Goal: Information Seeking & Learning: Learn about a topic

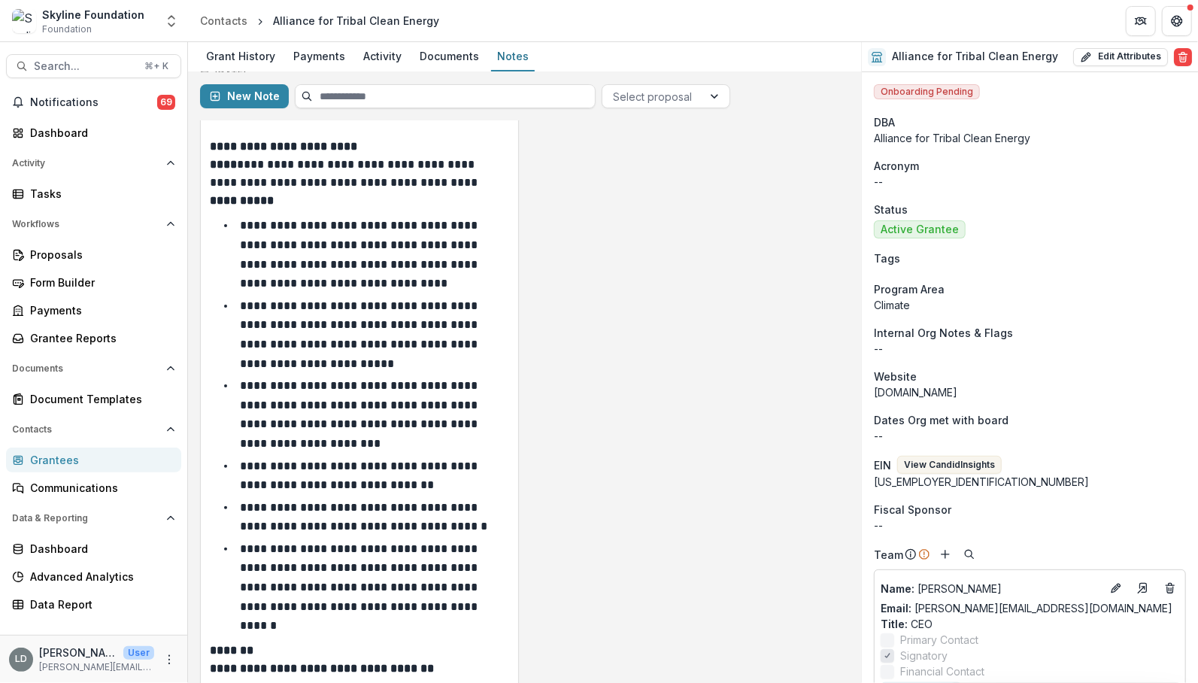
scroll to position [48, 0]
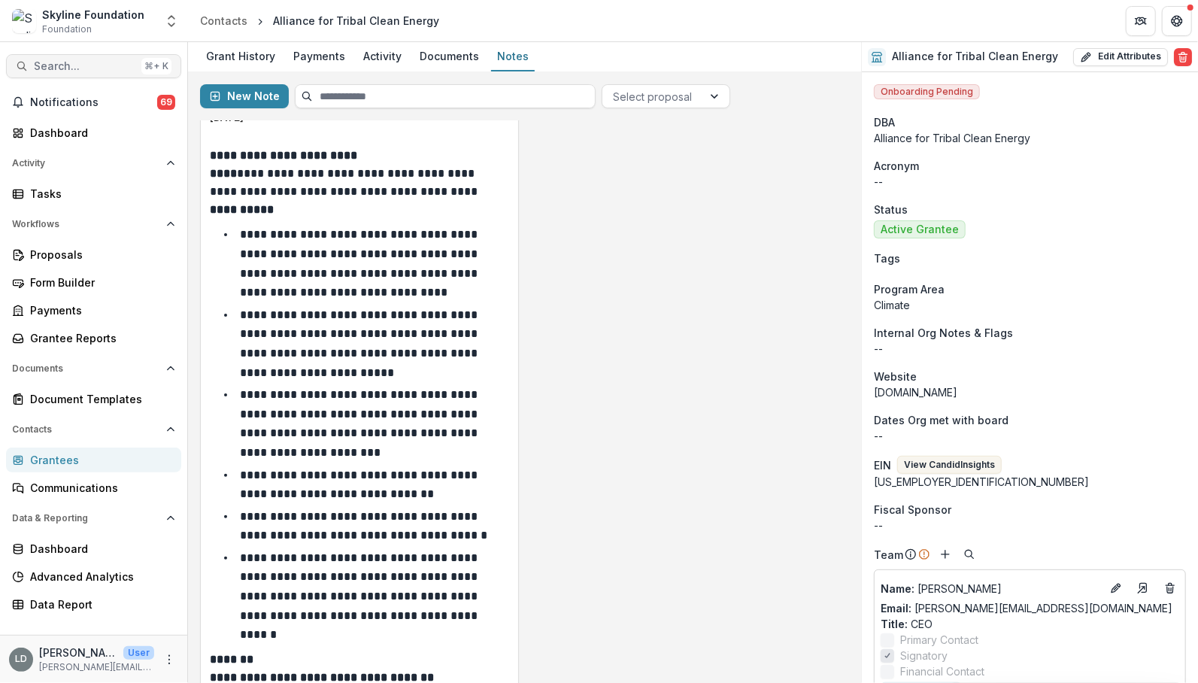
click at [105, 62] on span "Search..." at bounding box center [85, 66] width 102 height 13
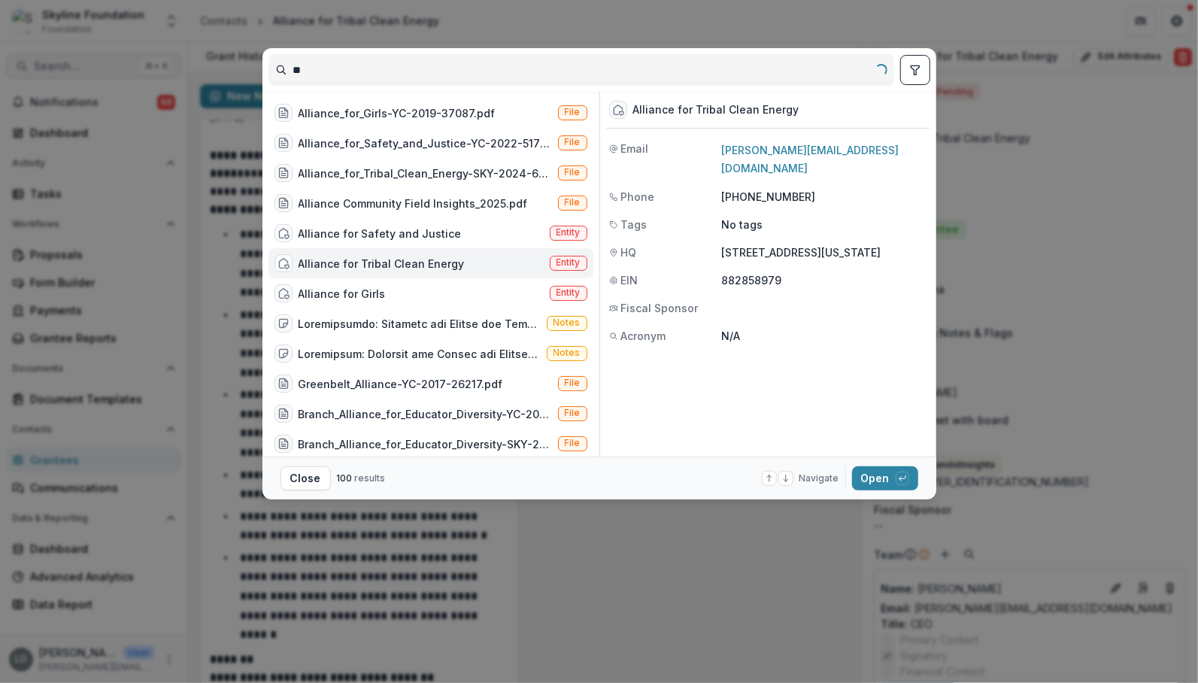
type input "*"
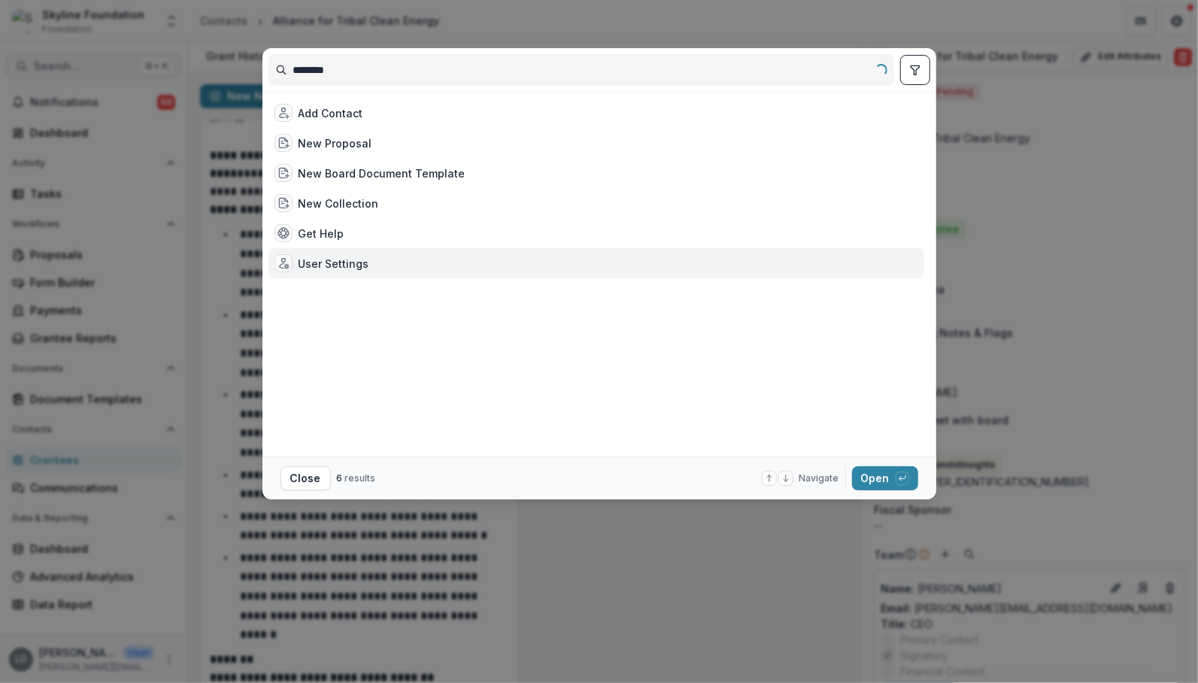
type input "*********"
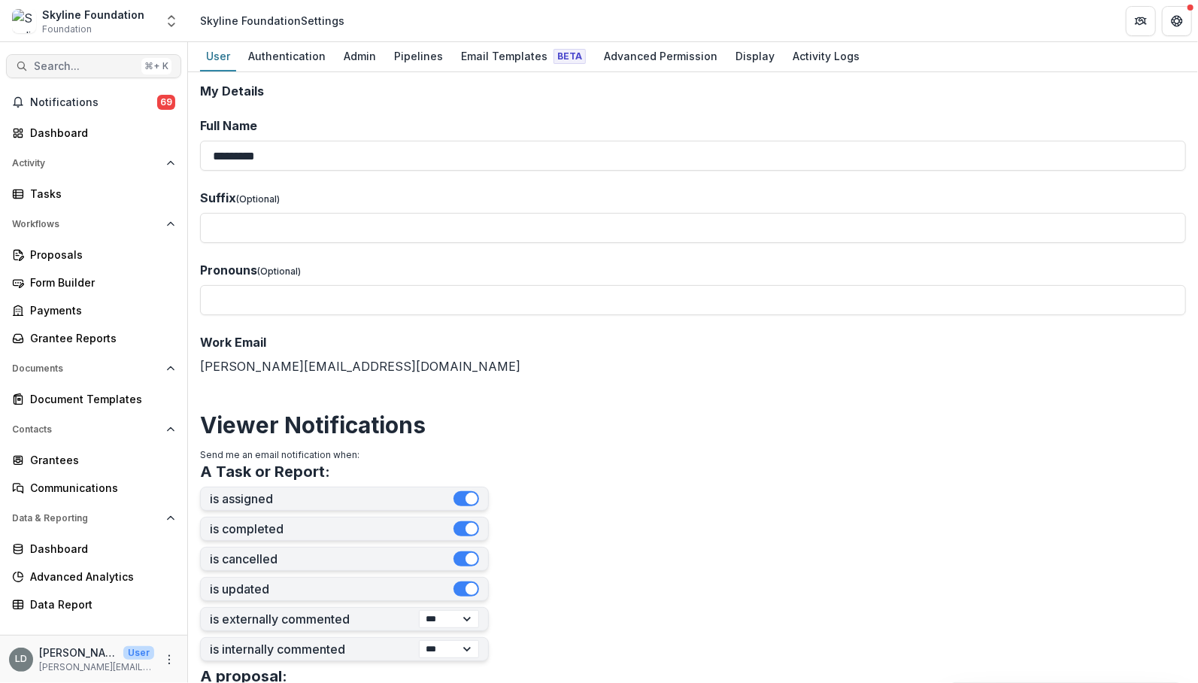
click at [62, 60] on span "Search..." at bounding box center [85, 66] width 102 height 13
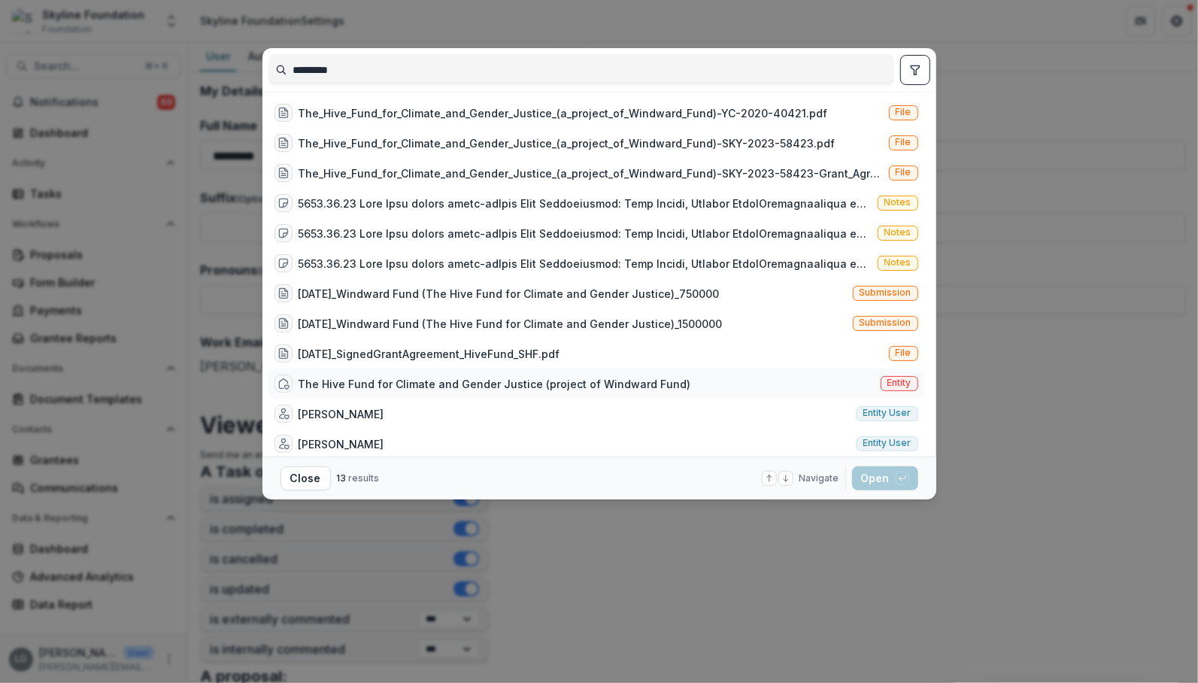
type input "*********"
click at [366, 385] on div "The Hive Fund for Climate and Gender Justice (project of Windward Fund)" at bounding box center [495, 384] width 393 height 16
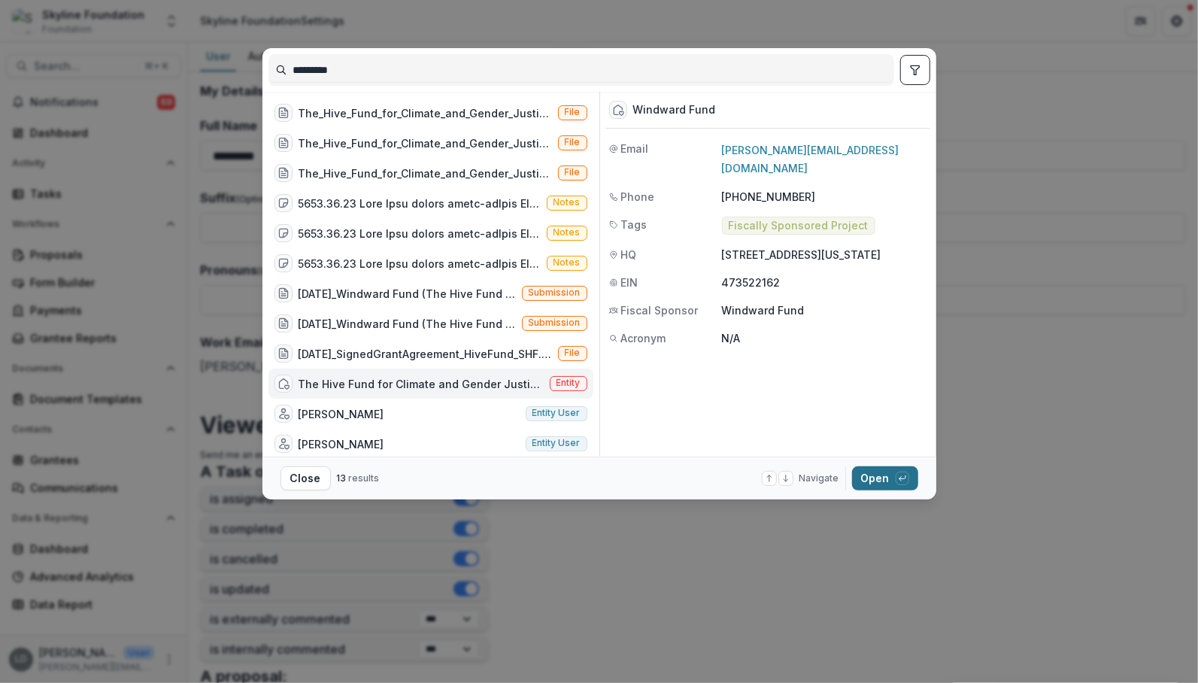
click at [866, 484] on button "Open with enter key" at bounding box center [885, 478] width 66 height 24
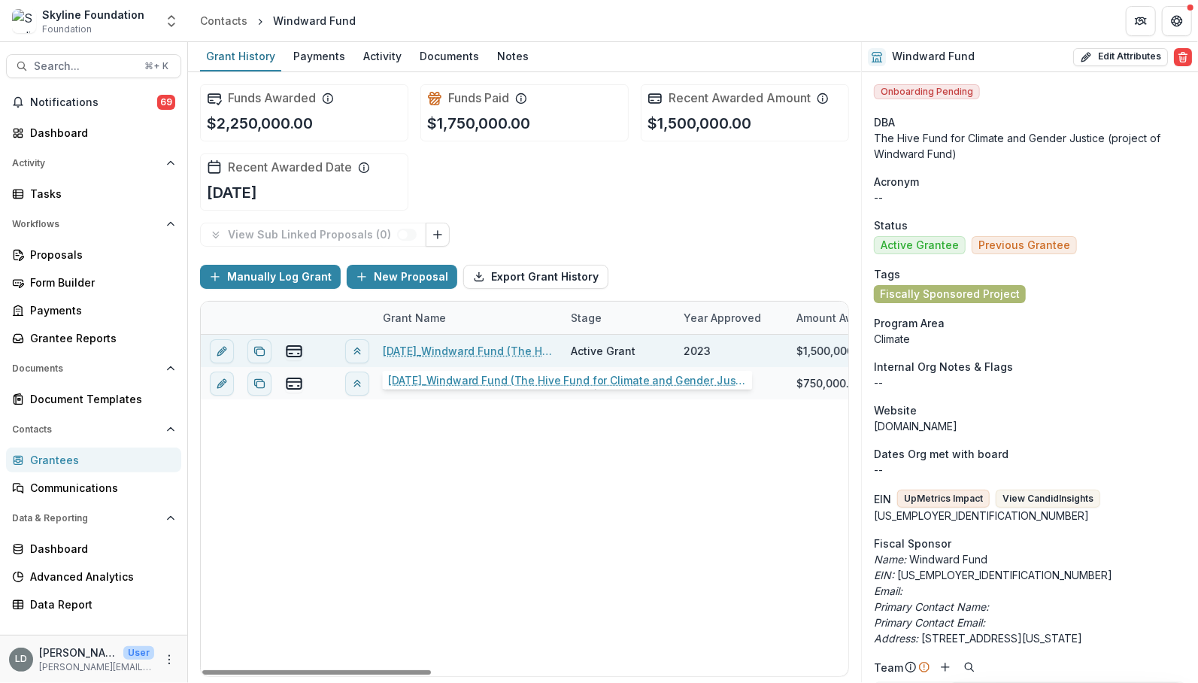
click at [411, 357] on div "[DATE]_Windward Fund (The Hive Fund for Climate and Gender Justice)_1500000" at bounding box center [468, 351] width 170 height 32
click at [412, 346] on link "[DATE]_Windward Fund (The Hive Fund for Climate and Gender Justice)_1500000" at bounding box center [468, 351] width 170 height 16
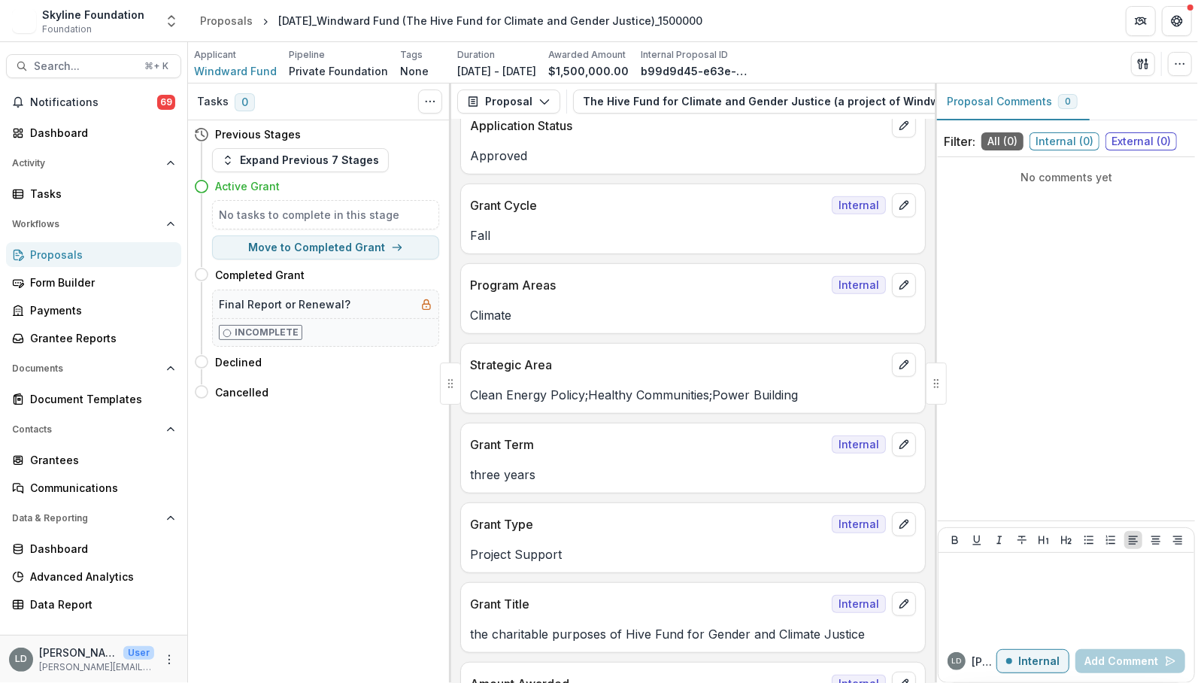
scroll to position [582, 0]
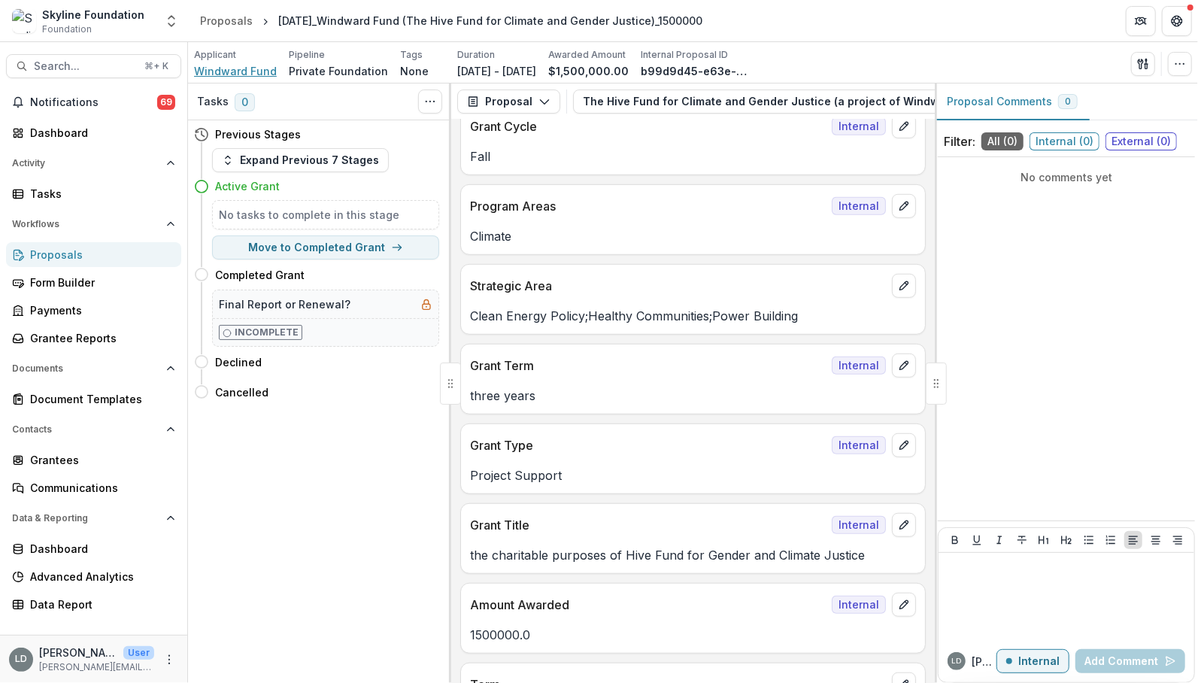
click at [223, 70] on span "Windward Fund" at bounding box center [235, 71] width 83 height 16
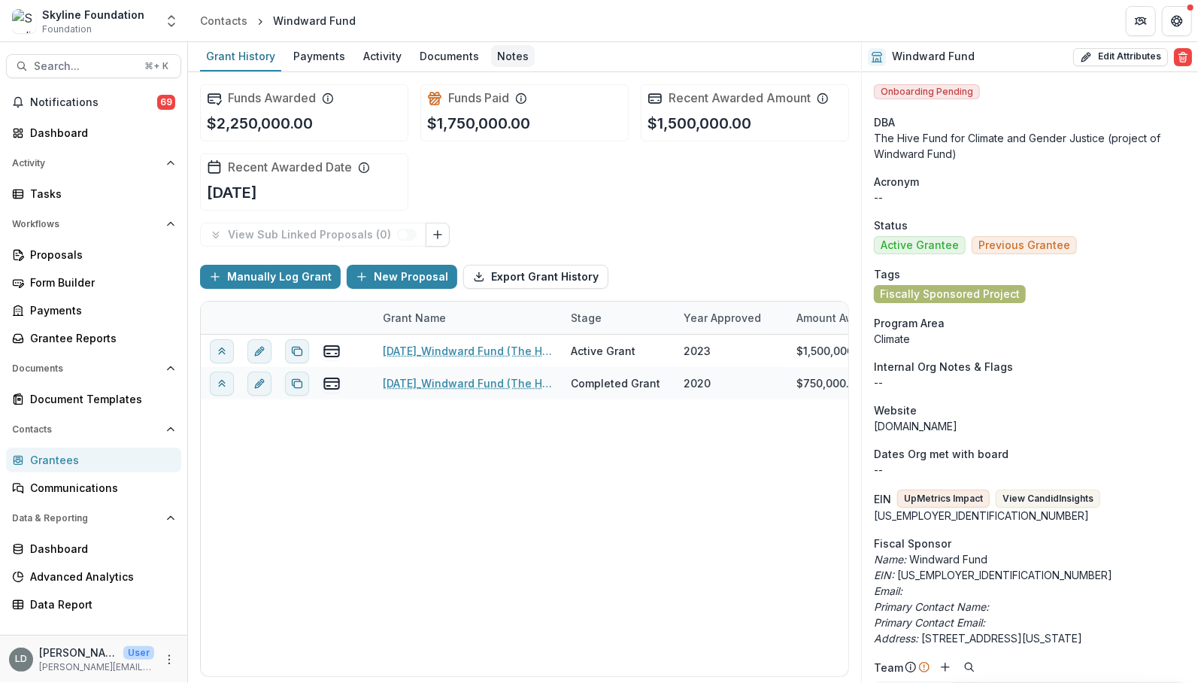
click at [502, 52] on div "Notes" at bounding box center [513, 56] width 44 height 22
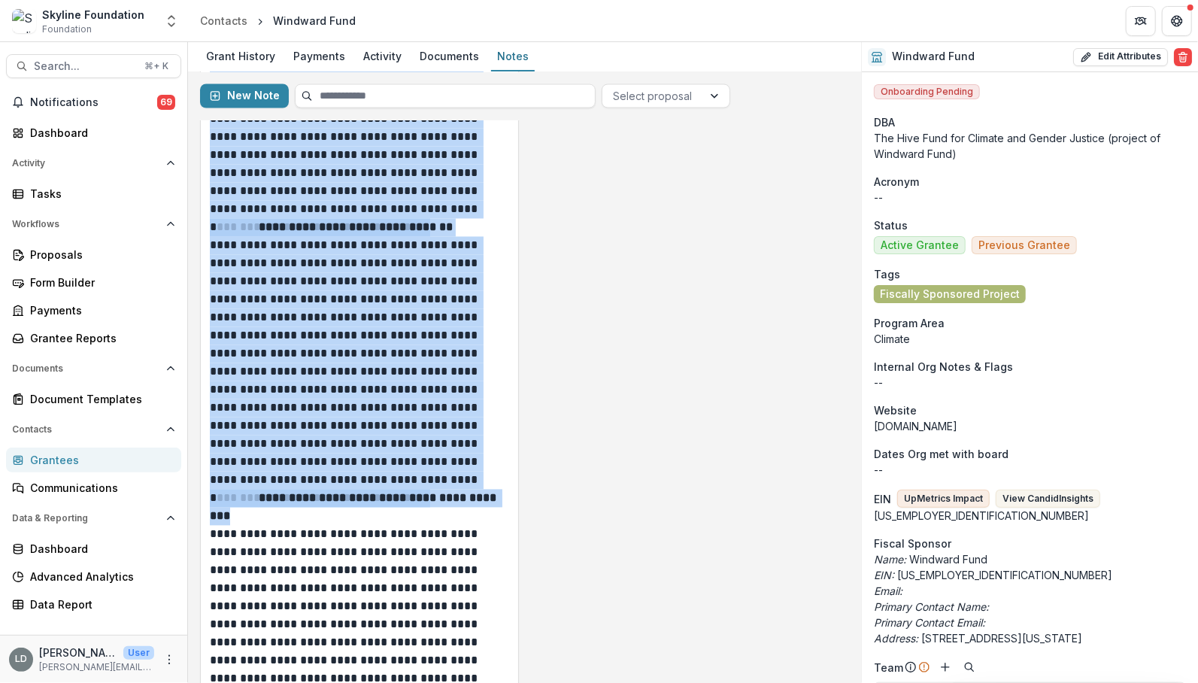
scroll to position [1892, 0]
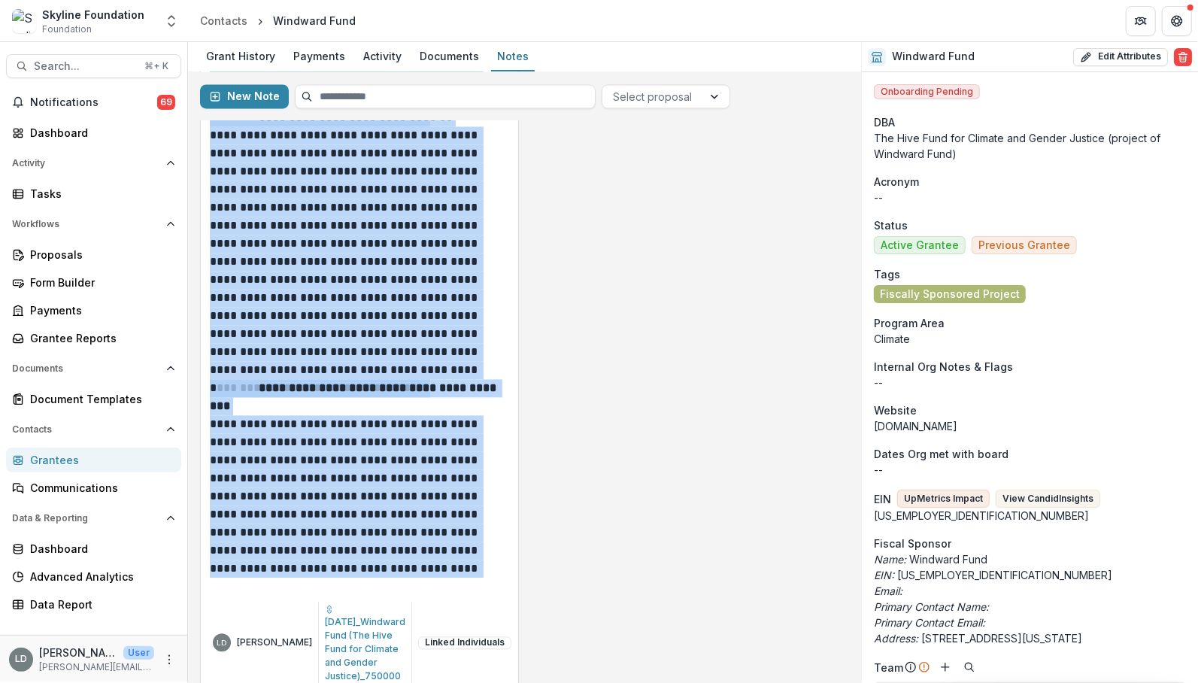
drag, startPoint x: 211, startPoint y: 217, endPoint x: 445, endPoint y: 573, distance: 425.4
copy div "**********"
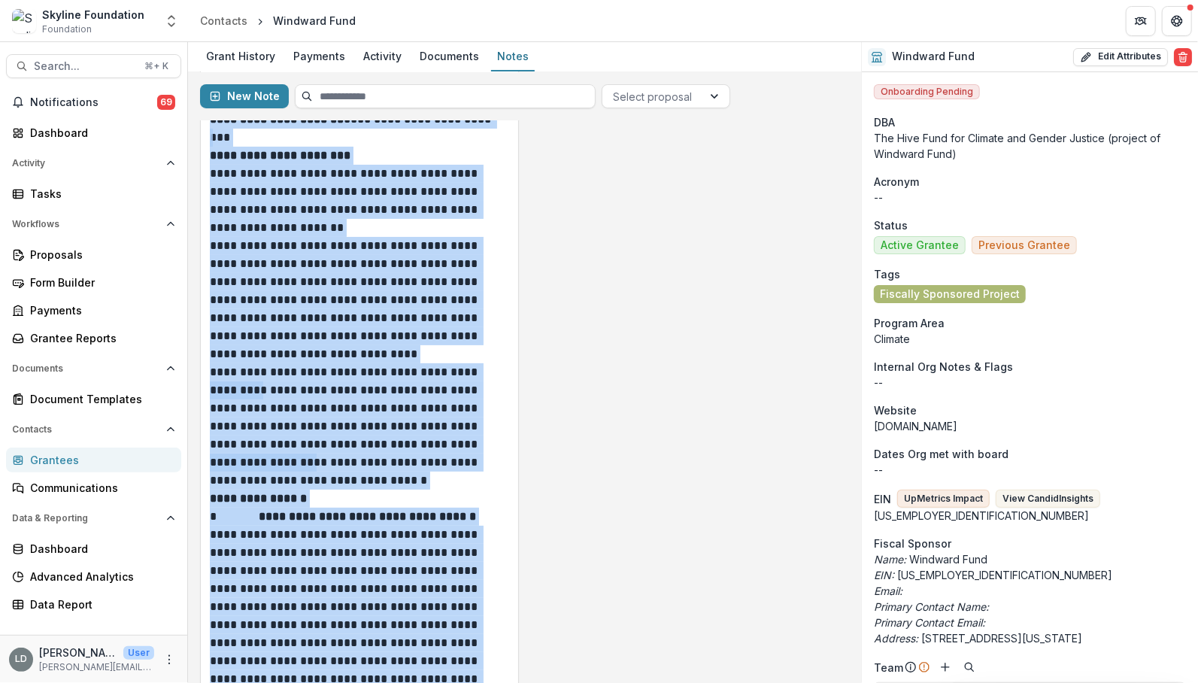
scroll to position [93, 0]
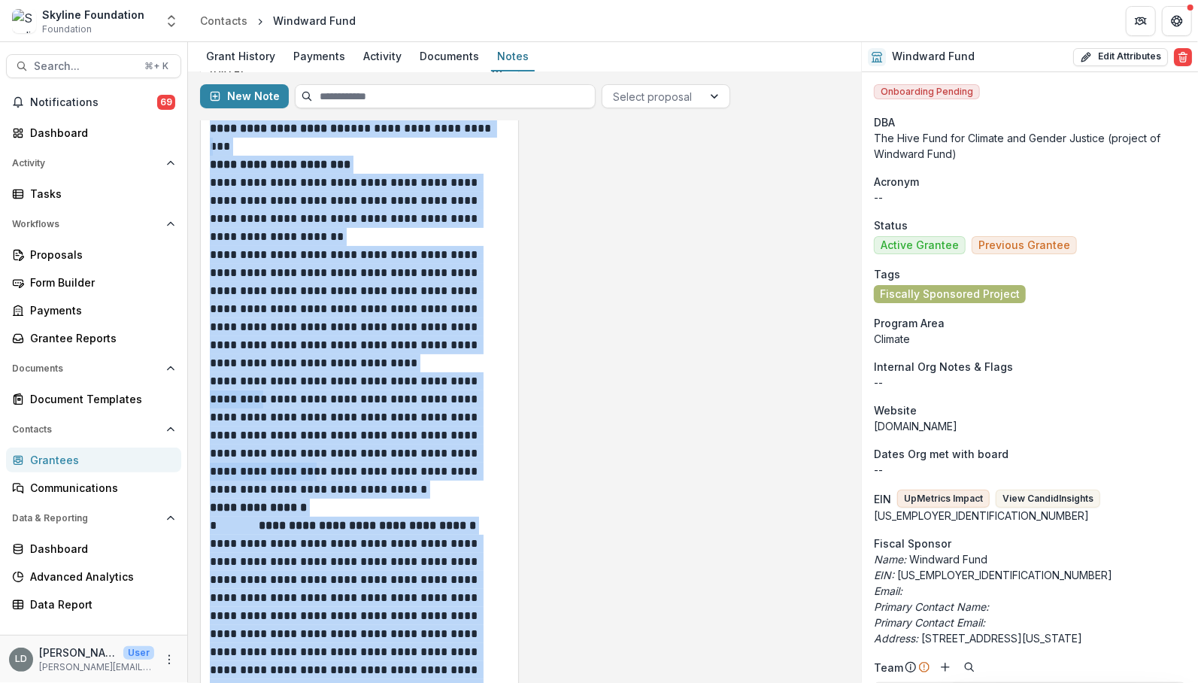
copy div "**********"
click at [116, 65] on span "Search..." at bounding box center [85, 66] width 102 height 13
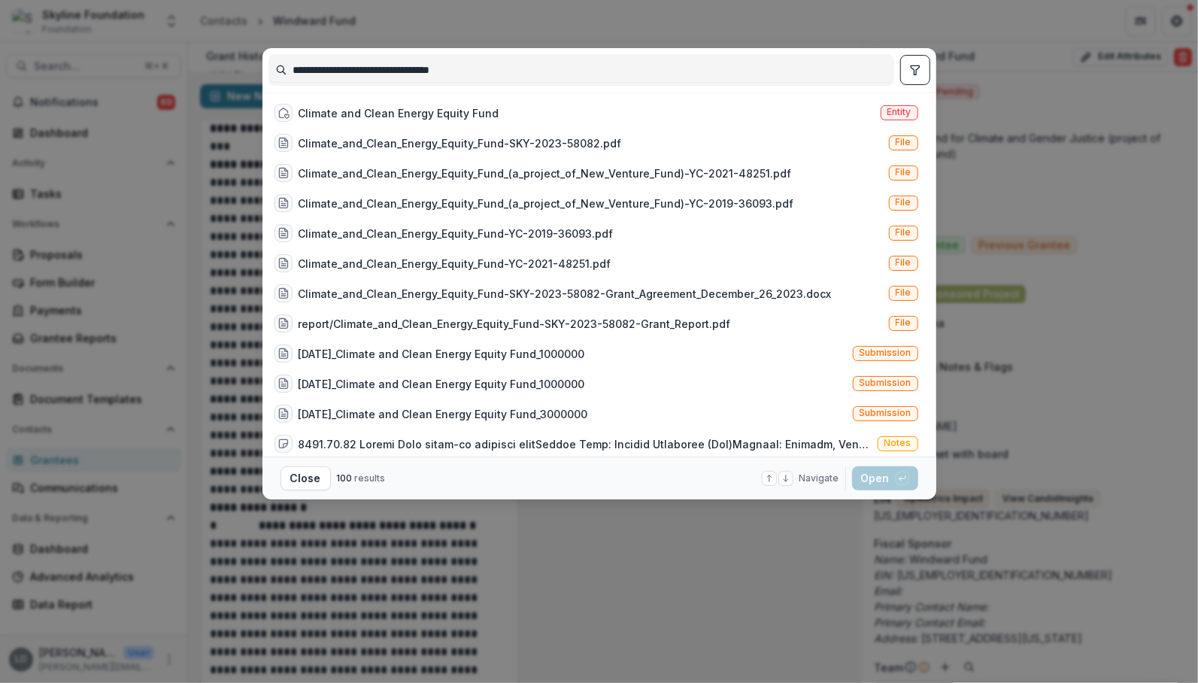
type input "**********"
click at [453, 112] on div "Climate and Clean Energy Equity Fund" at bounding box center [399, 113] width 201 height 16
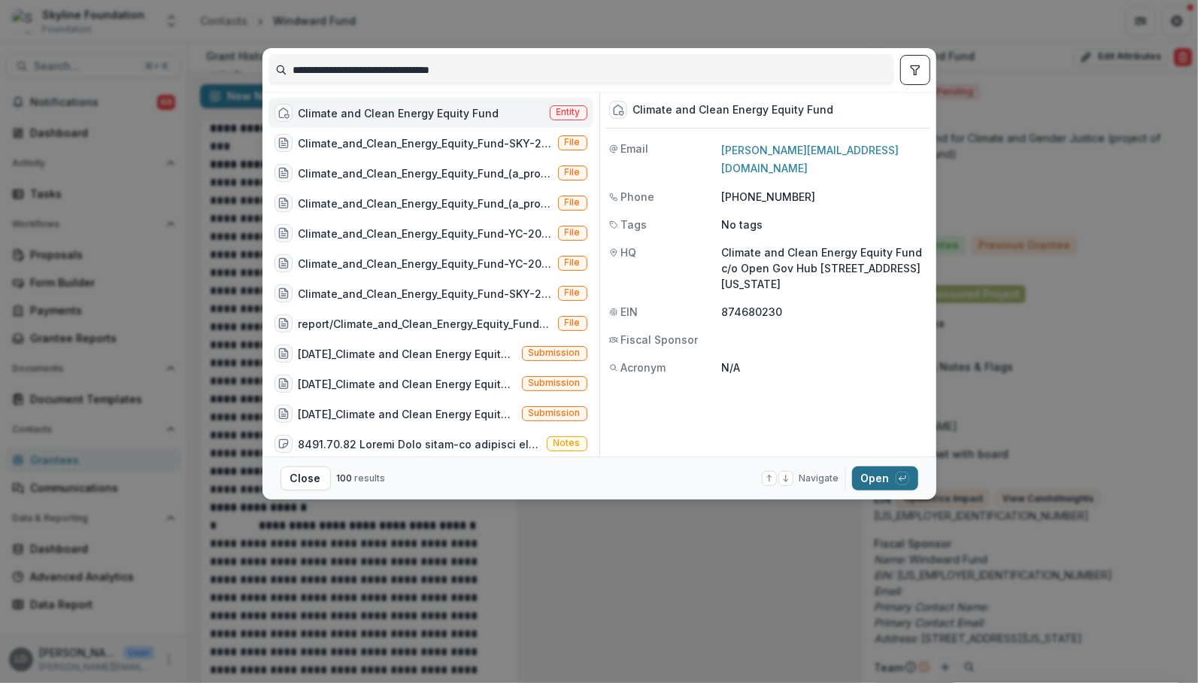
click at [881, 487] on button "Open with enter key" at bounding box center [885, 478] width 66 height 24
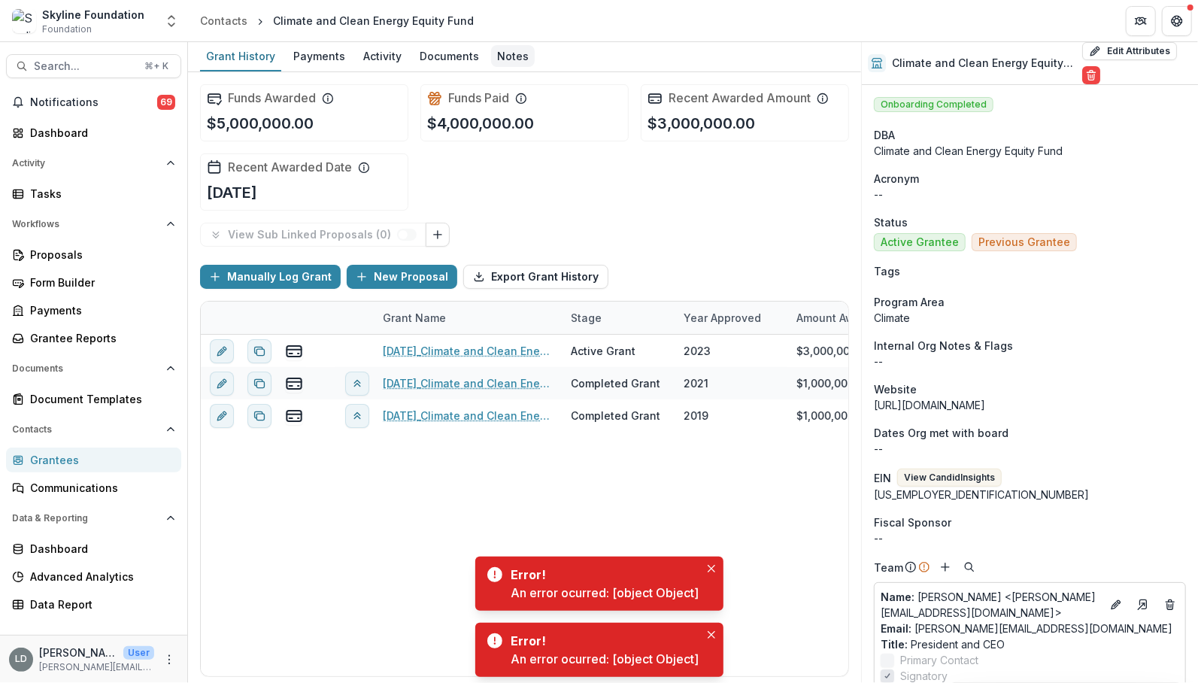
click at [506, 55] on div "Notes" at bounding box center [513, 56] width 44 height 22
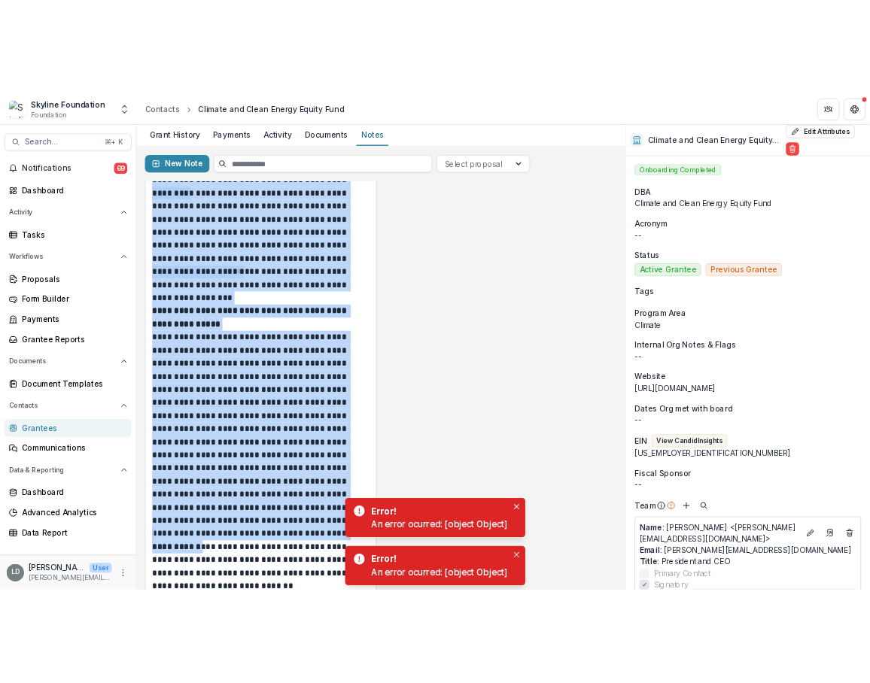
scroll to position [2632, 0]
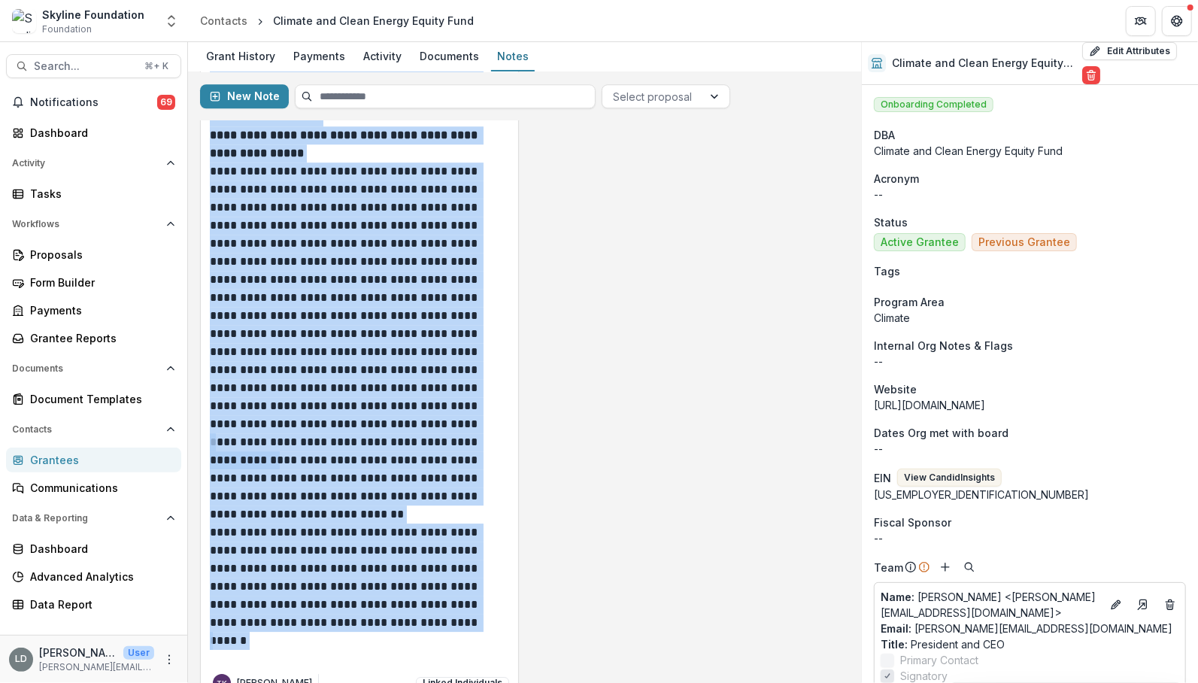
drag, startPoint x: 211, startPoint y: 197, endPoint x: 358, endPoint y: 607, distance: 435.6
copy div "**********"
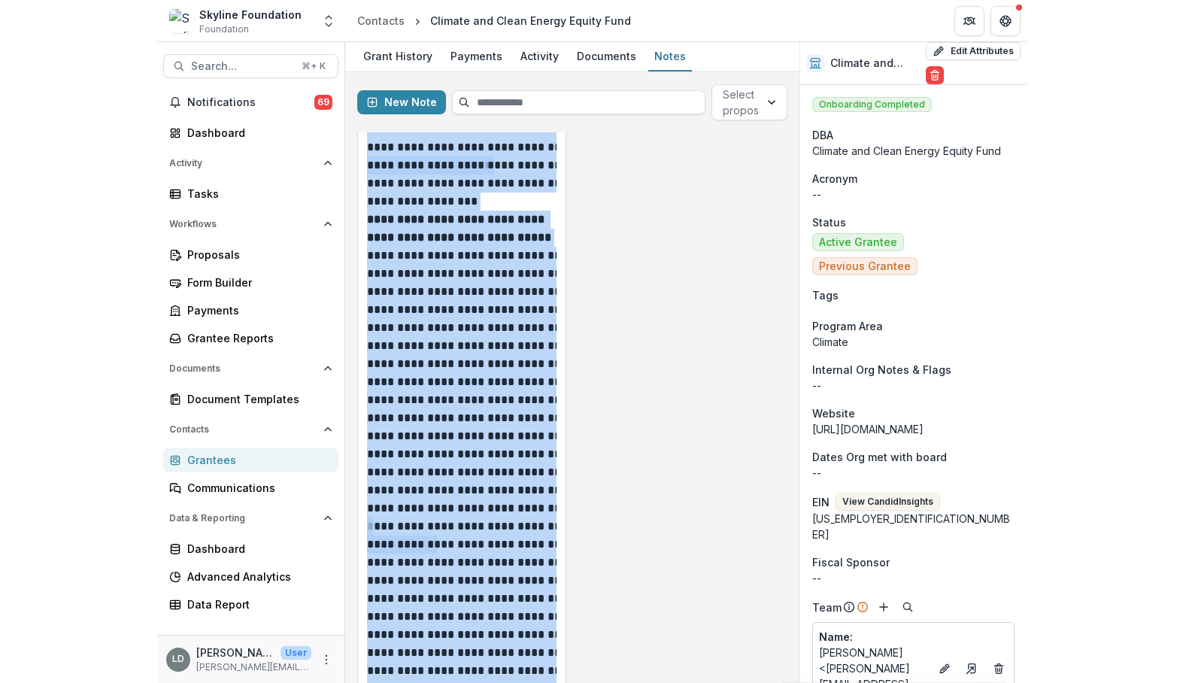
scroll to position [4160, 0]
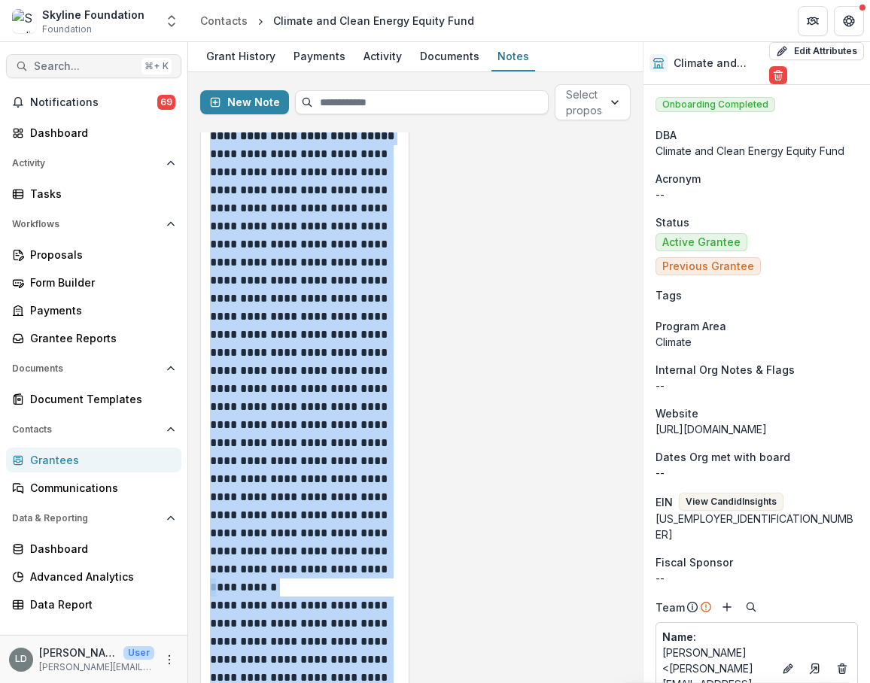
click at [77, 60] on span "Search..." at bounding box center [85, 66] width 102 height 13
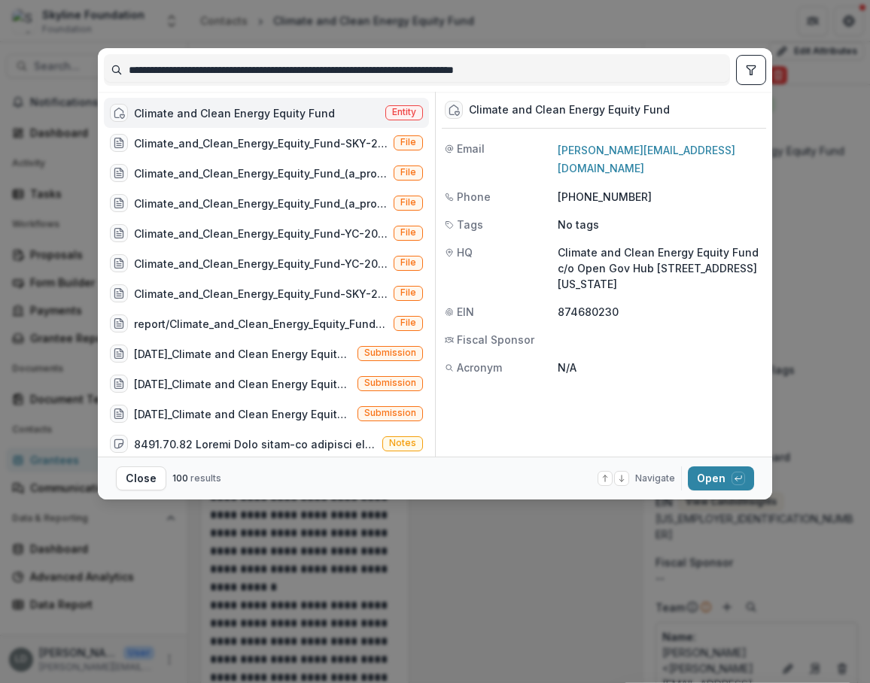
drag, startPoint x: 318, startPoint y: 68, endPoint x: 95, endPoint y: 72, distance: 223.4
click at [95, 72] on div "**********" at bounding box center [435, 341] width 870 height 683
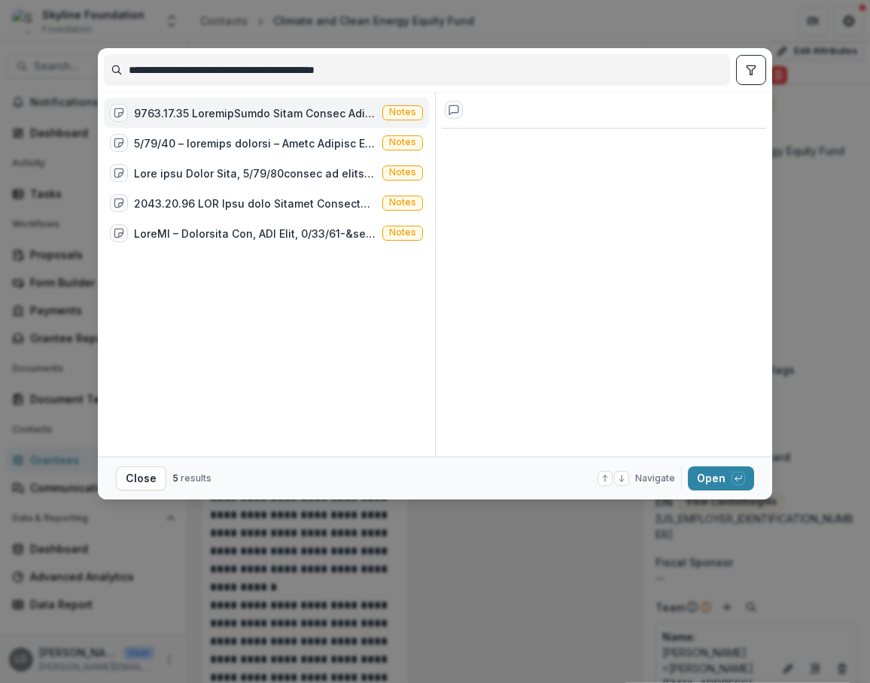
drag, startPoint x: 242, startPoint y: 68, endPoint x: 79, endPoint y: 65, distance: 163.3
click at [79, 65] on div "**********" at bounding box center [435, 341] width 870 height 683
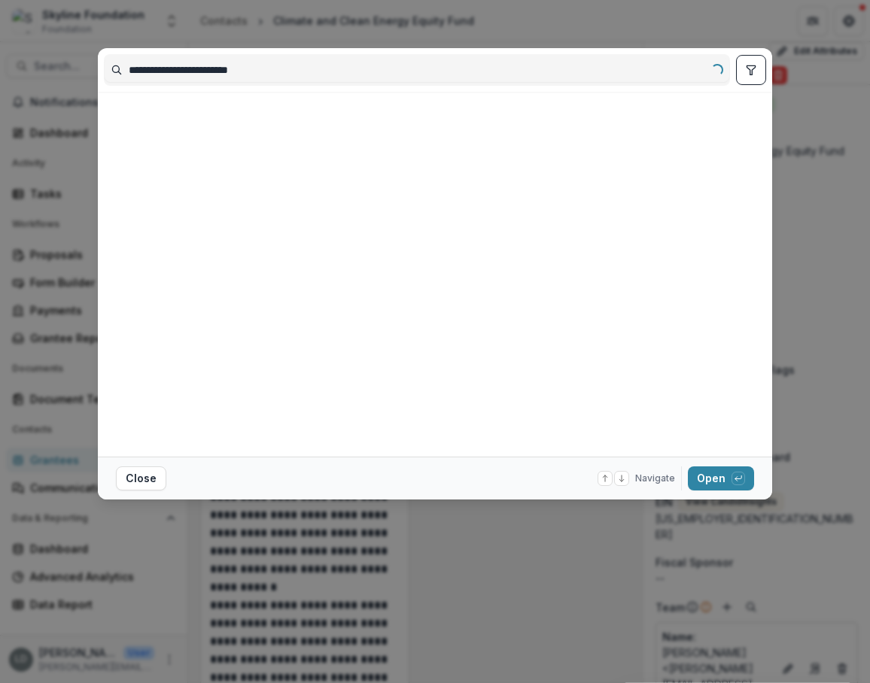
click at [275, 75] on input "**********" at bounding box center [417, 70] width 624 height 24
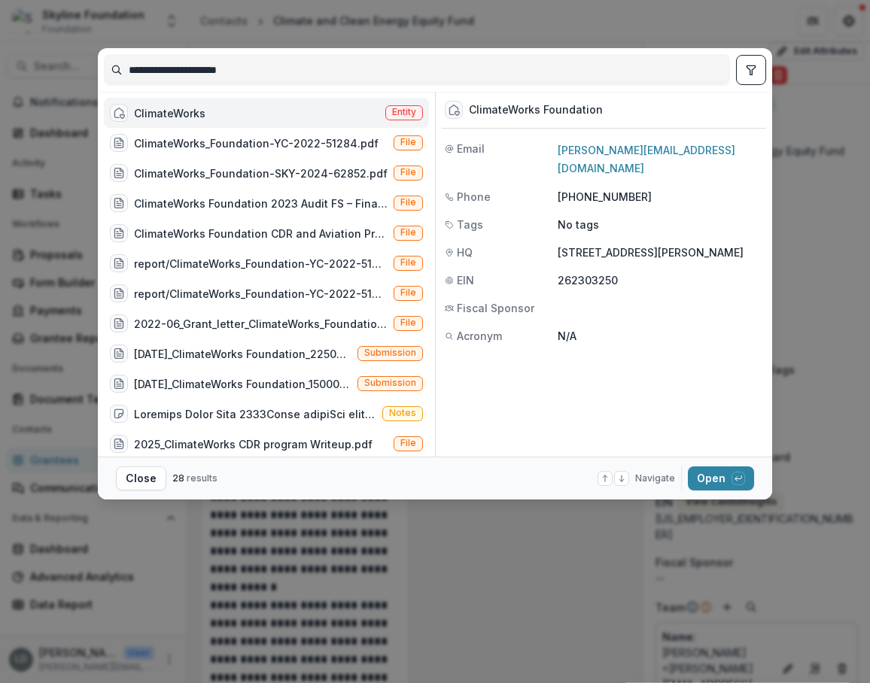
type input "**********"
click at [269, 111] on div "ClimateWorks Entity" at bounding box center [266, 113] width 325 height 30
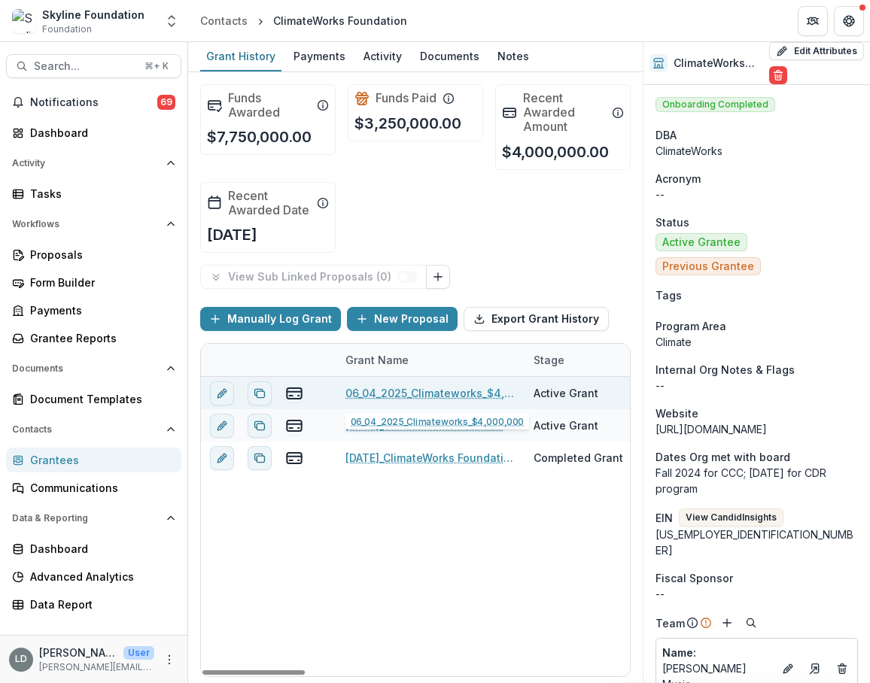
click at [369, 385] on link "06_04_2025_Climateworks_$4,000,000" at bounding box center [430, 393] width 170 height 16
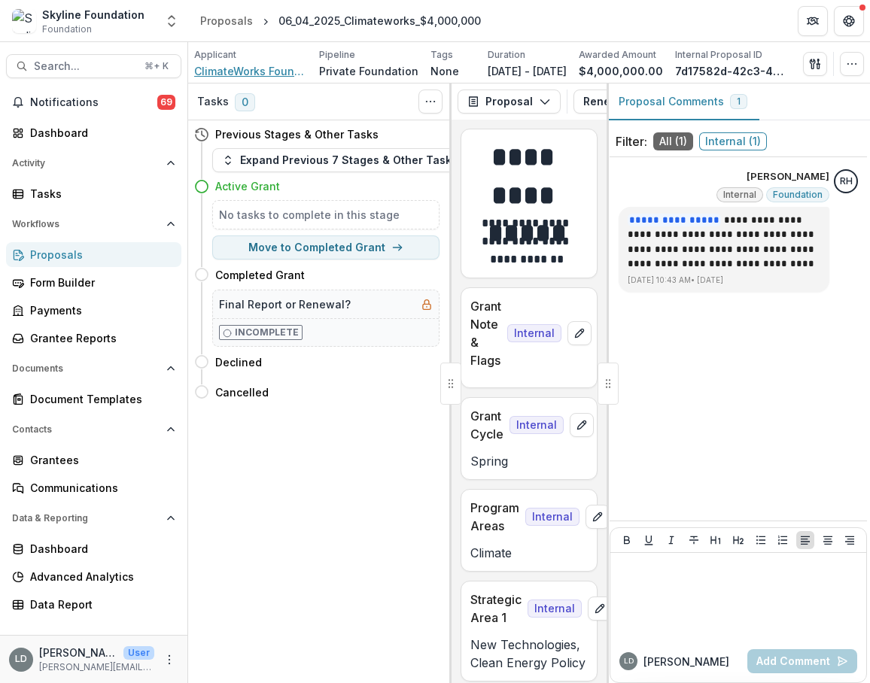
click at [259, 77] on span "ClimateWorks Foundation" at bounding box center [250, 71] width 113 height 16
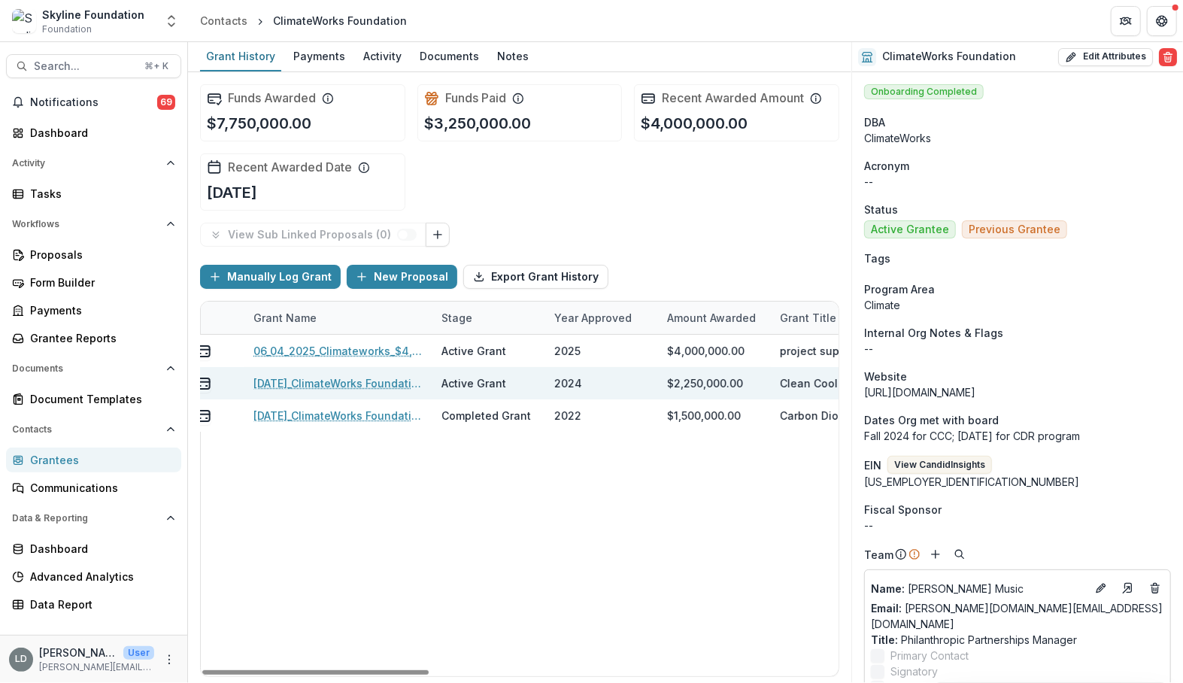
scroll to position [0, 75]
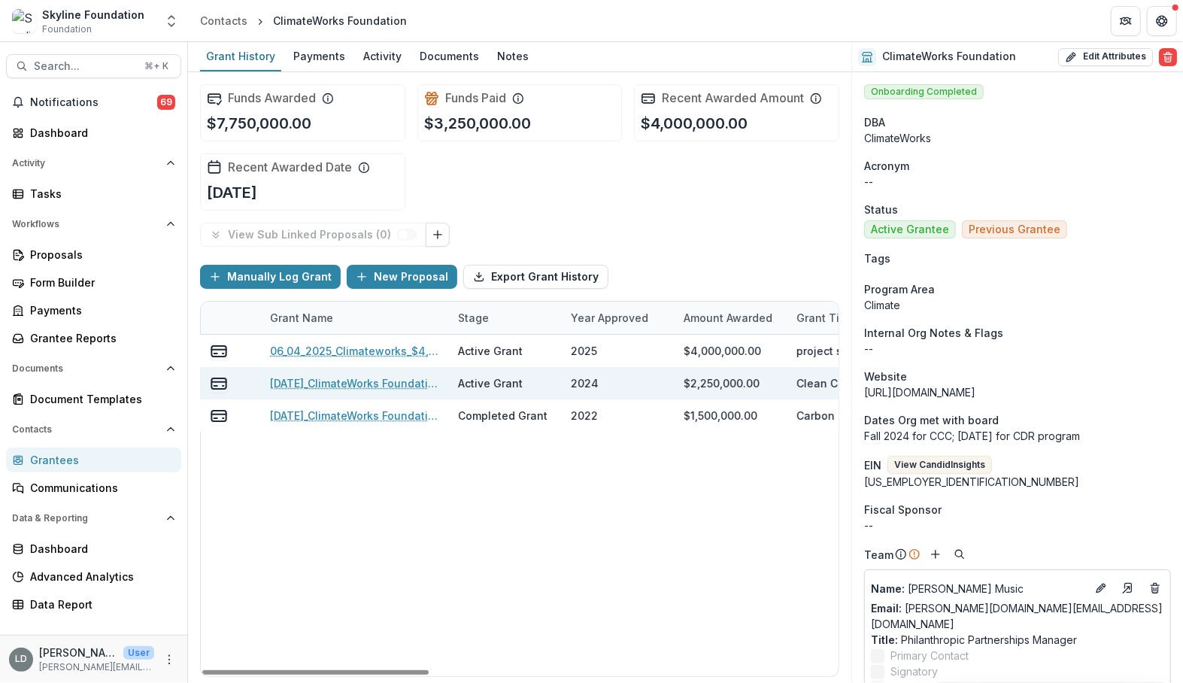
click at [418, 383] on link "[DATE]_ClimateWorks Foundation_2250000" at bounding box center [355, 383] width 170 height 16
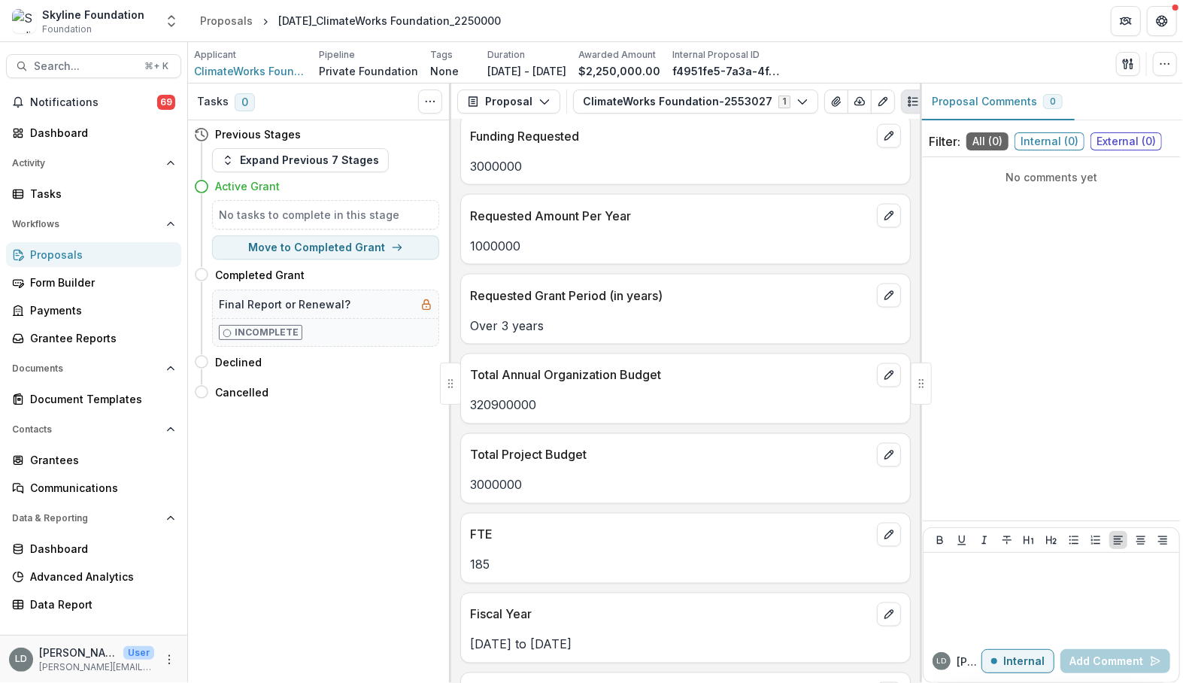
scroll to position [1532, 0]
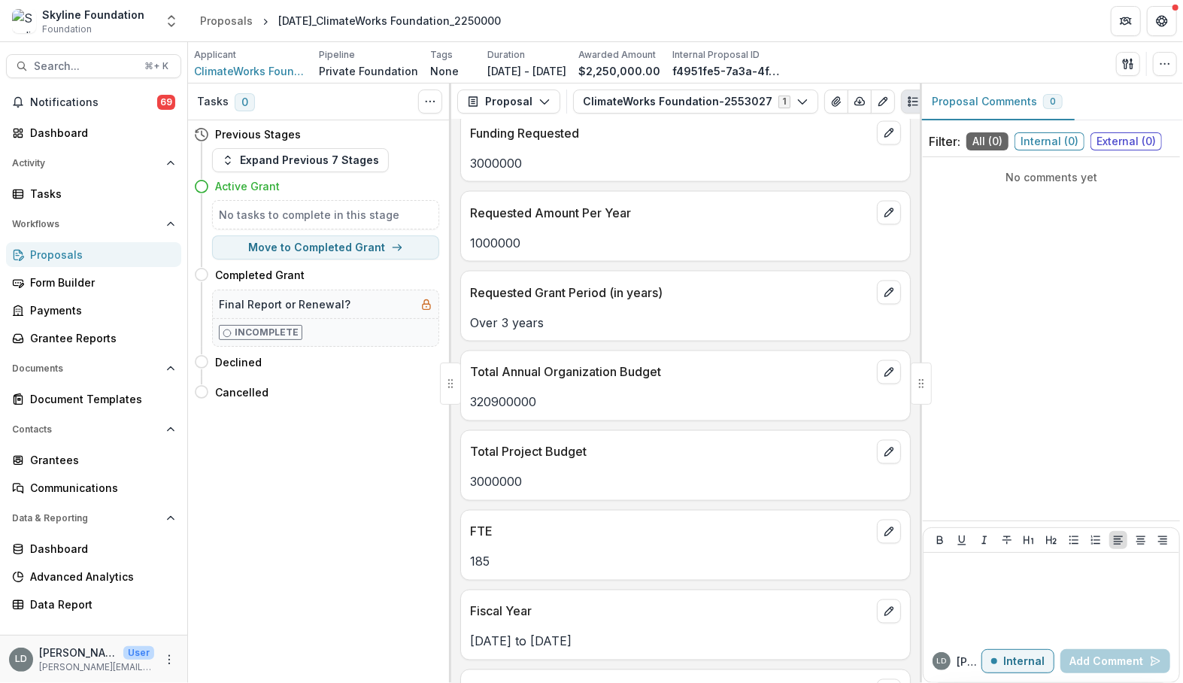
click at [511, 393] on p "320900000" at bounding box center [685, 402] width 431 height 18
copy p "320900000"
click at [118, 69] on span "Search..." at bounding box center [85, 66] width 102 height 13
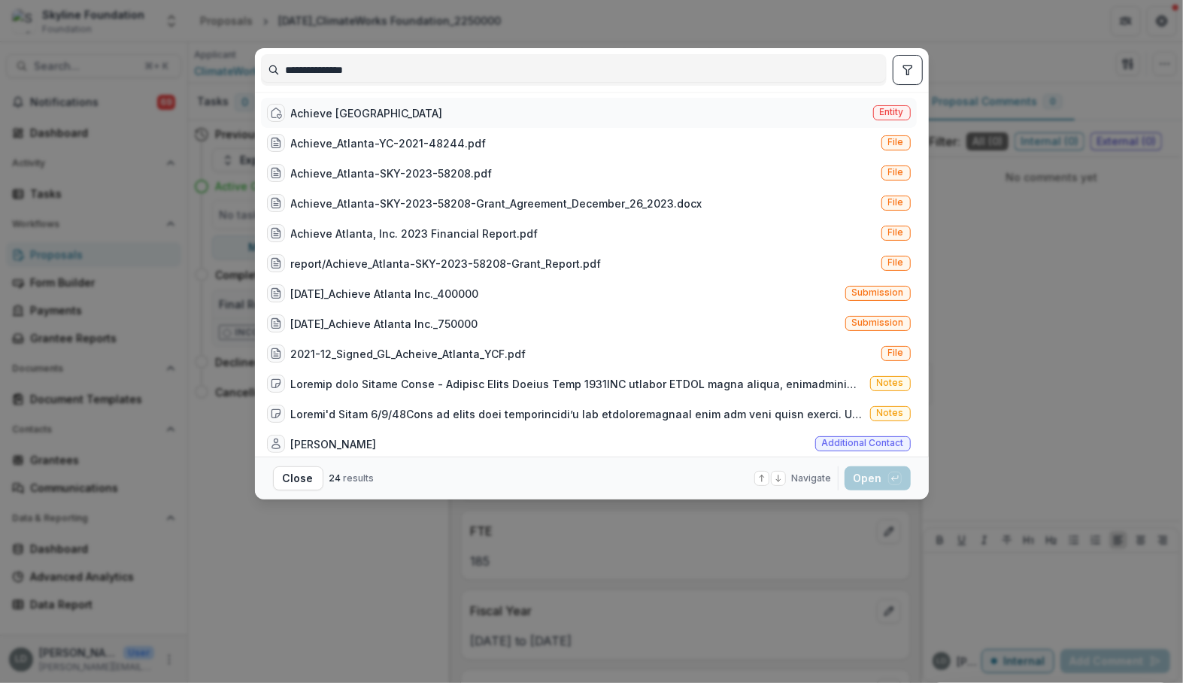
type input "**********"
click at [323, 113] on div "Achieve [GEOGRAPHIC_DATA]" at bounding box center [367, 113] width 152 height 16
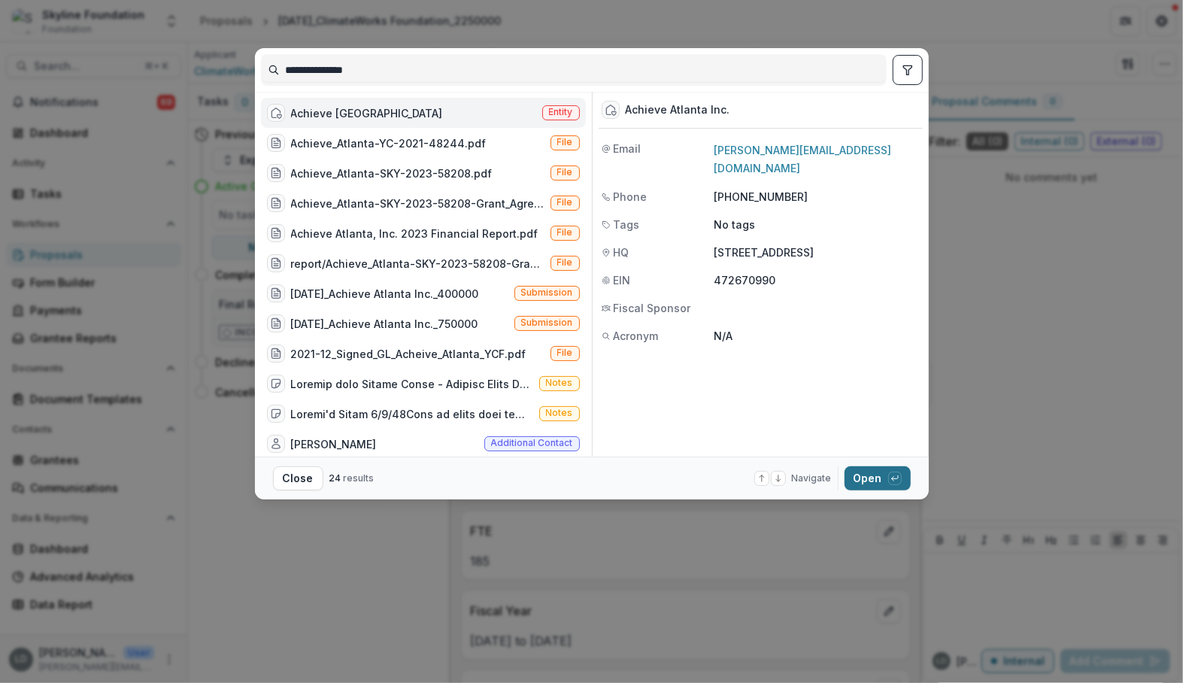
click at [857, 475] on button "Open with enter key" at bounding box center [878, 478] width 66 height 24
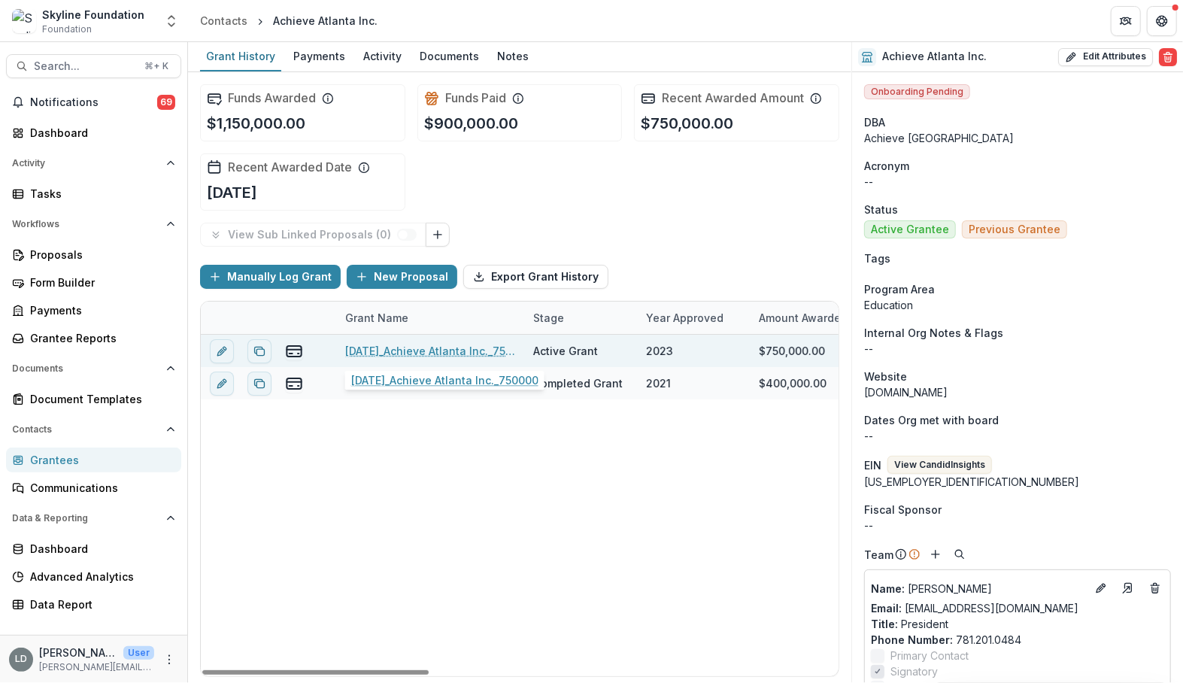
click at [430, 354] on link "[DATE]_Achieve Atlanta Inc._750000" at bounding box center [430, 351] width 170 height 16
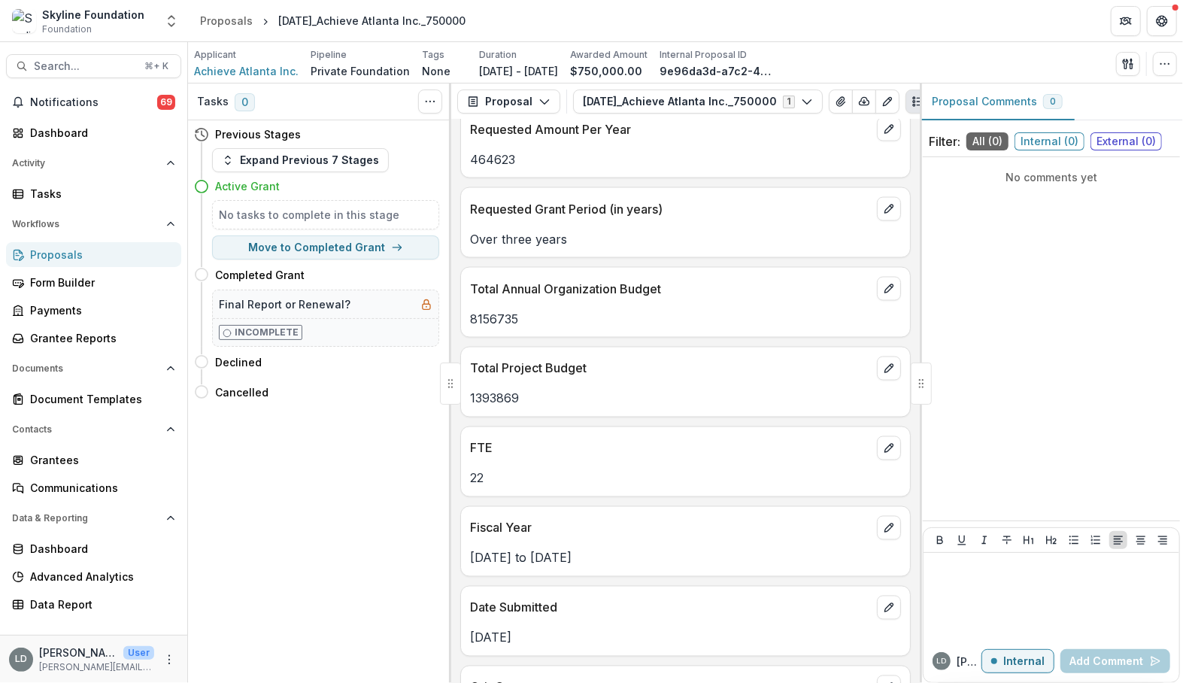
scroll to position [1538, 0]
click at [499, 387] on p "1393869" at bounding box center [685, 396] width 431 height 18
click at [494, 310] on p "8156735" at bounding box center [685, 317] width 431 height 18
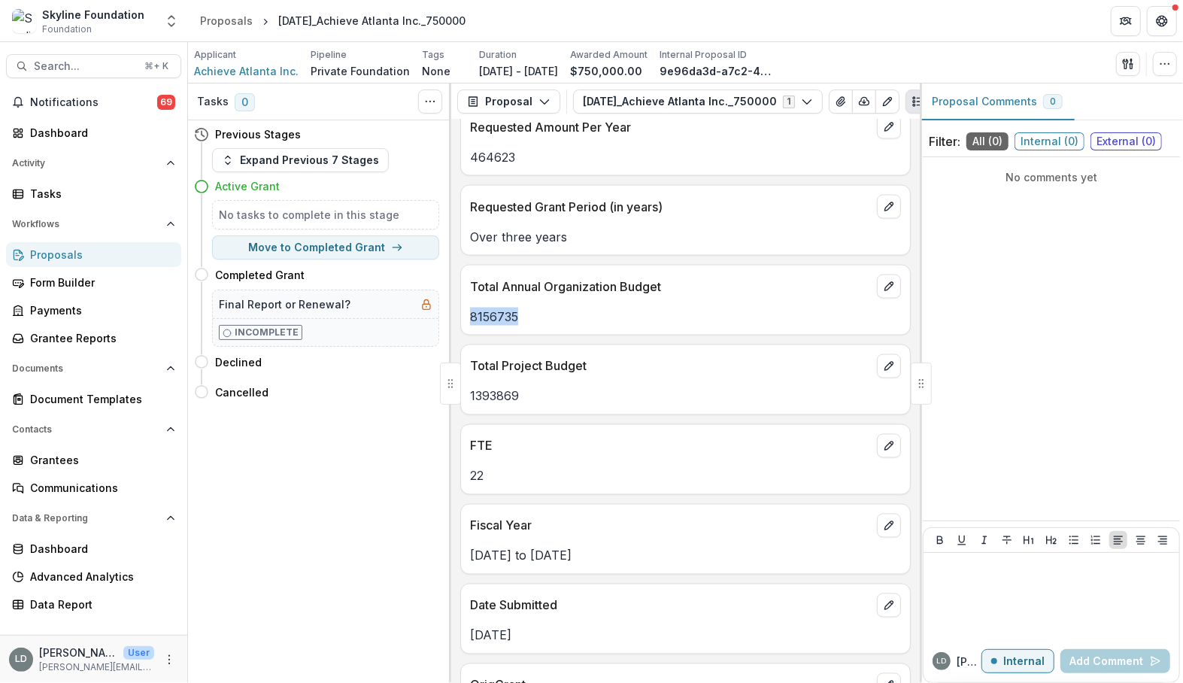
copy p "8156735"
click at [110, 66] on span "Search..." at bounding box center [85, 66] width 102 height 13
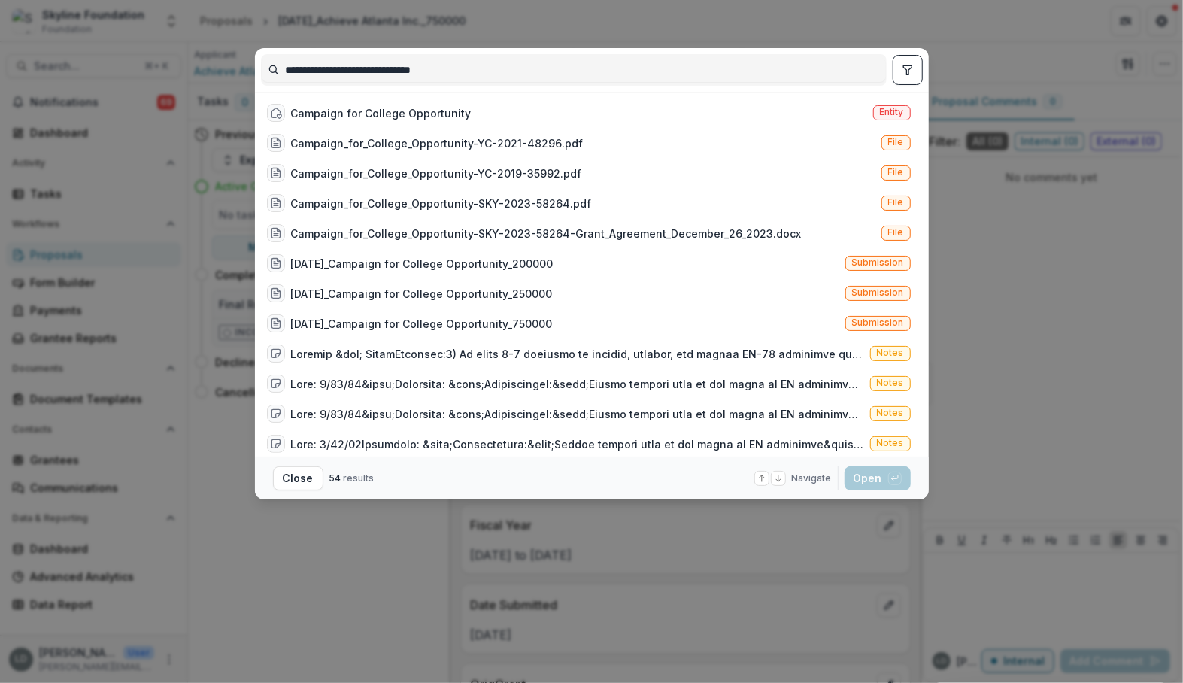
type input "**********"
click at [373, 109] on div "Campaign for College Opportunity" at bounding box center [381, 113] width 181 height 16
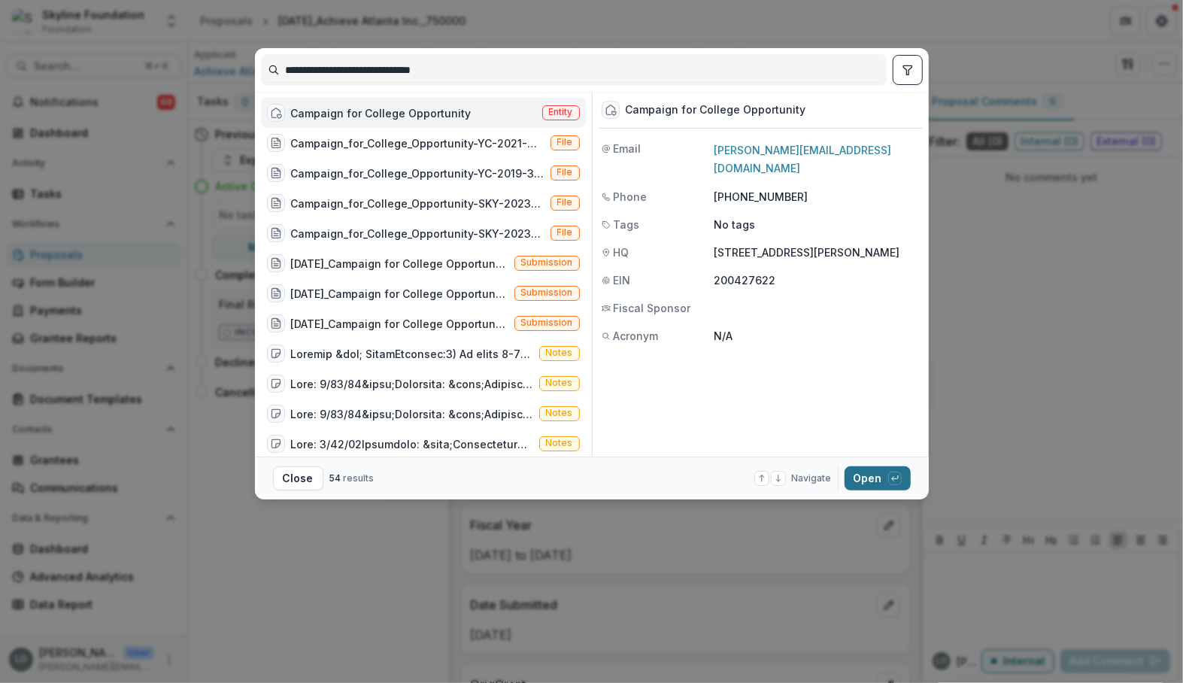
click at [881, 479] on button "Open with enter key" at bounding box center [878, 478] width 66 height 24
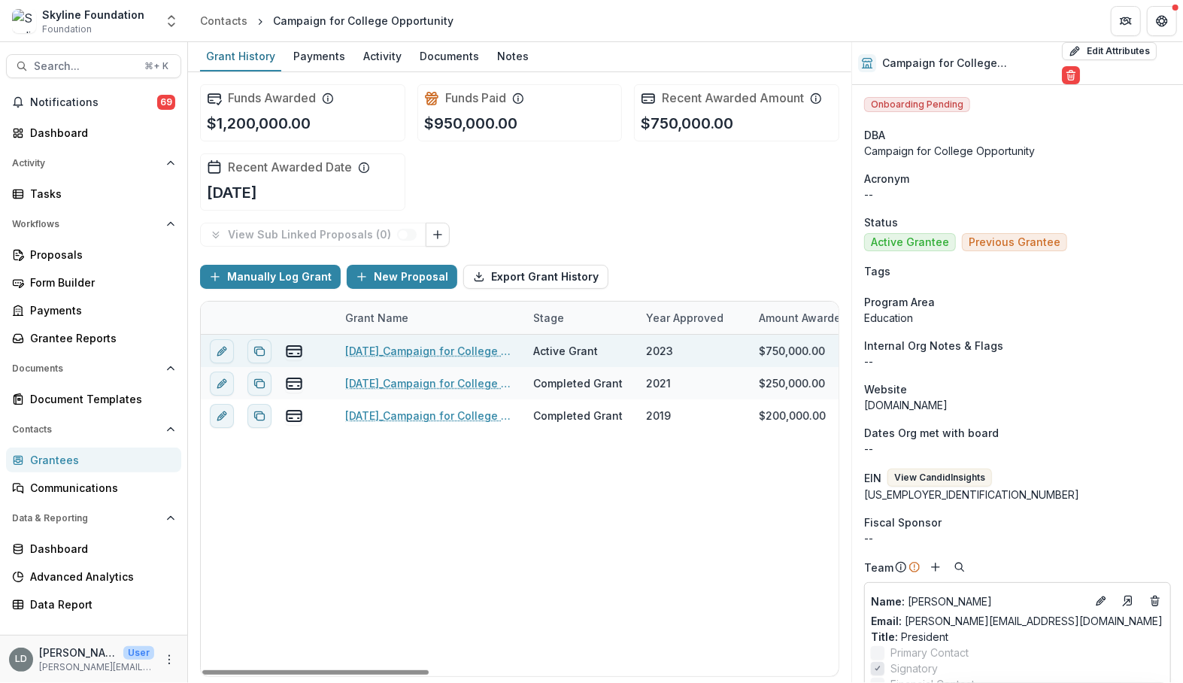
click at [475, 348] on link "[DATE]_Campaign for College Opportunity_750000" at bounding box center [430, 351] width 170 height 16
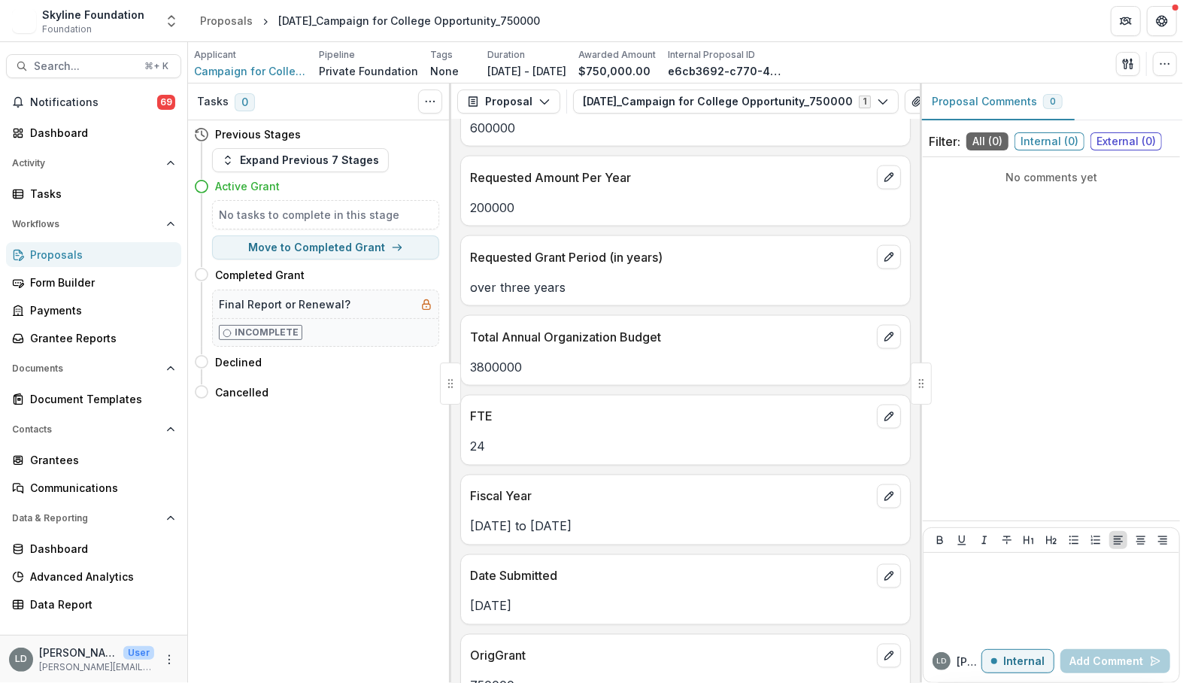
scroll to position [1495, 0]
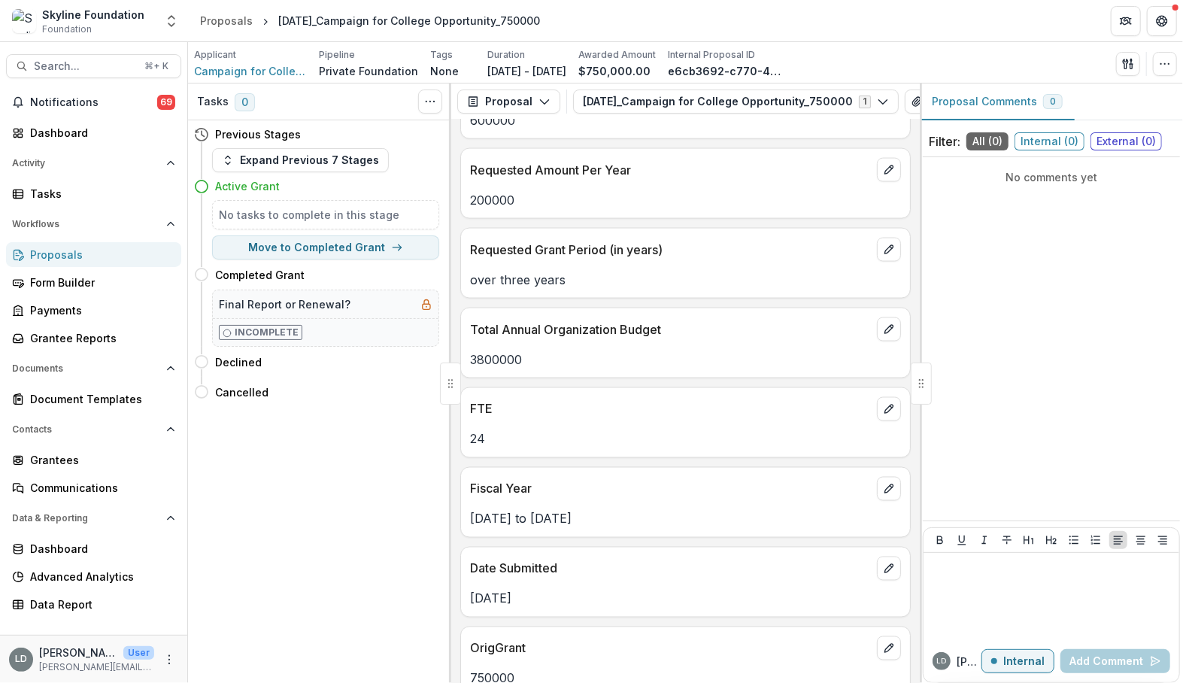
click at [515, 351] on p "3800000" at bounding box center [685, 360] width 431 height 18
copy p "3800000"
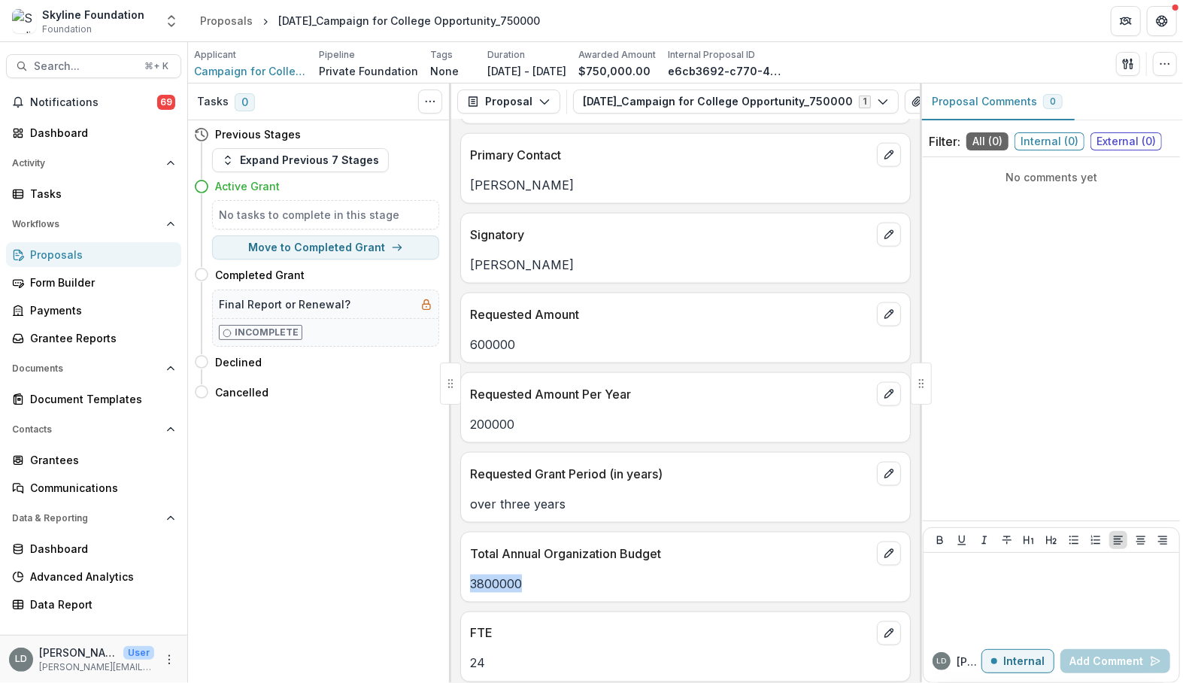
scroll to position [1192, 0]
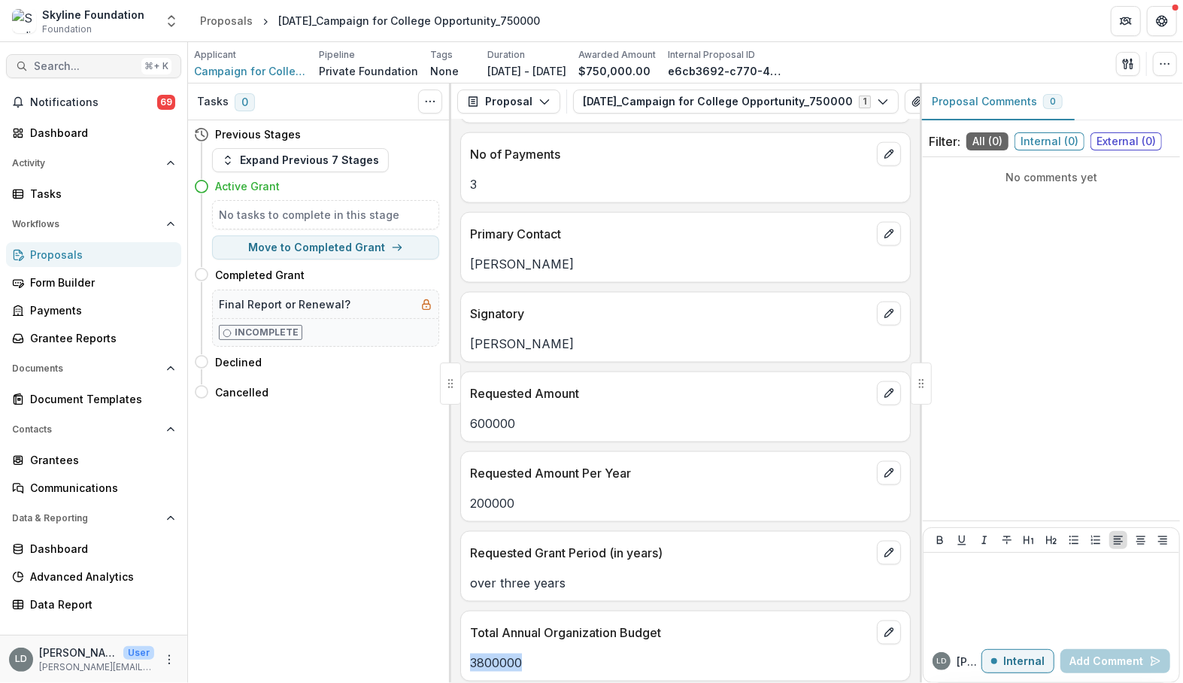
click at [114, 60] on span "Search..." at bounding box center [85, 66] width 102 height 13
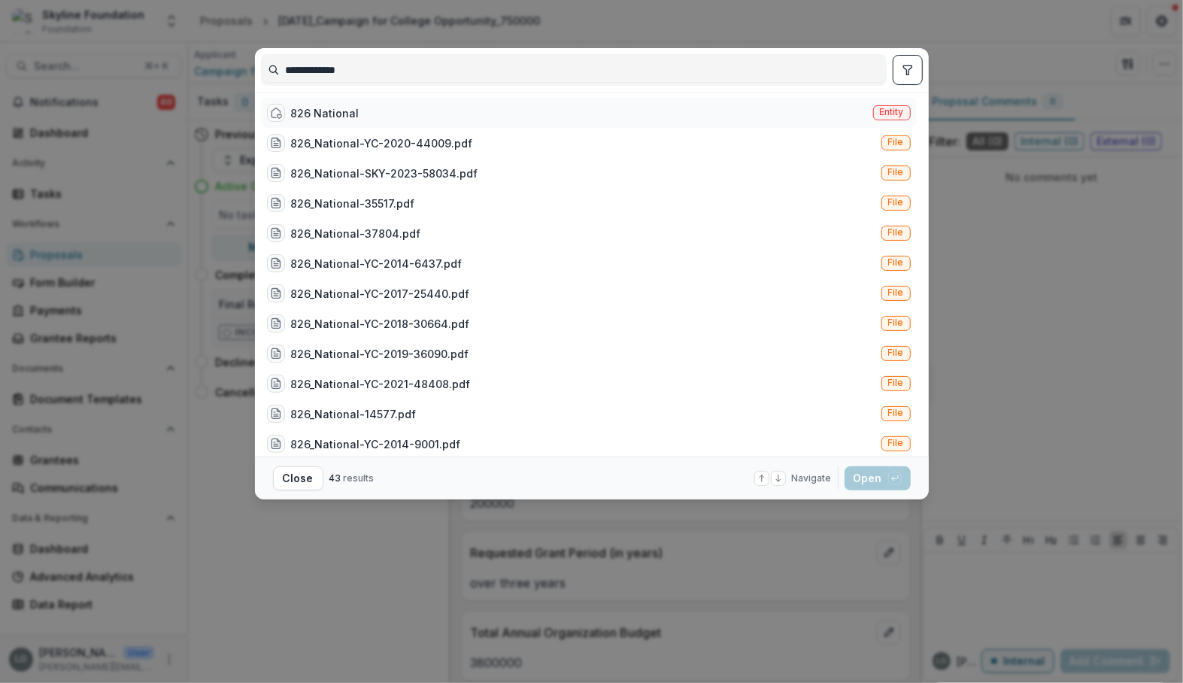
type input "**********"
click at [365, 108] on div "826 National Entity" at bounding box center [589, 113] width 656 height 30
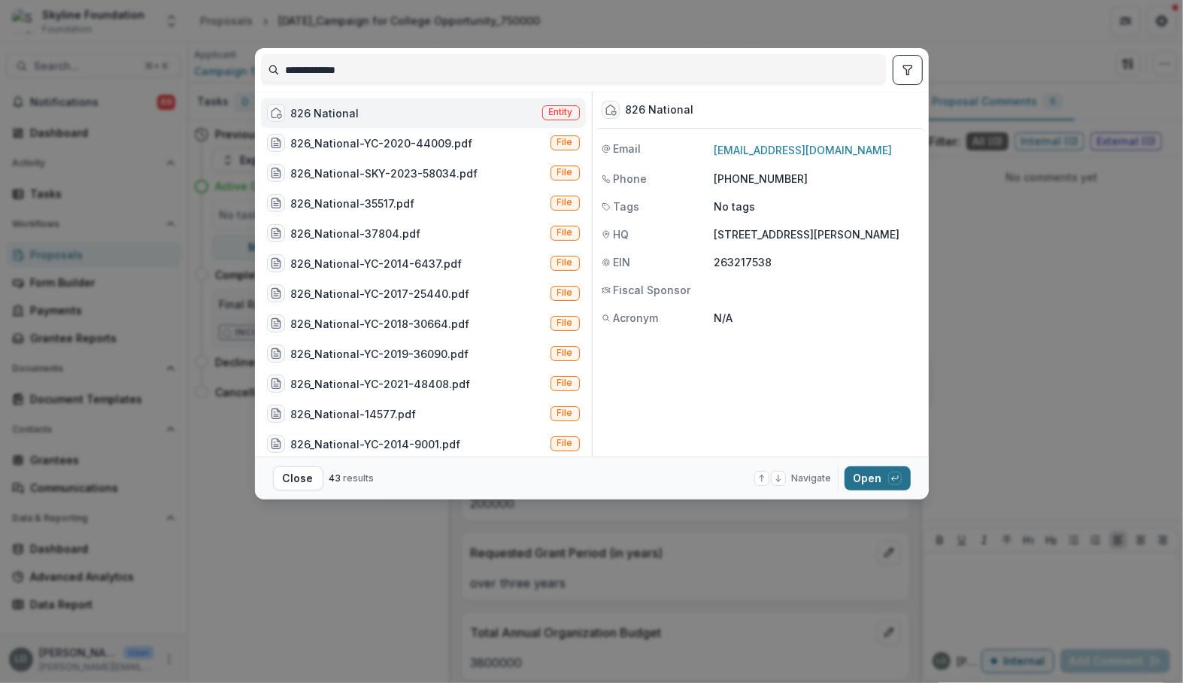
click at [860, 475] on button "Open with enter key" at bounding box center [878, 478] width 66 height 24
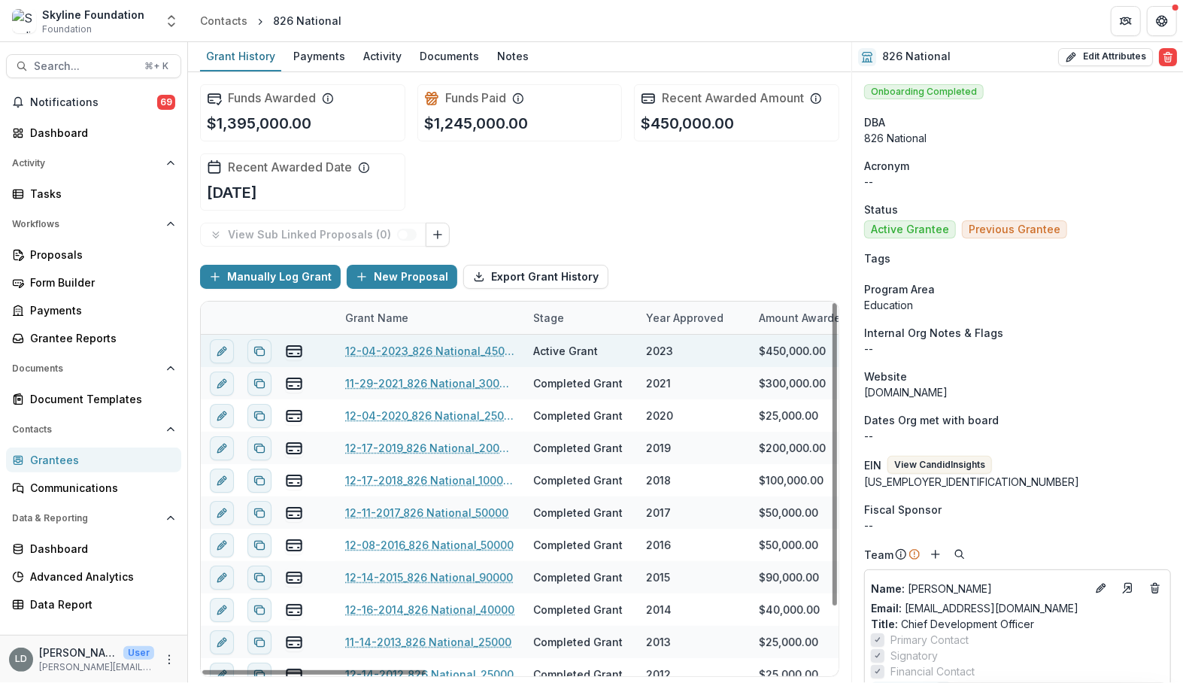
click at [420, 348] on link "12-04-2023_826 National_450000" at bounding box center [430, 351] width 170 height 16
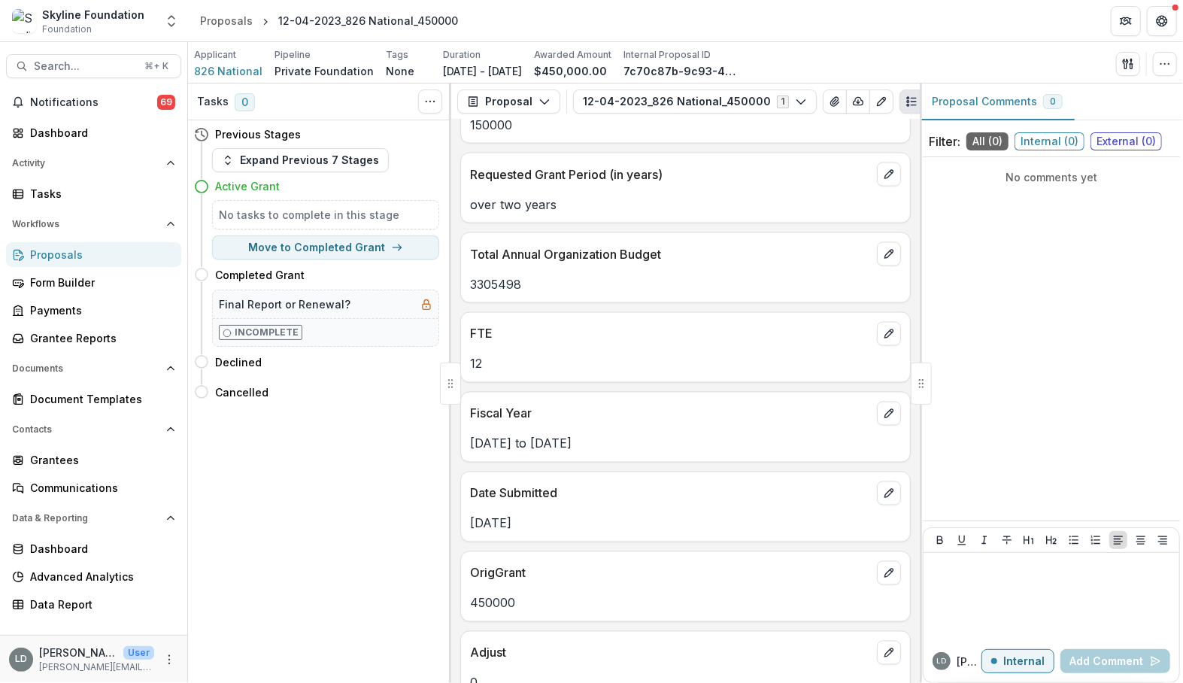
scroll to position [1522, 0]
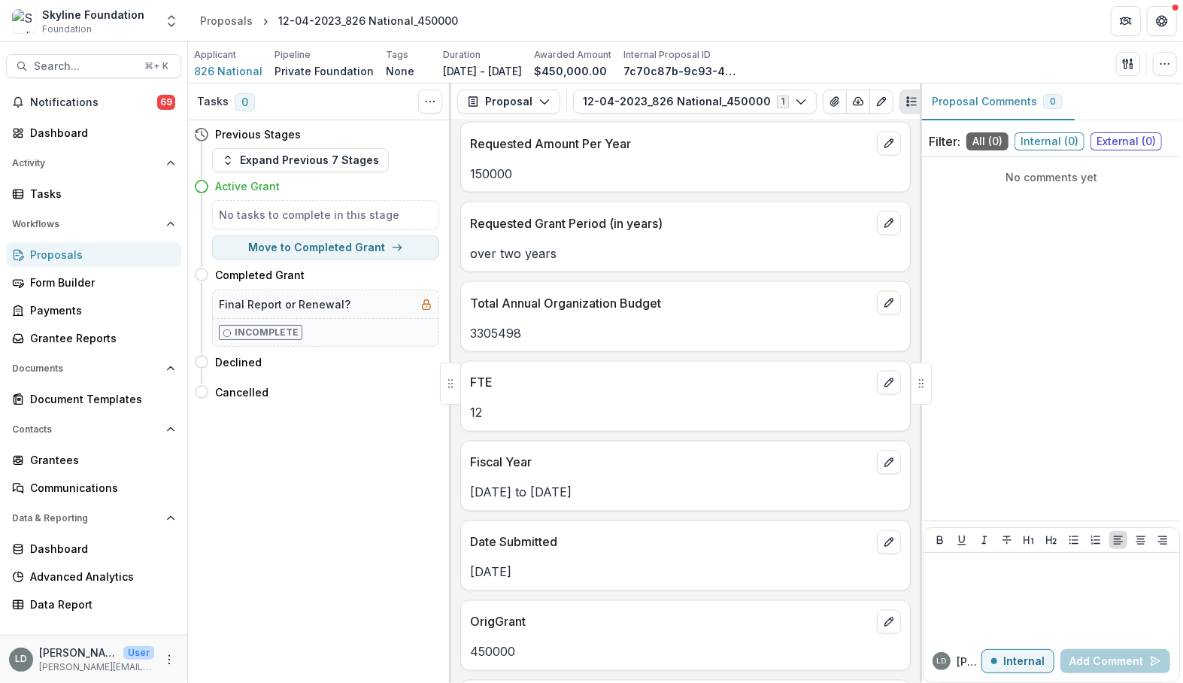
click at [498, 324] on p "3305498" at bounding box center [685, 333] width 431 height 18
copy p "3305498"
click at [99, 65] on span "Search..." at bounding box center [85, 66] width 102 height 13
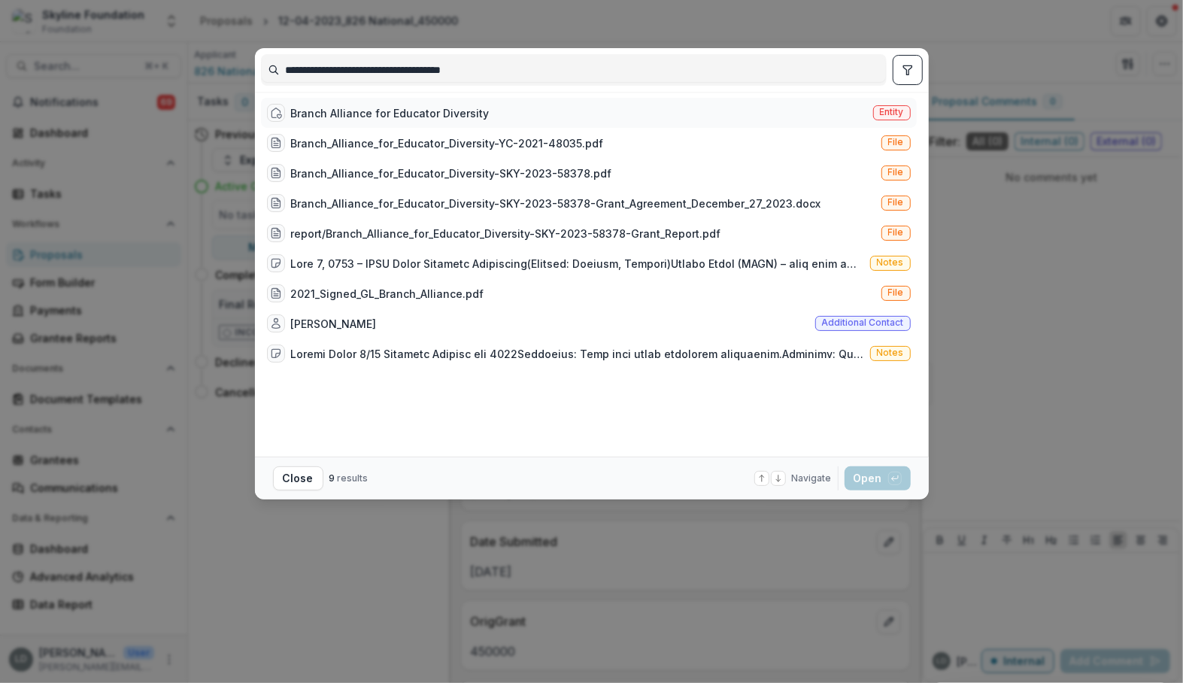
type input "**********"
click at [375, 117] on div "Branch Alliance for Educator Diversity" at bounding box center [390, 113] width 199 height 16
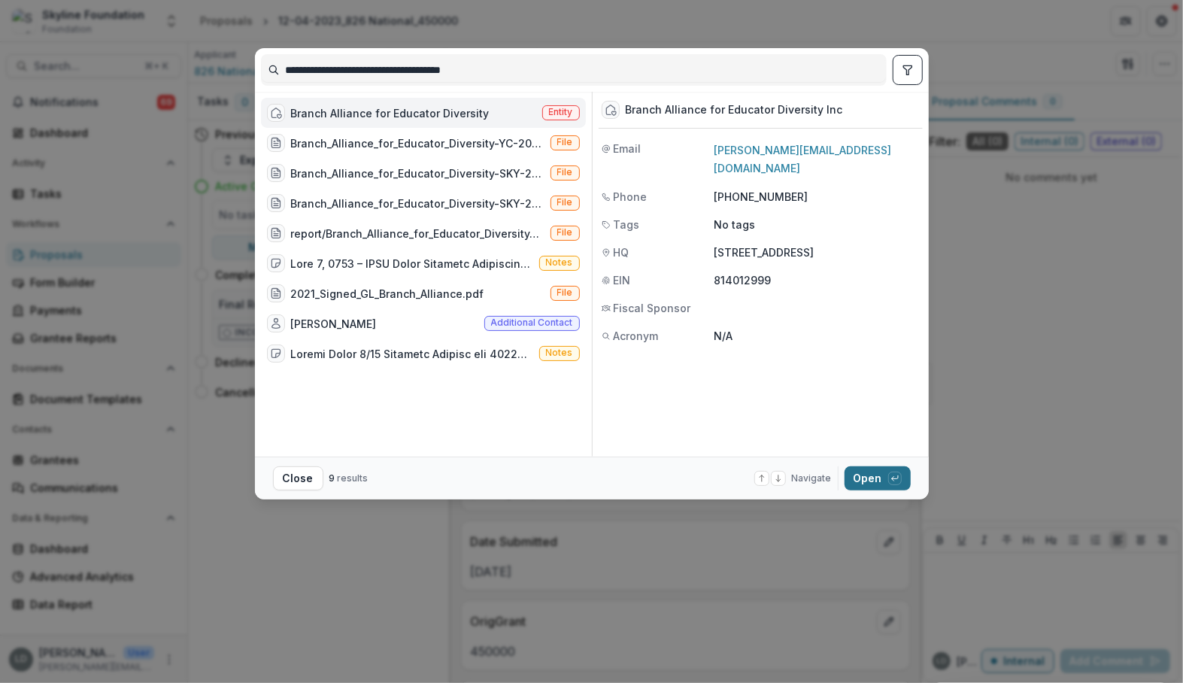
click at [854, 477] on button "Open with enter key" at bounding box center [878, 478] width 66 height 24
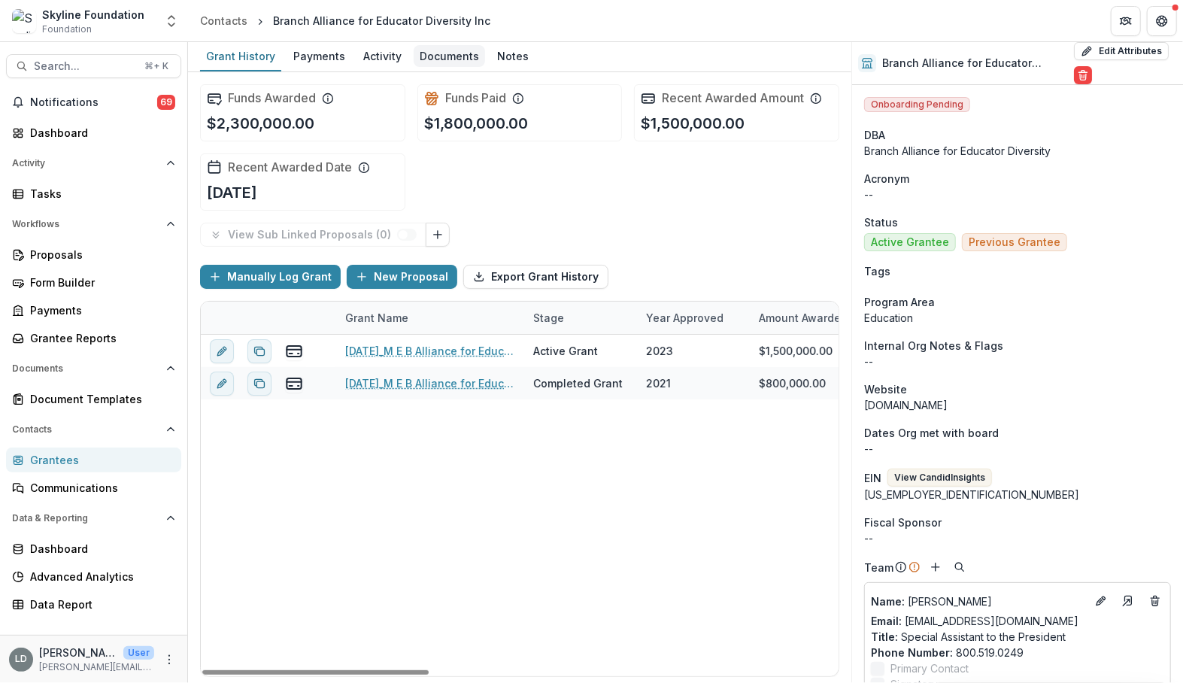
click at [434, 62] on div "Documents" at bounding box center [449, 56] width 71 height 22
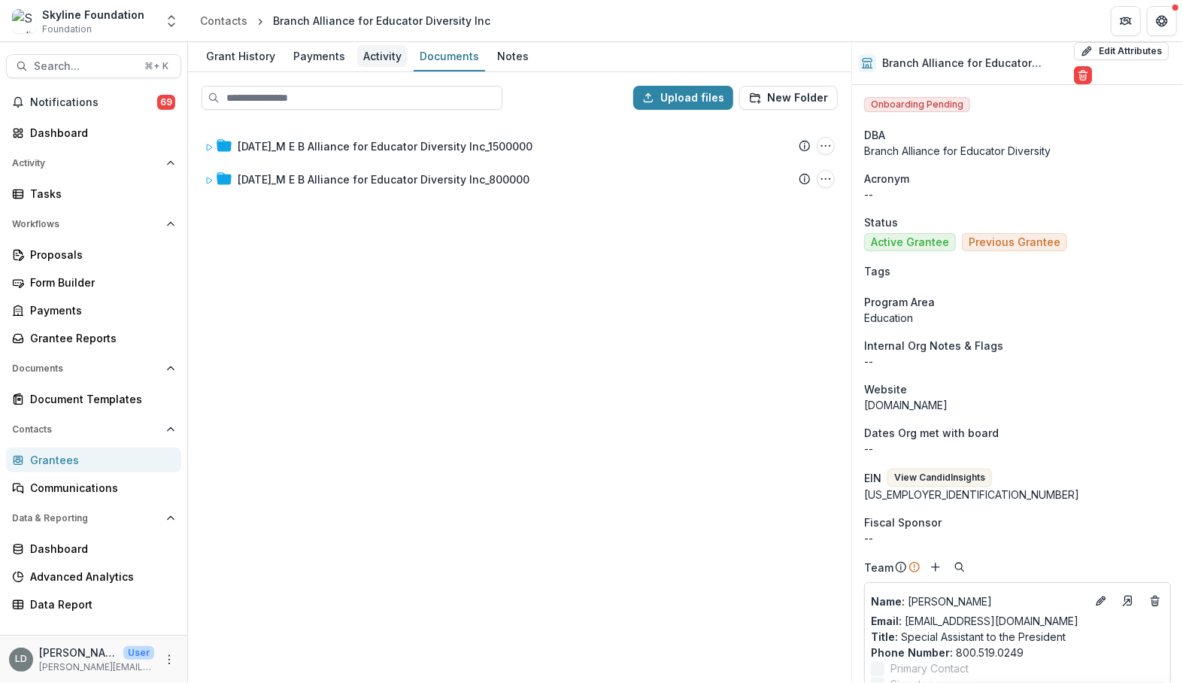
click at [378, 62] on div "Activity" at bounding box center [382, 56] width 50 height 22
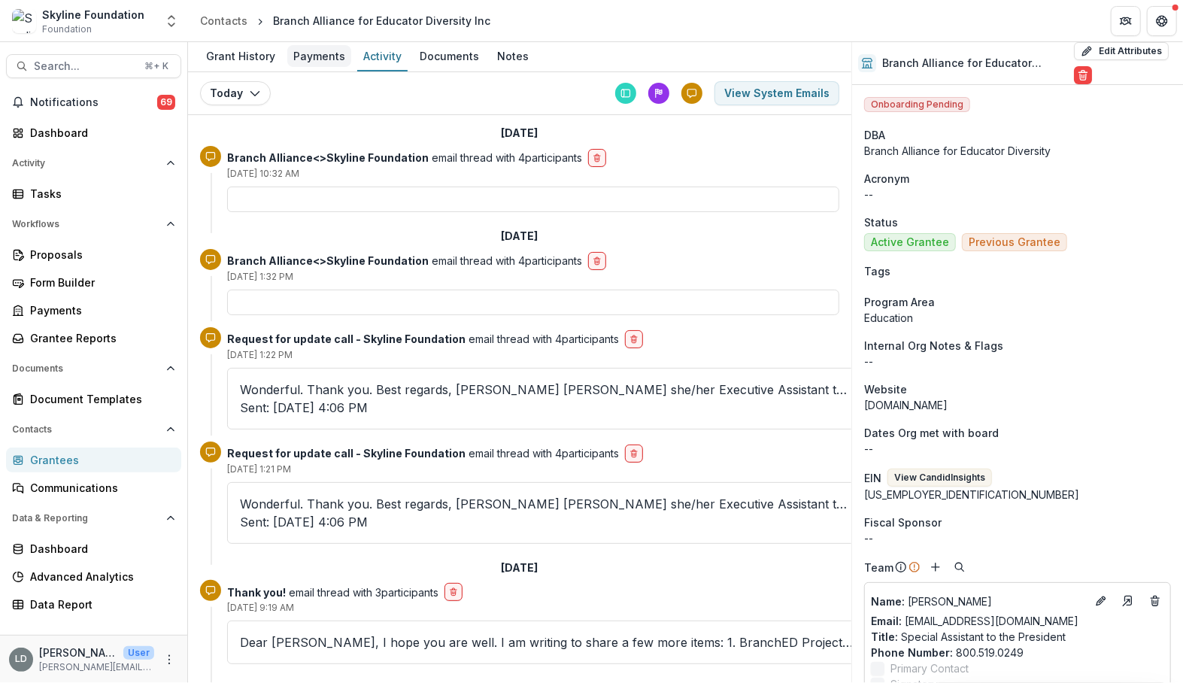
click at [311, 61] on div "Payments" at bounding box center [319, 56] width 64 height 22
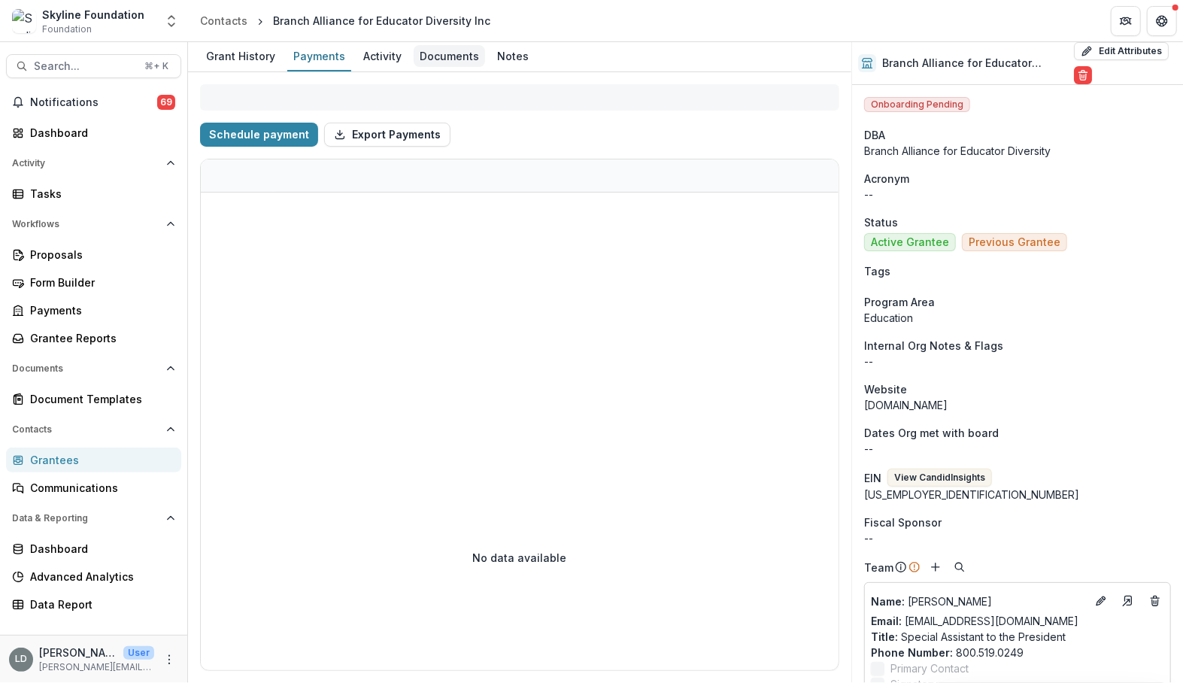
select select "**********"
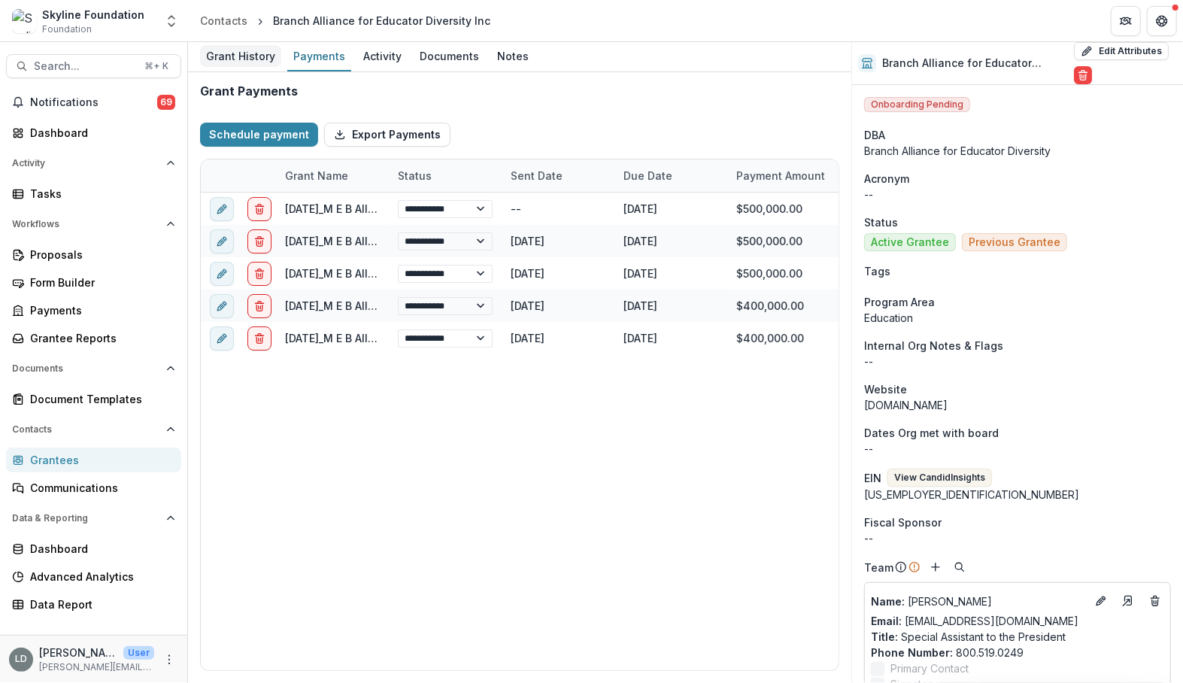
click at [234, 56] on div "Grant History" at bounding box center [240, 56] width 81 height 22
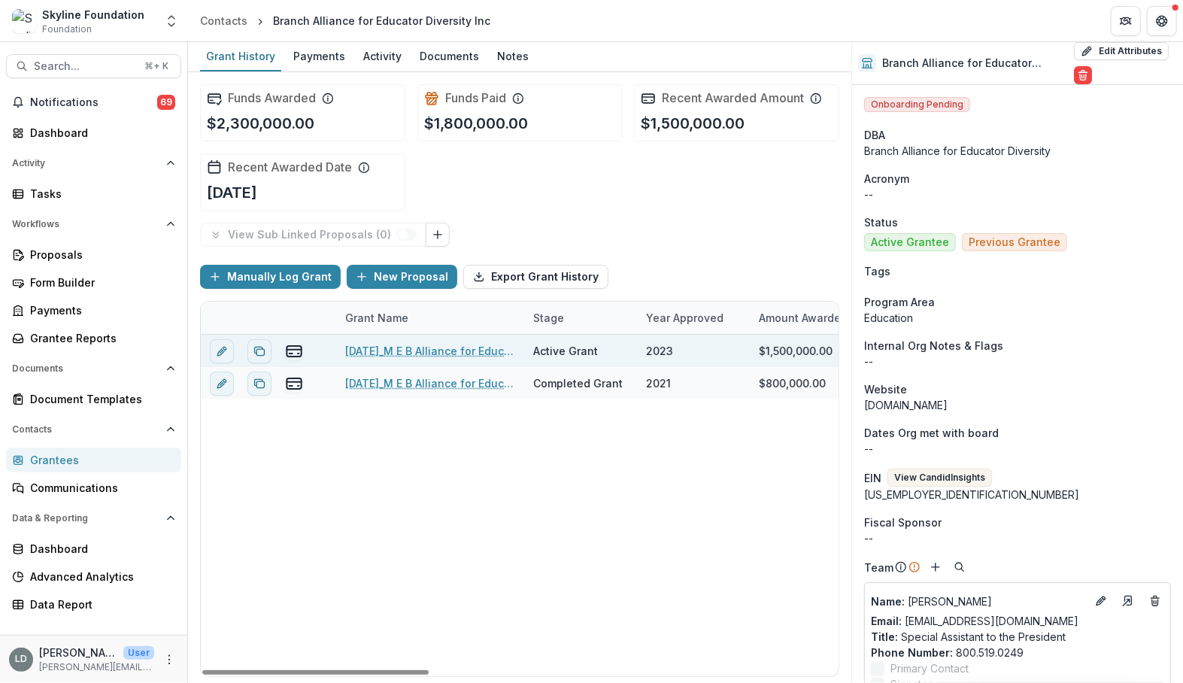
click at [406, 350] on link "[DATE]_M E B Alliance for Educator Diversity Inc_1500000" at bounding box center [430, 351] width 170 height 16
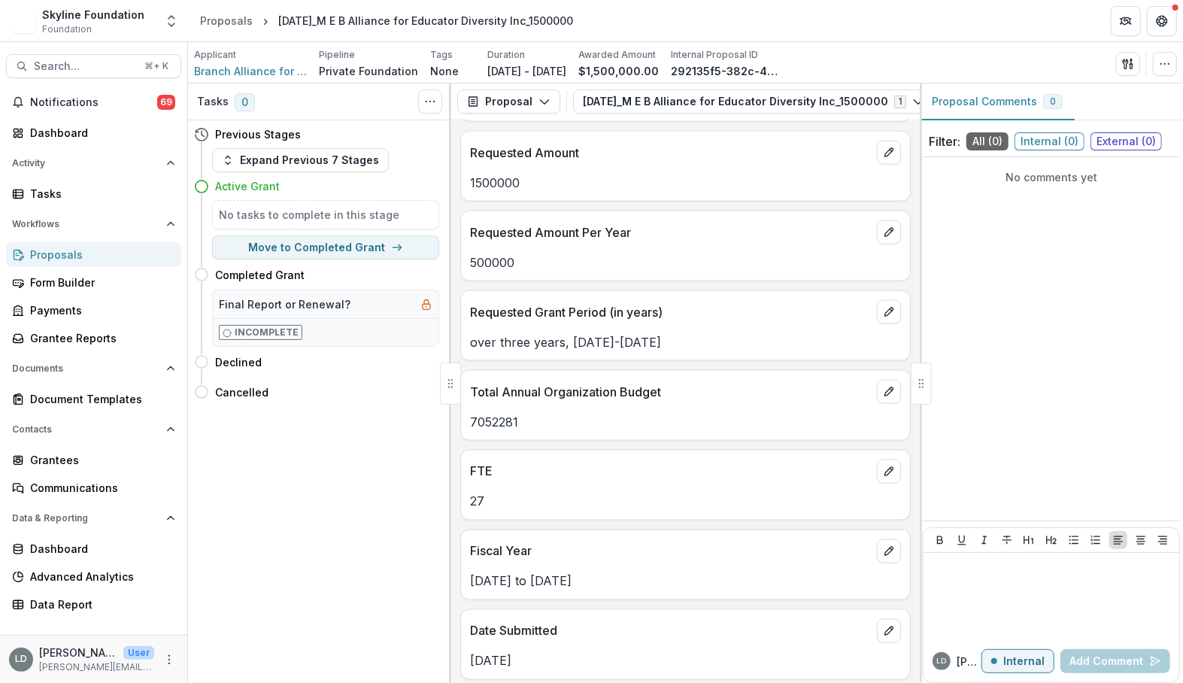
scroll to position [1451, 0]
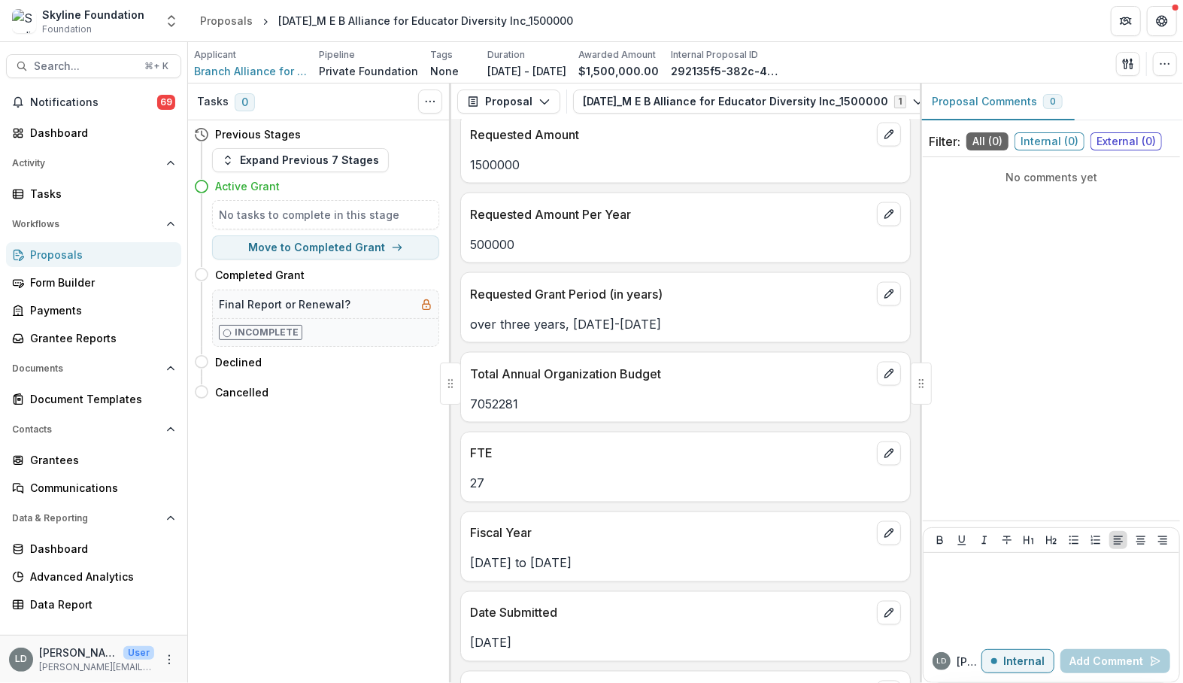
click at [493, 397] on p "7052281" at bounding box center [685, 404] width 431 height 18
copy p "7052281"
click at [94, 68] on span "Search..." at bounding box center [85, 66] width 102 height 13
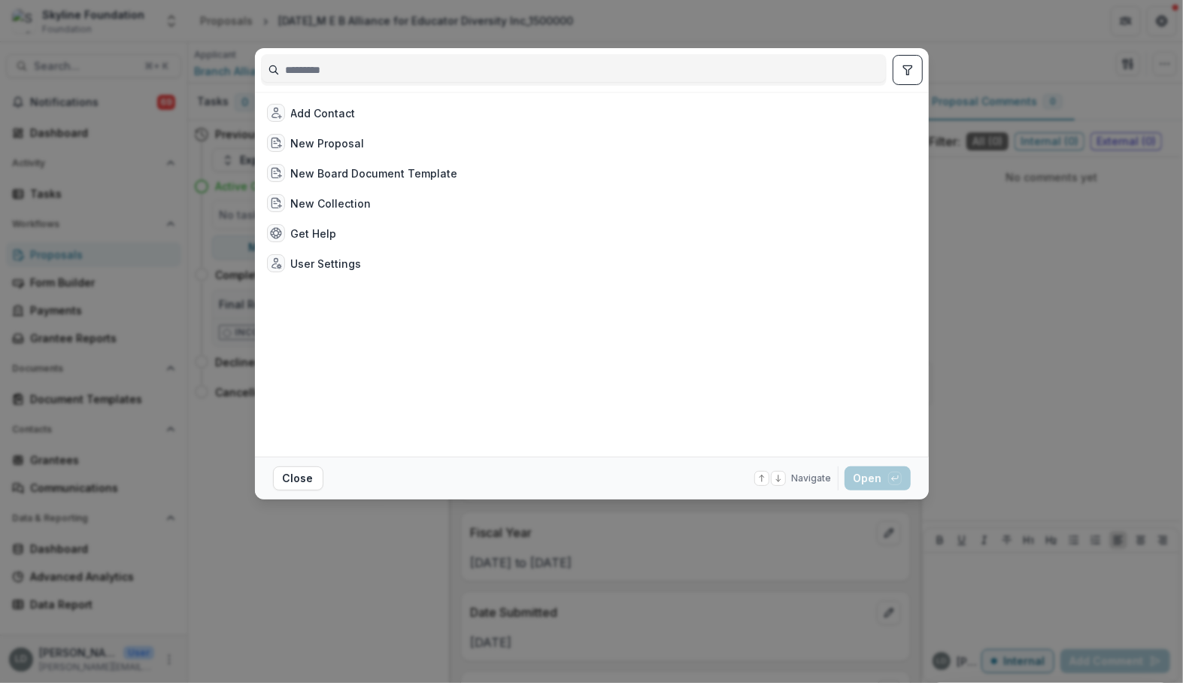
click at [381, 70] on input at bounding box center [574, 70] width 624 height 24
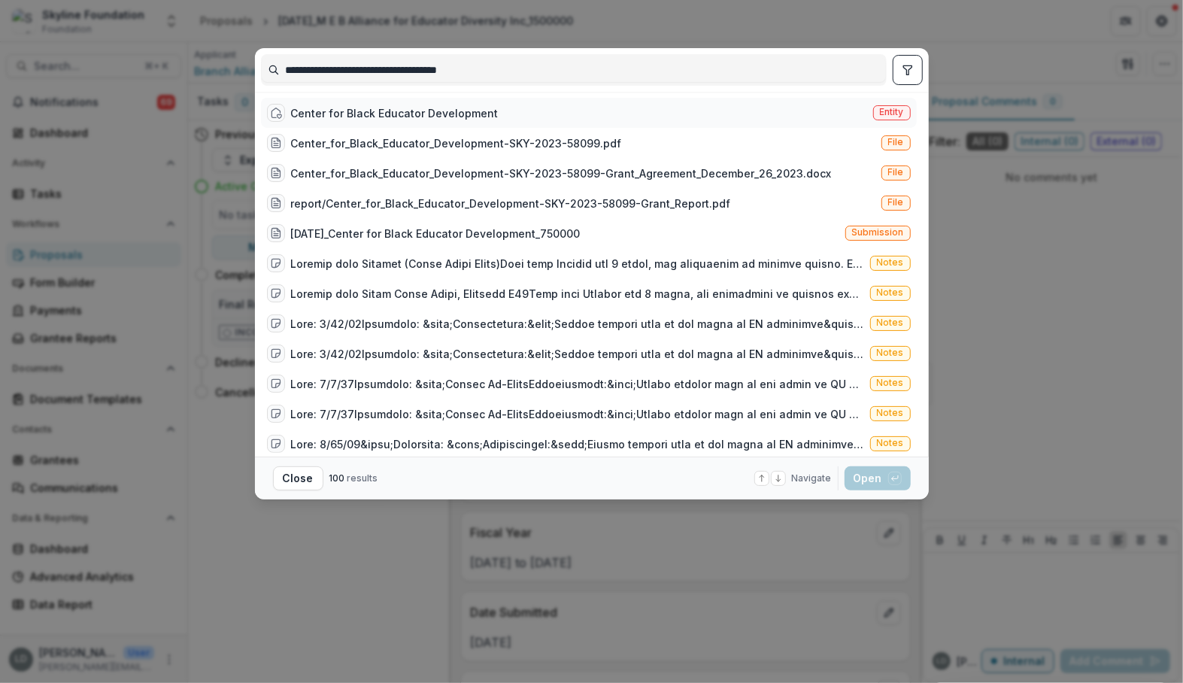
type input "**********"
click at [415, 117] on div "Center for Black Educator Development" at bounding box center [395, 113] width 208 height 16
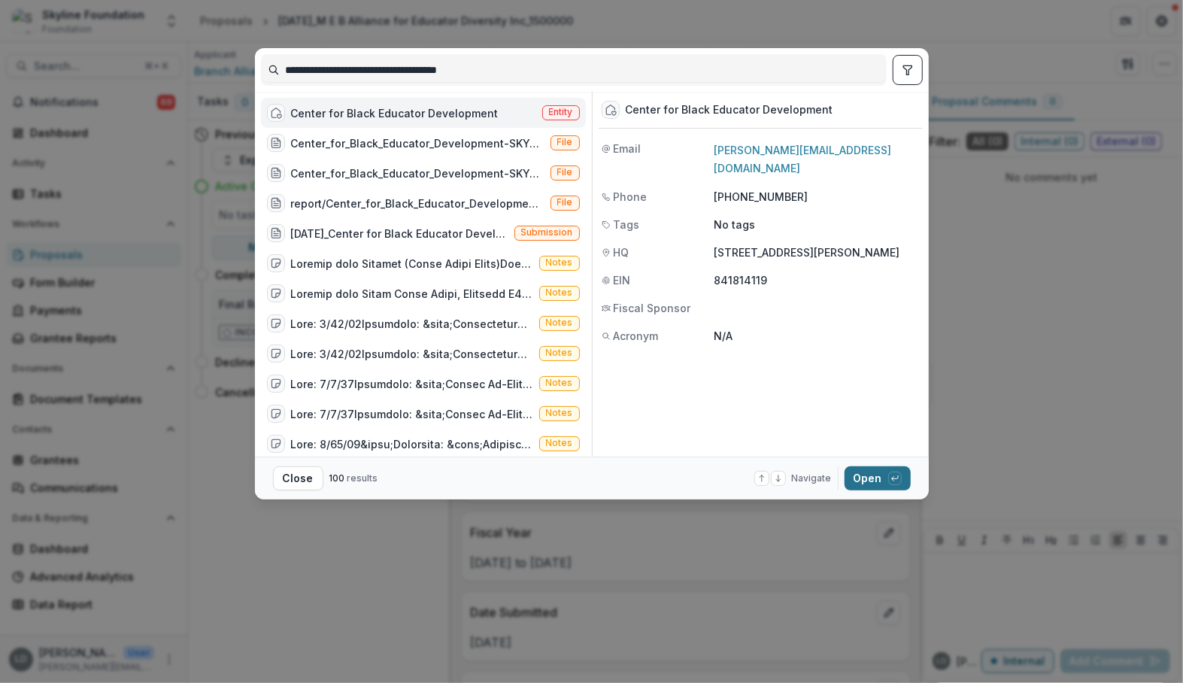
click at [880, 472] on button "Open with enter key" at bounding box center [878, 478] width 66 height 24
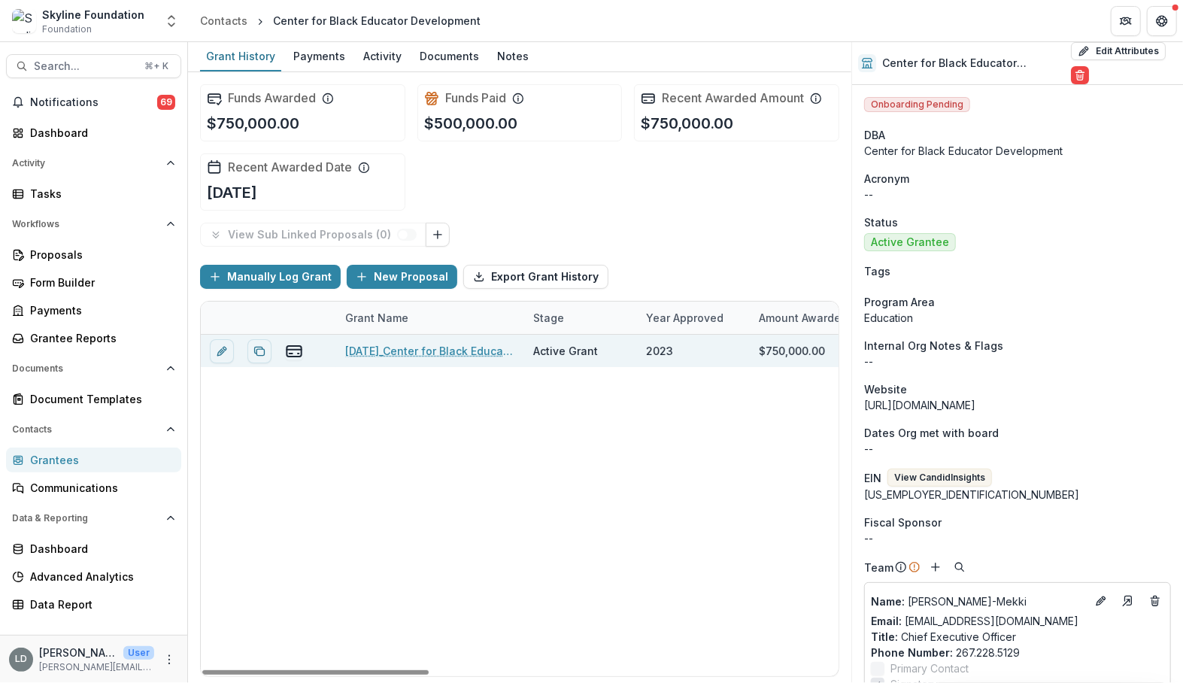
click at [442, 350] on link "[DATE]_Center for Black Educator Development_750000" at bounding box center [430, 351] width 170 height 16
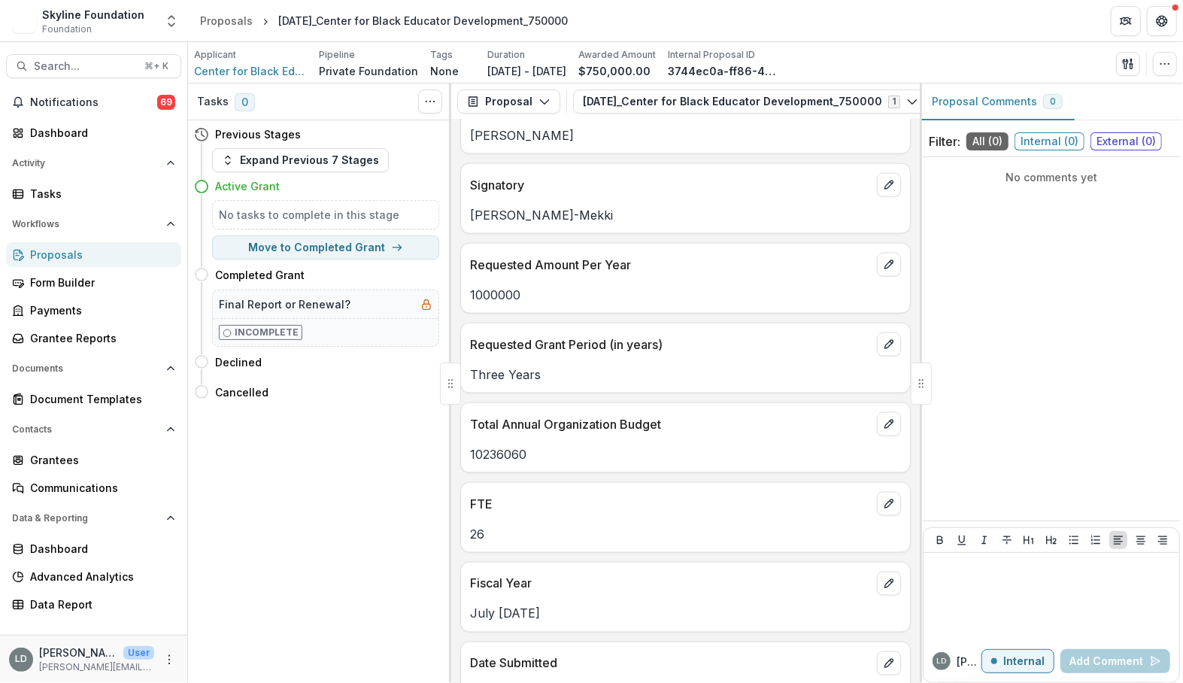
scroll to position [1337, 0]
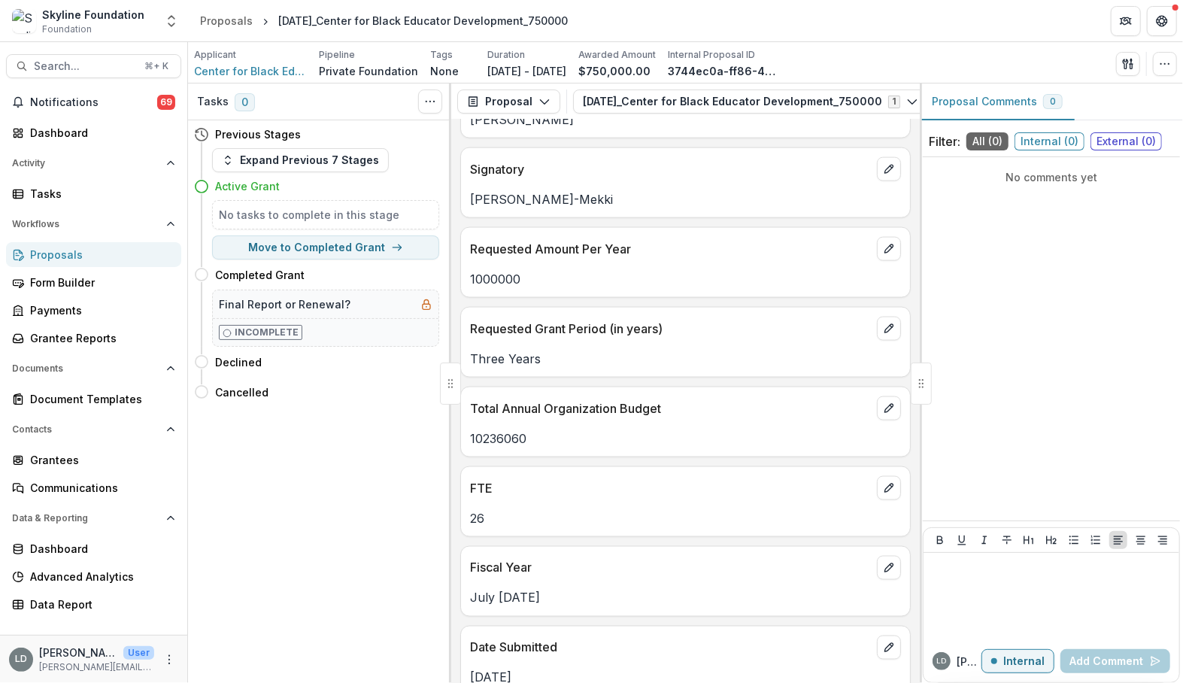
click at [505, 429] on p "10236060" at bounding box center [685, 438] width 431 height 18
copy p "10236060"
click at [96, 67] on span "Search..." at bounding box center [85, 66] width 102 height 13
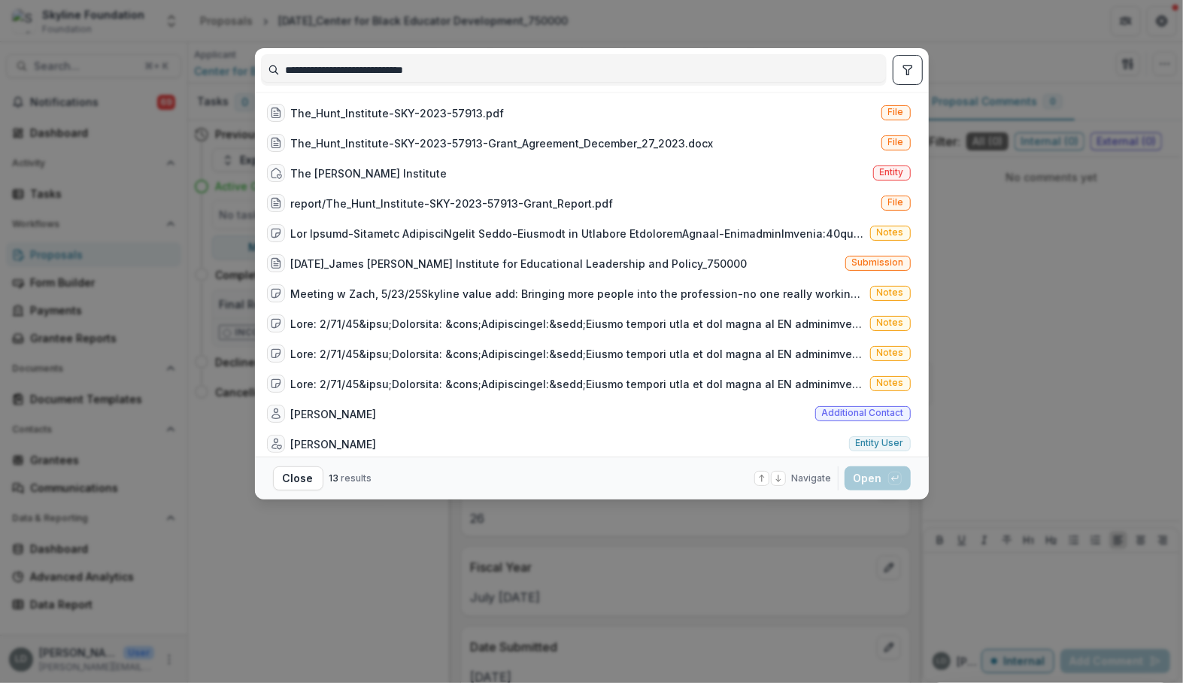
drag, startPoint x: 357, startPoint y: 71, endPoint x: 557, endPoint y: 60, distance: 200.4
click at [557, 60] on input "**********" at bounding box center [574, 70] width 624 height 24
click at [485, 56] on div "**********" at bounding box center [574, 70] width 626 height 32
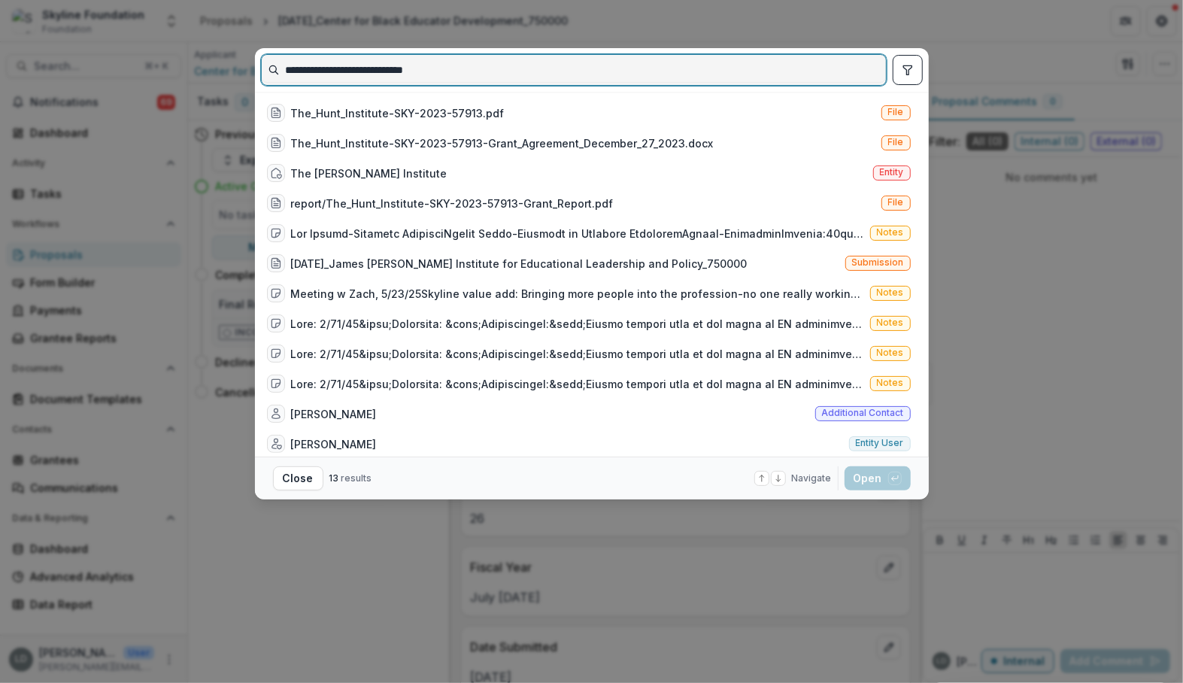
drag, startPoint x: 452, startPoint y: 75, endPoint x: 353, endPoint y: 71, distance: 99.4
click at [353, 71] on input "**********" at bounding box center [574, 70] width 624 height 24
type input "**********"
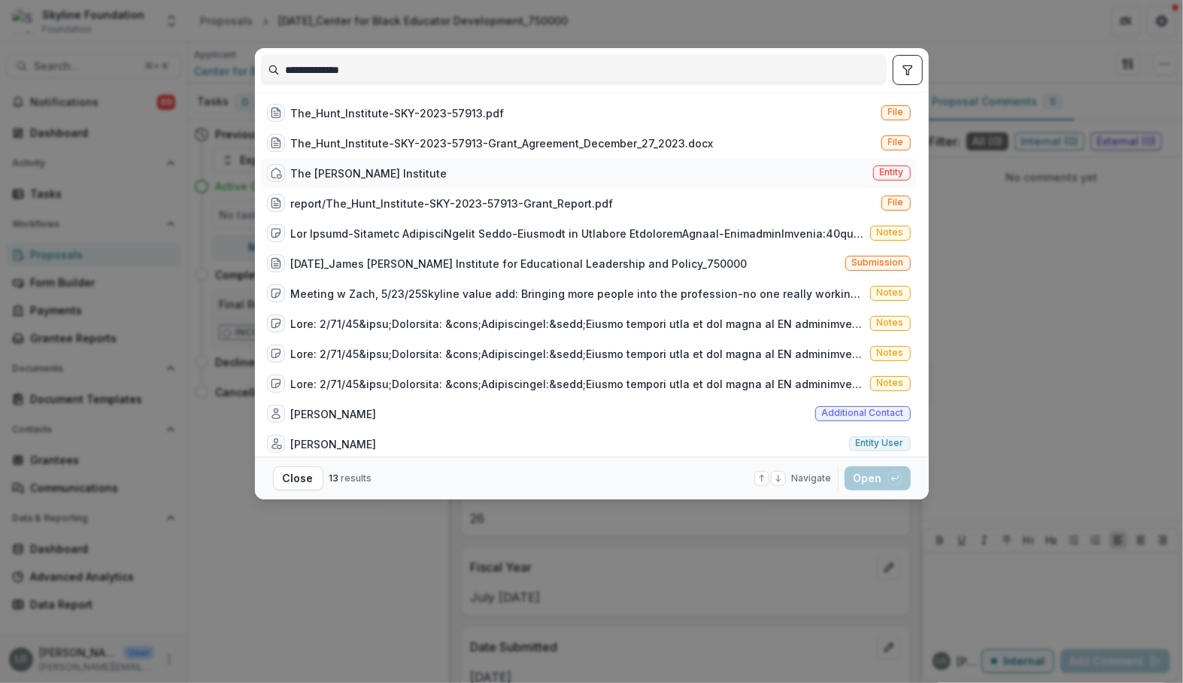
click at [390, 175] on div "The [PERSON_NAME] Institute Entity" at bounding box center [589, 173] width 656 height 30
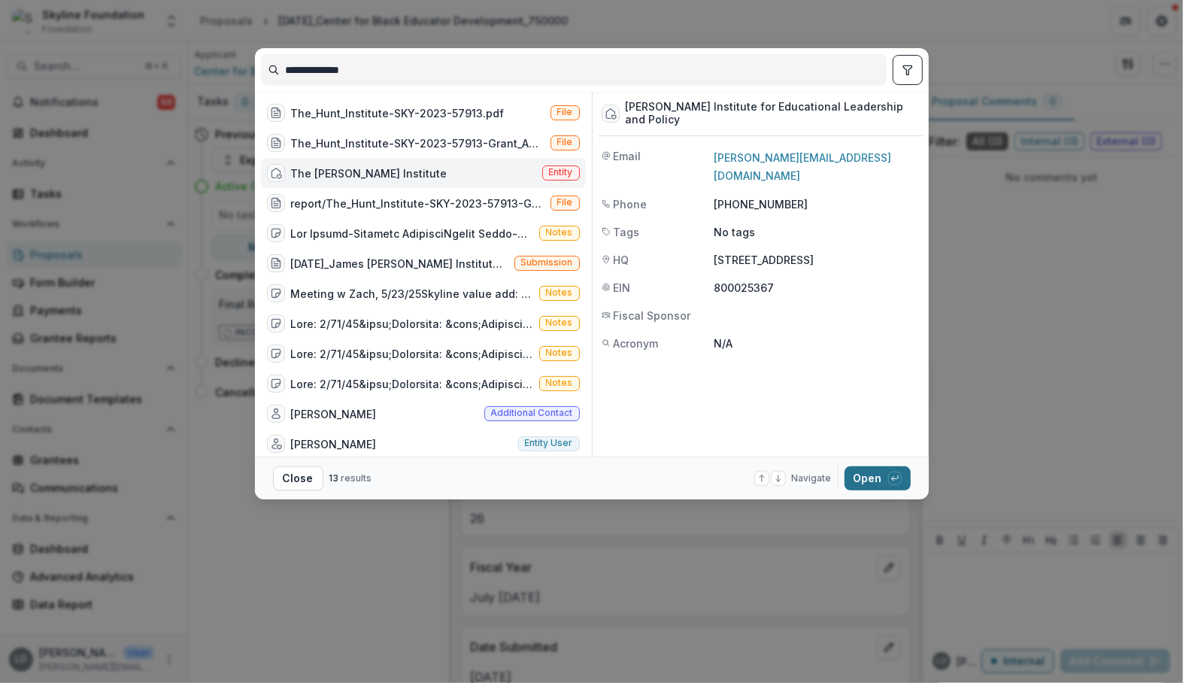
click at [870, 478] on button "Open with enter key" at bounding box center [878, 478] width 66 height 24
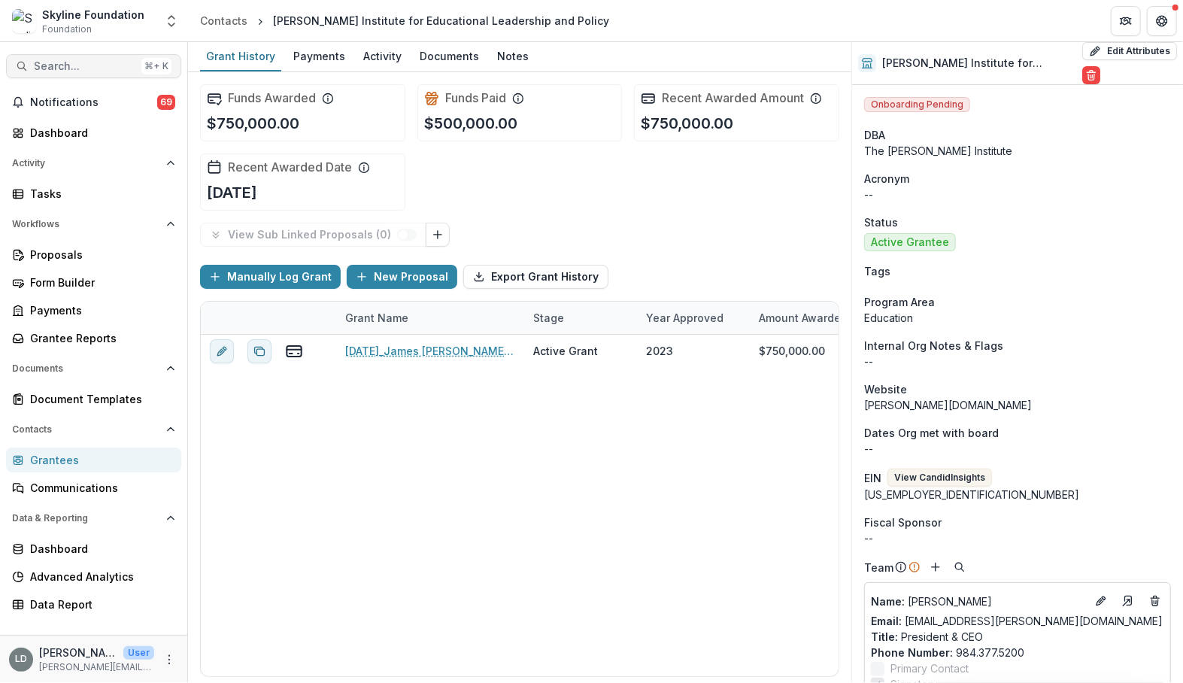
click at [84, 63] on span "Search..." at bounding box center [85, 66] width 102 height 13
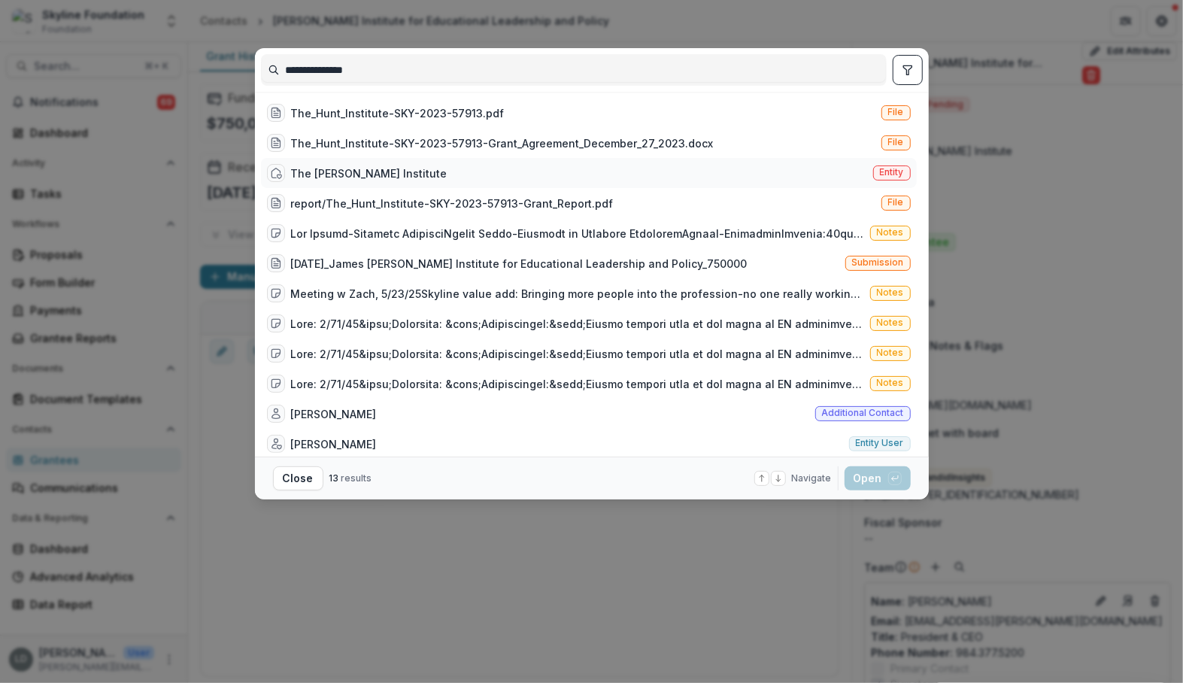
type input "**********"
click at [353, 175] on div "The [PERSON_NAME] Institute" at bounding box center [369, 173] width 156 height 16
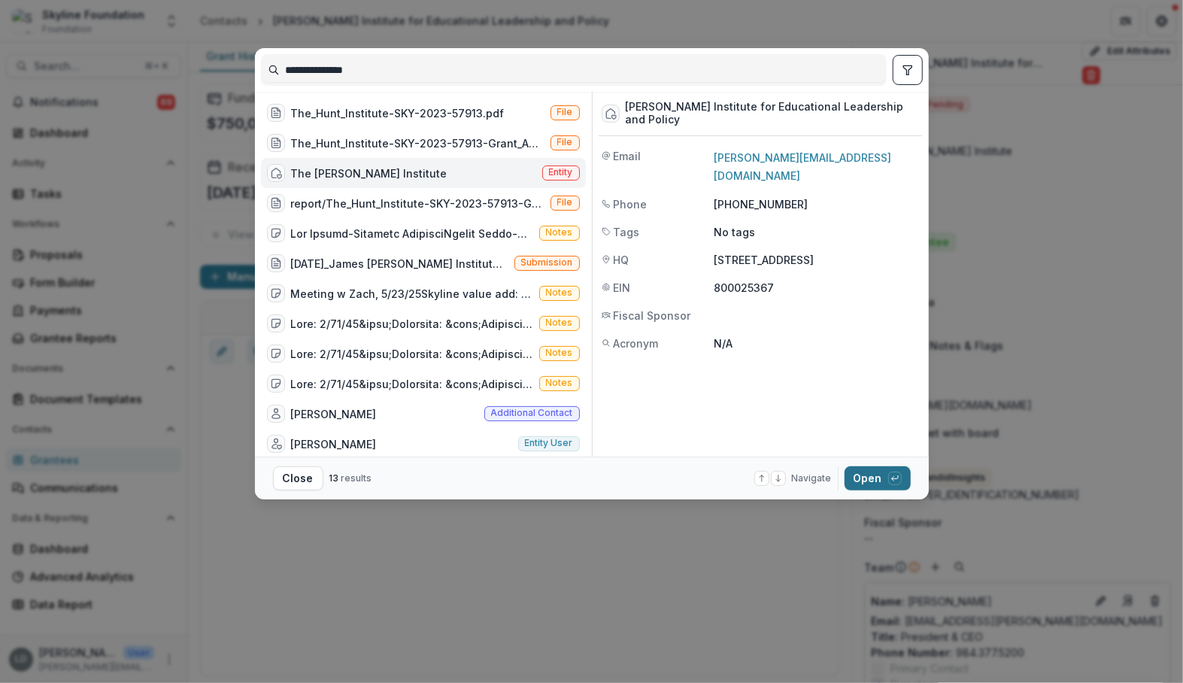
click at [879, 475] on button "Open with enter key" at bounding box center [878, 478] width 66 height 24
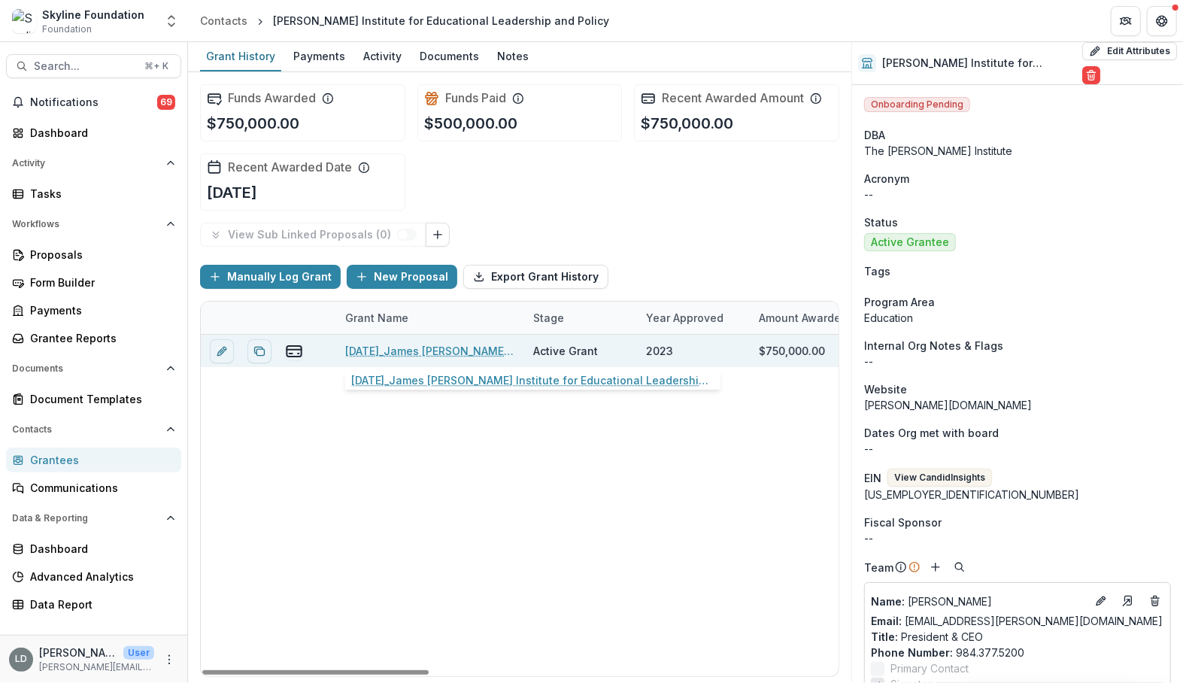
click at [414, 348] on link "[DATE]_James [PERSON_NAME] Institute for Educational Leadership and Policy_7500…" at bounding box center [430, 351] width 170 height 16
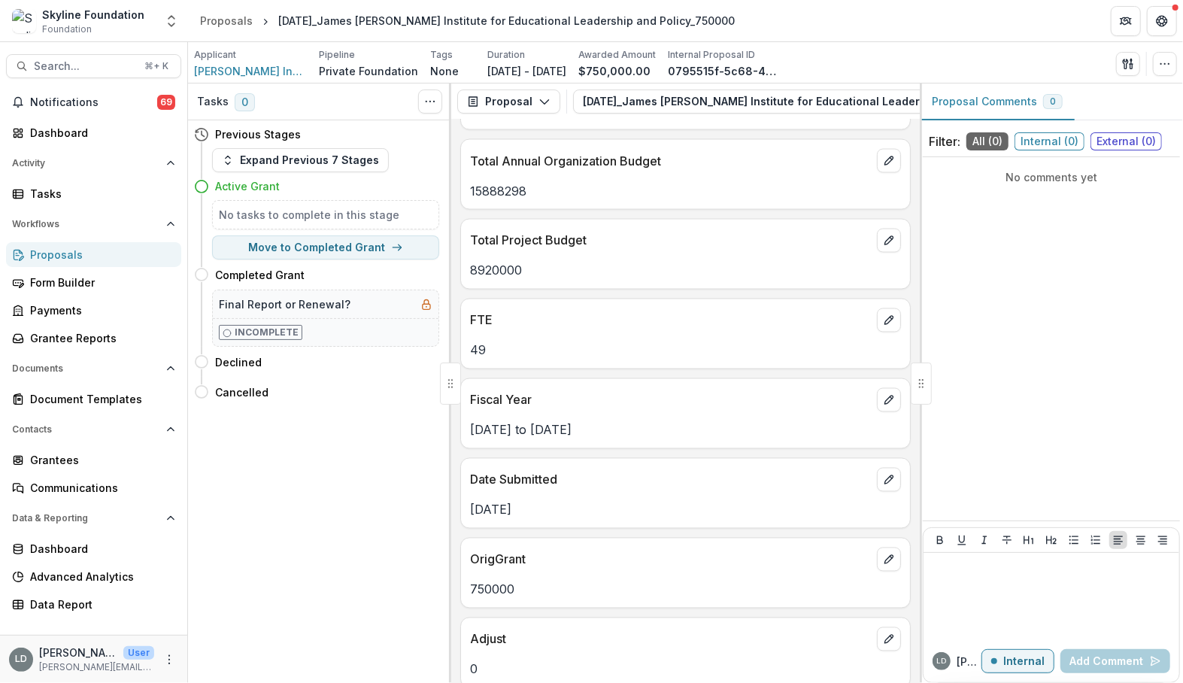
scroll to position [1637, 0]
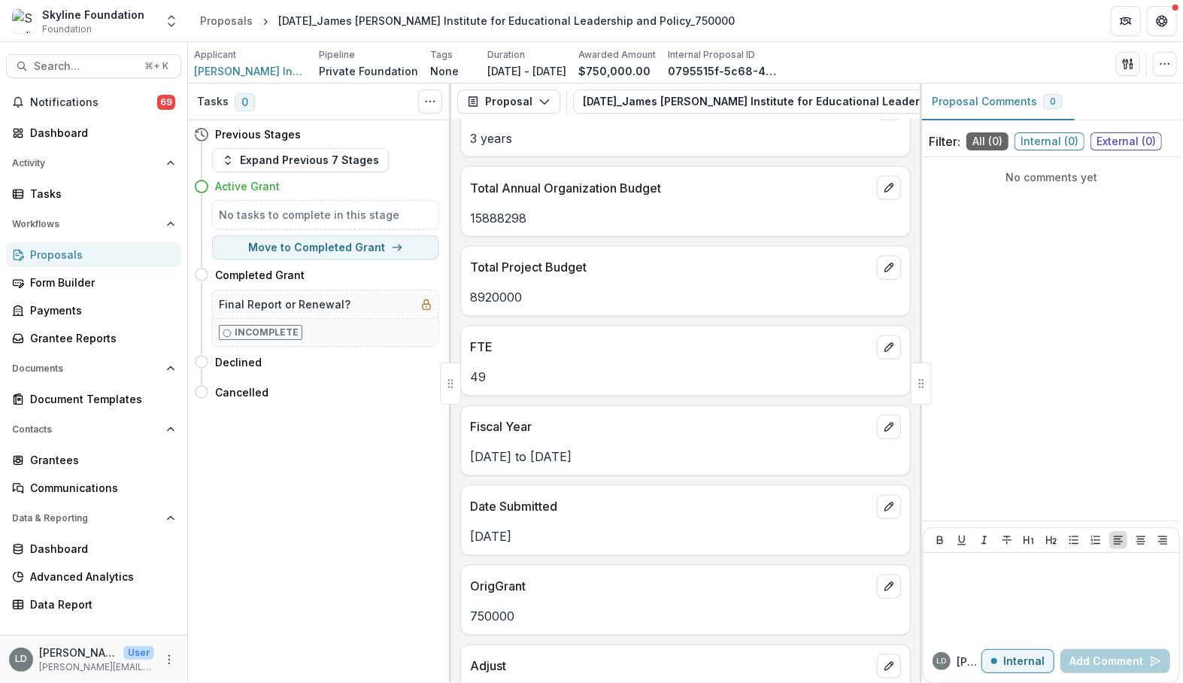
click at [511, 209] on p "15888298" at bounding box center [685, 218] width 431 height 18
copy p "15888298"
click at [94, 69] on span "Search..." at bounding box center [85, 66] width 102 height 13
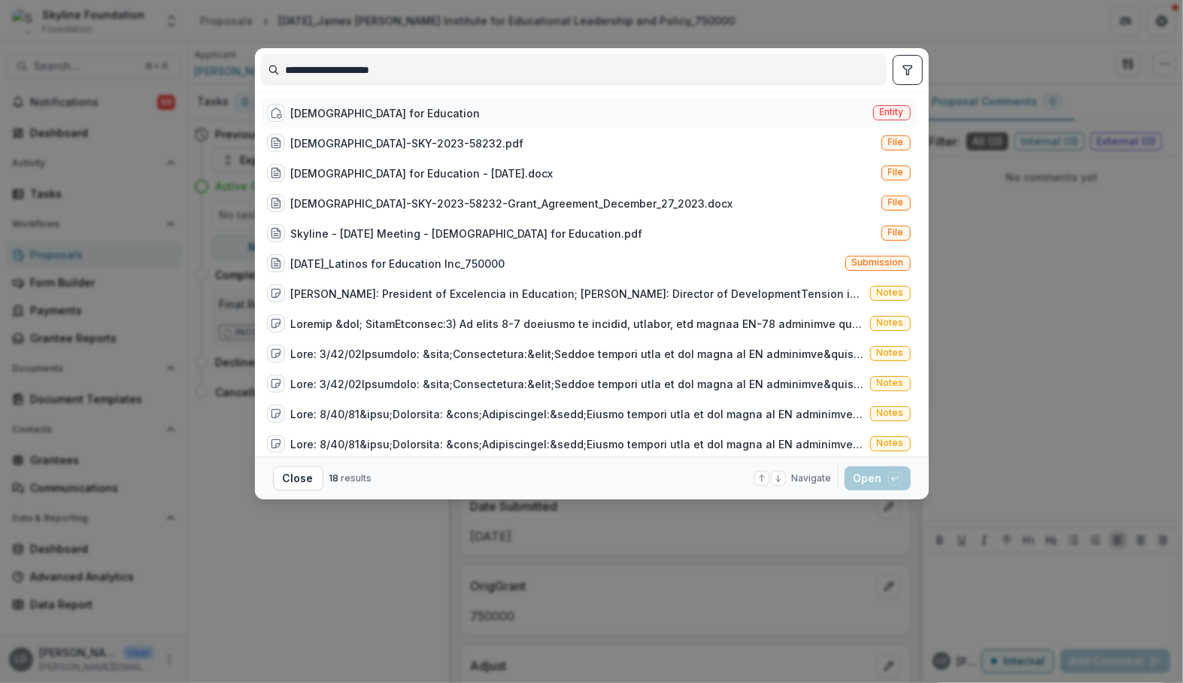
type input "**********"
click at [387, 108] on div "[DEMOGRAPHIC_DATA] for Education" at bounding box center [386, 113] width 190 height 16
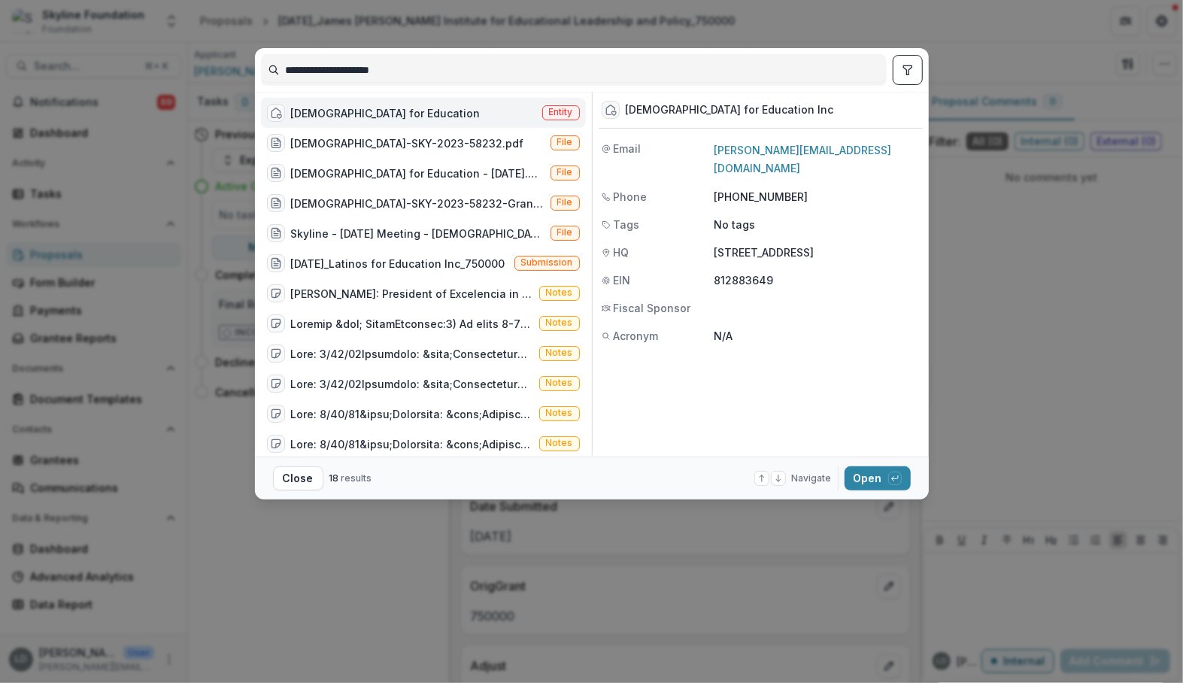
click at [428, 108] on div "[DEMOGRAPHIC_DATA] for Education Entity" at bounding box center [423, 113] width 325 height 30
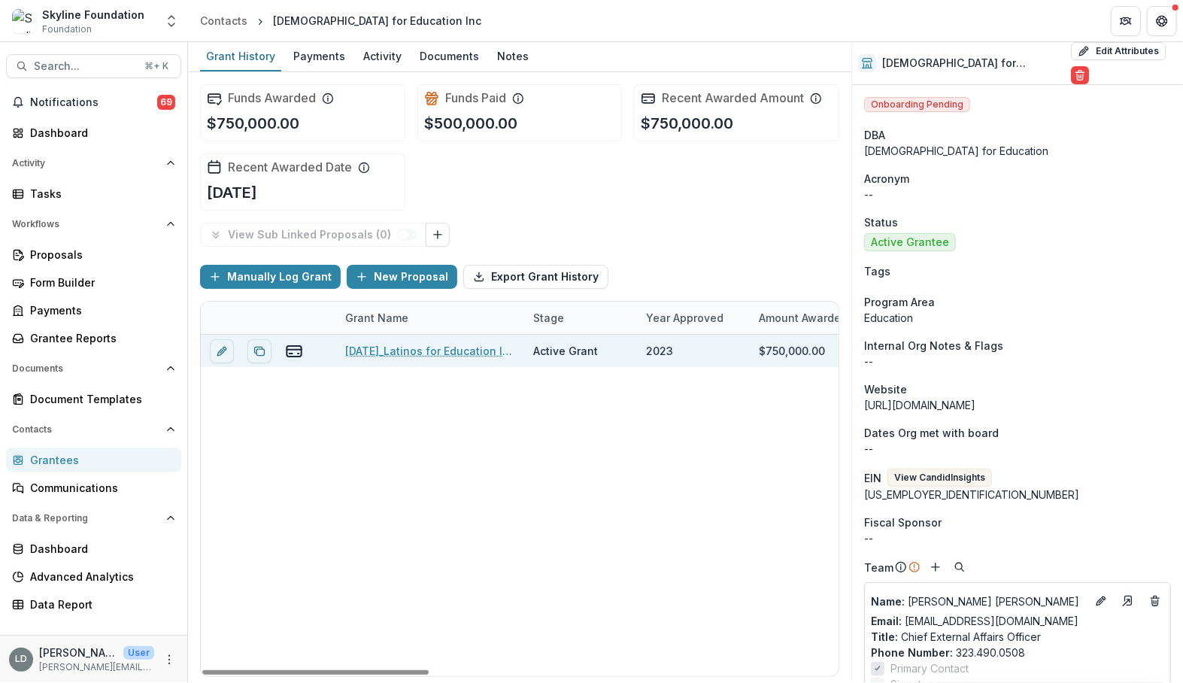
click at [469, 343] on link "[DATE]_Latinos for Education Inc_750000" at bounding box center [430, 351] width 170 height 16
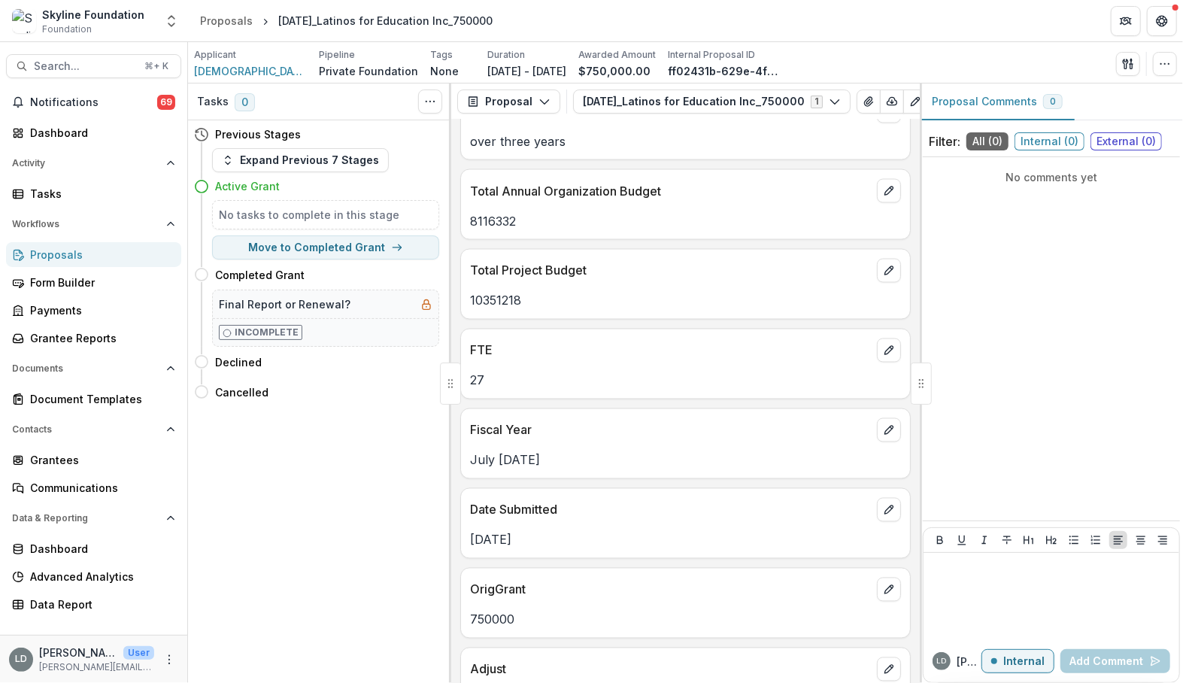
scroll to position [1632, 0]
click at [498, 293] on p "10351218" at bounding box center [685, 302] width 431 height 18
click at [501, 219] on p "8116332" at bounding box center [685, 223] width 431 height 18
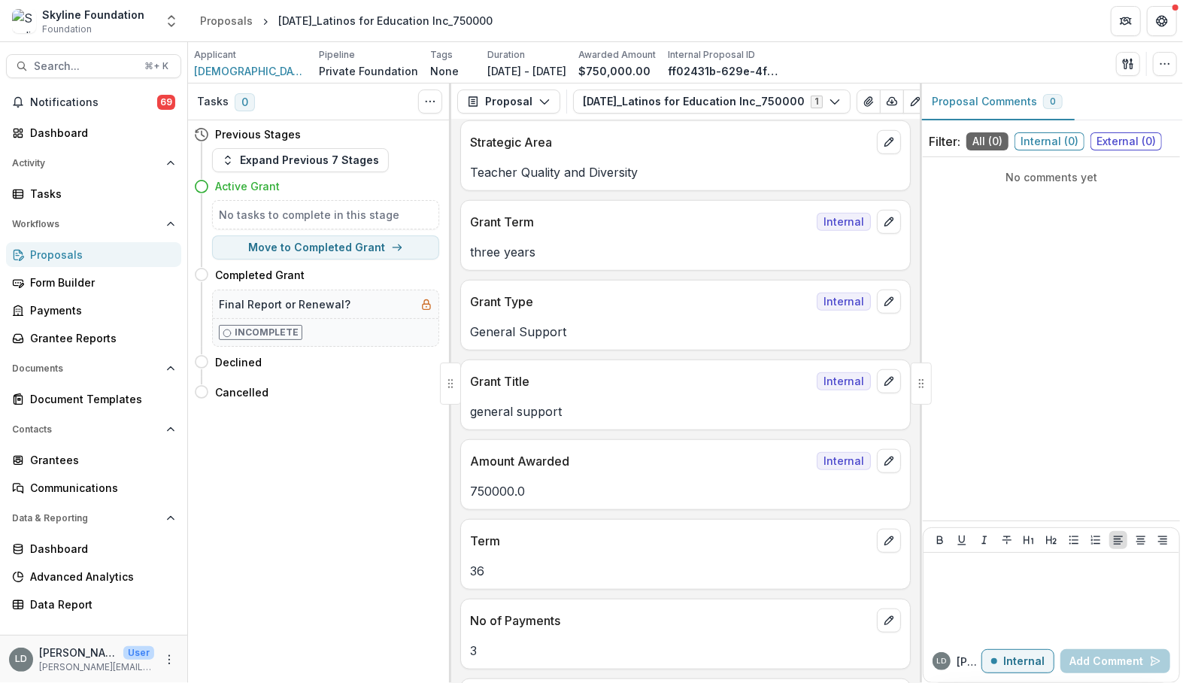
scroll to position [110, 0]
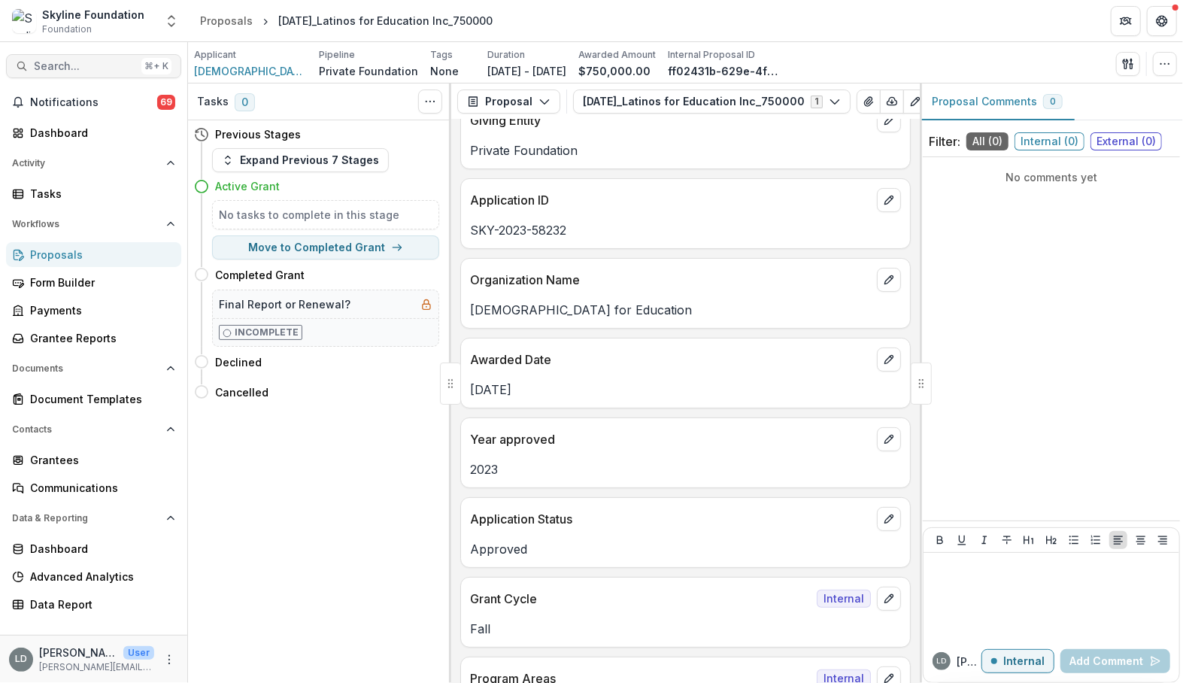
click at [77, 58] on button "Search... ⌘ + K" at bounding box center [93, 66] width 175 height 24
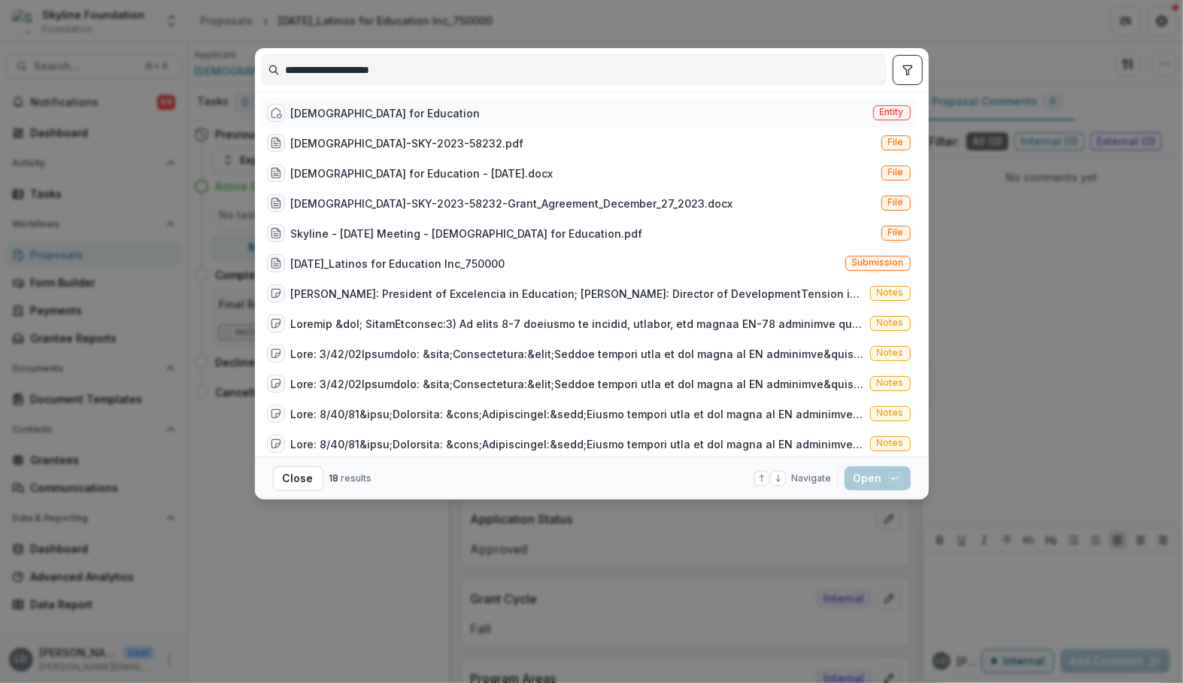
type input "**********"
click at [384, 113] on div "[DEMOGRAPHIC_DATA] for Education" at bounding box center [386, 113] width 190 height 16
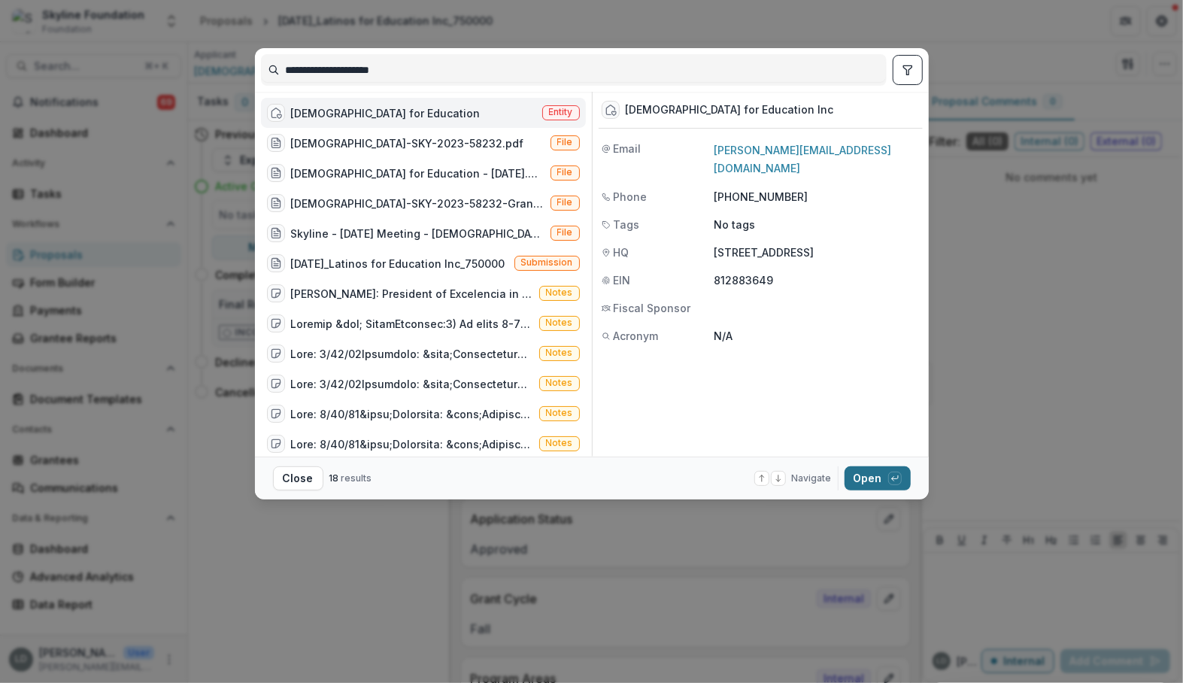
click at [855, 476] on button "Open with enter key" at bounding box center [878, 478] width 66 height 24
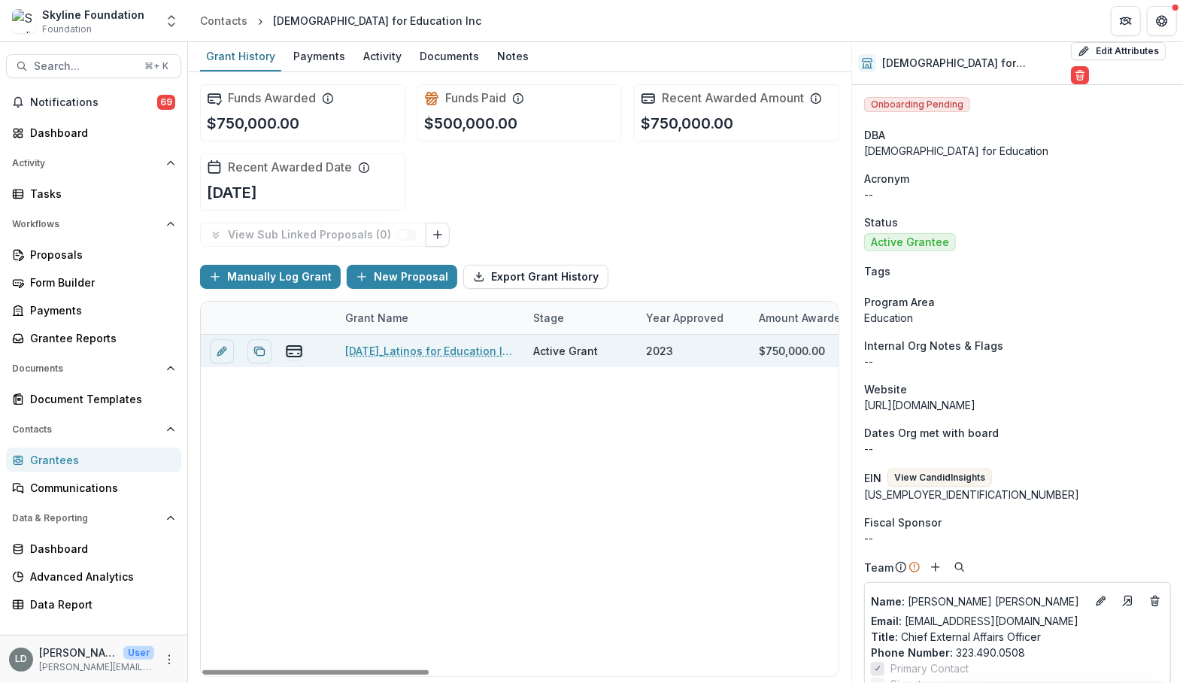
click at [477, 344] on link "[DATE]_Latinos for Education Inc_750000" at bounding box center [430, 351] width 170 height 16
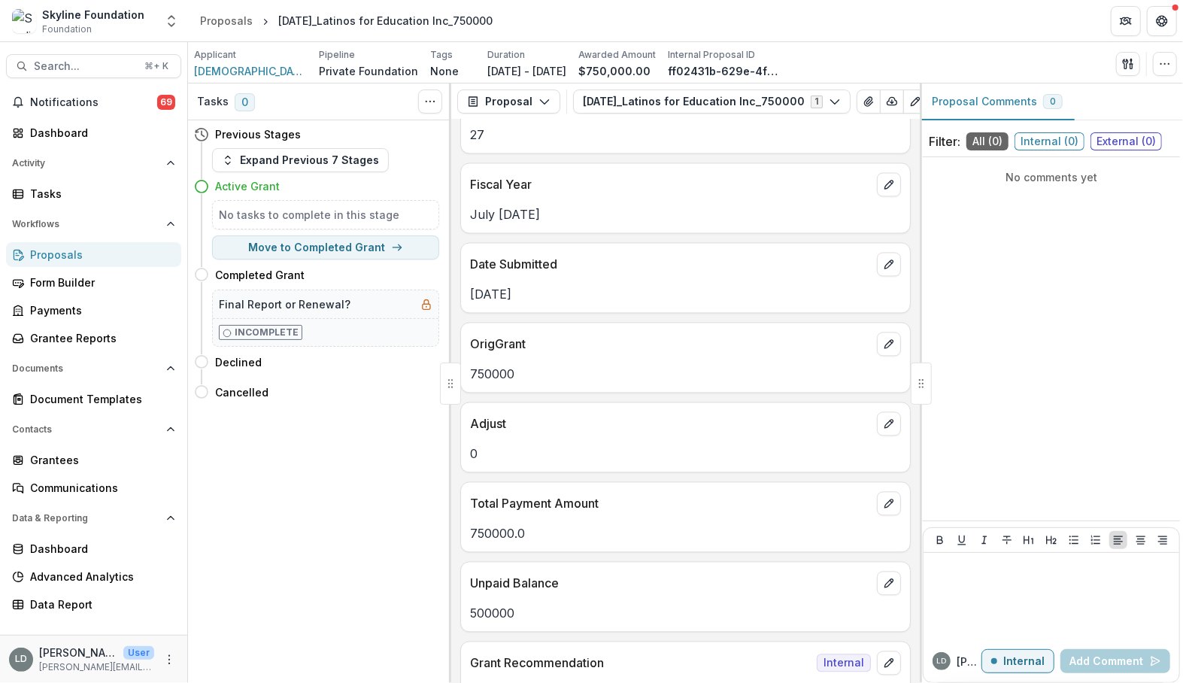
scroll to position [1594, 0]
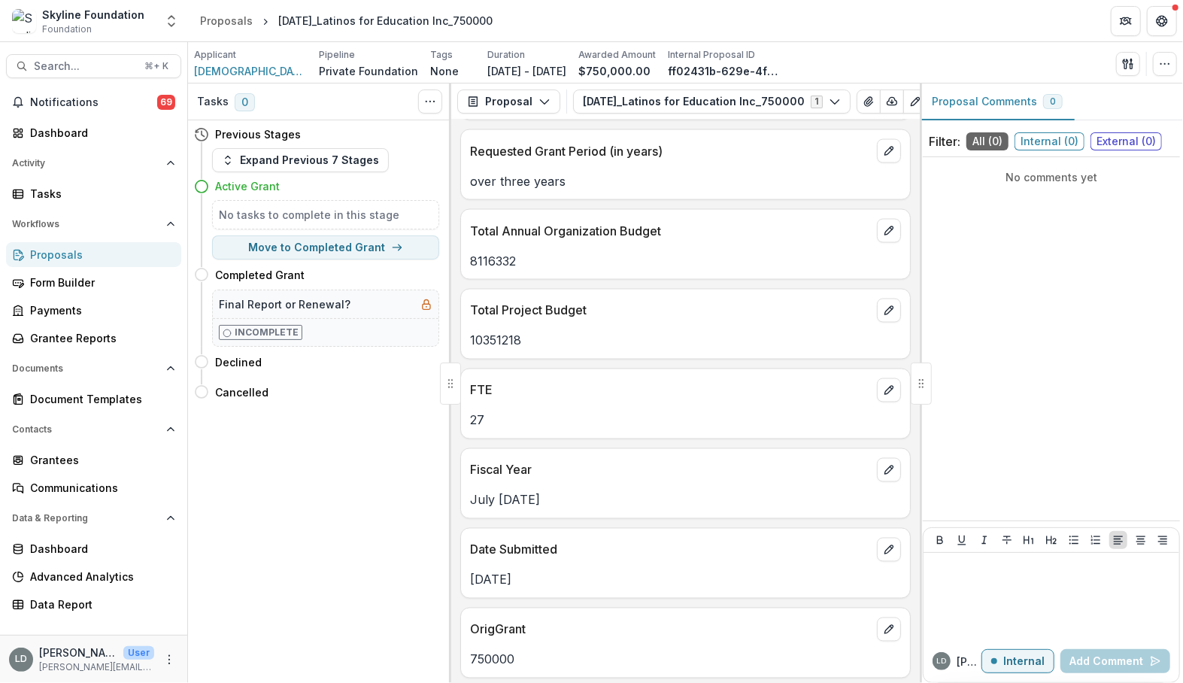
click at [491, 332] on p "10351218" at bounding box center [685, 341] width 431 height 18
click at [78, 64] on span "Search..." at bounding box center [85, 66] width 102 height 13
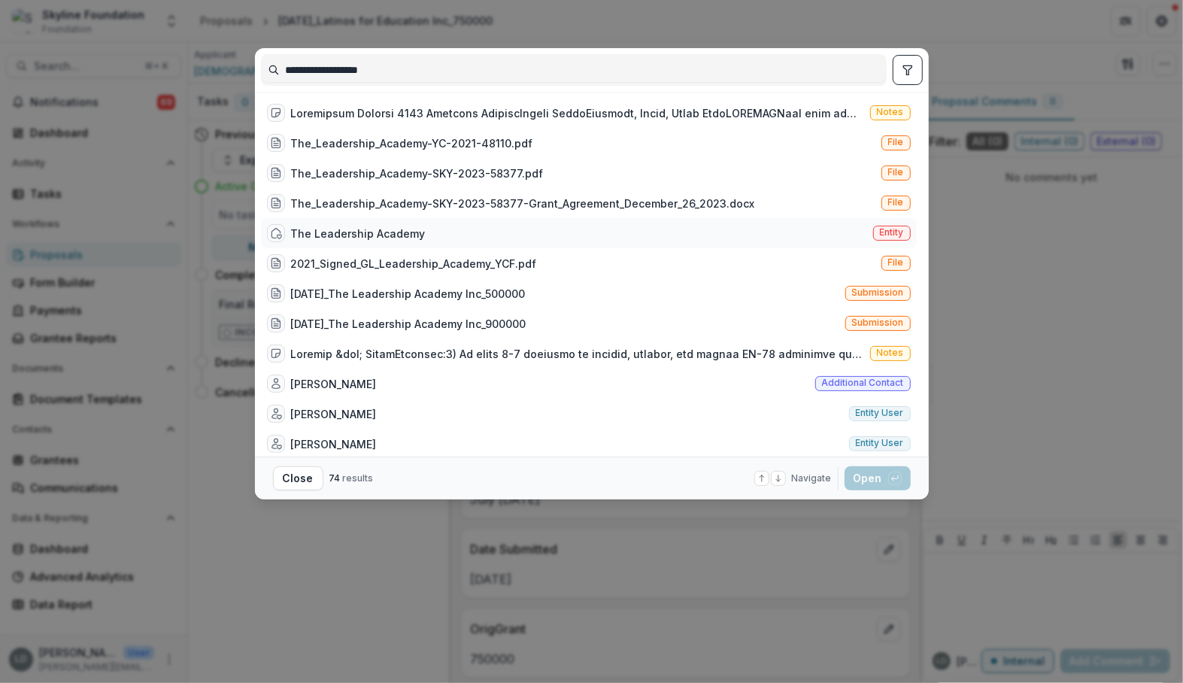
type input "**********"
click at [362, 226] on div "The Leadership Academy" at bounding box center [358, 234] width 135 height 16
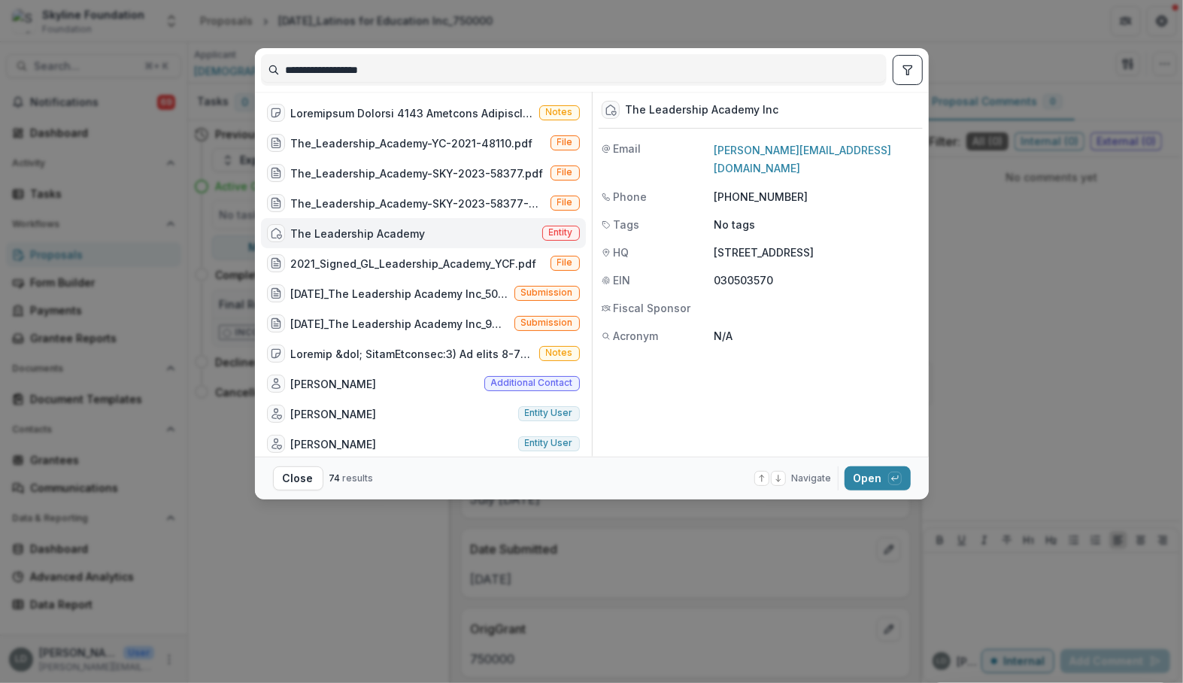
click at [866, 463] on footer "Close 74 results Navigate up and down with arrow keys Open with enter key" at bounding box center [592, 478] width 674 height 43
click at [867, 476] on button "Open with enter key" at bounding box center [878, 478] width 66 height 24
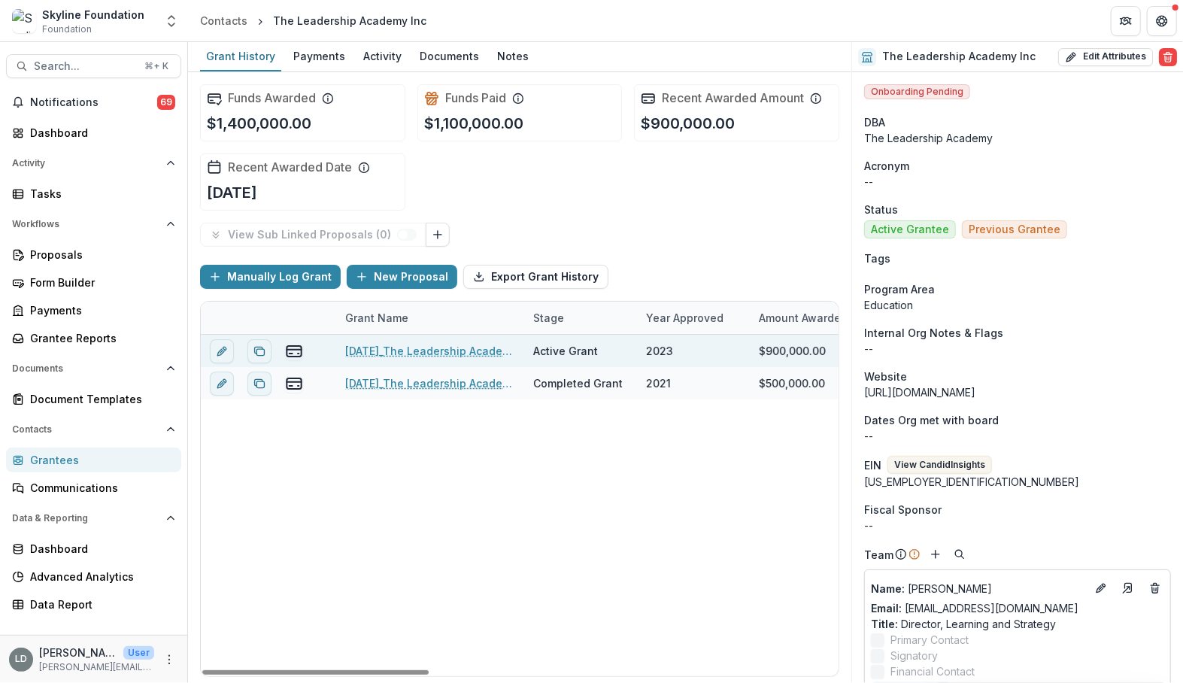
click at [427, 348] on link "[DATE]_The Leadership Academy Inc_900000" at bounding box center [430, 351] width 170 height 16
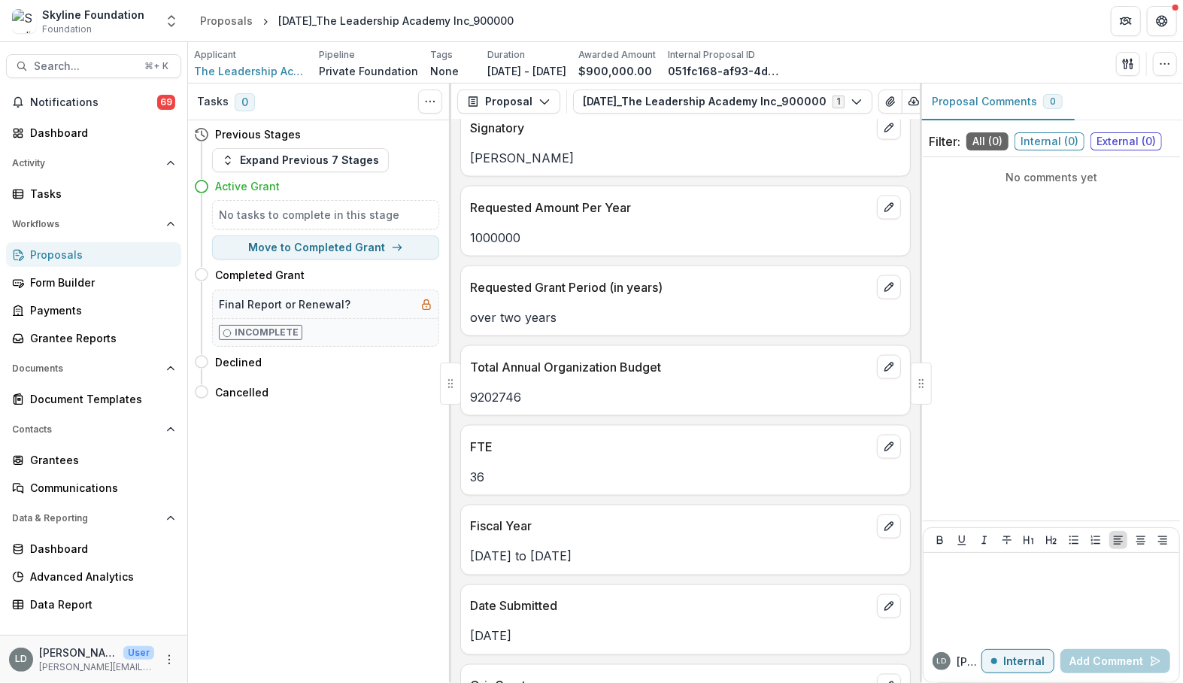
scroll to position [1402, 0]
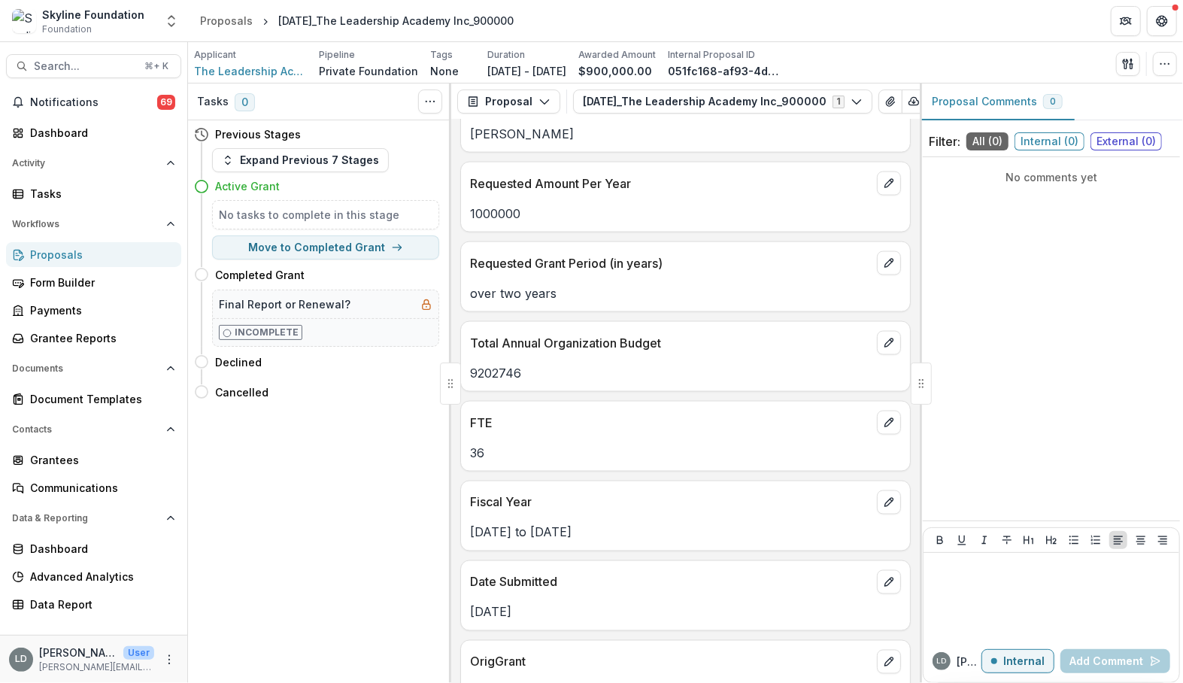
click at [493, 364] on p "9202746" at bounding box center [685, 373] width 431 height 18
click at [93, 67] on span "Search..." at bounding box center [85, 66] width 102 height 13
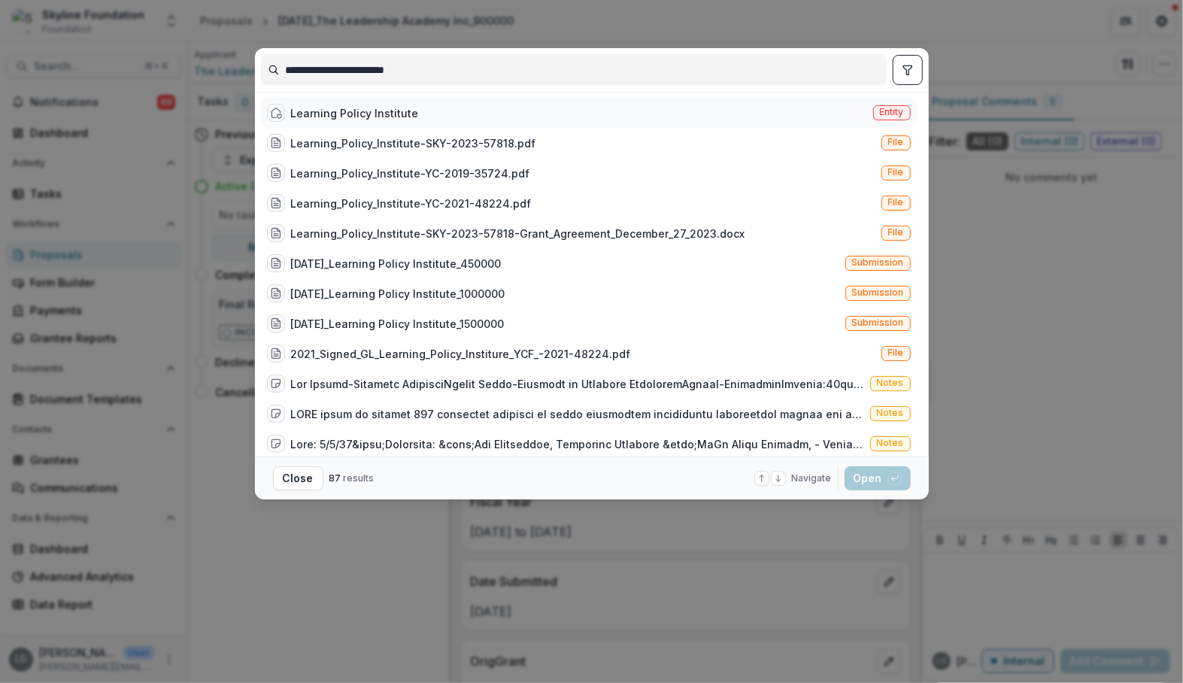
type input "**********"
click at [354, 109] on div "Learning Policy Institute" at bounding box center [355, 113] width 128 height 16
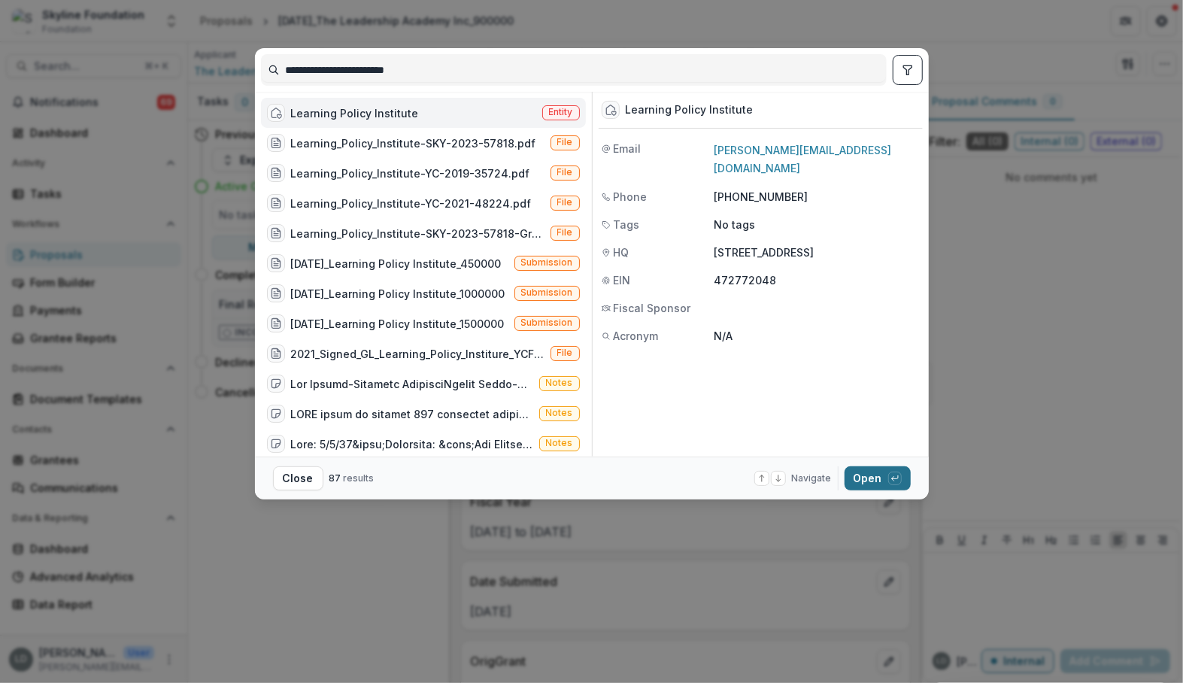
click at [854, 478] on button "Open with enter key" at bounding box center [878, 478] width 66 height 24
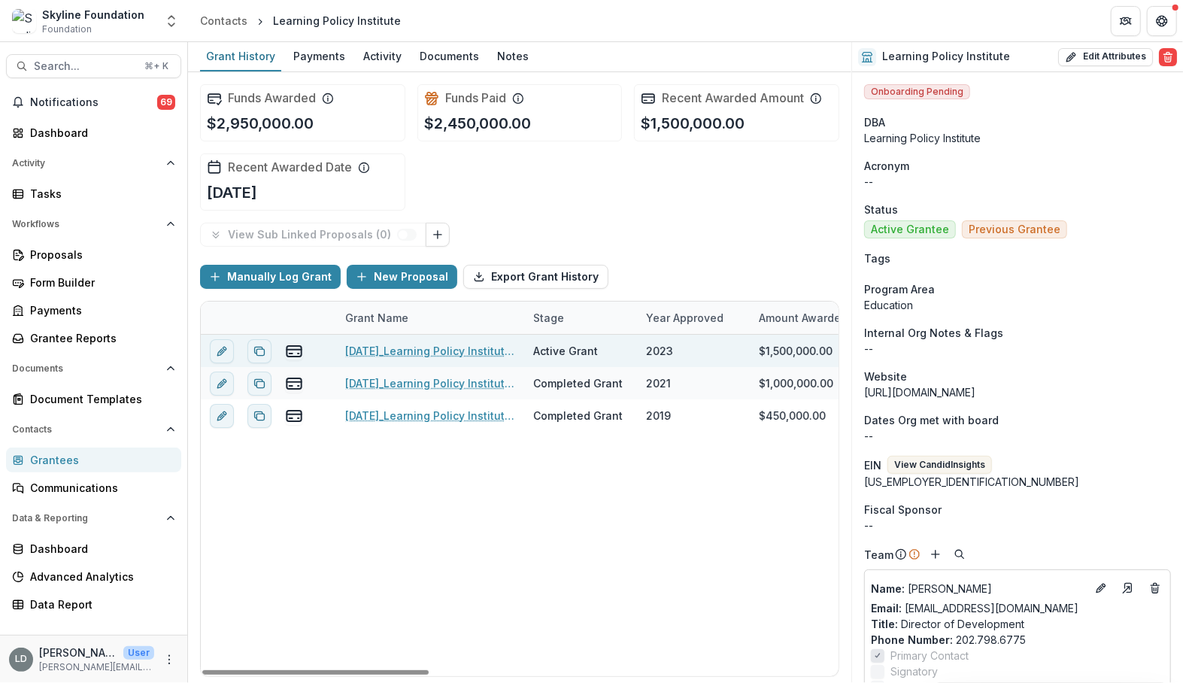
click at [475, 357] on link "[DATE]_Learning Policy Institute_1500000" at bounding box center [430, 351] width 170 height 16
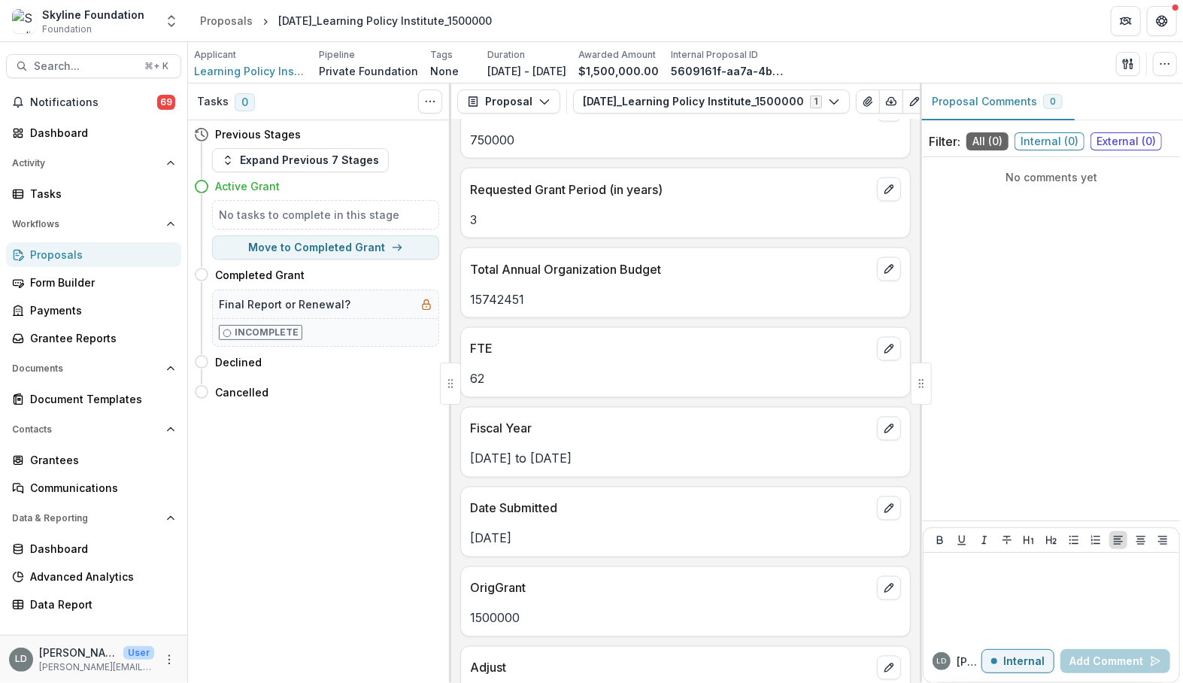
scroll to position [1565, 0]
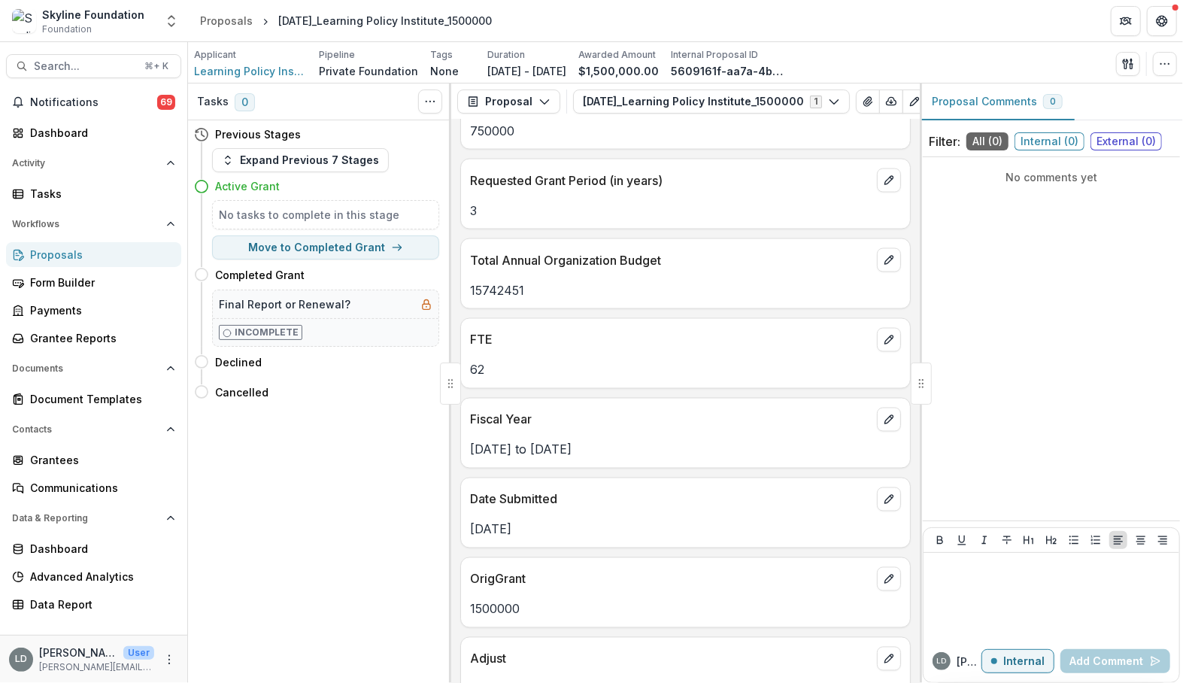
click at [503, 281] on p "15742451" at bounding box center [685, 290] width 431 height 18
click at [78, 74] on button "Search... ⌘ + K" at bounding box center [93, 66] width 175 height 24
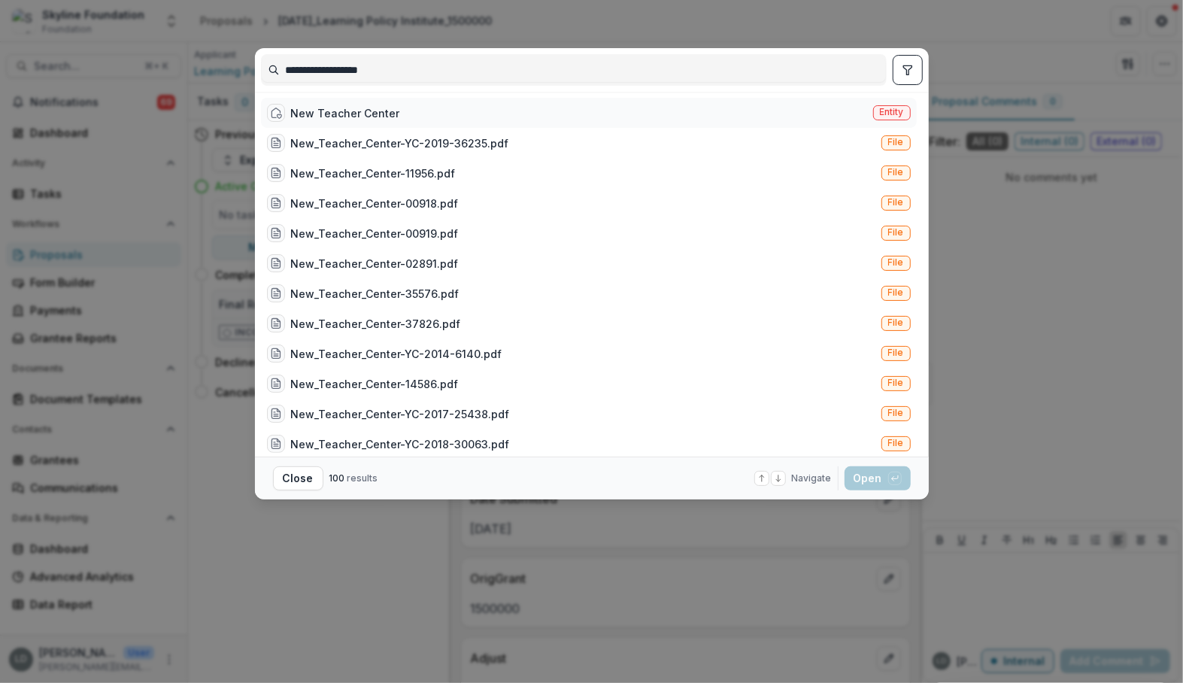
type input "**********"
click at [364, 113] on div "New Teacher Center" at bounding box center [345, 113] width 109 height 16
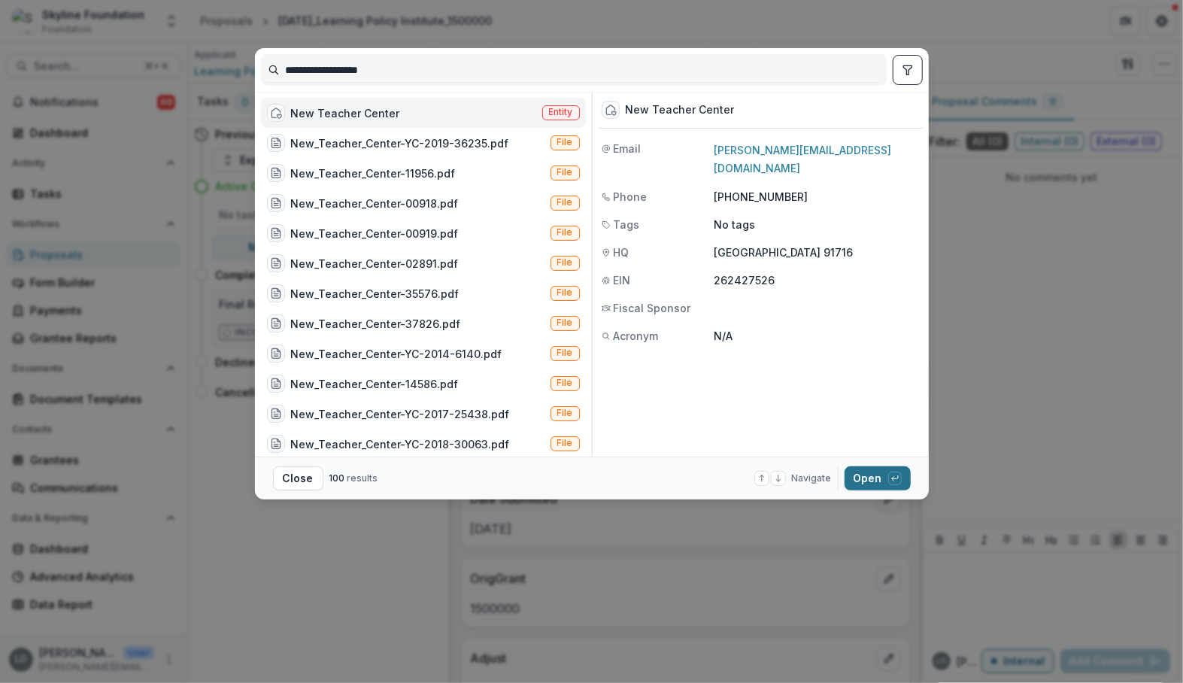
click at [864, 475] on button "Open with enter key" at bounding box center [878, 478] width 66 height 24
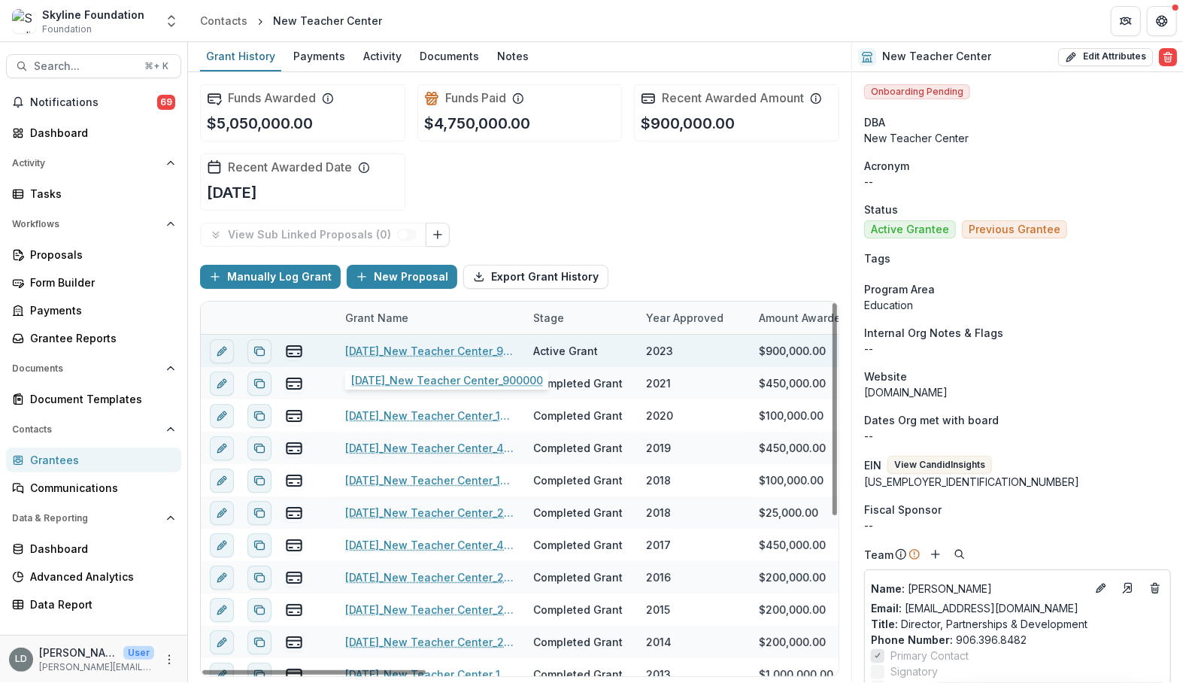
click at [433, 348] on link "[DATE]_New Teacher Center_900000" at bounding box center [430, 351] width 170 height 16
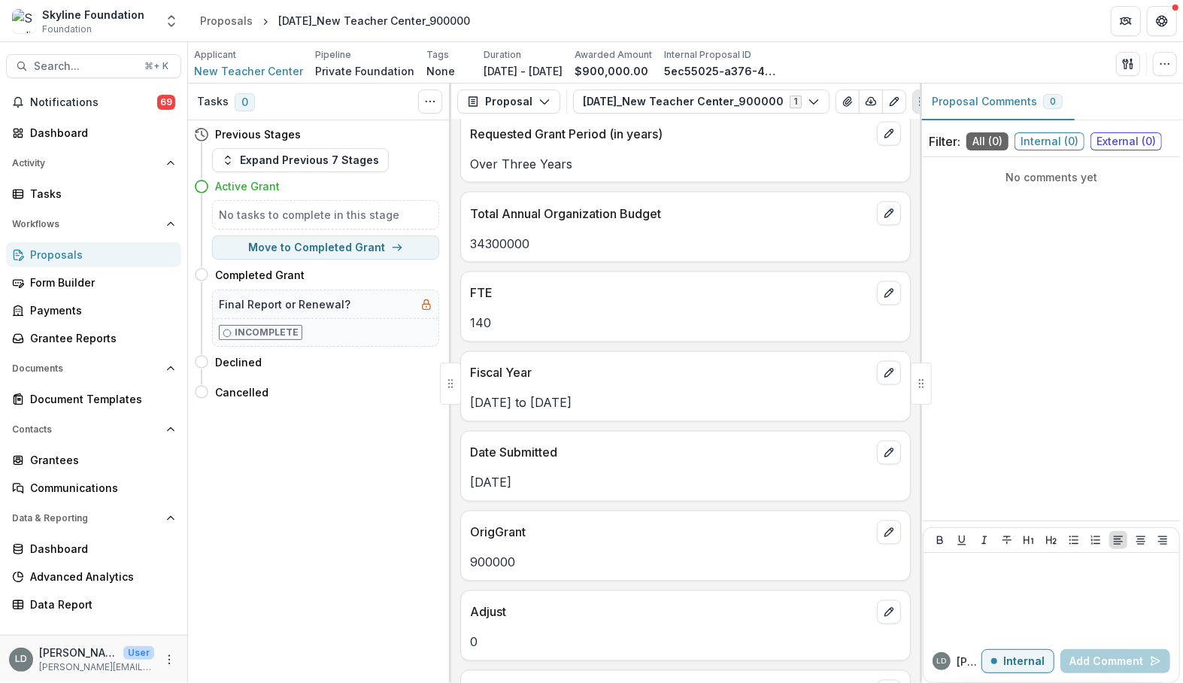
scroll to position [1601, 0]
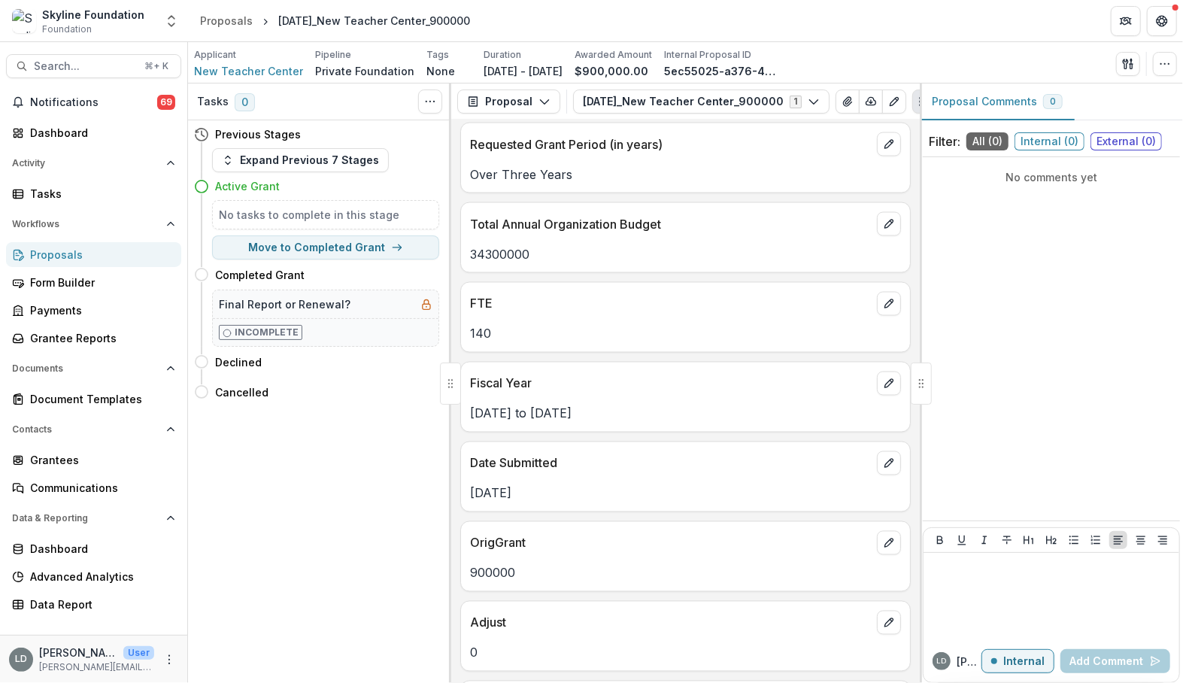
click at [497, 246] on p "34300000" at bounding box center [685, 254] width 431 height 18
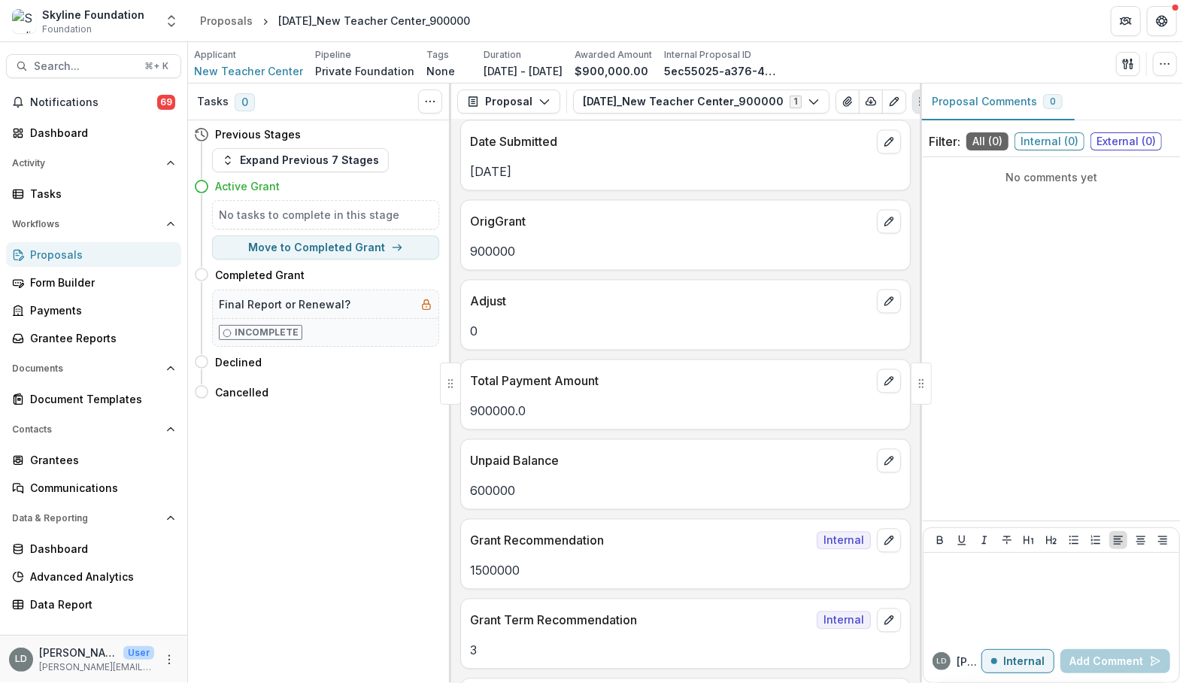
scroll to position [2105, 0]
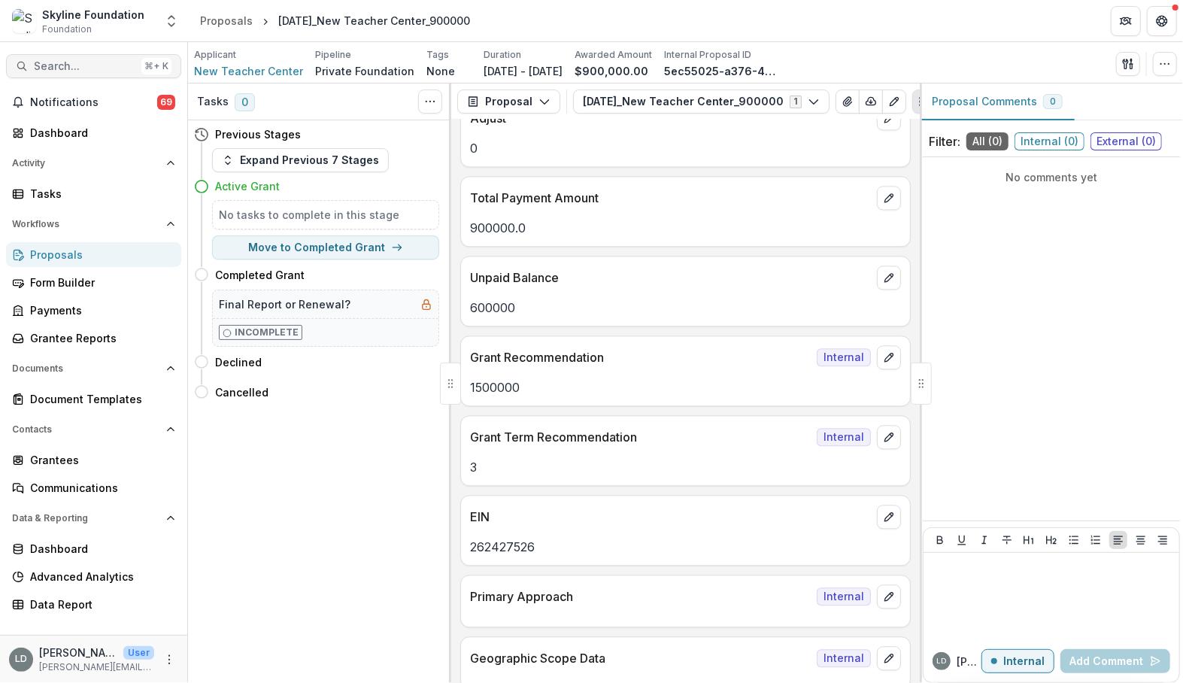
click at [105, 70] on span "Search..." at bounding box center [85, 66] width 102 height 13
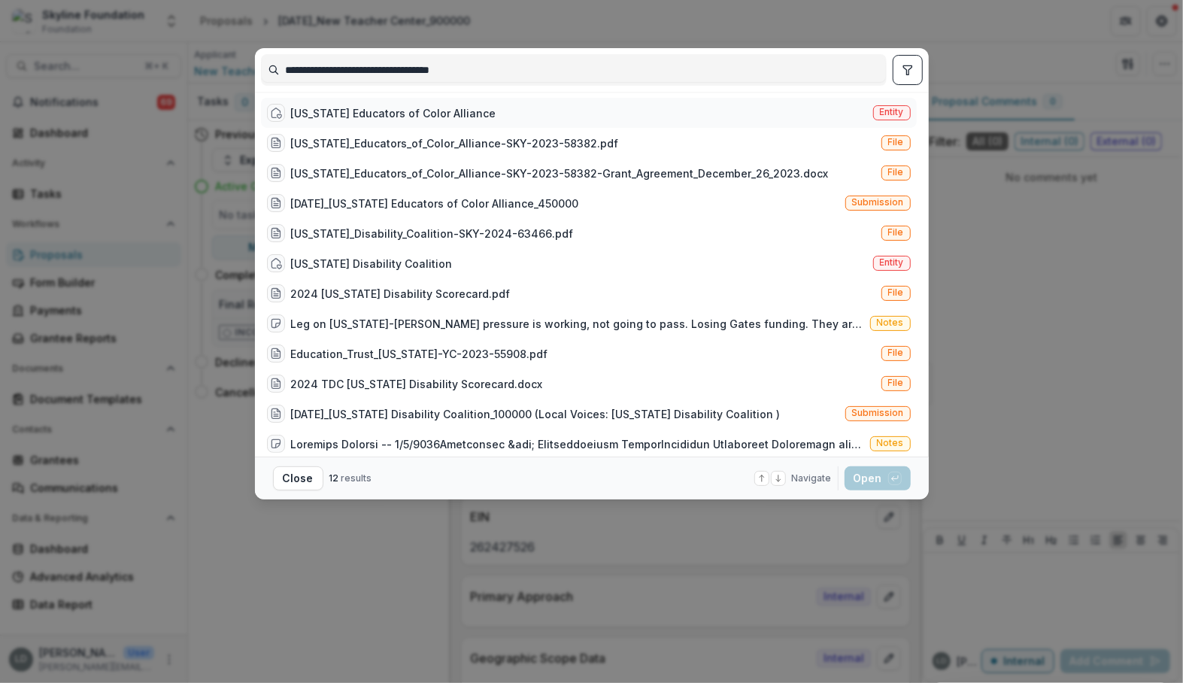
type input "**********"
click at [346, 116] on div "[US_STATE] Educators of Color Alliance" at bounding box center [393, 113] width 205 height 16
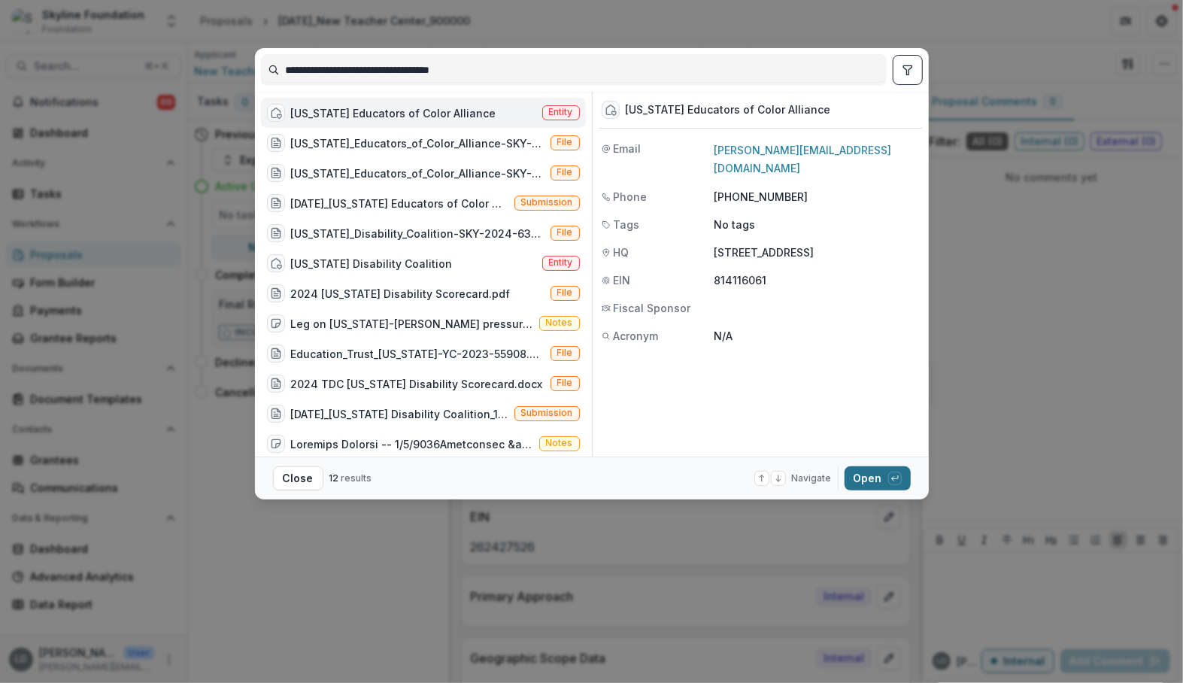
click at [875, 484] on button "Open with enter key" at bounding box center [878, 478] width 66 height 24
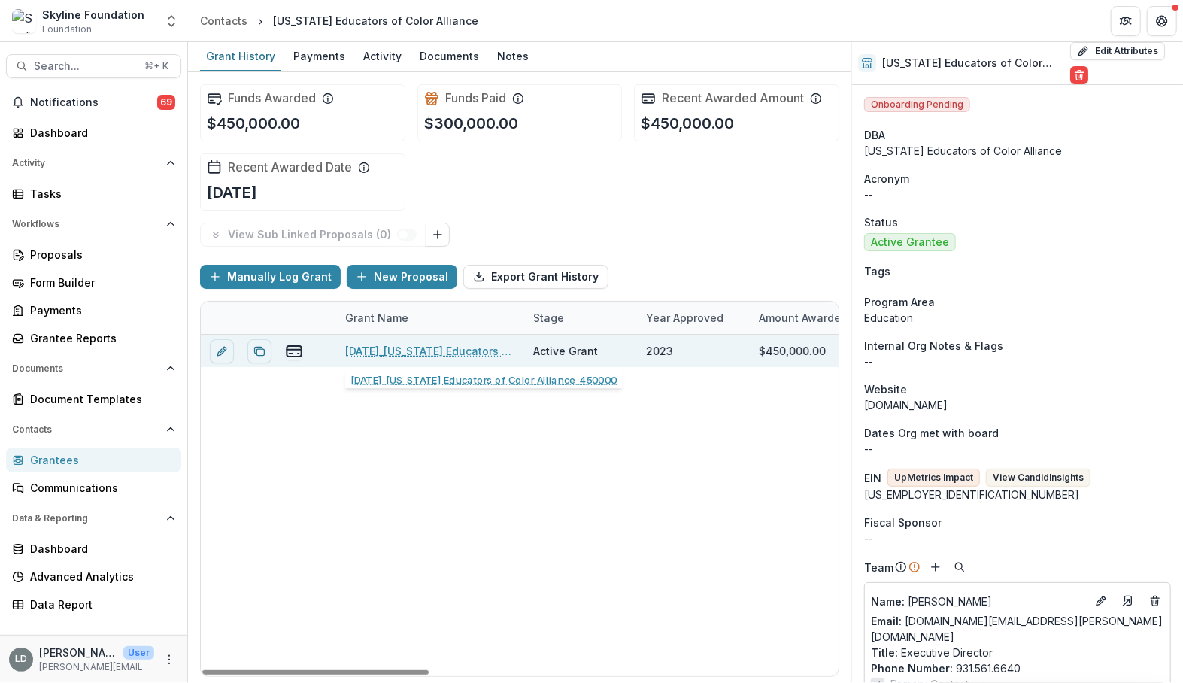
click at [478, 355] on link "[DATE]_[US_STATE] Educators of Color Alliance_450000" at bounding box center [430, 351] width 170 height 16
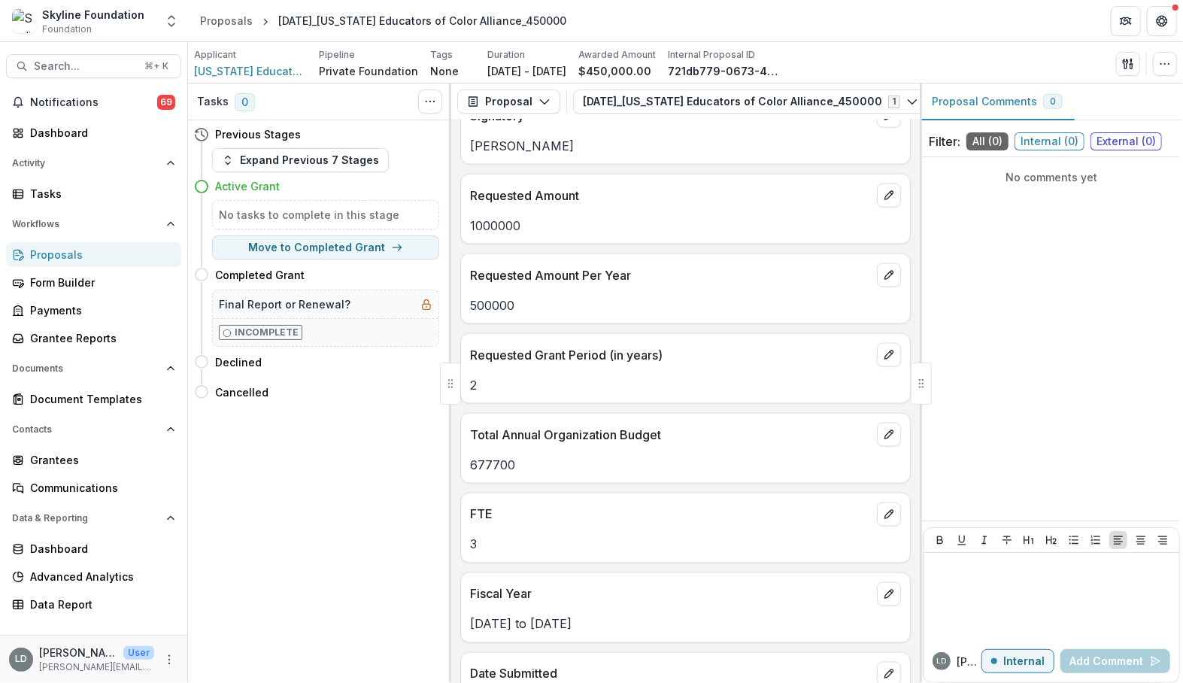
scroll to position [1686, 0]
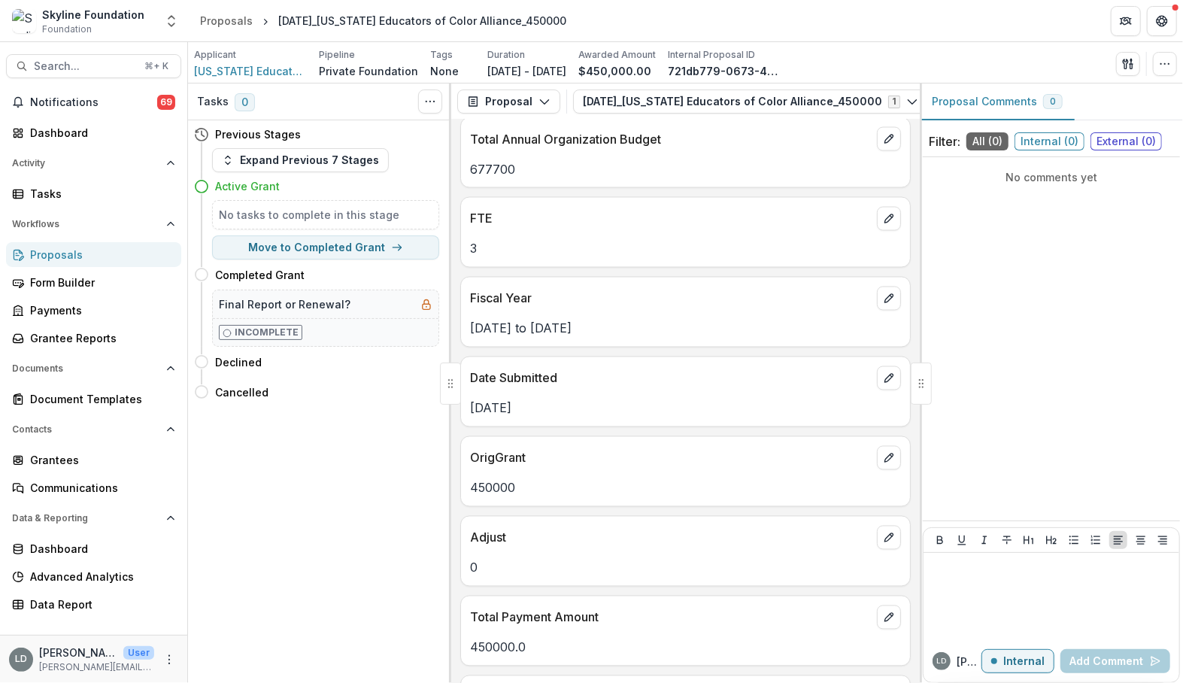
click at [479, 160] on p "677700" at bounding box center [685, 169] width 431 height 18
click at [108, 68] on span "Search..." at bounding box center [85, 66] width 102 height 13
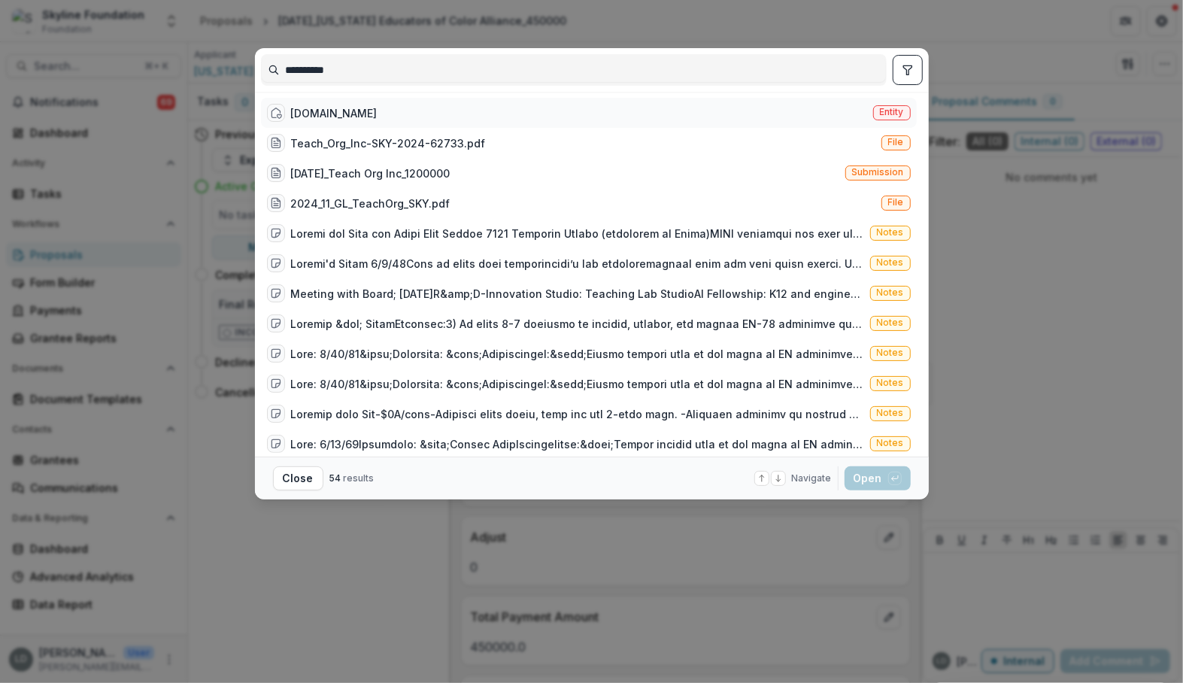
type input "*********"
click at [360, 114] on div "[DOMAIN_NAME] Entity" at bounding box center [589, 113] width 656 height 30
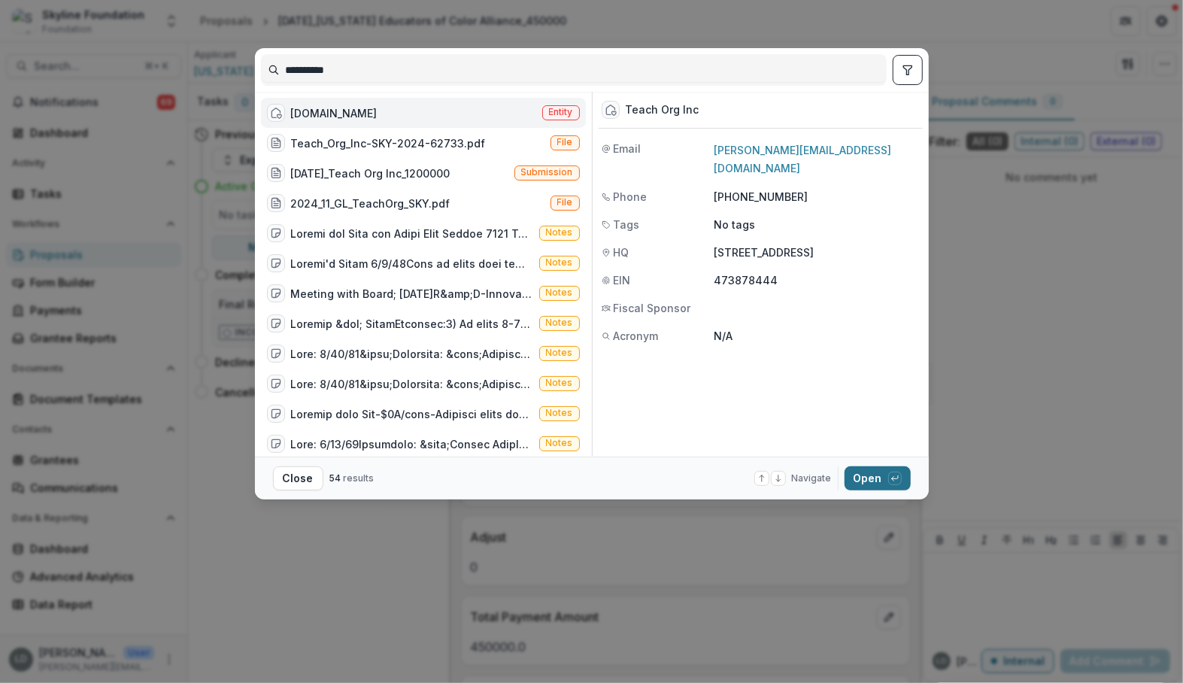
click at [863, 481] on button "Open with enter key" at bounding box center [878, 478] width 66 height 24
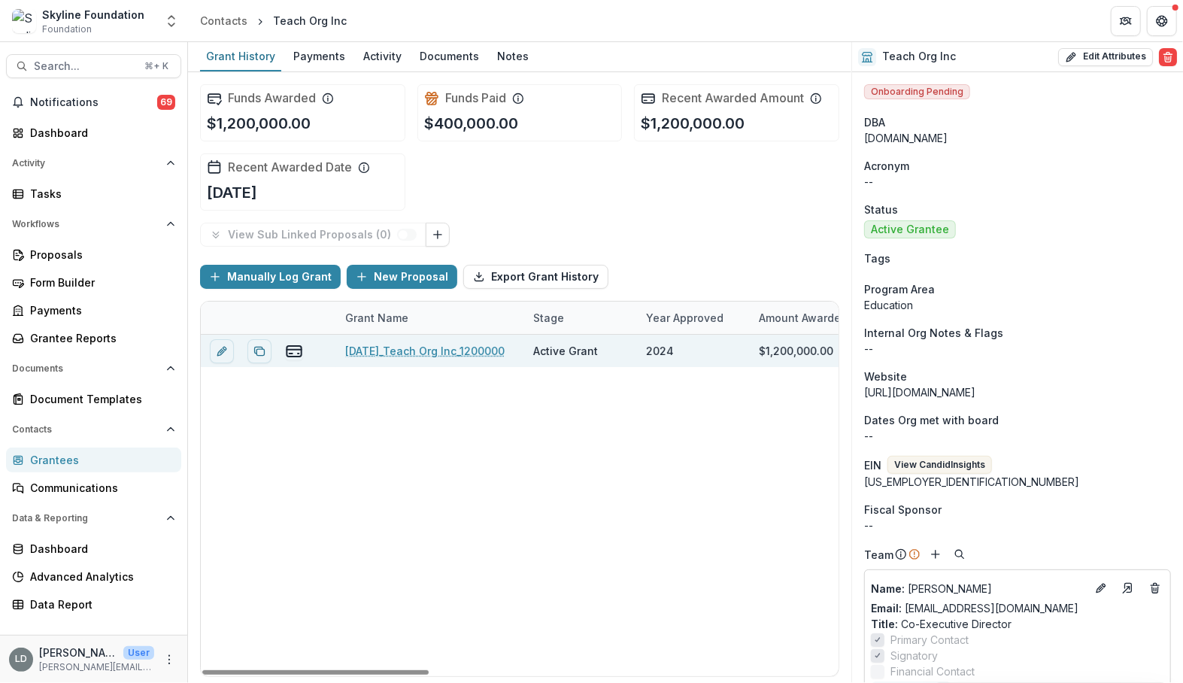
click at [420, 345] on link "[DATE]_Teach Org Inc_1200000" at bounding box center [424, 351] width 159 height 16
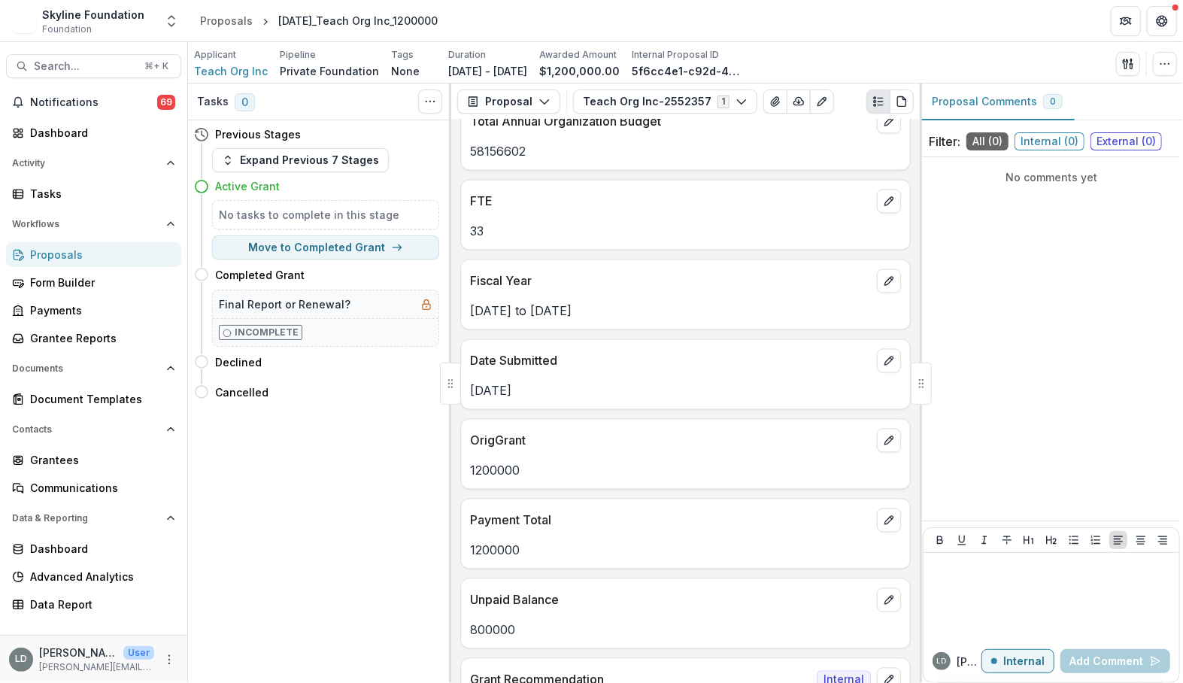
scroll to position [1681, 0]
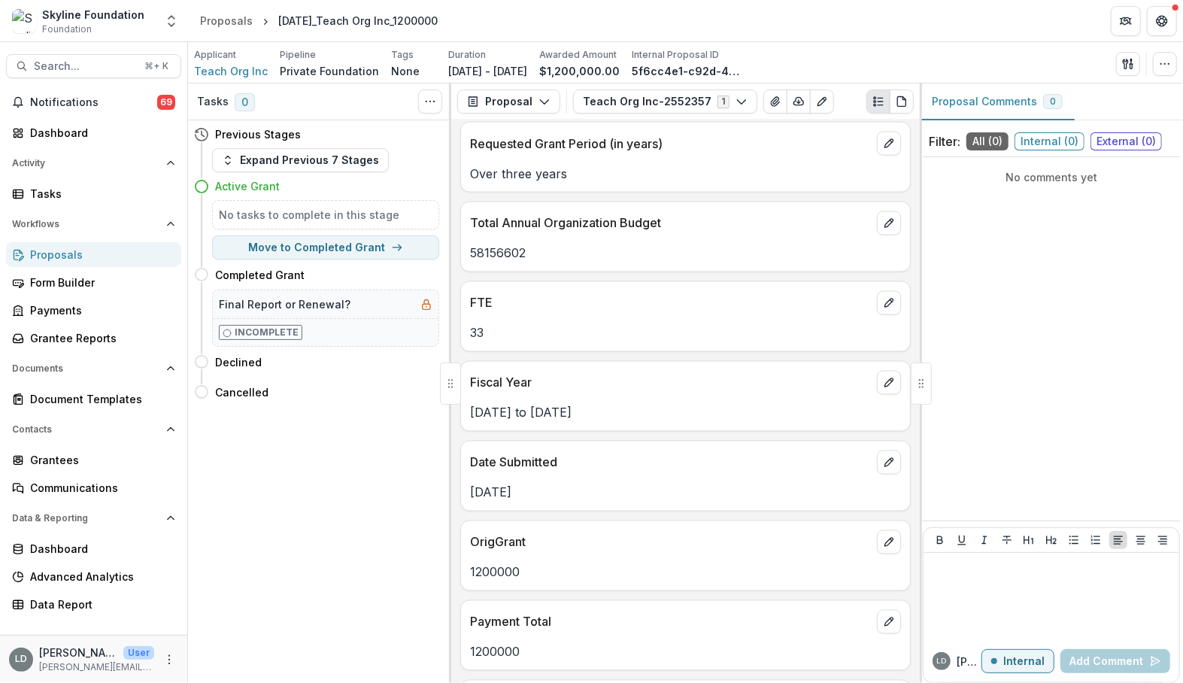
click at [505, 244] on p "58156602" at bounding box center [685, 253] width 431 height 18
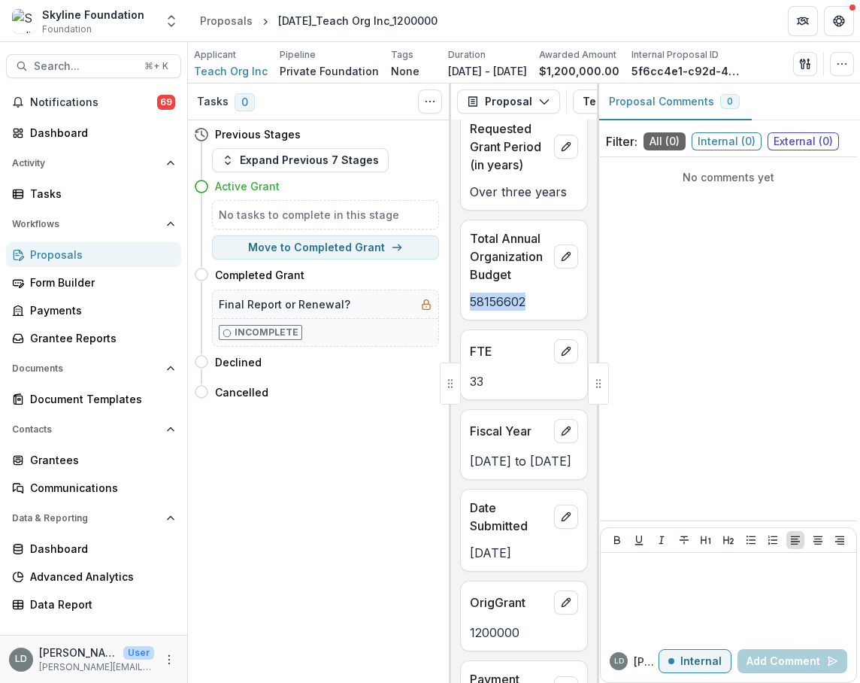
scroll to position [2427, 0]
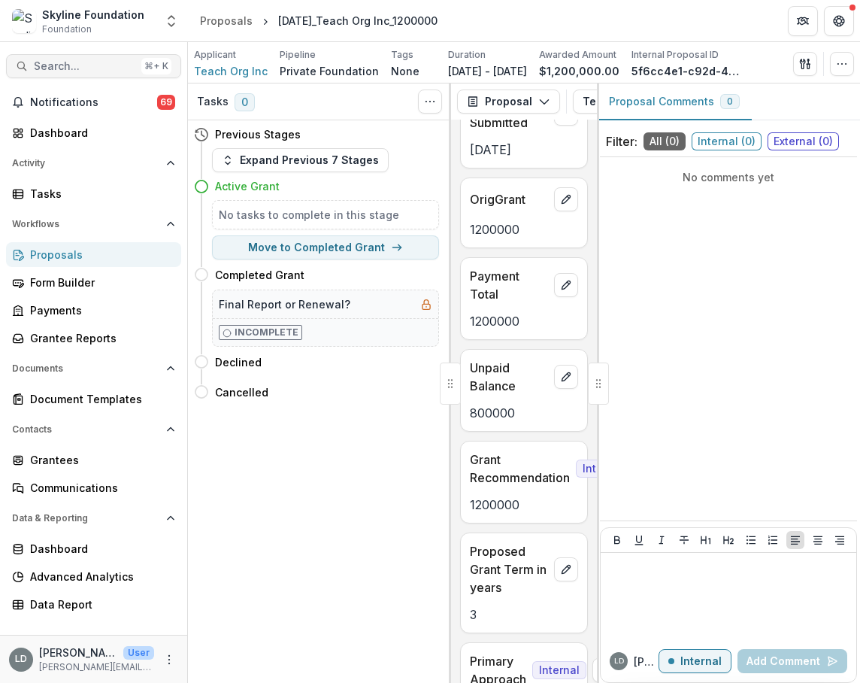
click at [110, 77] on button "Search... ⌘ + K" at bounding box center [93, 66] width 175 height 24
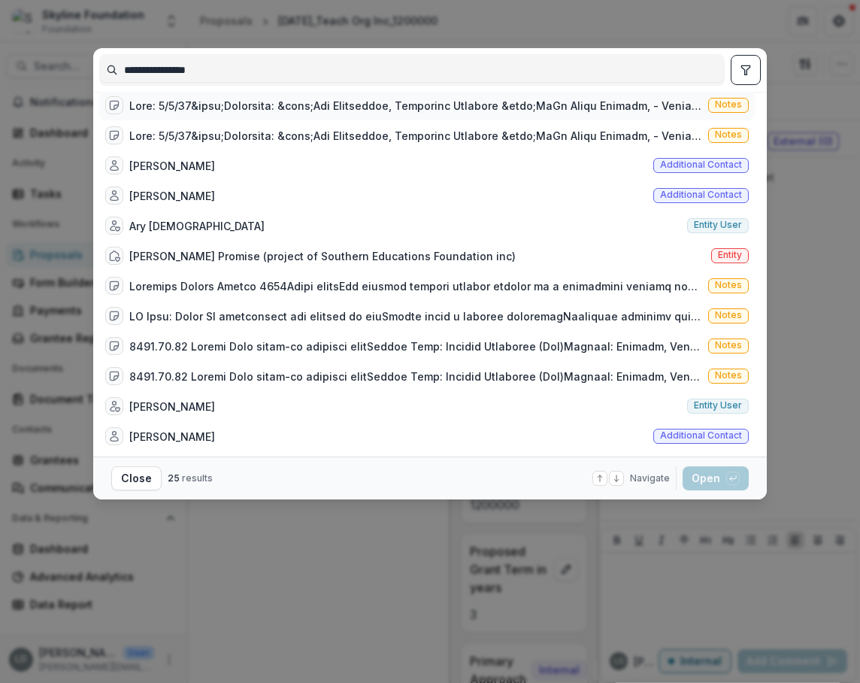
scroll to position [0, 0]
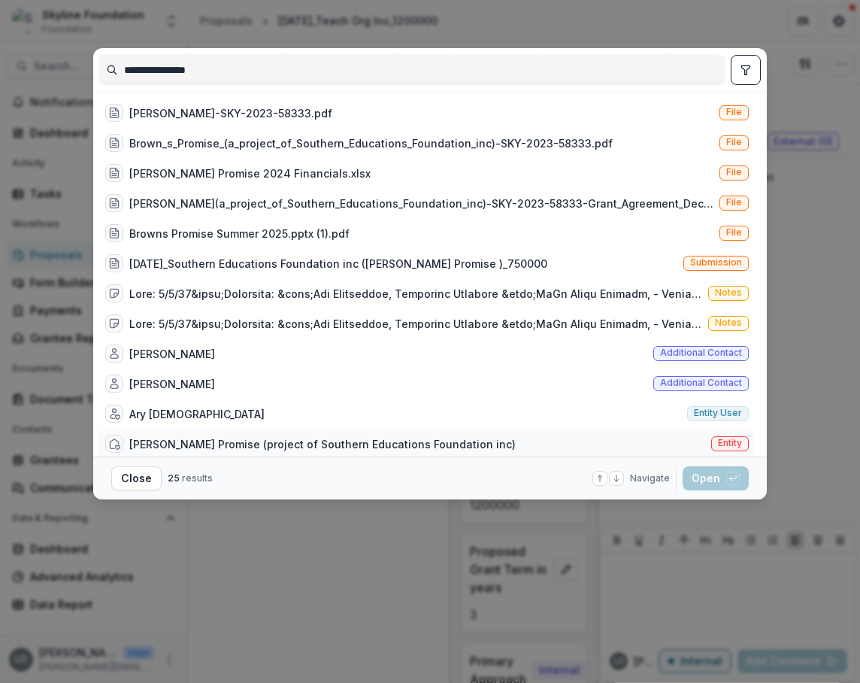
type input "**********"
click at [293, 439] on div "[PERSON_NAME] Promise (project of Southern Educations Foundation inc)" at bounding box center [322, 444] width 387 height 16
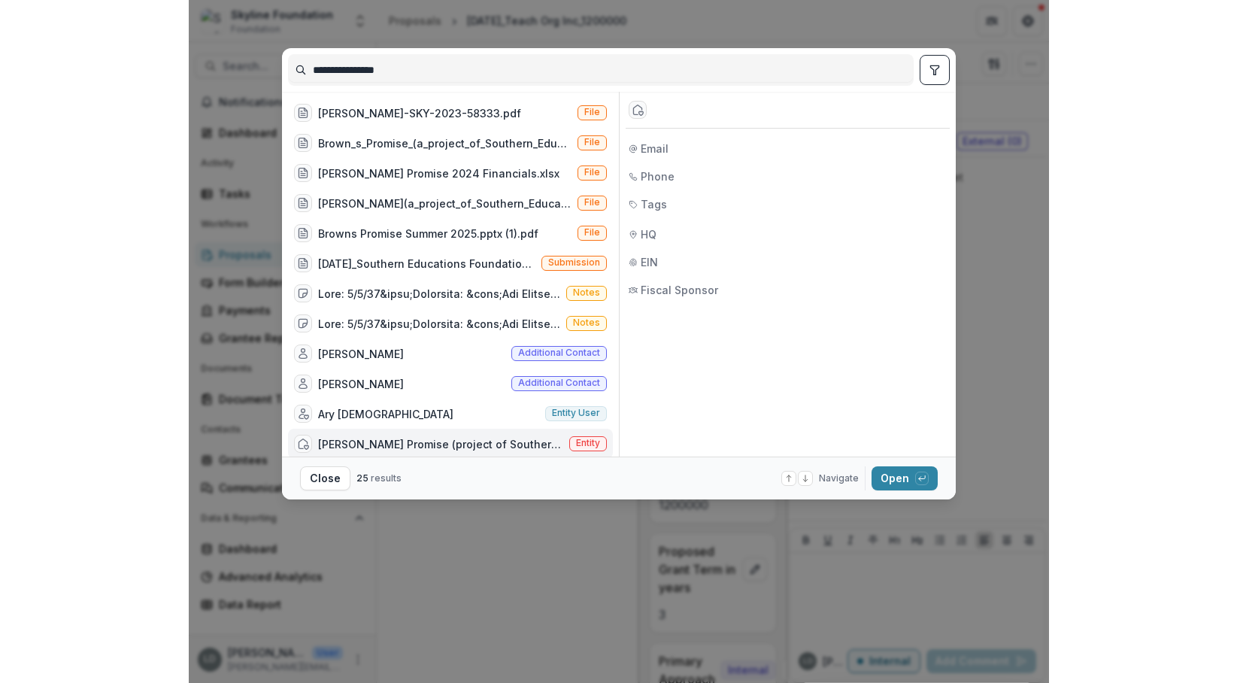
scroll to position [8, 0]
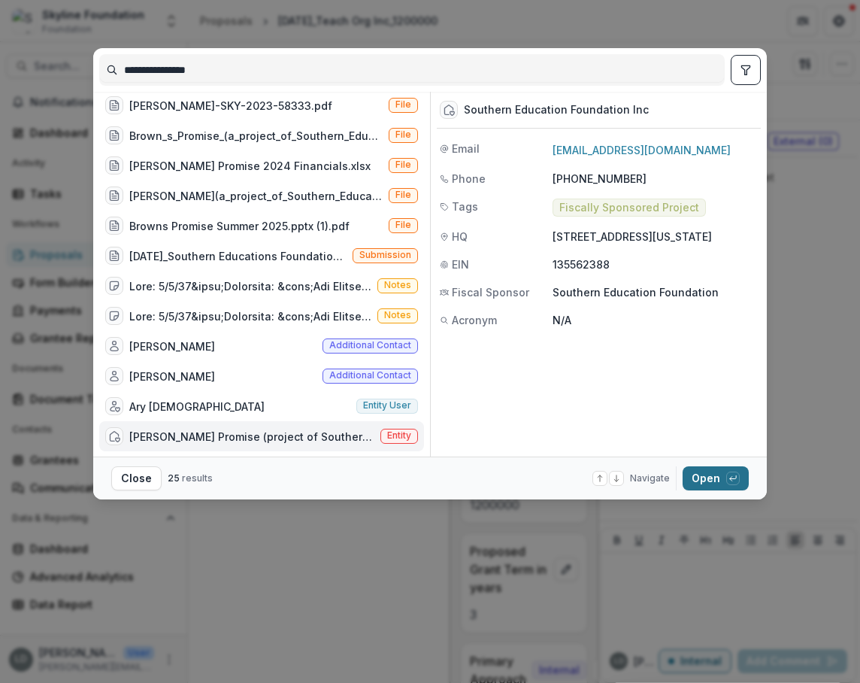
click at [718, 476] on button "Open with enter key" at bounding box center [716, 478] width 66 height 24
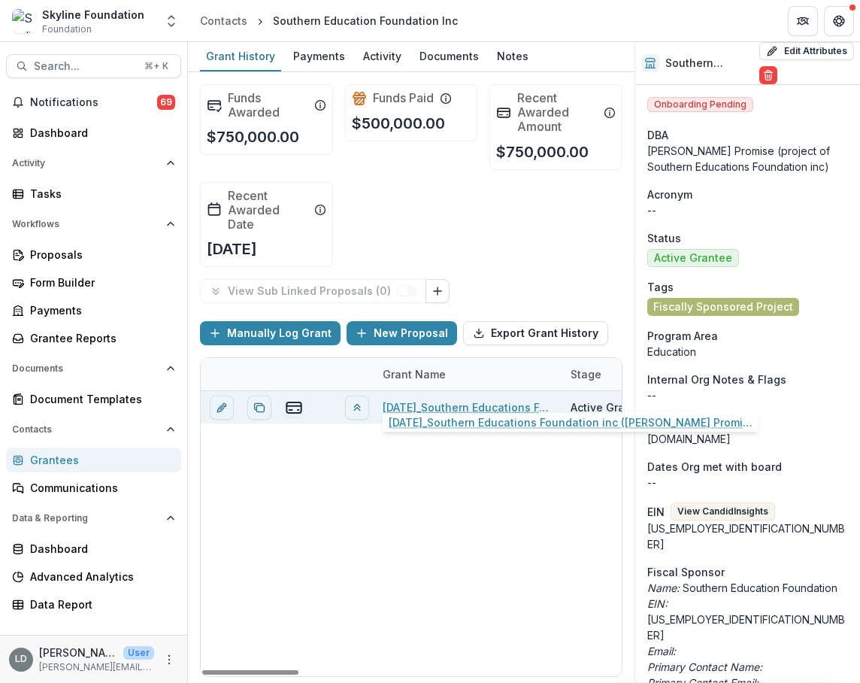
click at [432, 399] on link "[DATE]_Southern Educations Foundation inc ([PERSON_NAME] Promise )_750000" at bounding box center [468, 407] width 170 height 16
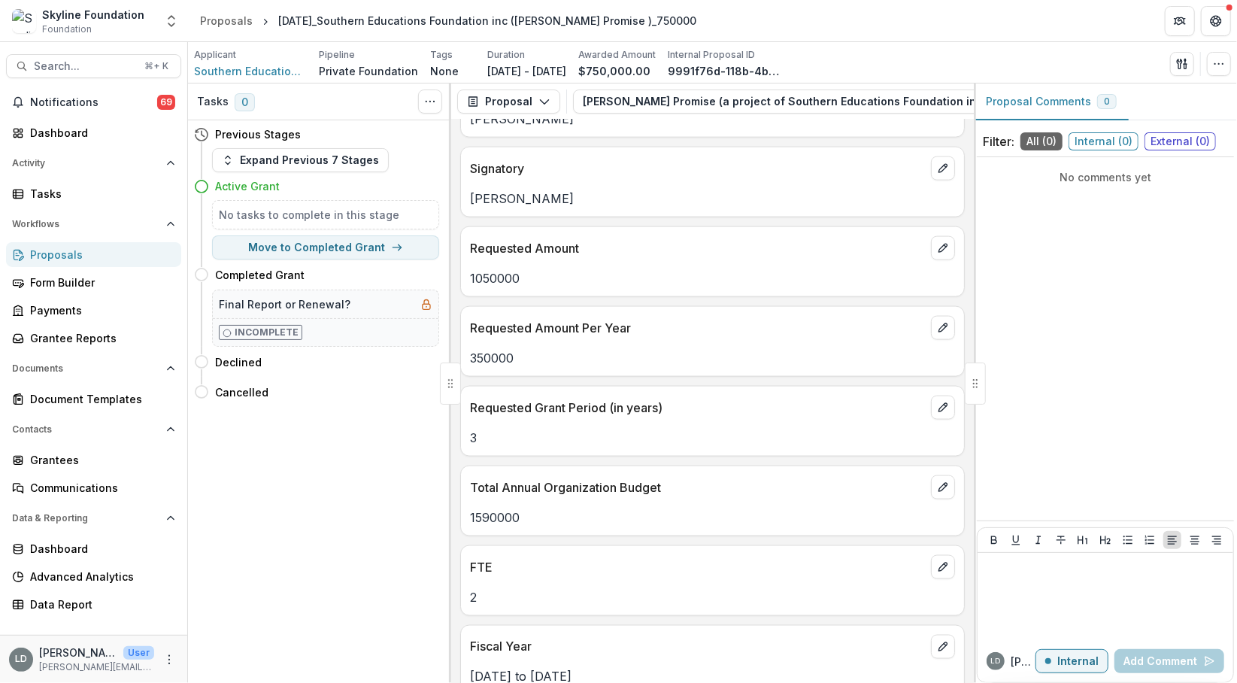
scroll to position [1337, 0]
click at [510, 509] on p "1590000" at bounding box center [712, 518] width 485 height 18
click at [111, 67] on span "Search..." at bounding box center [85, 66] width 102 height 13
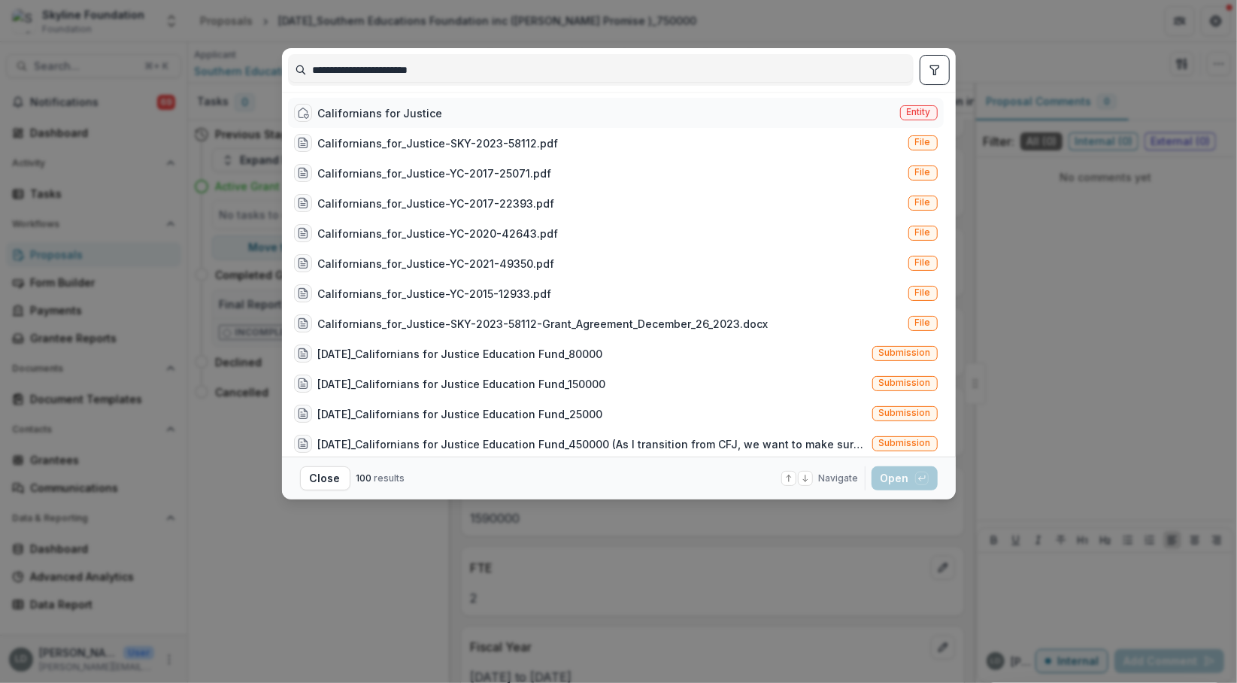
type input "**********"
click at [388, 113] on div "Californians for Justice" at bounding box center [380, 113] width 125 height 16
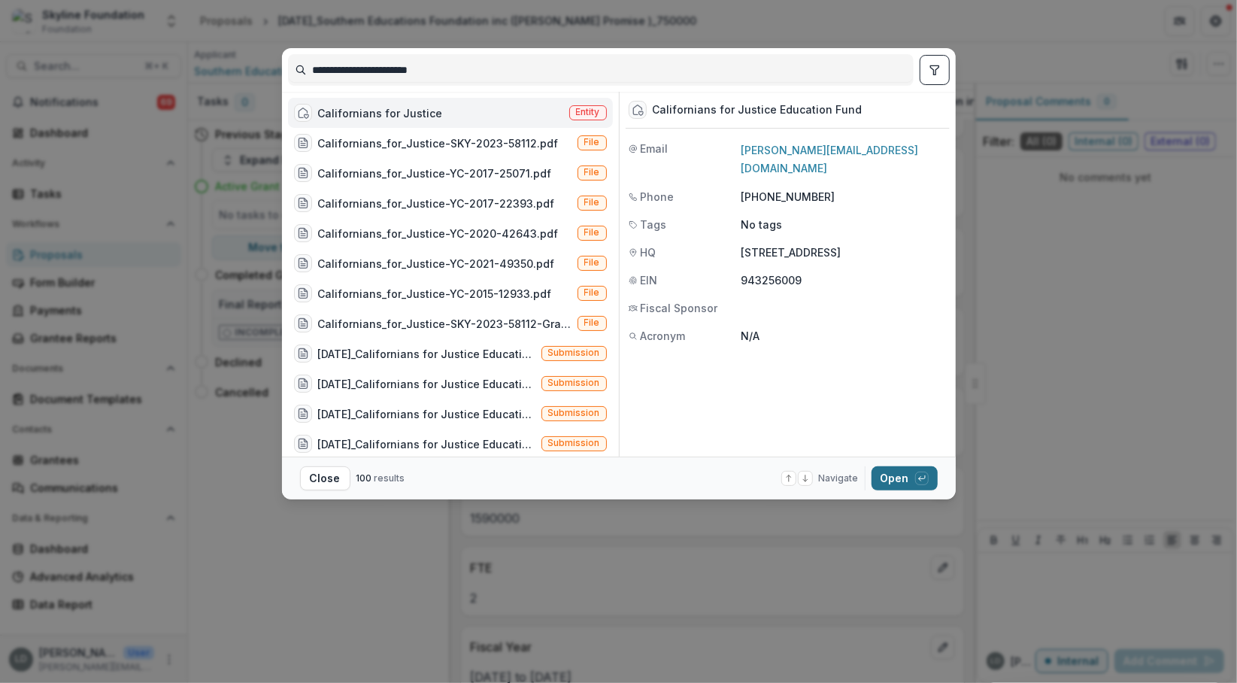
click at [890, 479] on button "Open with enter key" at bounding box center [905, 478] width 66 height 24
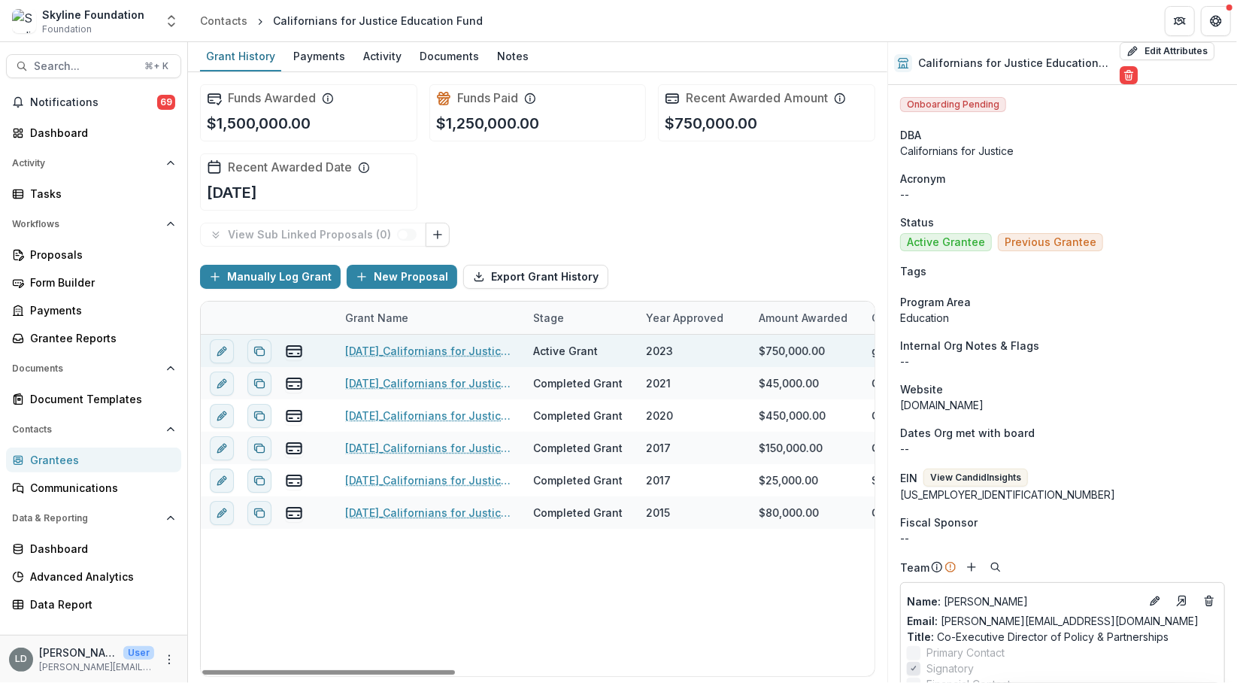
click at [478, 346] on link "[DATE]_Californians for Justice Education Fund_750000" at bounding box center [430, 351] width 170 height 16
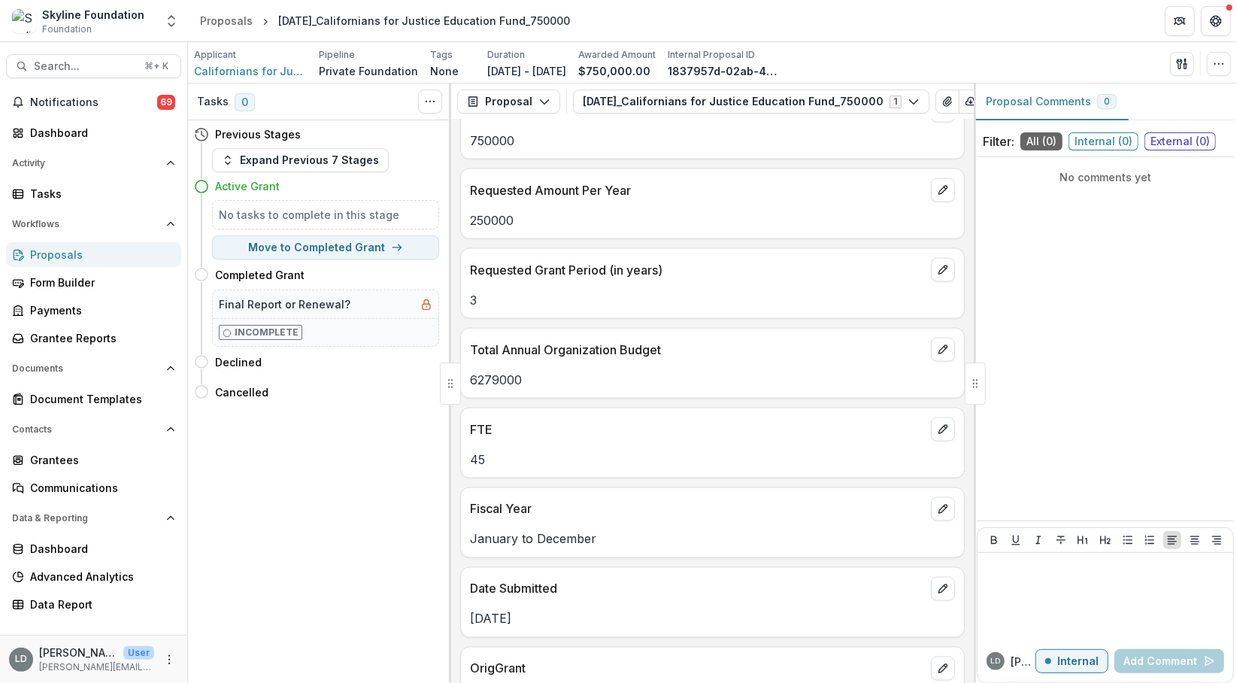
scroll to position [1494, 0]
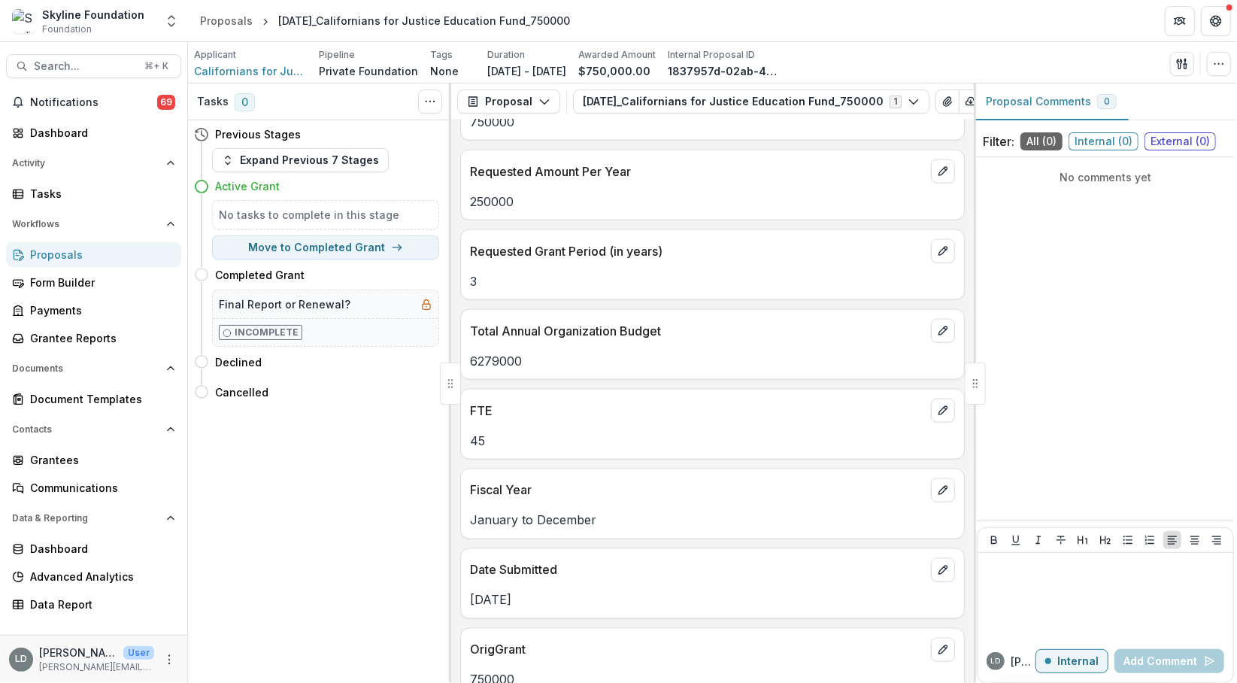
click at [490, 352] on p "6279000" at bounding box center [712, 361] width 485 height 18
click at [108, 77] on button "Search... ⌘ + K" at bounding box center [93, 66] width 175 height 24
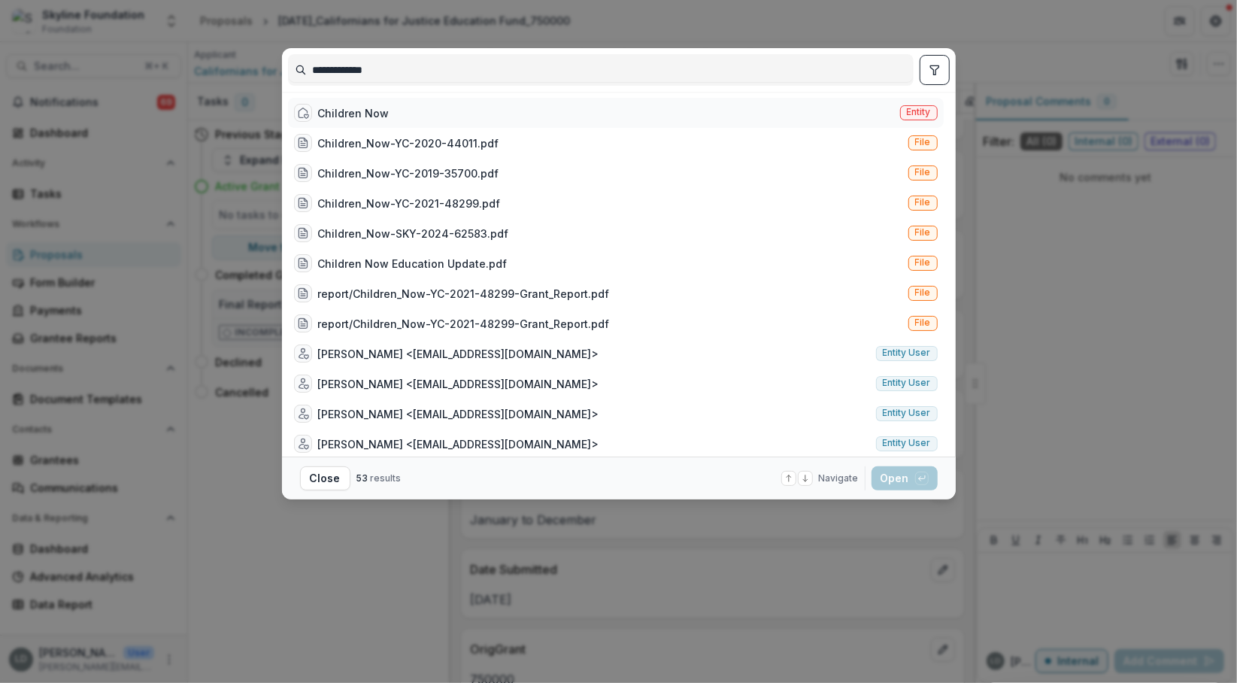
type input "**********"
click at [403, 113] on div "Children Now Entity" at bounding box center [616, 113] width 656 height 30
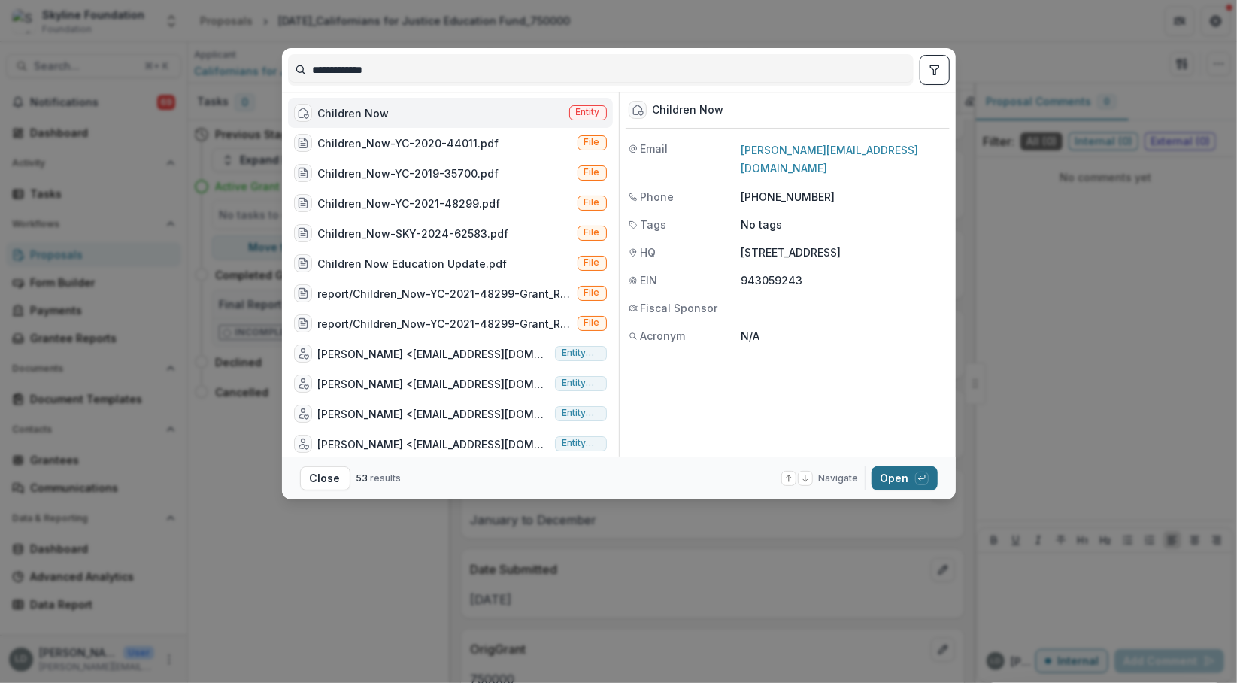
click at [892, 474] on button "Open with enter key" at bounding box center [905, 478] width 66 height 24
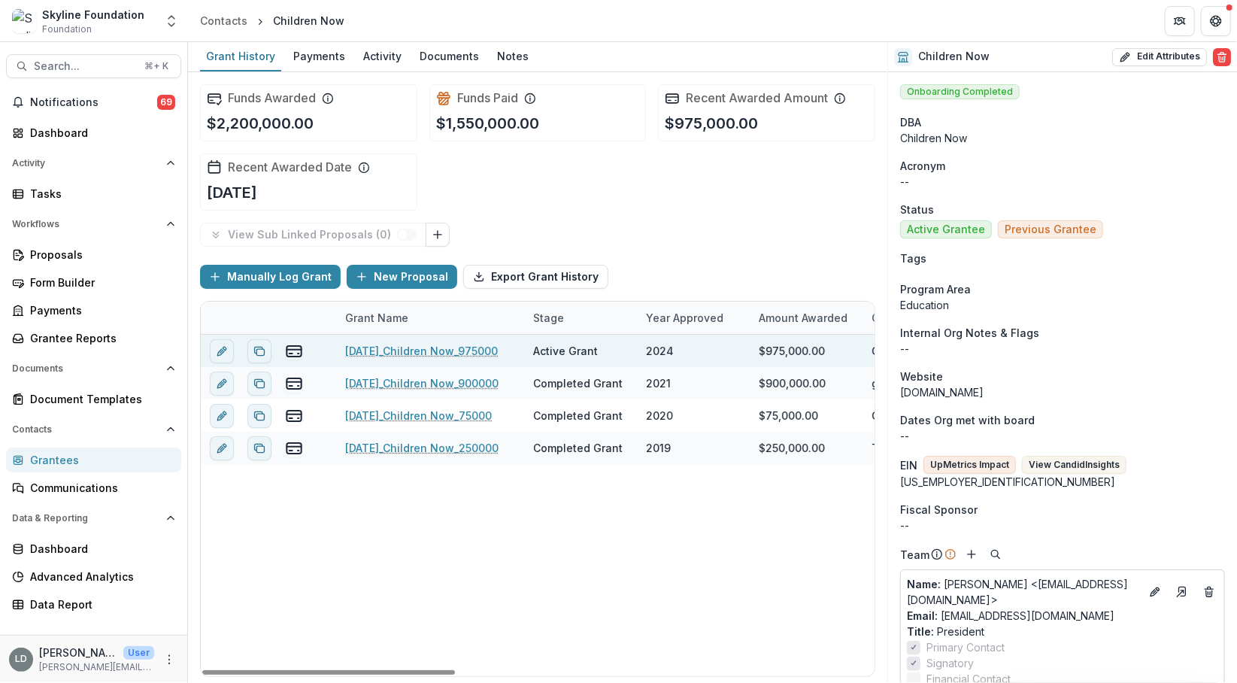
click at [455, 352] on link "[DATE]_Children Now_975000" at bounding box center [421, 351] width 153 height 16
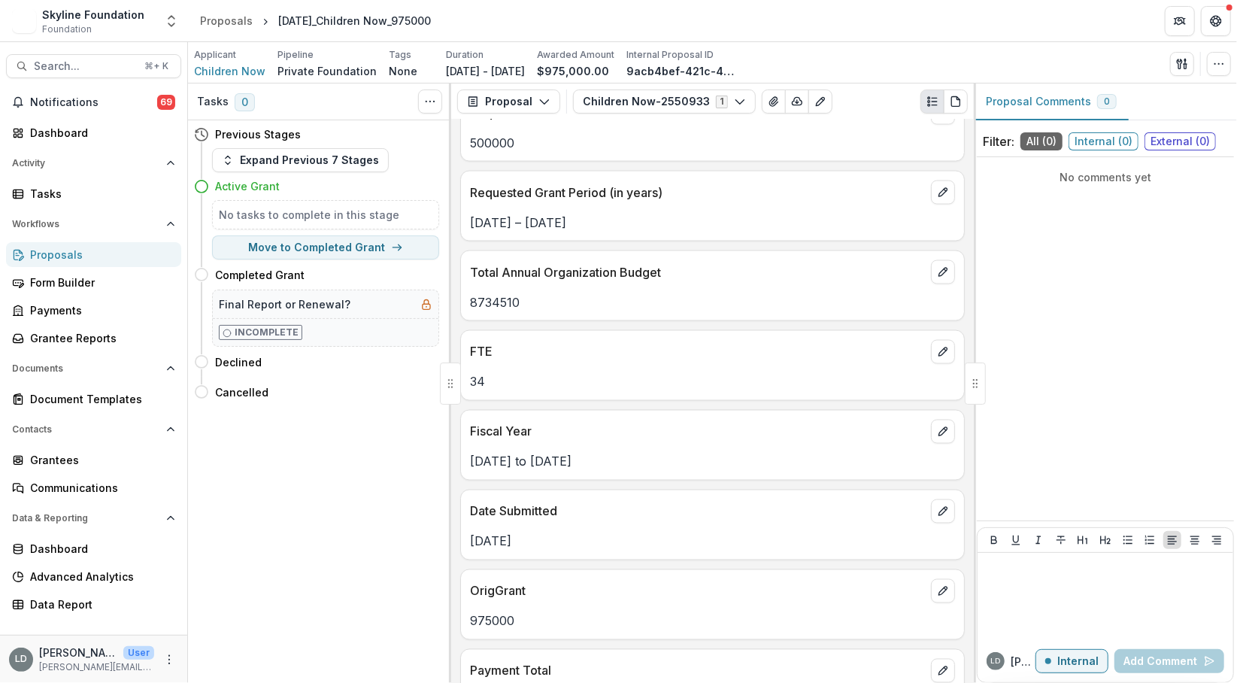
scroll to position [1713, 0]
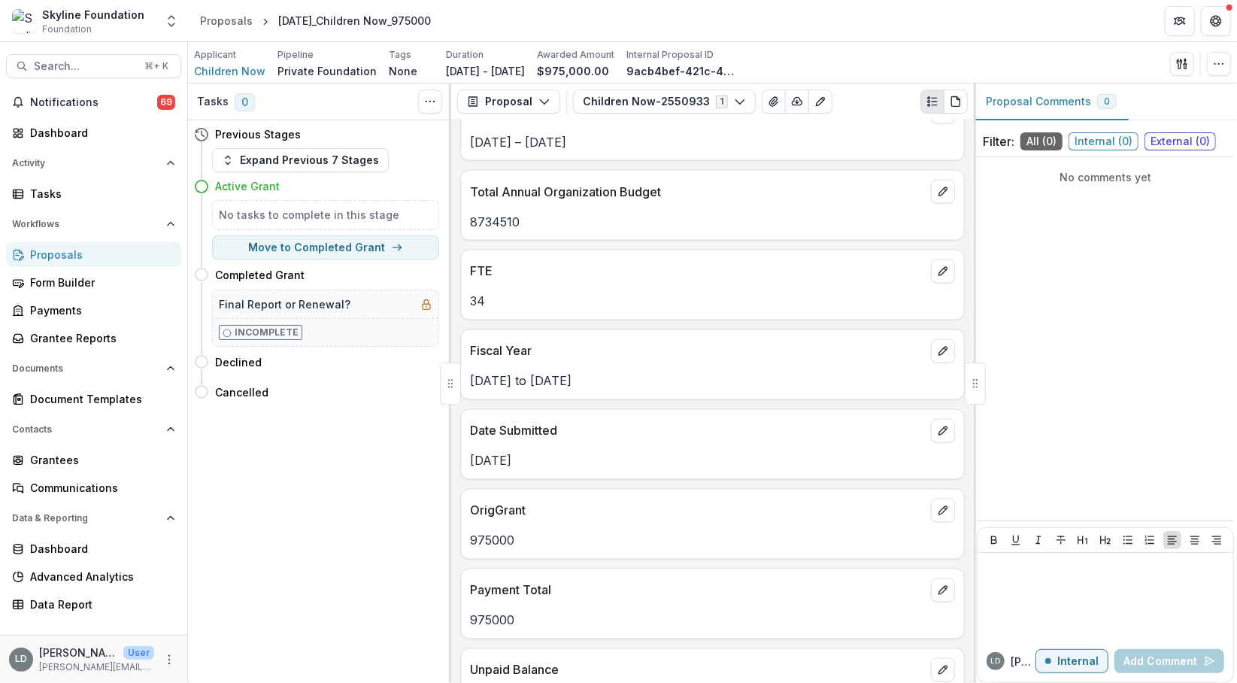
click at [493, 214] on p "8734510" at bounding box center [712, 222] width 485 height 18
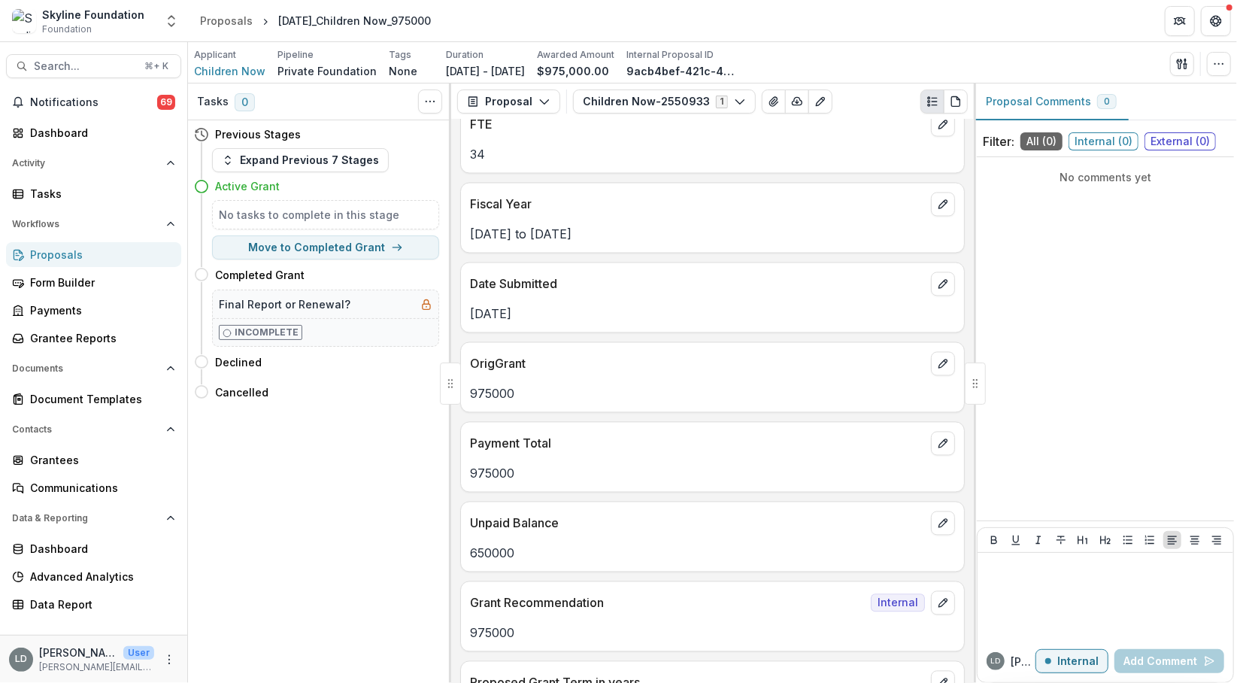
scroll to position [1866, 0]
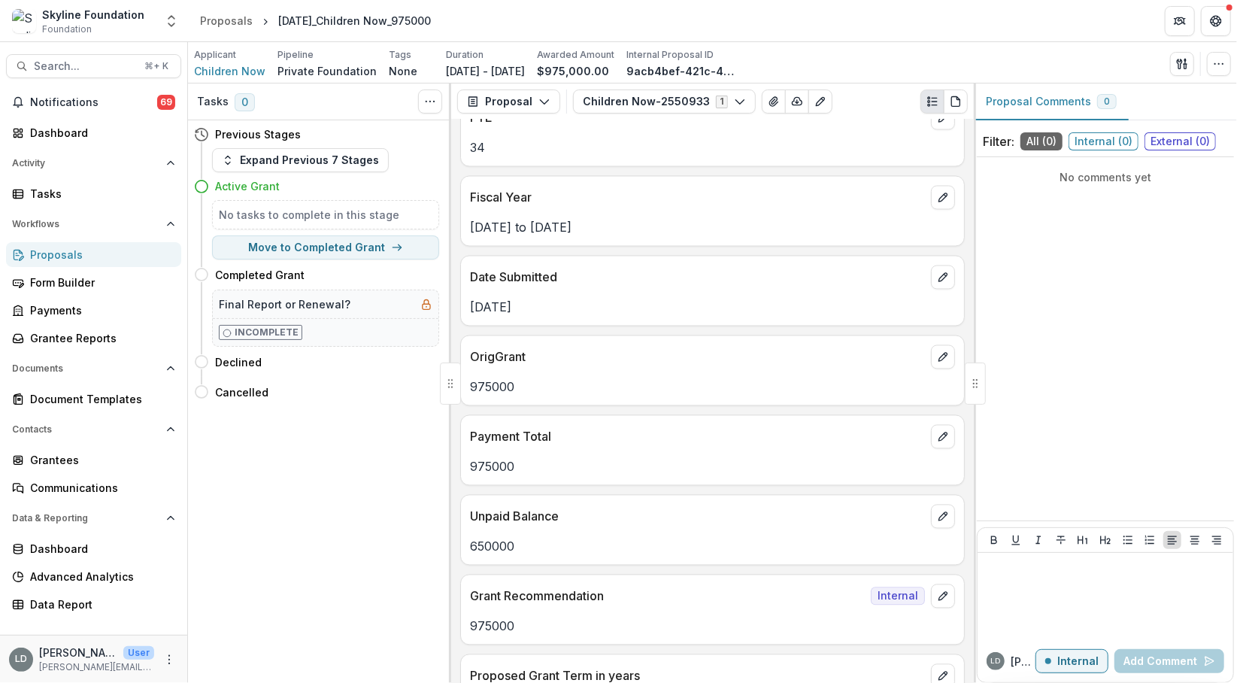
click at [501, 378] on p "975000" at bounding box center [712, 387] width 485 height 18
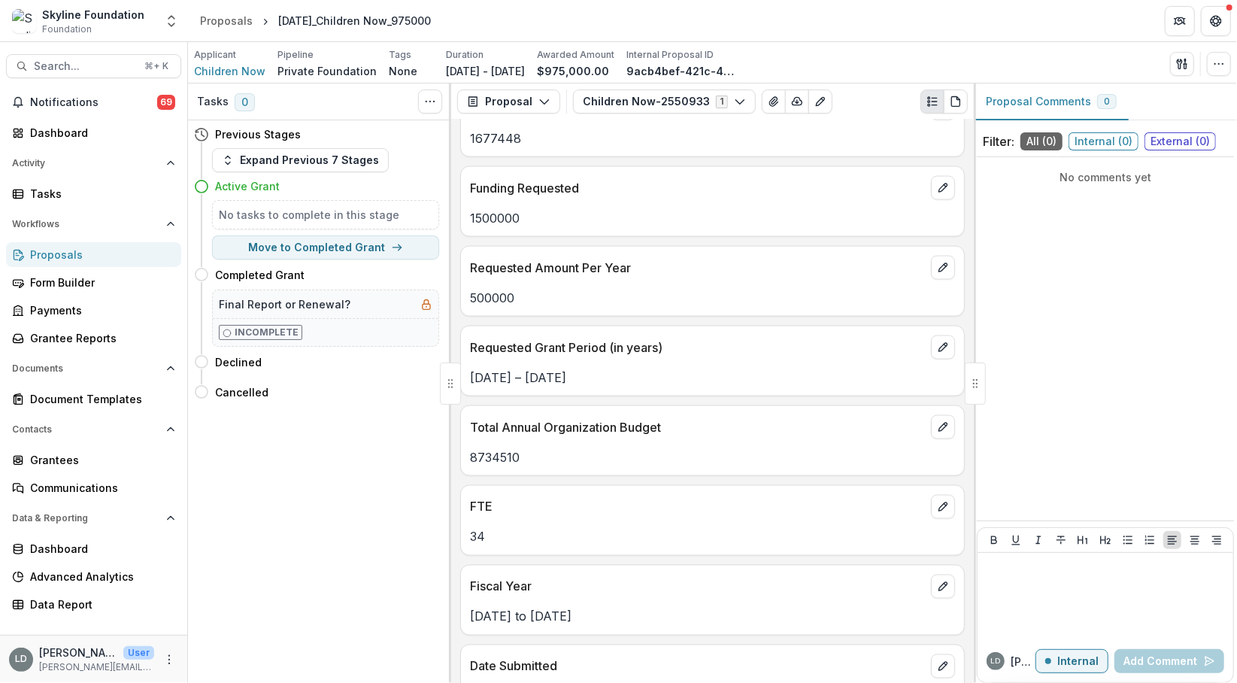
scroll to position [1458, 0]
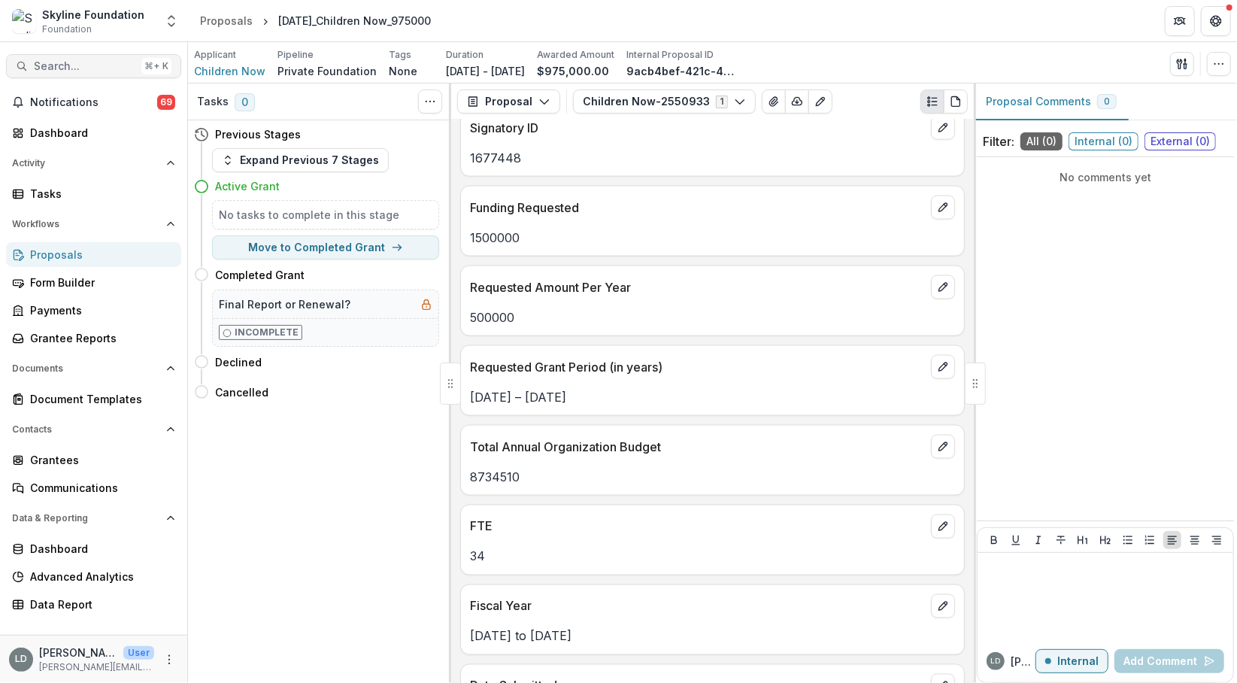
click at [87, 66] on span "Search..." at bounding box center [85, 66] width 102 height 13
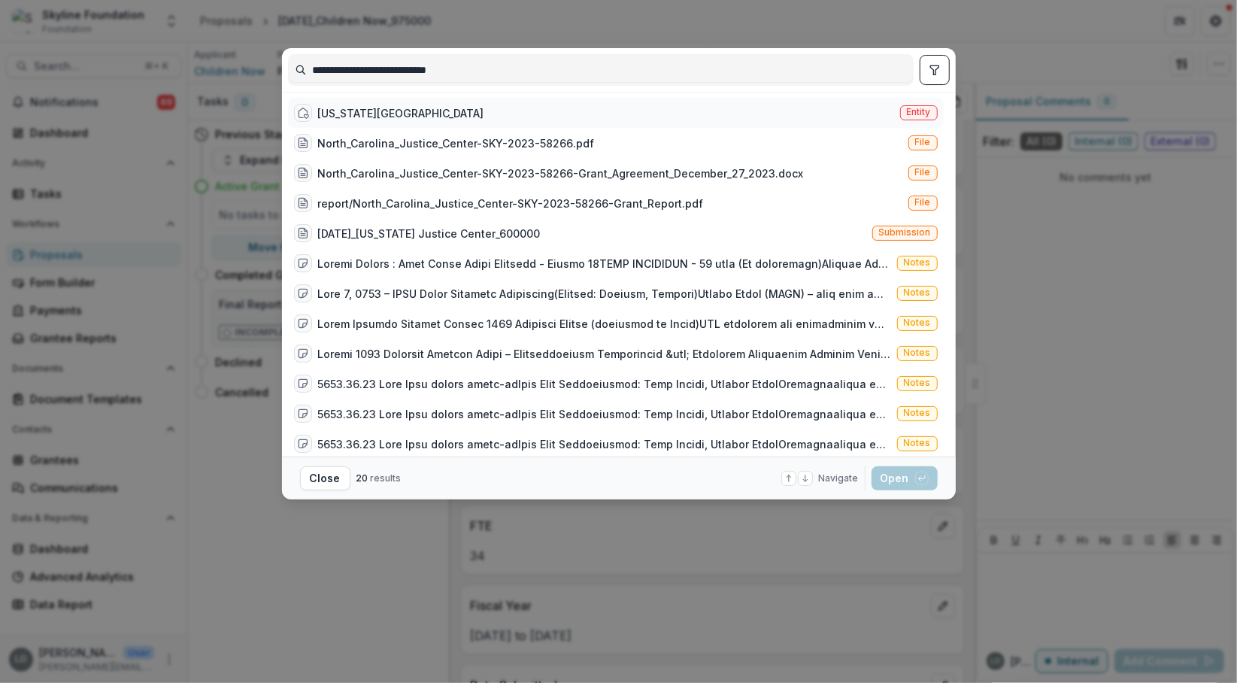
type input "**********"
click at [395, 111] on div "[US_STATE][GEOGRAPHIC_DATA]" at bounding box center [401, 113] width 166 height 16
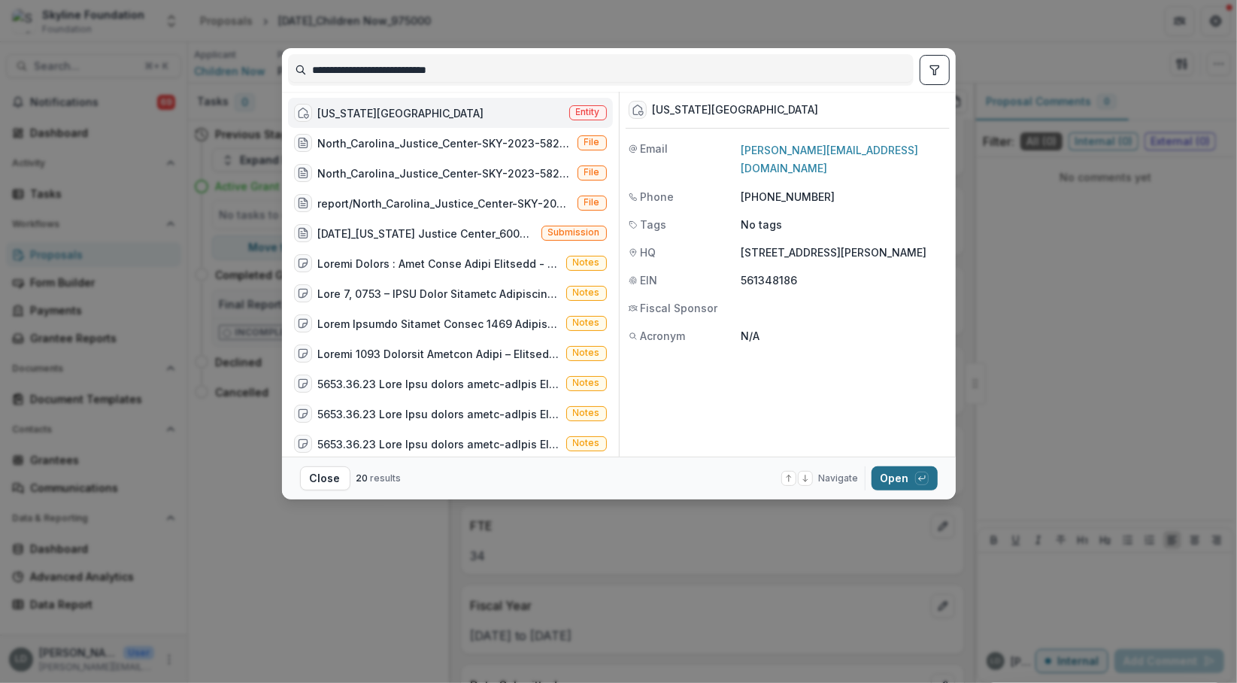
click at [900, 484] on button "Open with enter key" at bounding box center [905, 478] width 66 height 24
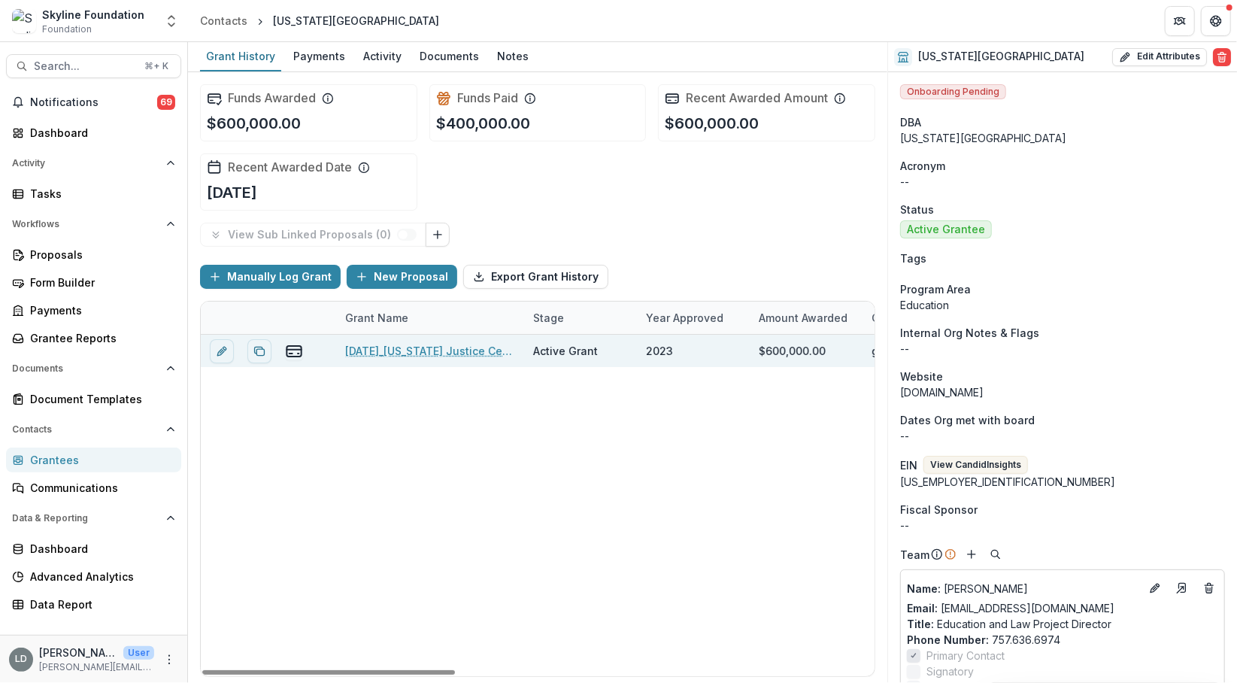
click at [438, 350] on link "[DATE]_[US_STATE] Justice Center_600000" at bounding box center [430, 351] width 170 height 16
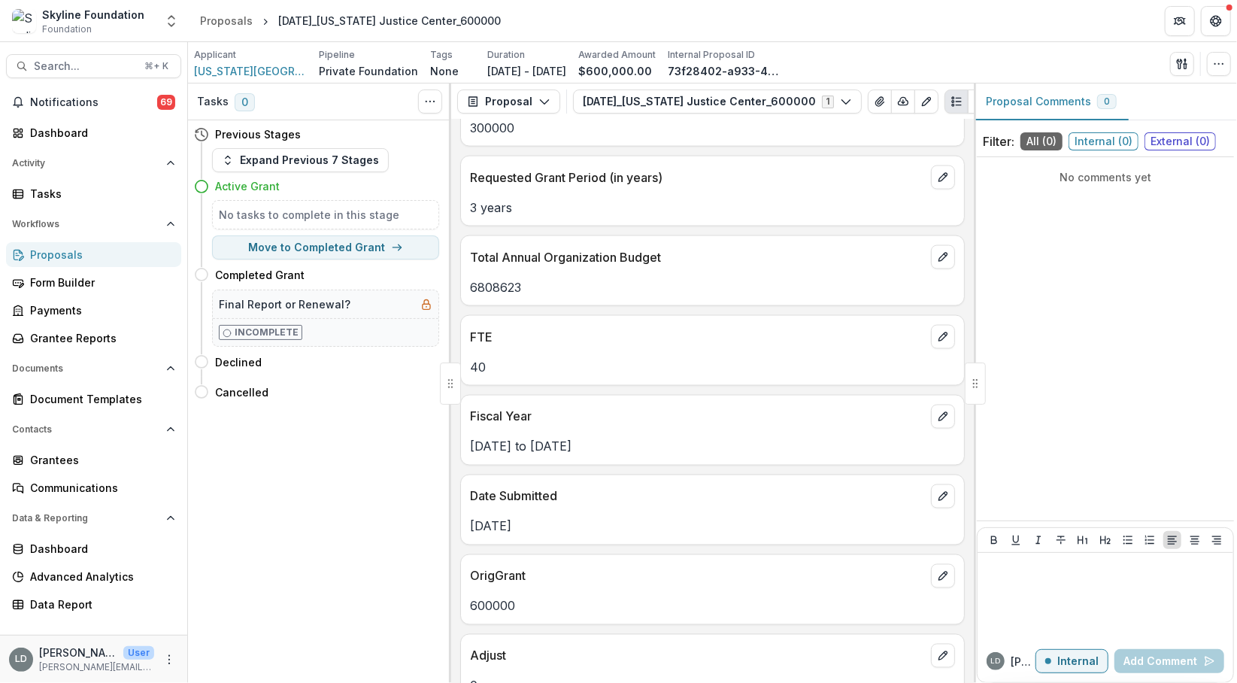
scroll to position [1564, 0]
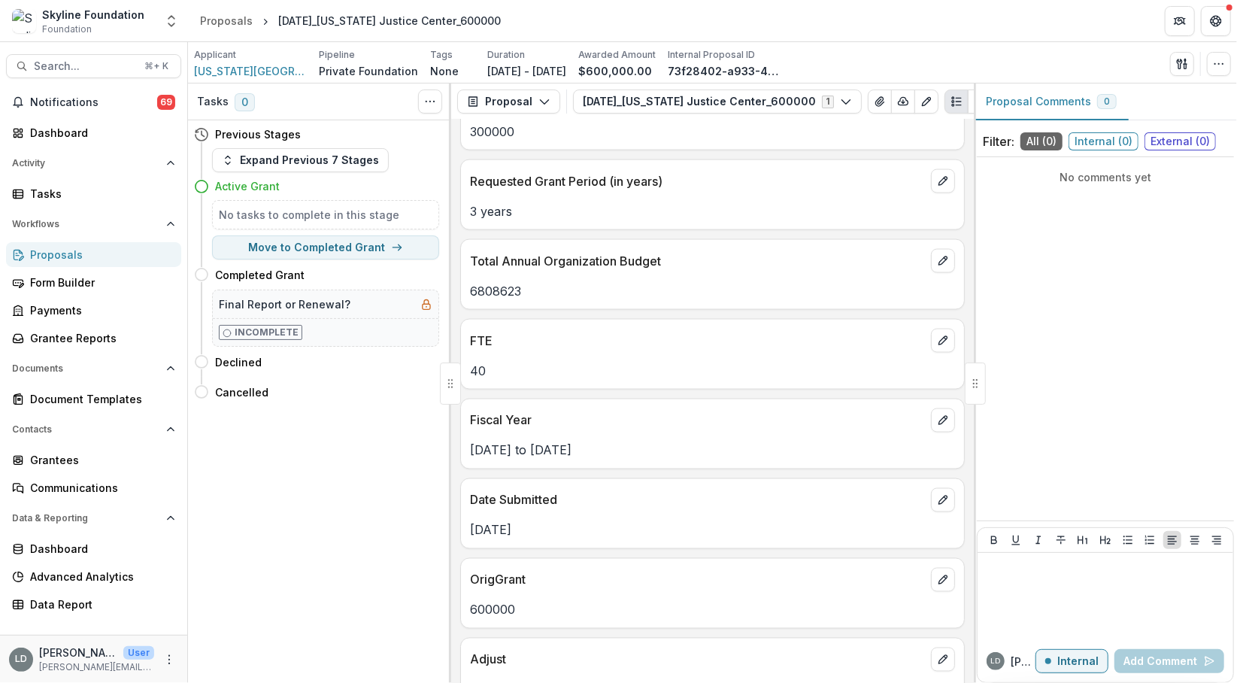
click at [504, 282] on p "6808623" at bounding box center [712, 291] width 485 height 18
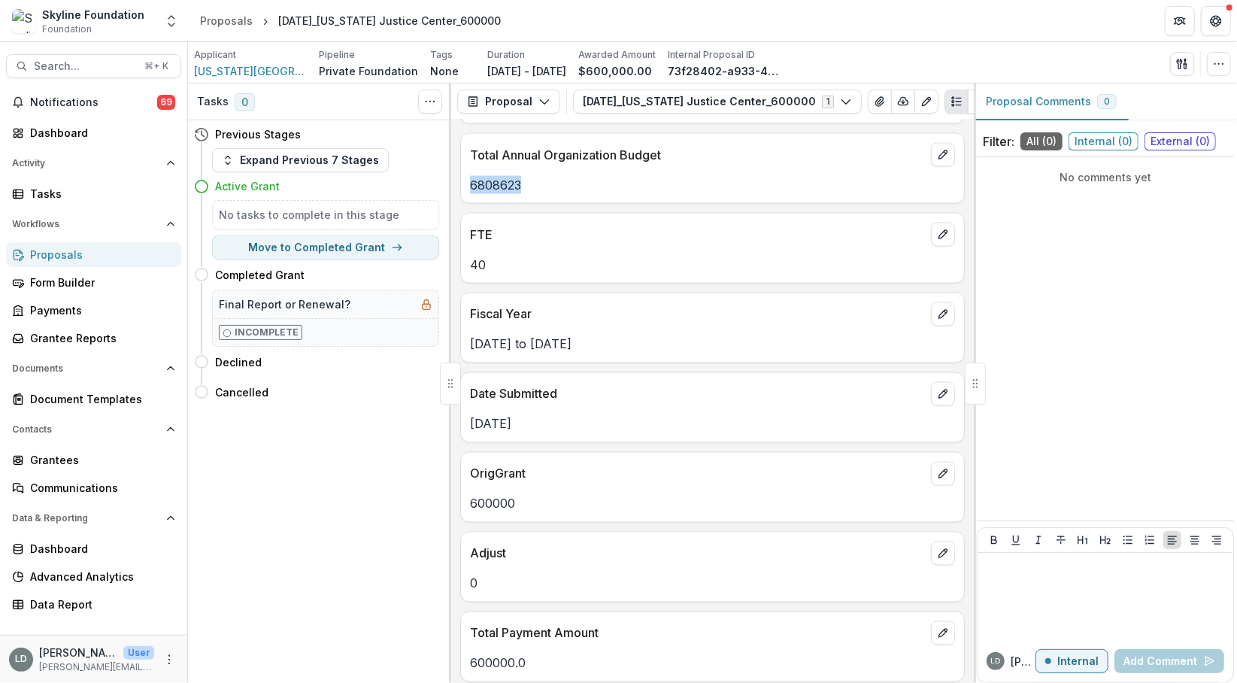
scroll to position [1628, 0]
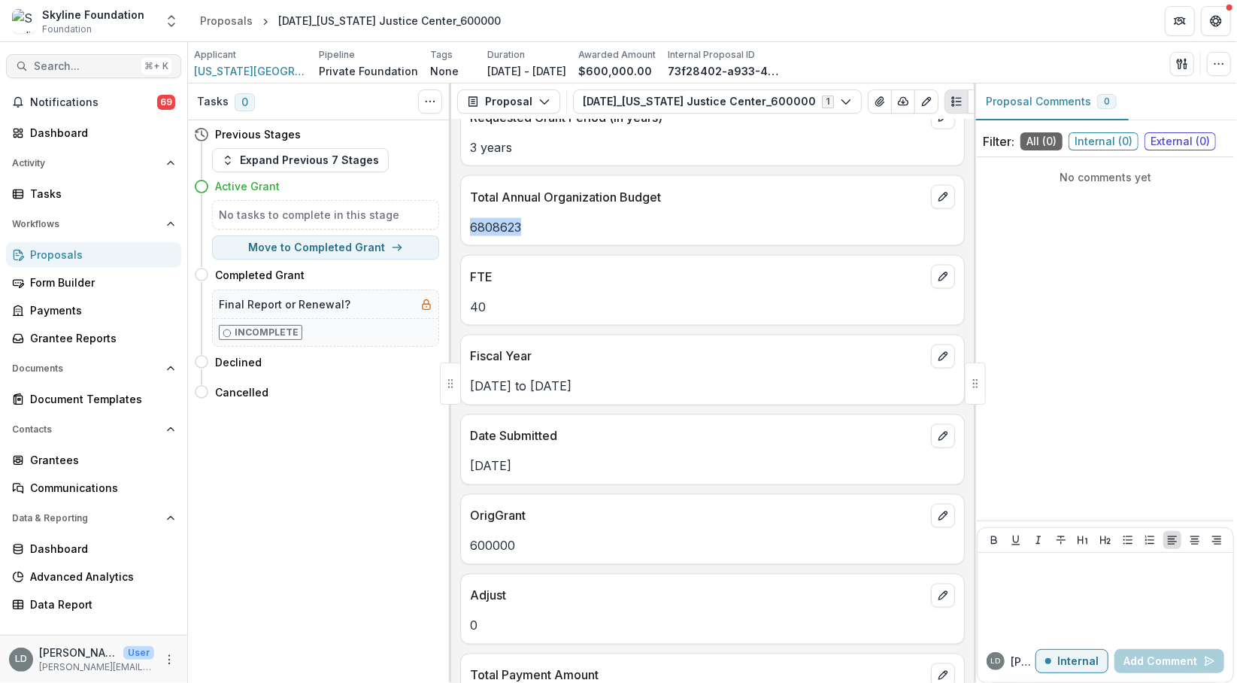
click at [94, 71] on span "Search..." at bounding box center [85, 66] width 102 height 13
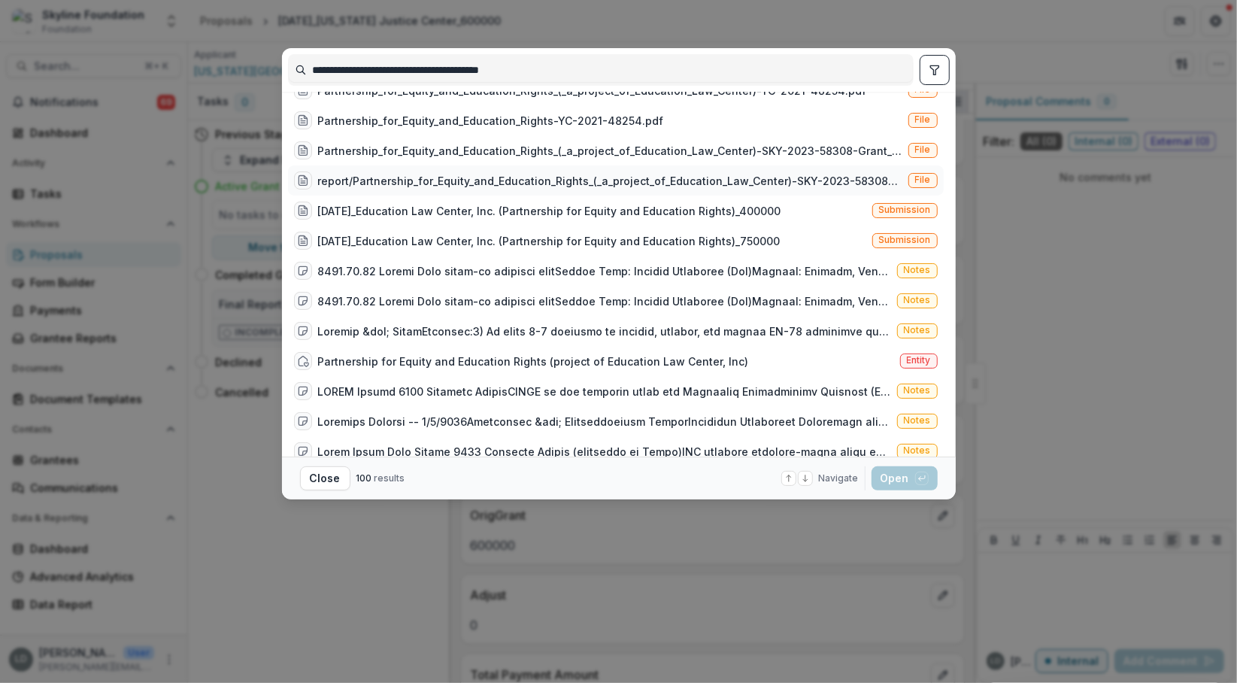
scroll to position [57, 0]
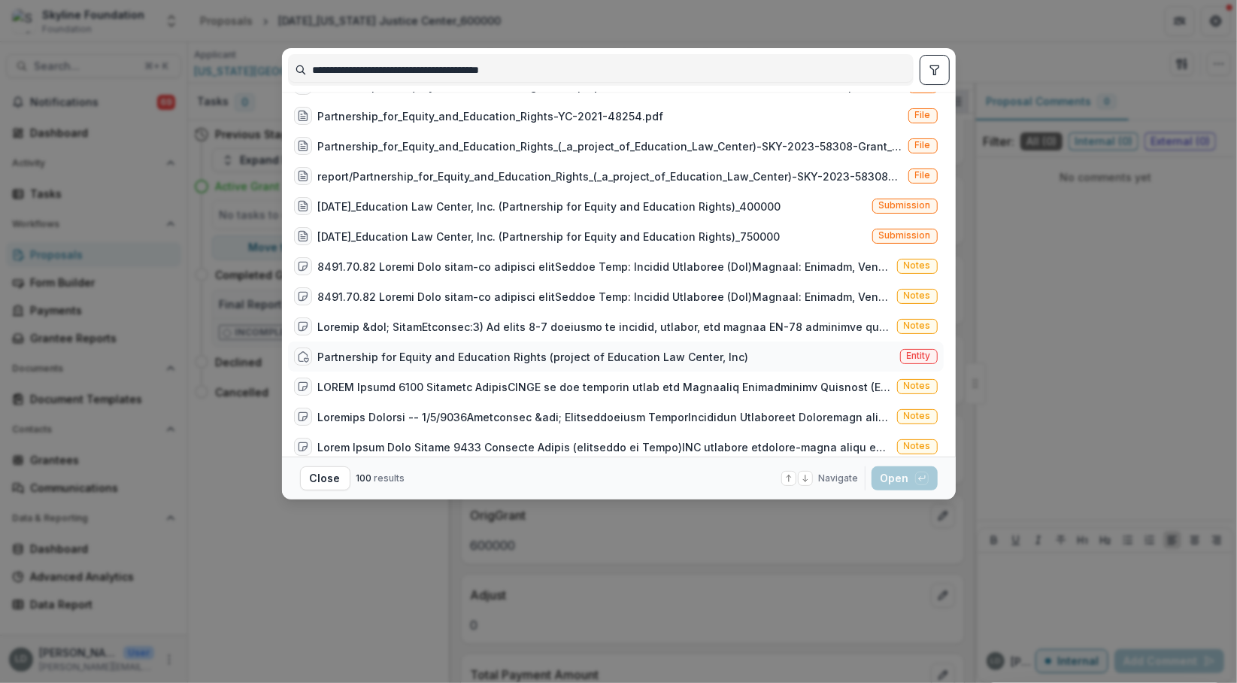
type input "**********"
click at [551, 359] on div "Partnership for Equity and Education Rights (project of Education Law Center, I…" at bounding box center [533, 357] width 431 height 16
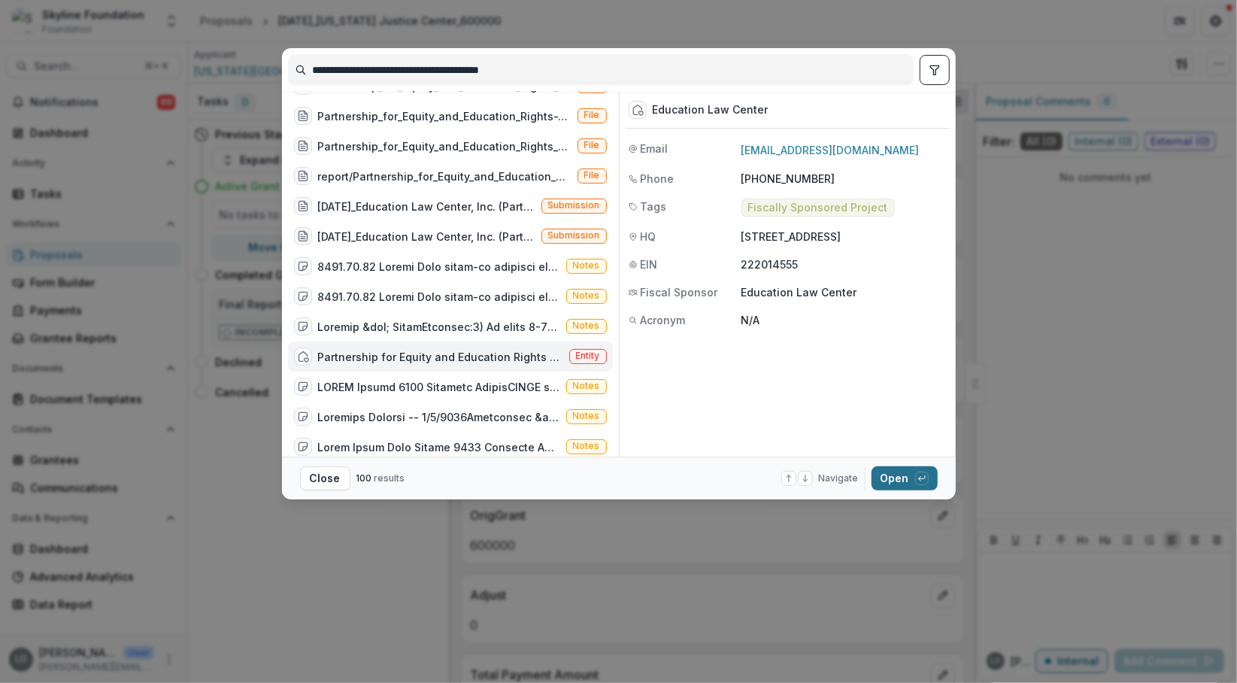
click at [906, 484] on button "Open with enter key" at bounding box center [905, 478] width 66 height 24
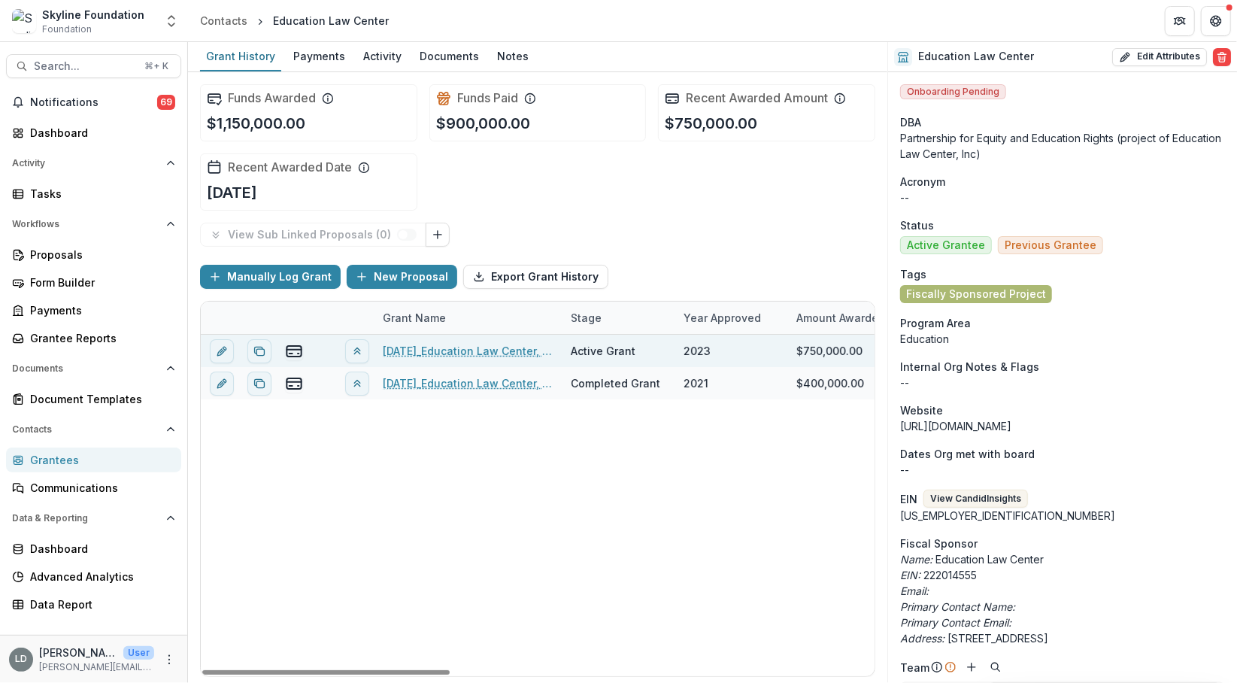
click at [488, 349] on link "[DATE]_Education Law Center, Inc. (Partnership for Equity and Education Rights)…" at bounding box center [468, 351] width 170 height 16
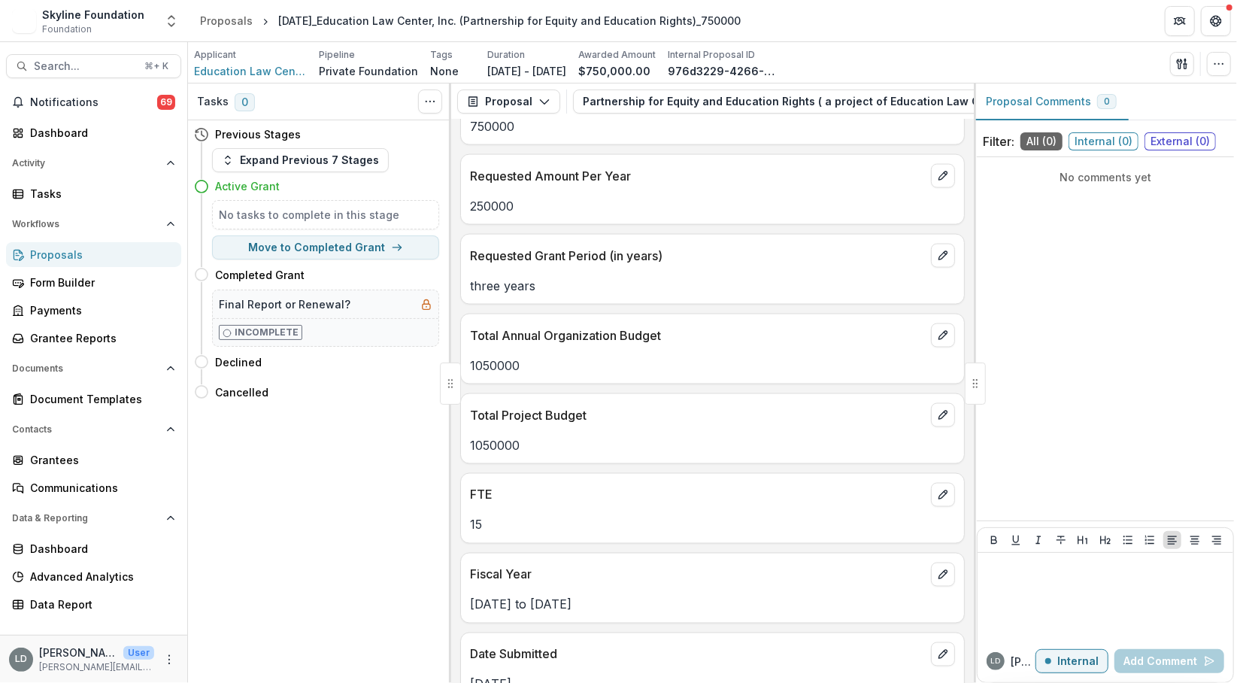
scroll to position [1634, 0]
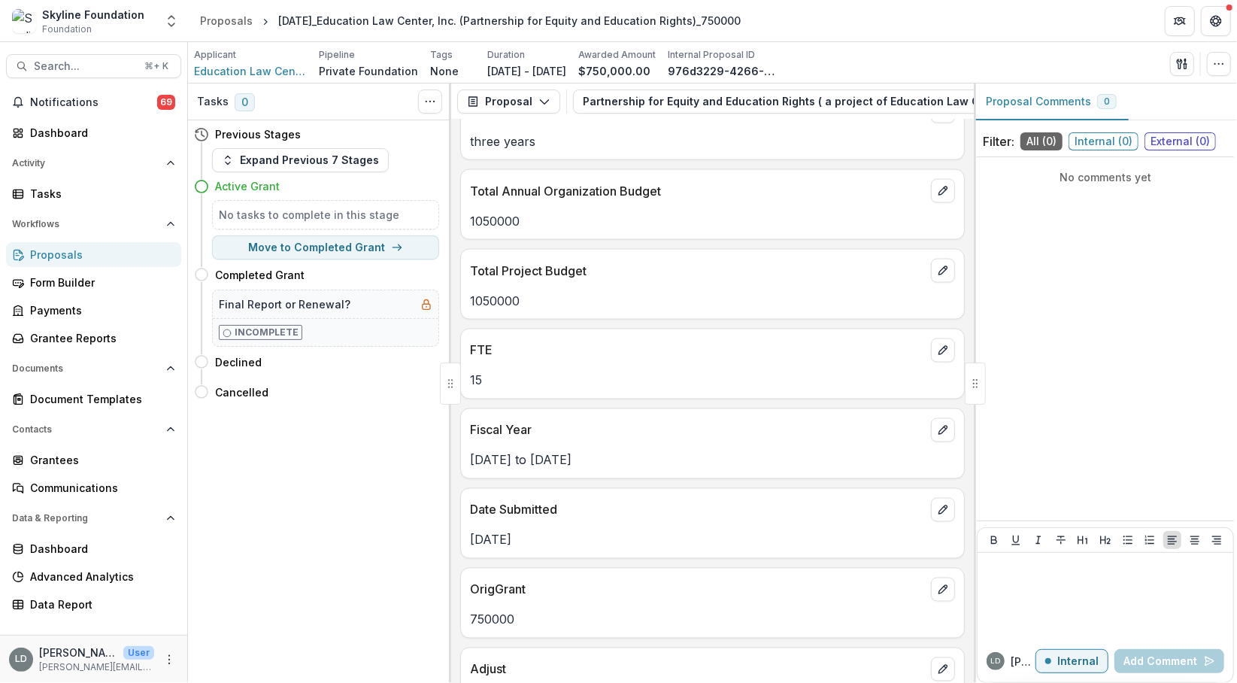
click at [498, 215] on p "1050000" at bounding box center [712, 221] width 485 height 18
click at [106, 74] on button "Search... ⌘ + K" at bounding box center [93, 66] width 175 height 24
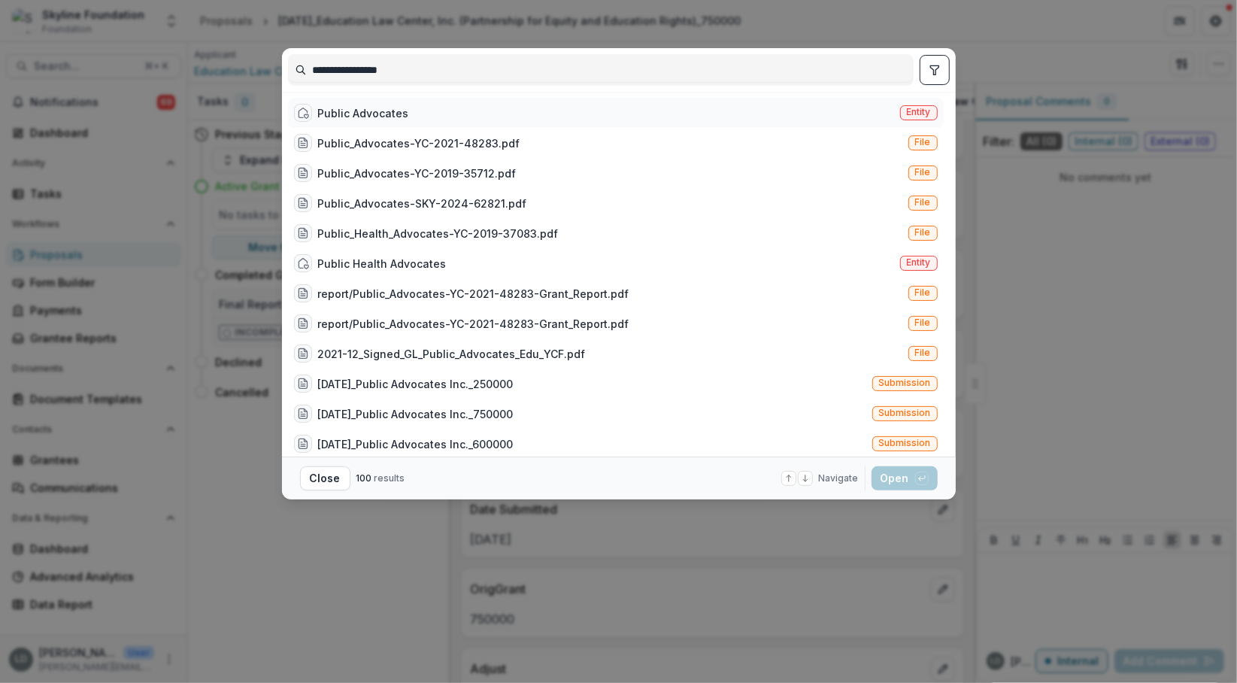
type input "**********"
click at [378, 116] on div "Public Advocates" at bounding box center [363, 113] width 91 height 16
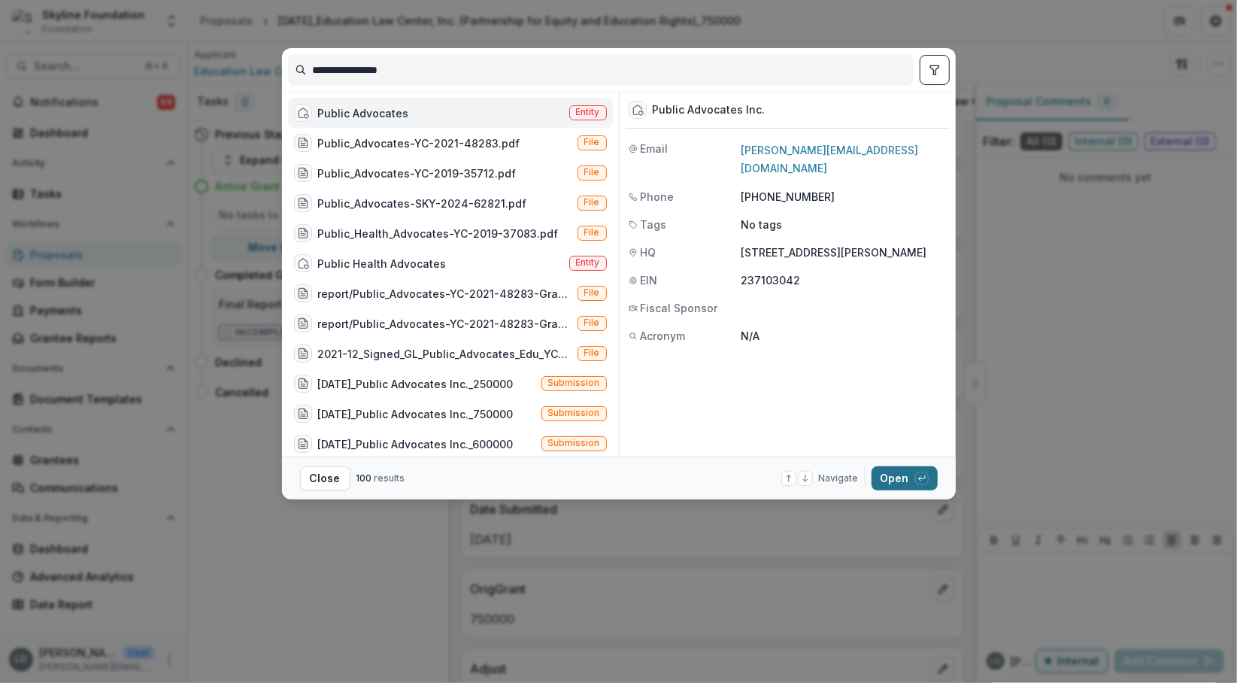
click at [891, 478] on button "Open with enter key" at bounding box center [905, 478] width 66 height 24
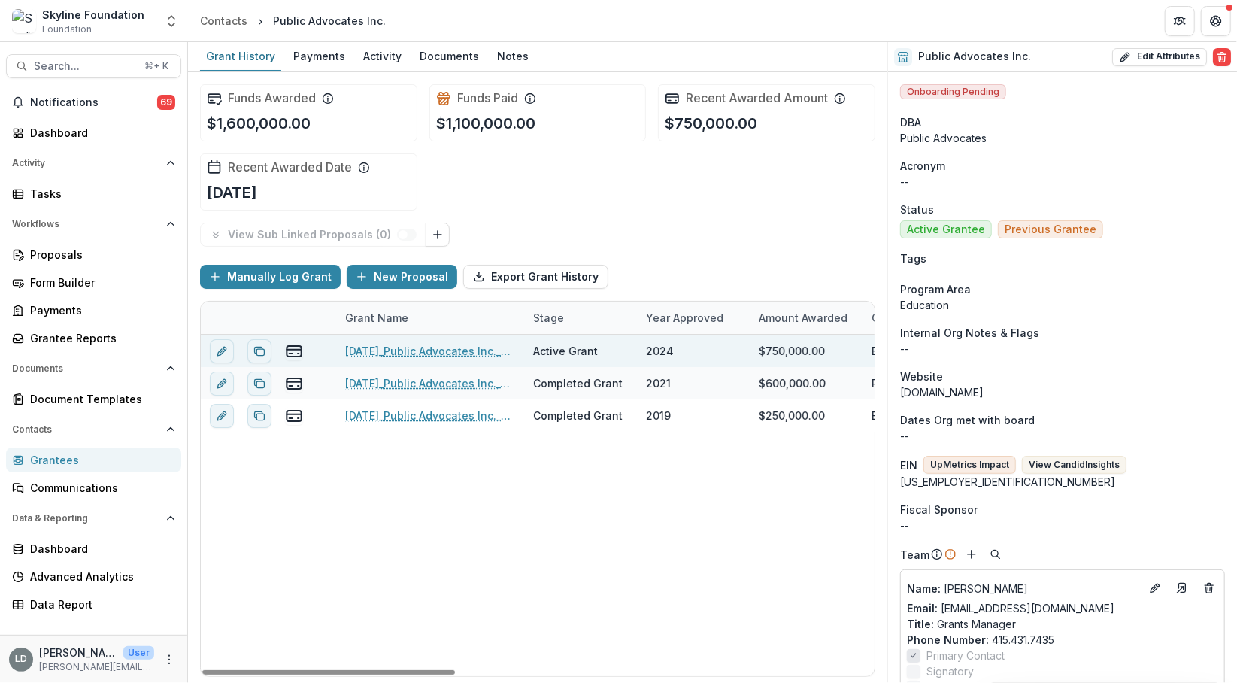
click at [457, 349] on link "[DATE]_Public Advocates Inc._750000" at bounding box center [430, 351] width 170 height 16
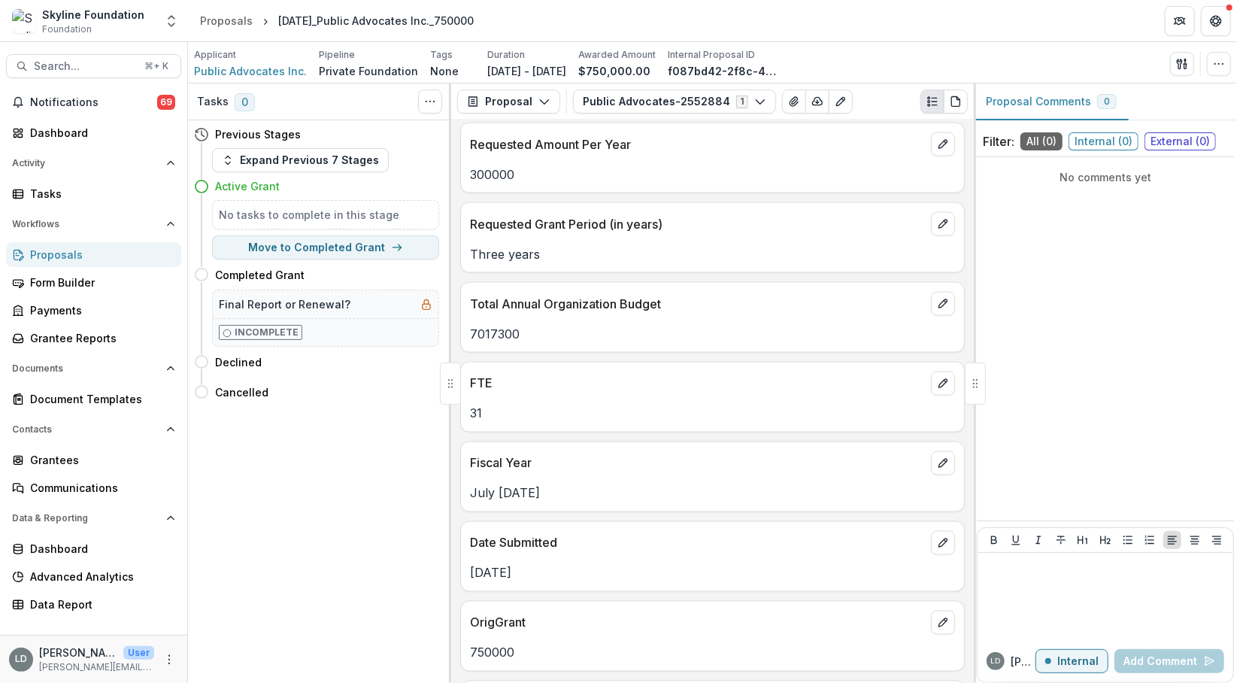
scroll to position [1577, 0]
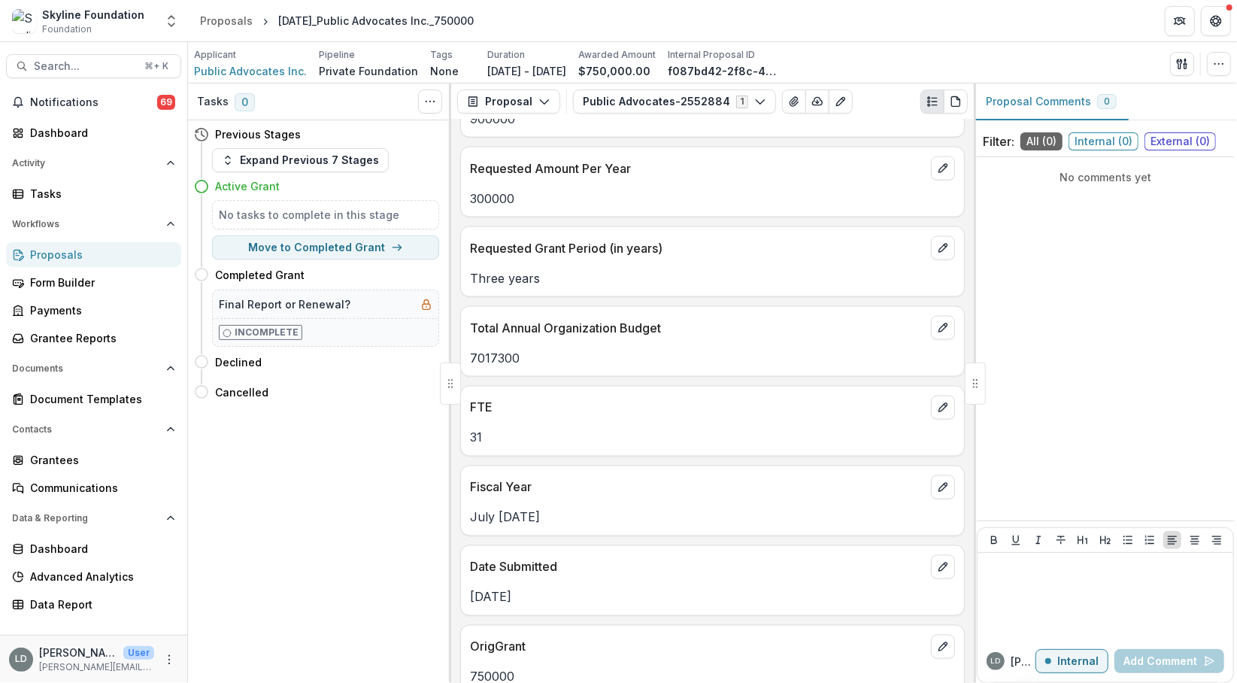
click at [496, 349] on p "7017300" at bounding box center [712, 358] width 485 height 18
click at [116, 61] on span "Search..." at bounding box center [85, 66] width 102 height 13
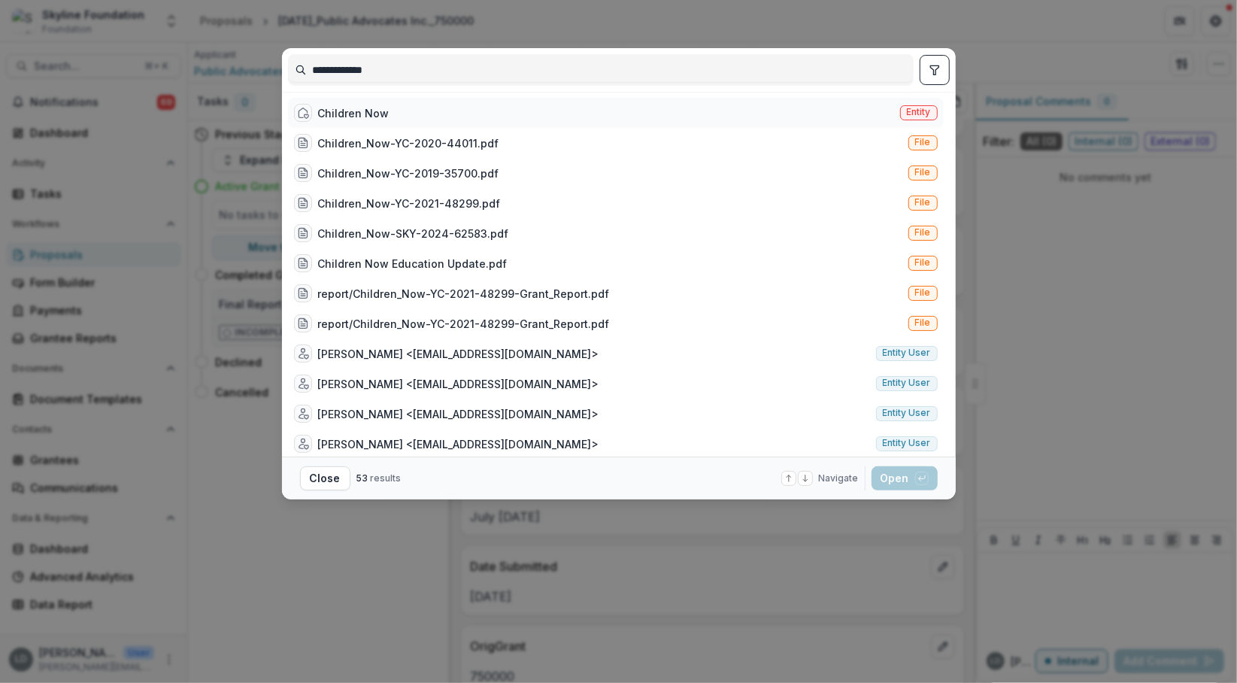
type input "**********"
click at [348, 108] on div "Children Now" at bounding box center [353, 113] width 71 height 16
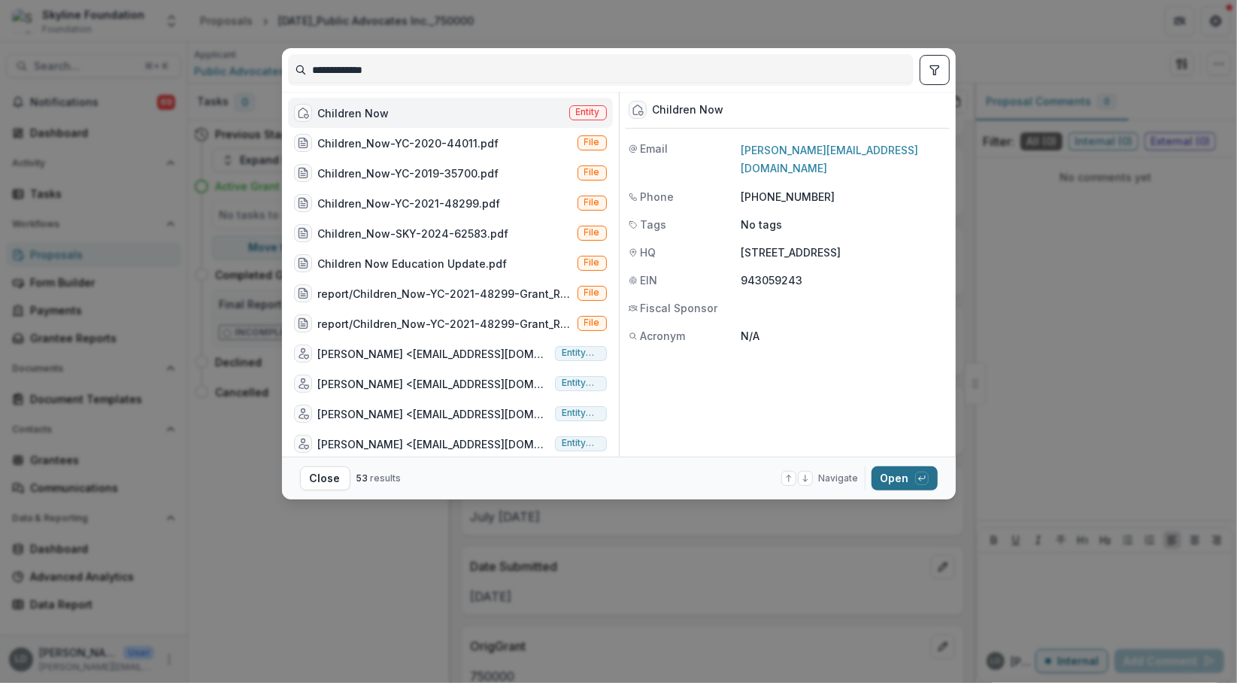
click at [892, 478] on button "Open with enter key" at bounding box center [905, 478] width 66 height 24
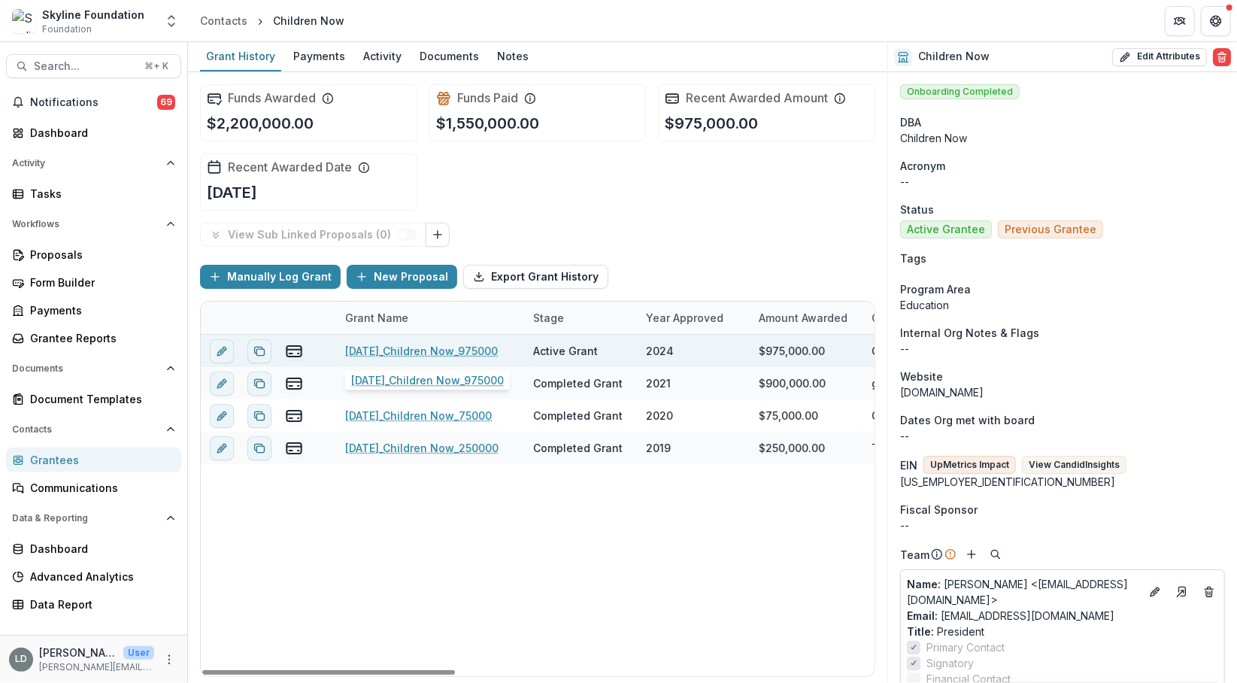
click at [491, 352] on link "[DATE]_Children Now_975000" at bounding box center [421, 351] width 153 height 16
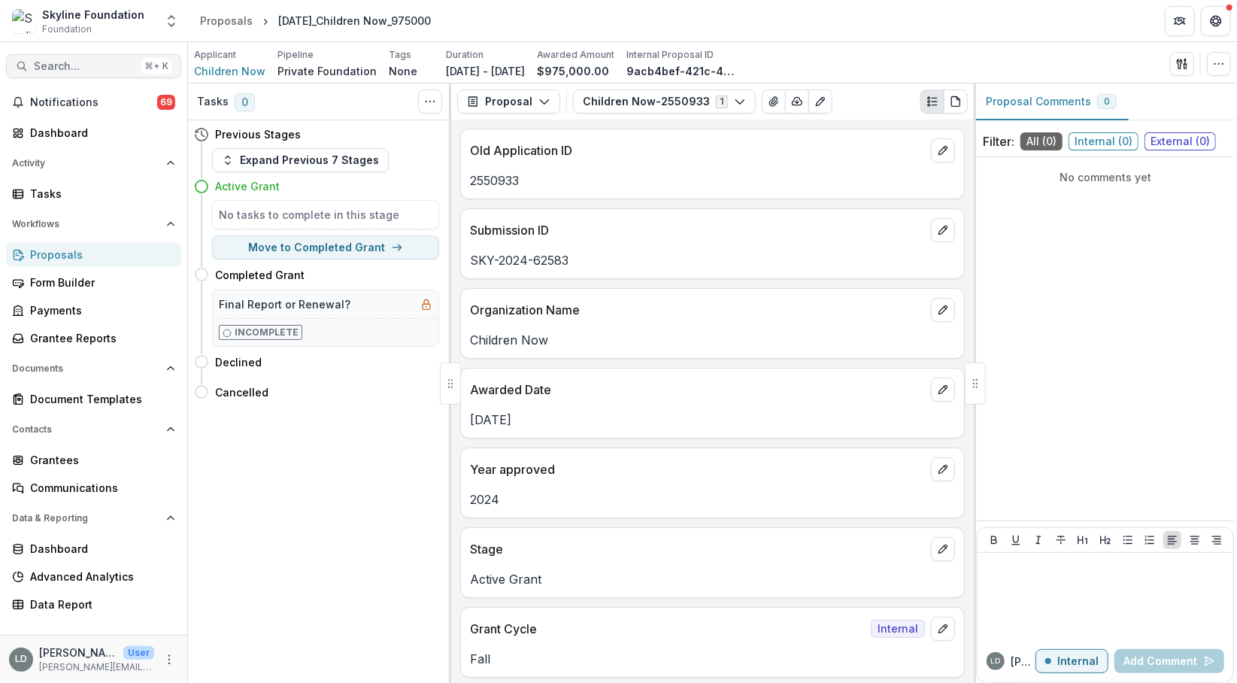
click at [99, 64] on span "Search..." at bounding box center [85, 66] width 102 height 13
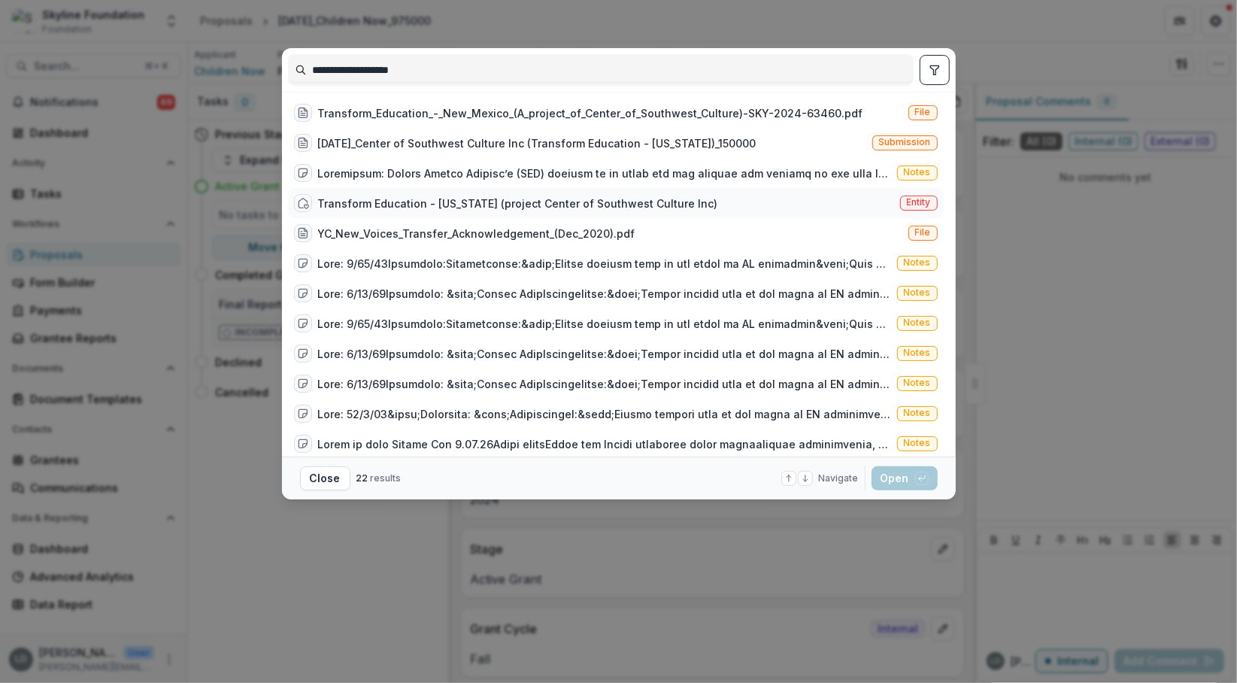
type input "**********"
click at [391, 204] on div "Transform Education - [US_STATE] (project Center of Southwest Culture Inc)" at bounding box center [518, 204] width 400 height 16
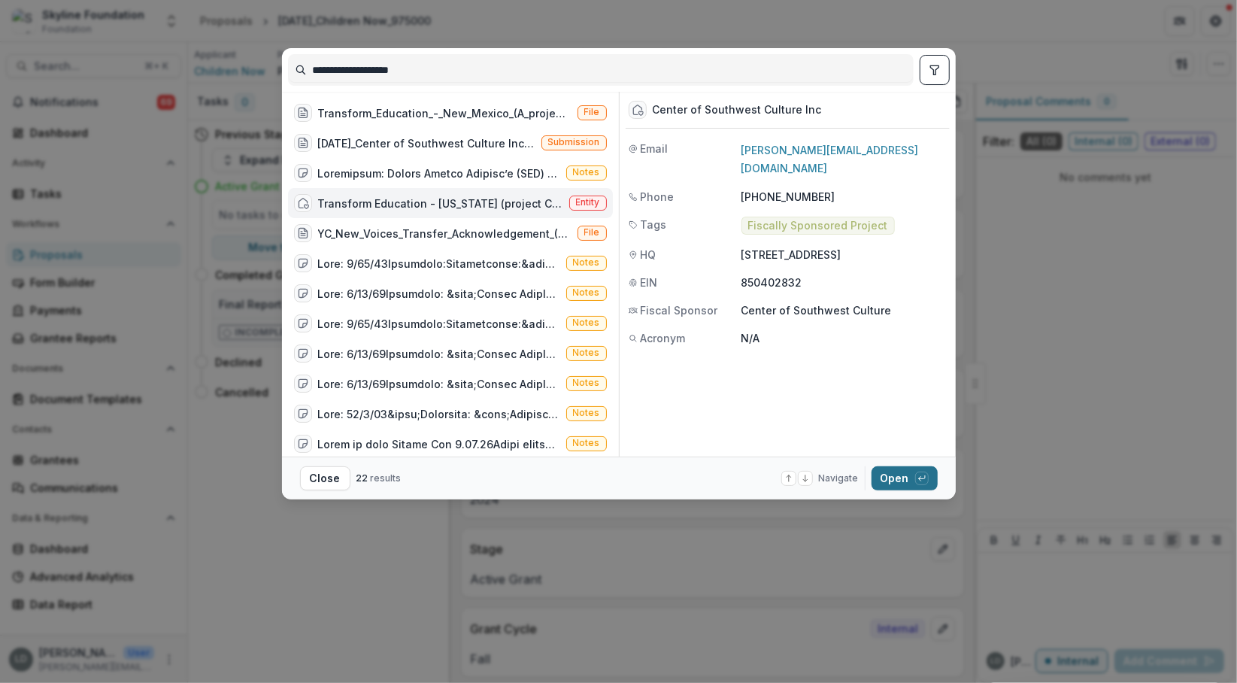
click at [891, 472] on button "Open with enter key" at bounding box center [905, 478] width 66 height 24
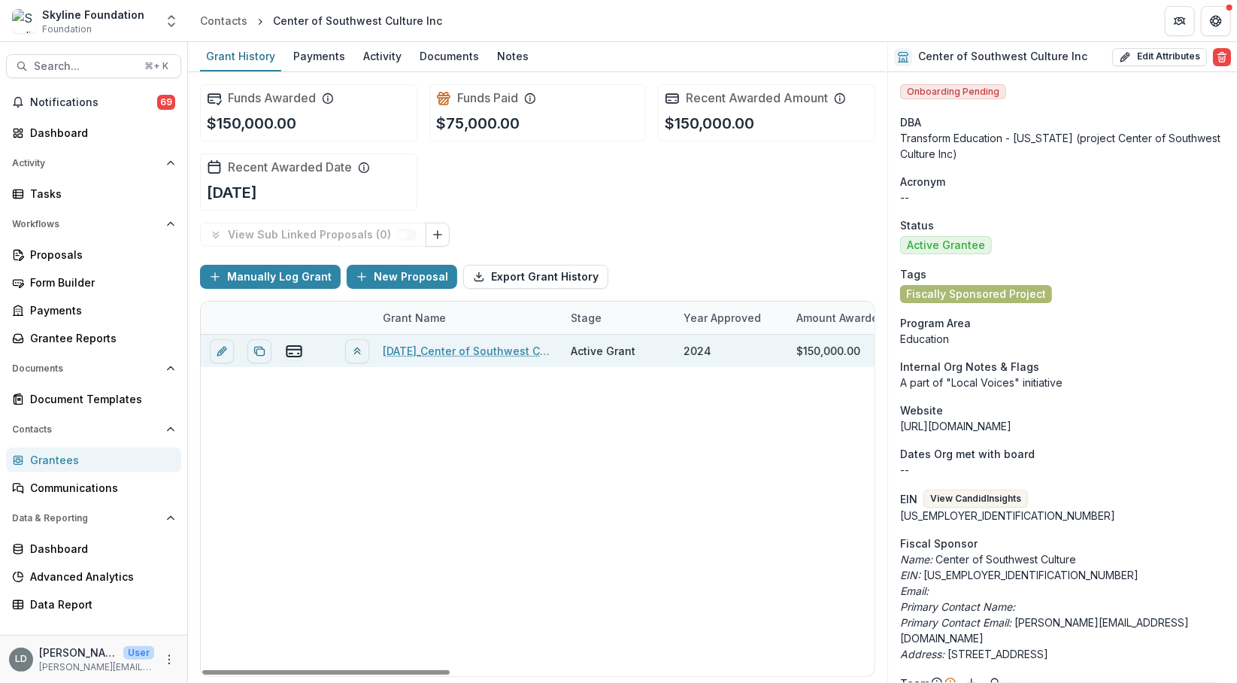
click at [474, 348] on link "[DATE]_Center of Southwest Culture Inc (Transform Education - [US_STATE])_150000" at bounding box center [468, 351] width 170 height 16
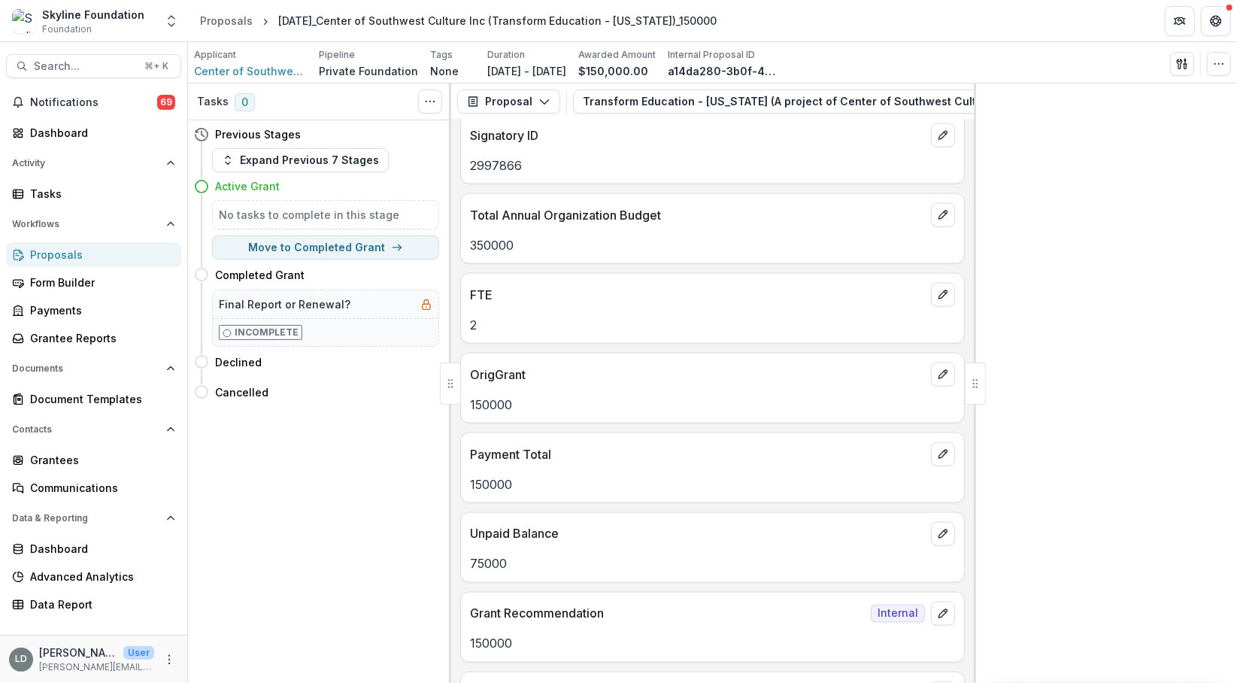
scroll to position [1444, 0]
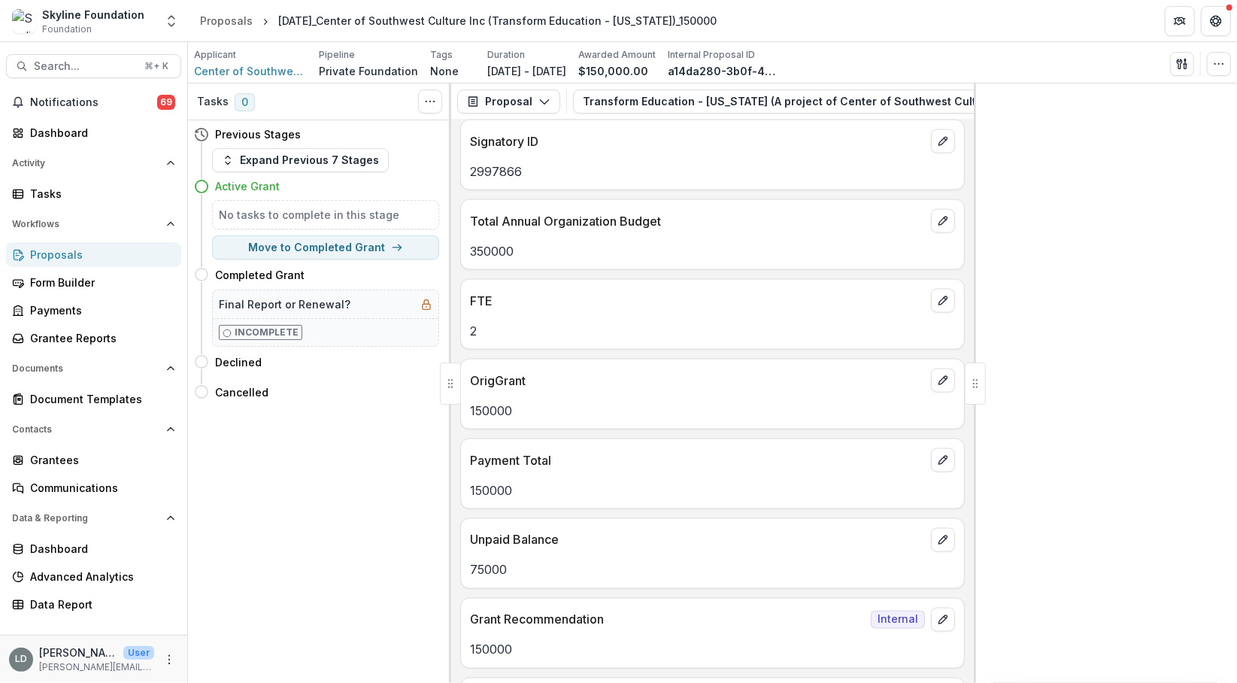
click at [504, 242] on p "350000" at bounding box center [712, 251] width 485 height 18
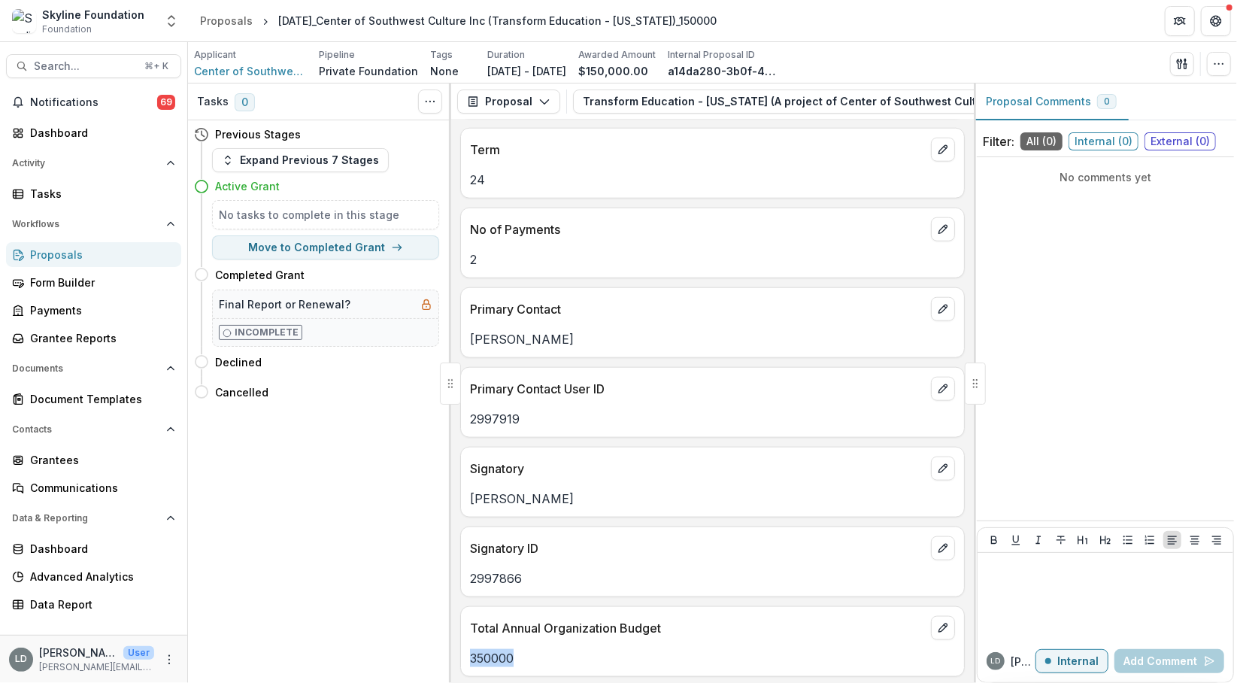
scroll to position [253, 0]
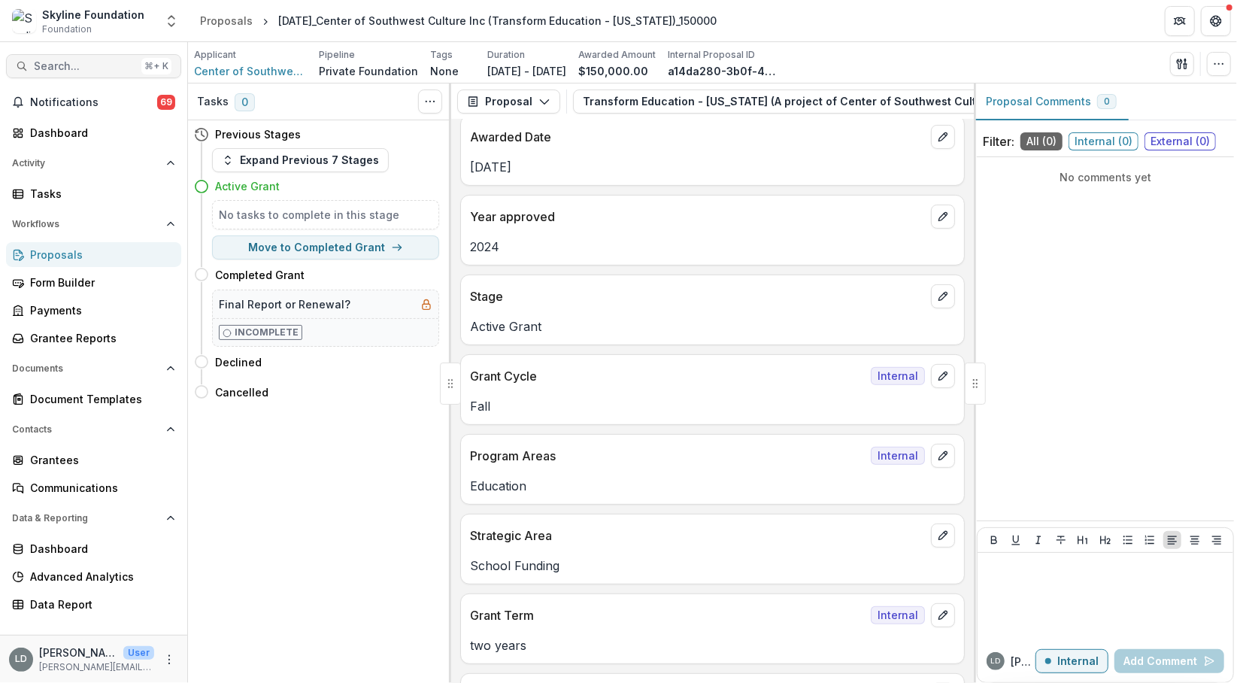
click at [122, 67] on span "Search..." at bounding box center [85, 66] width 102 height 13
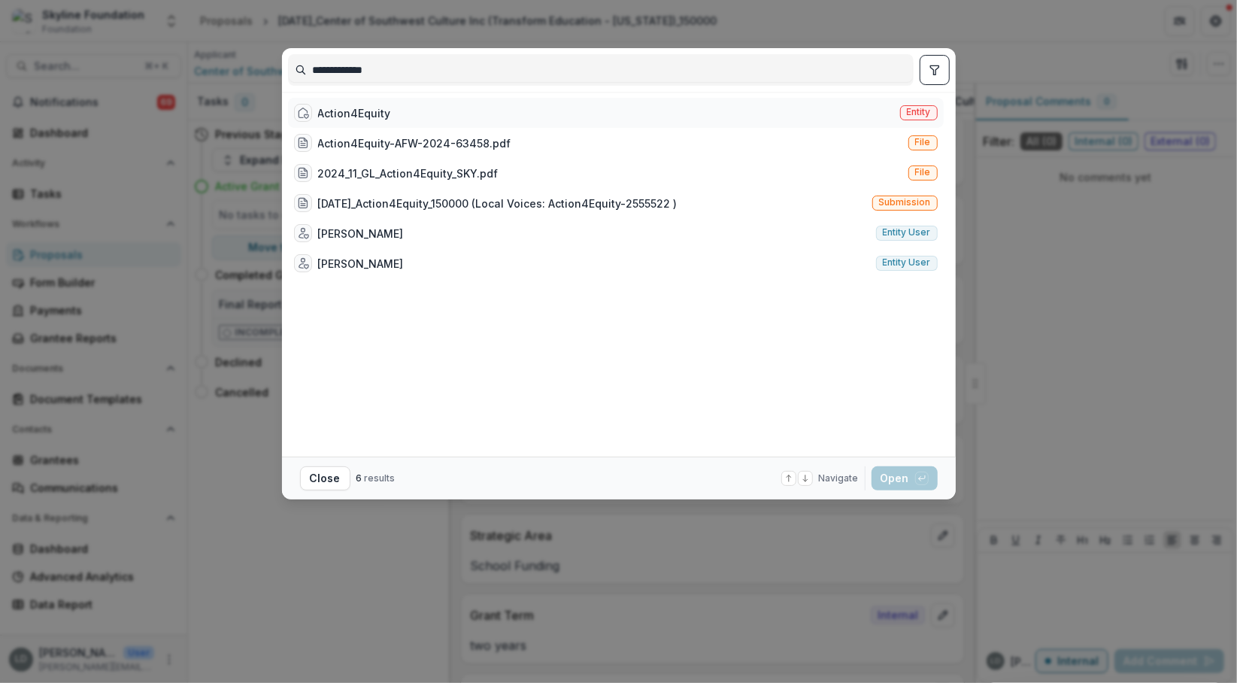
type input "**********"
click at [375, 110] on div "Action4Equity" at bounding box center [354, 113] width 73 height 16
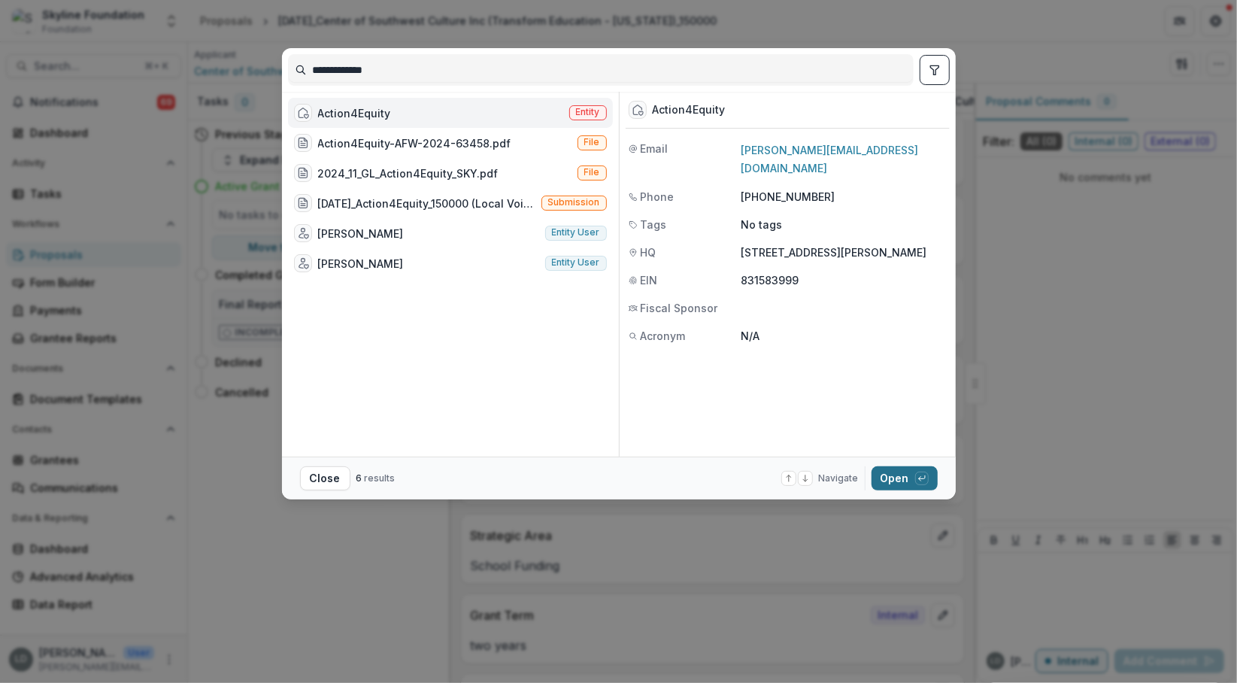
click at [894, 480] on button "Open with enter key" at bounding box center [905, 478] width 66 height 24
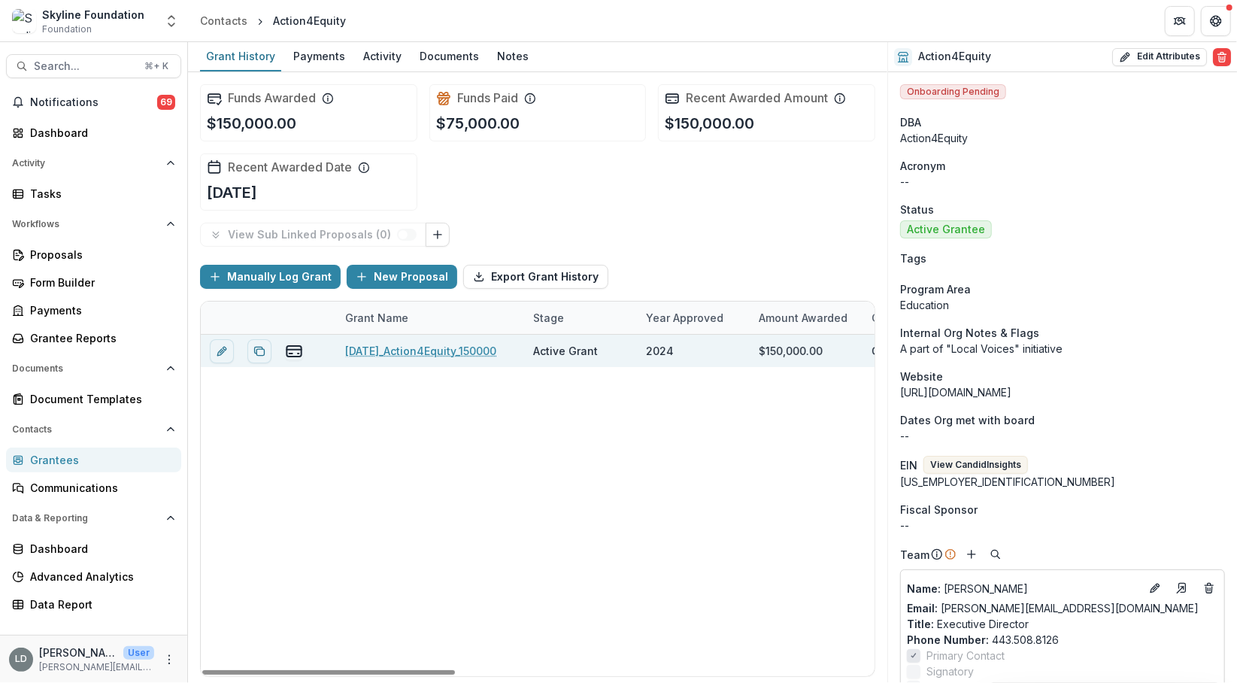
click at [466, 348] on link "[DATE]_Action4Equity_150000" at bounding box center [420, 351] width 151 height 16
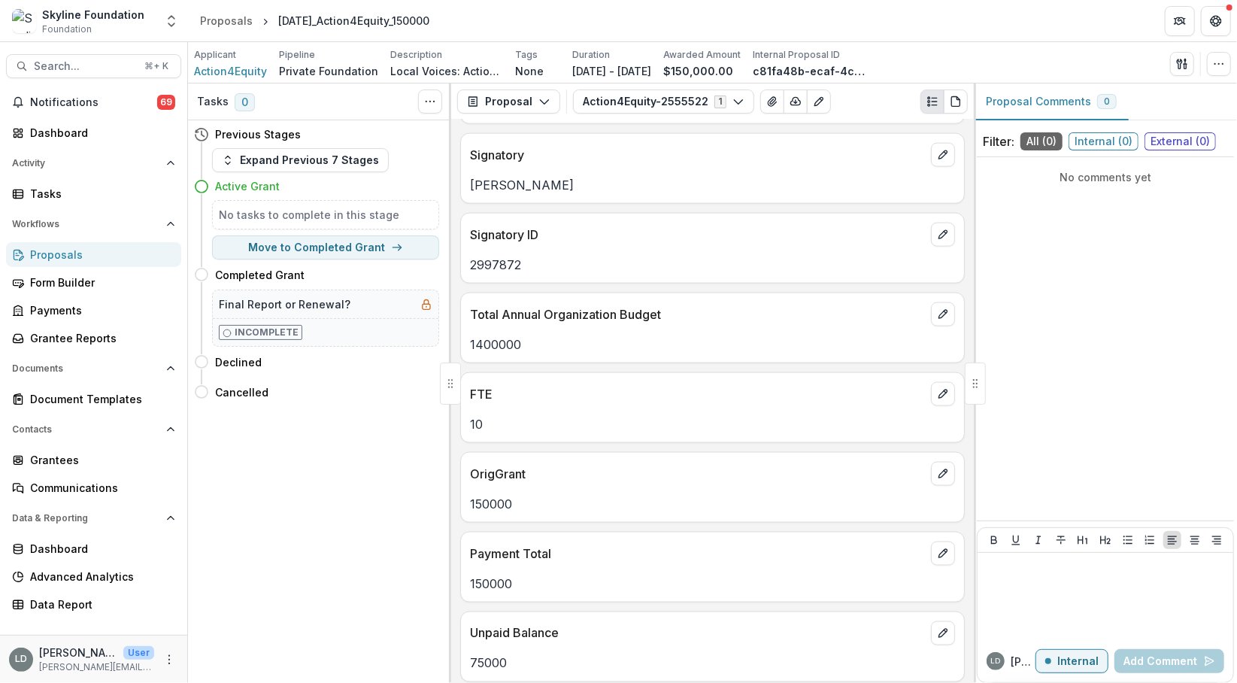
scroll to position [1352, 0]
click at [497, 335] on p "1400000" at bounding box center [712, 344] width 485 height 18
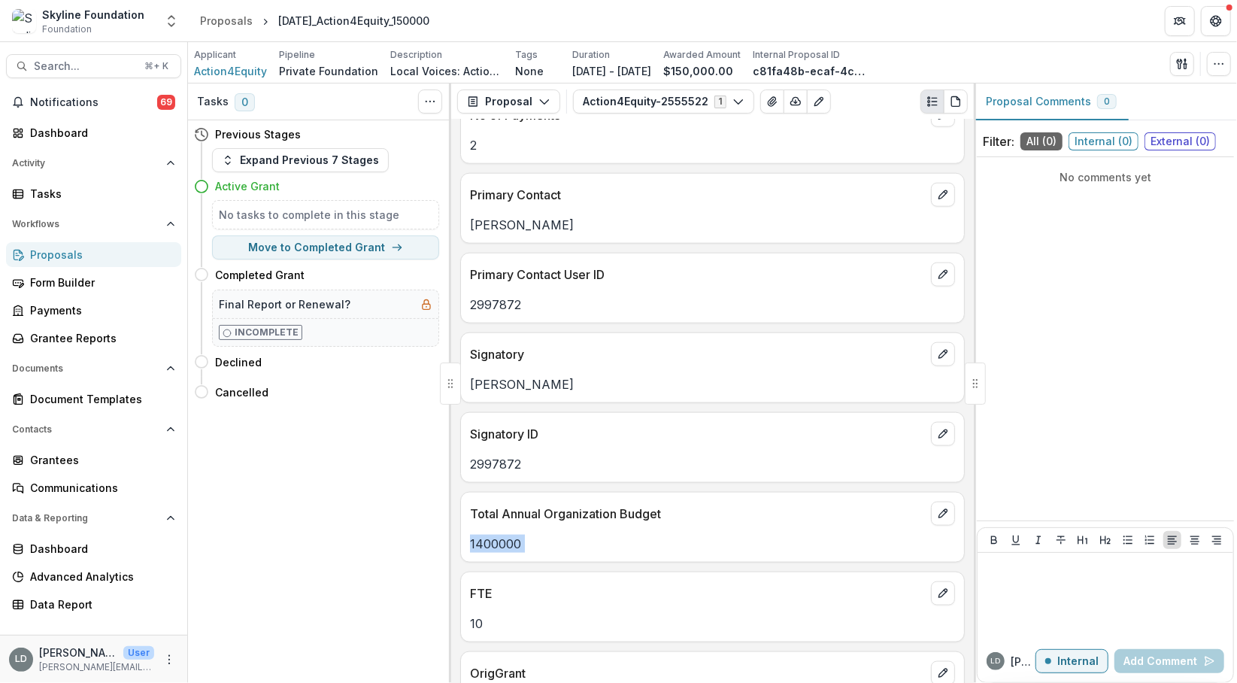
scroll to position [1158, 0]
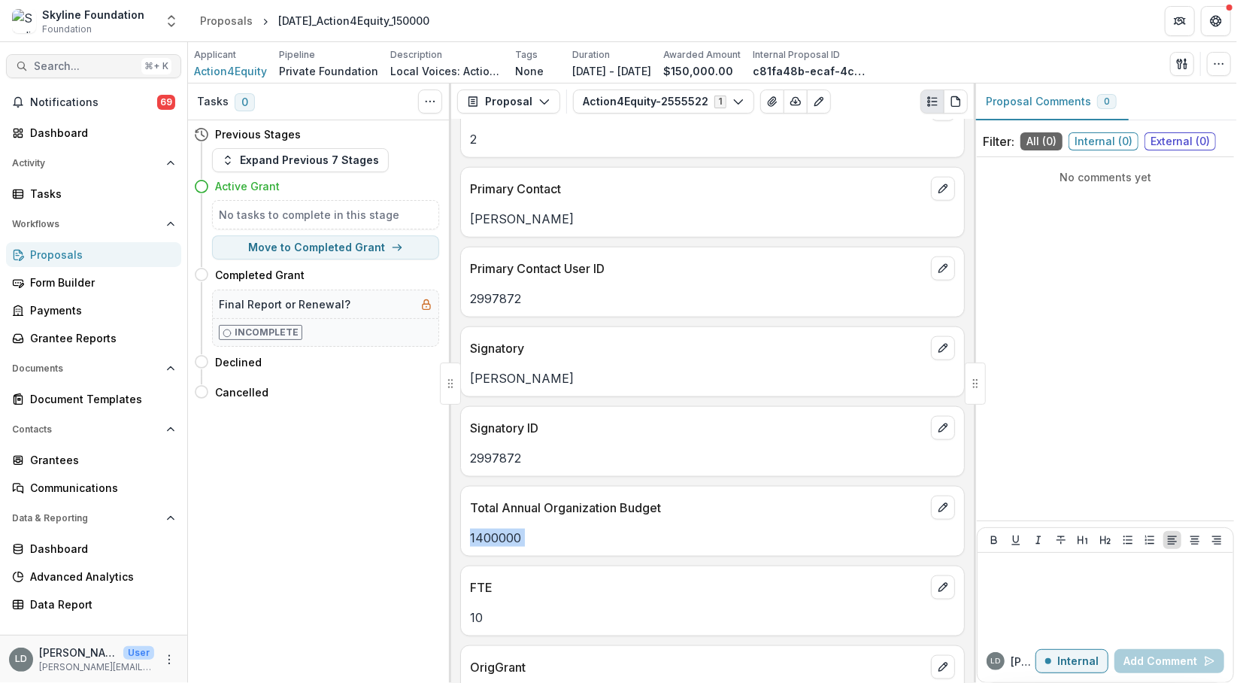
click at [106, 70] on span "Search..." at bounding box center [85, 66] width 102 height 13
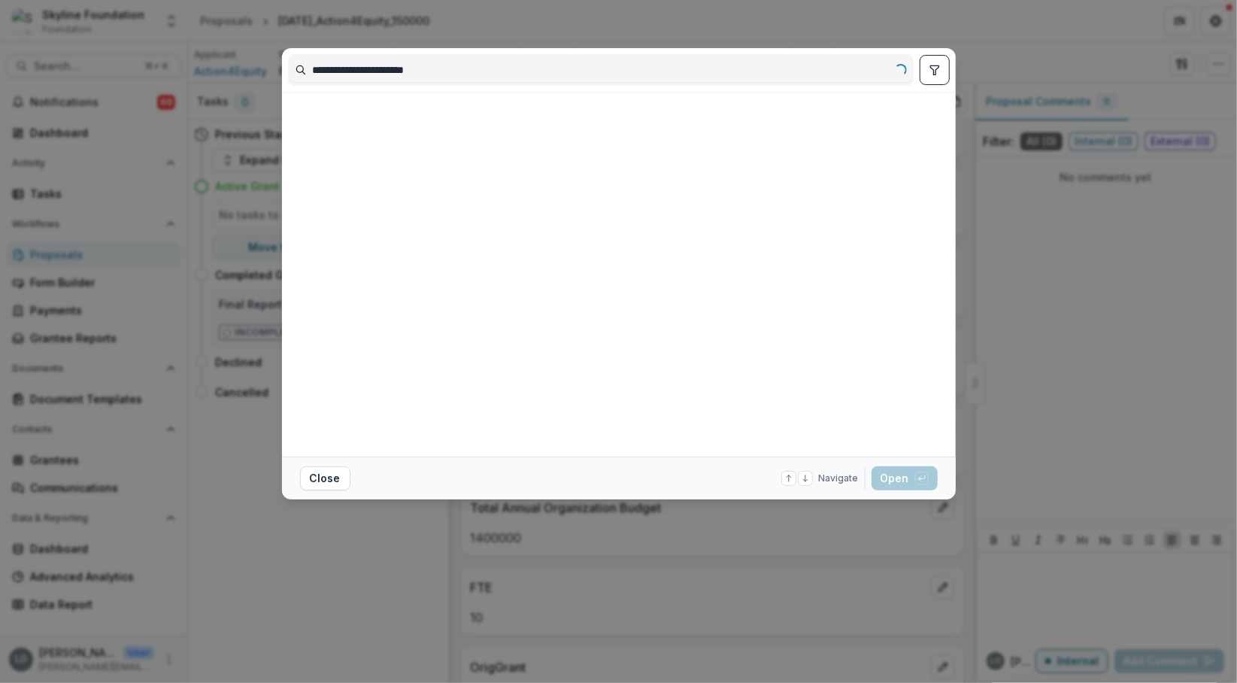
drag, startPoint x: 363, startPoint y: 74, endPoint x: 235, endPoint y: 70, distance: 127.2
click at [235, 70] on div "**********" at bounding box center [618, 341] width 1237 height 683
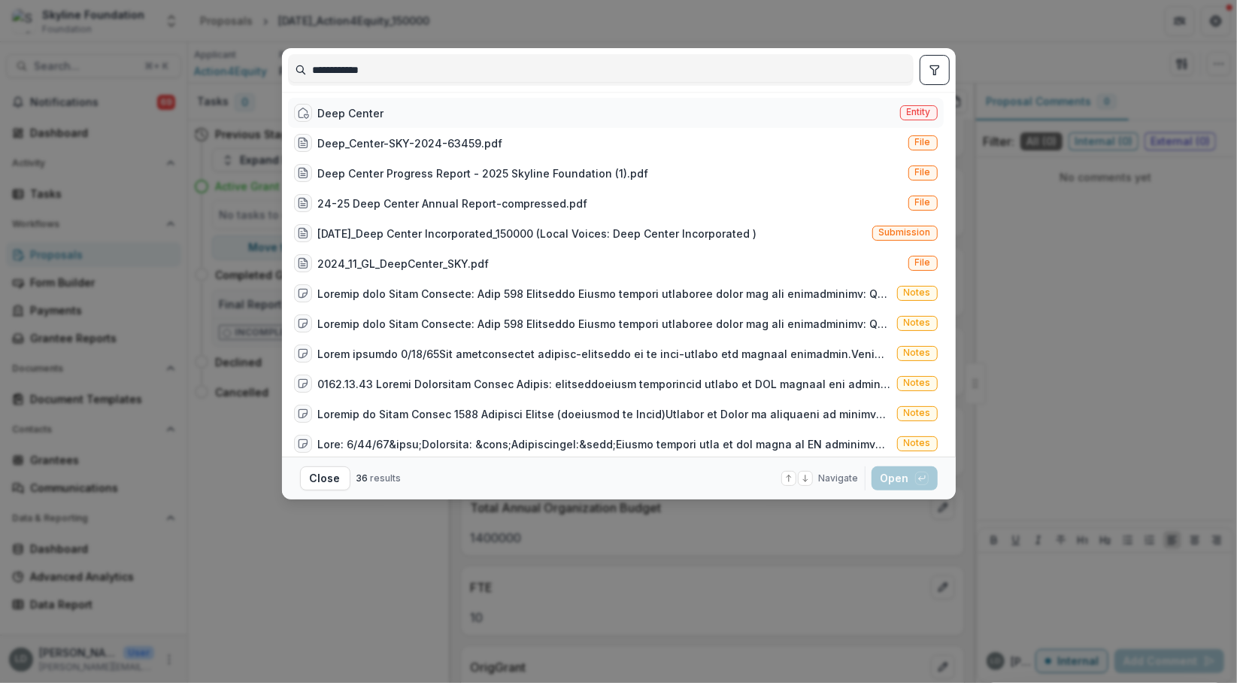
type input "**********"
click at [389, 113] on div "Deep Center Entity" at bounding box center [616, 113] width 656 height 30
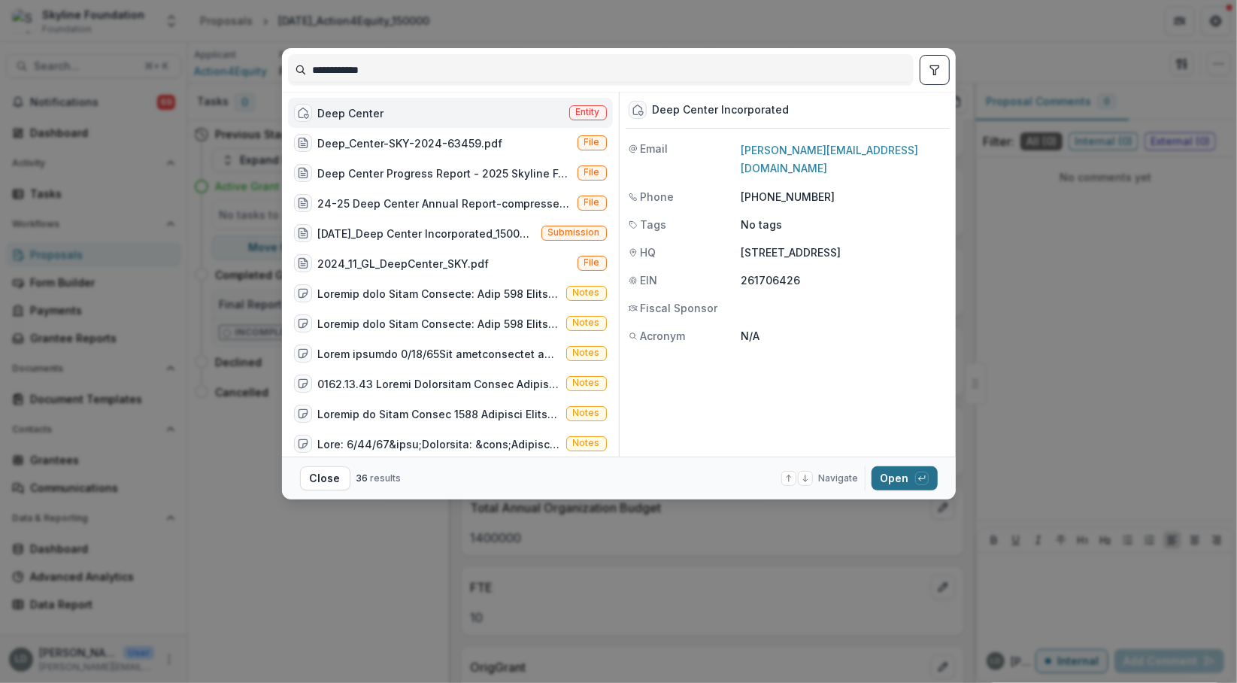
click at [903, 468] on button "Open with enter key" at bounding box center [905, 478] width 66 height 24
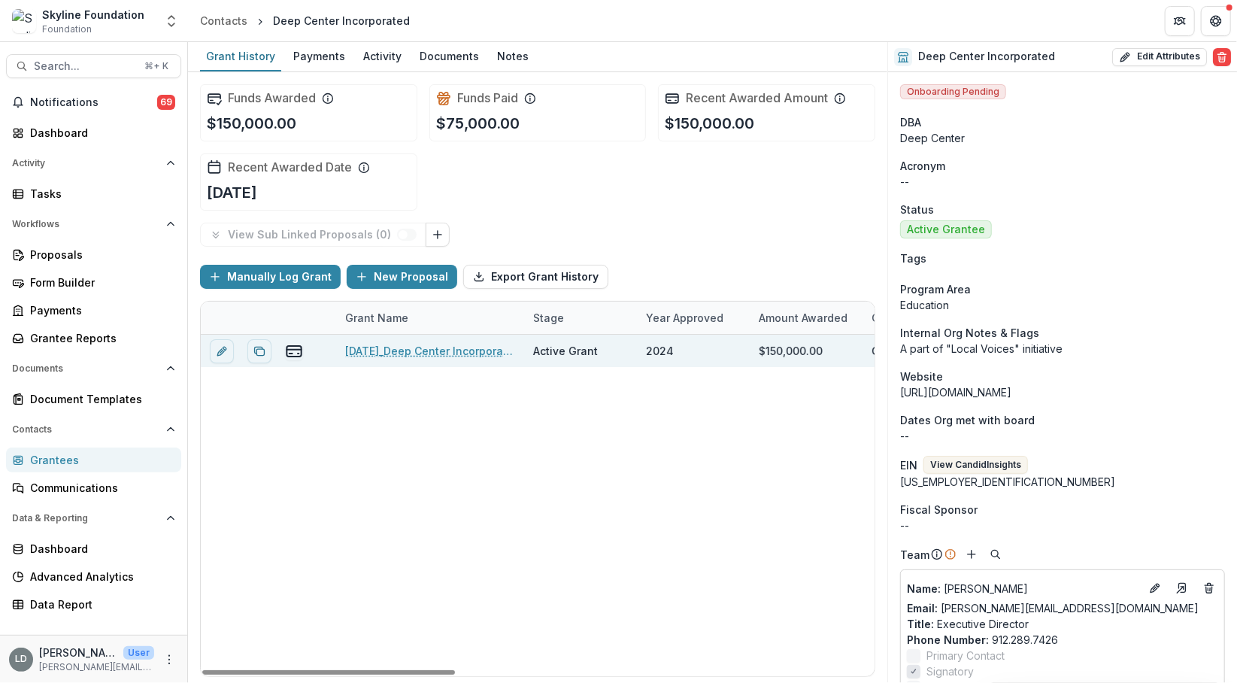
click at [387, 356] on link "[DATE]_Deep Center Incorporated_150000" at bounding box center [430, 351] width 170 height 16
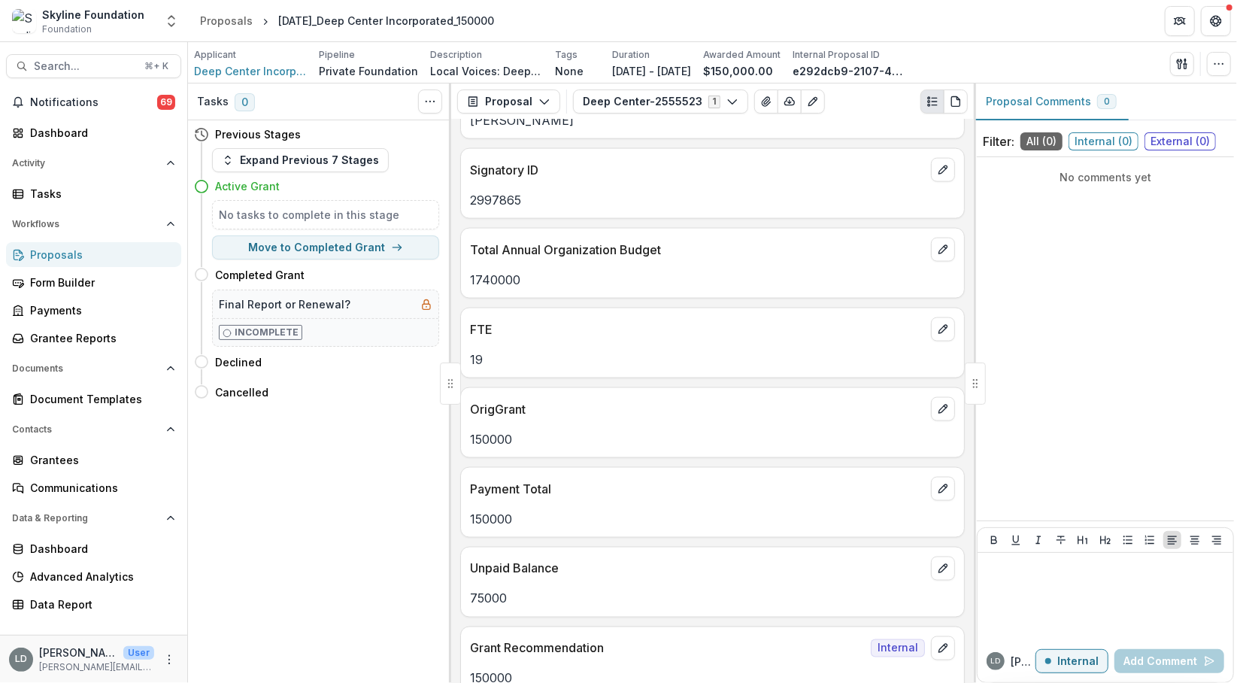
scroll to position [1410, 0]
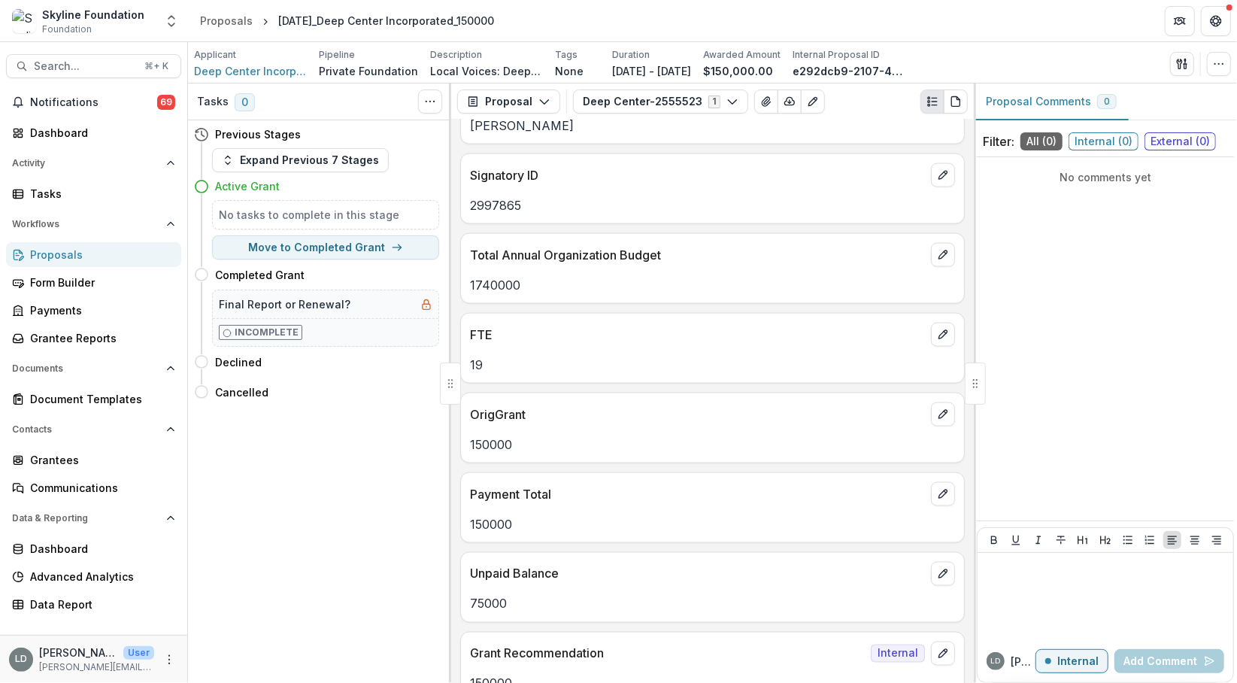
click at [492, 278] on p "1740000" at bounding box center [712, 285] width 485 height 18
click at [126, 66] on span "Search..." at bounding box center [85, 66] width 102 height 13
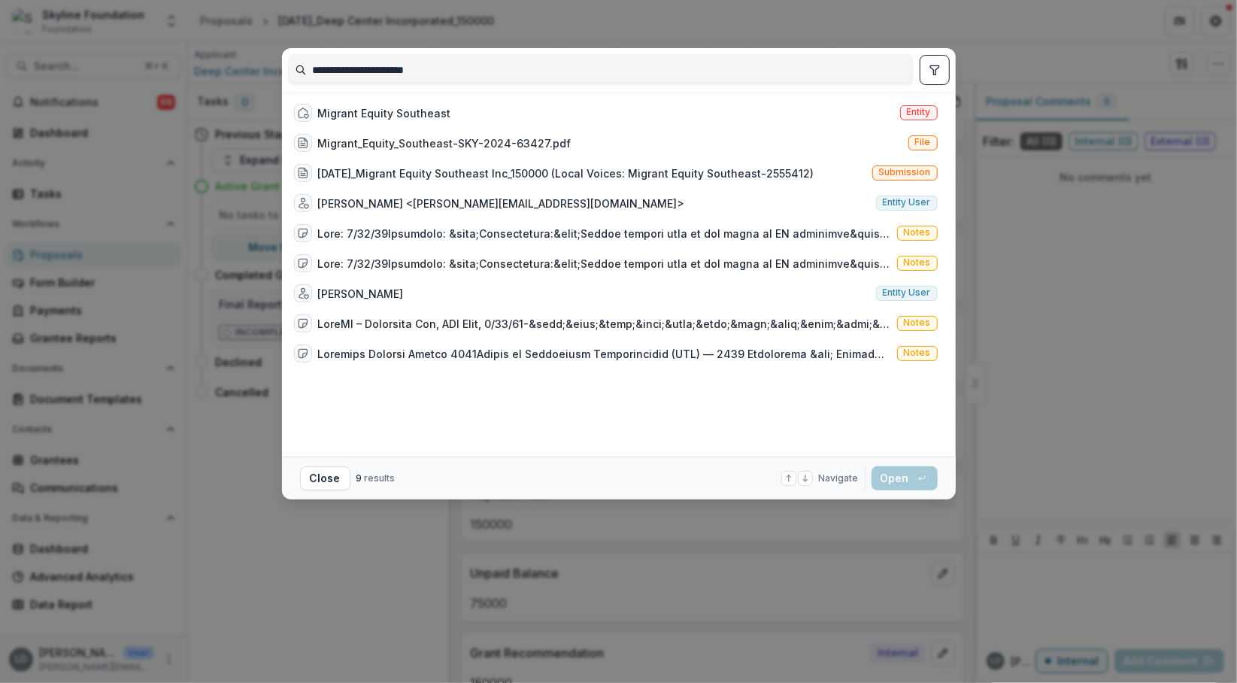
type input "**********"
click at [374, 114] on div "Migrant Equity Southeast" at bounding box center [384, 113] width 133 height 16
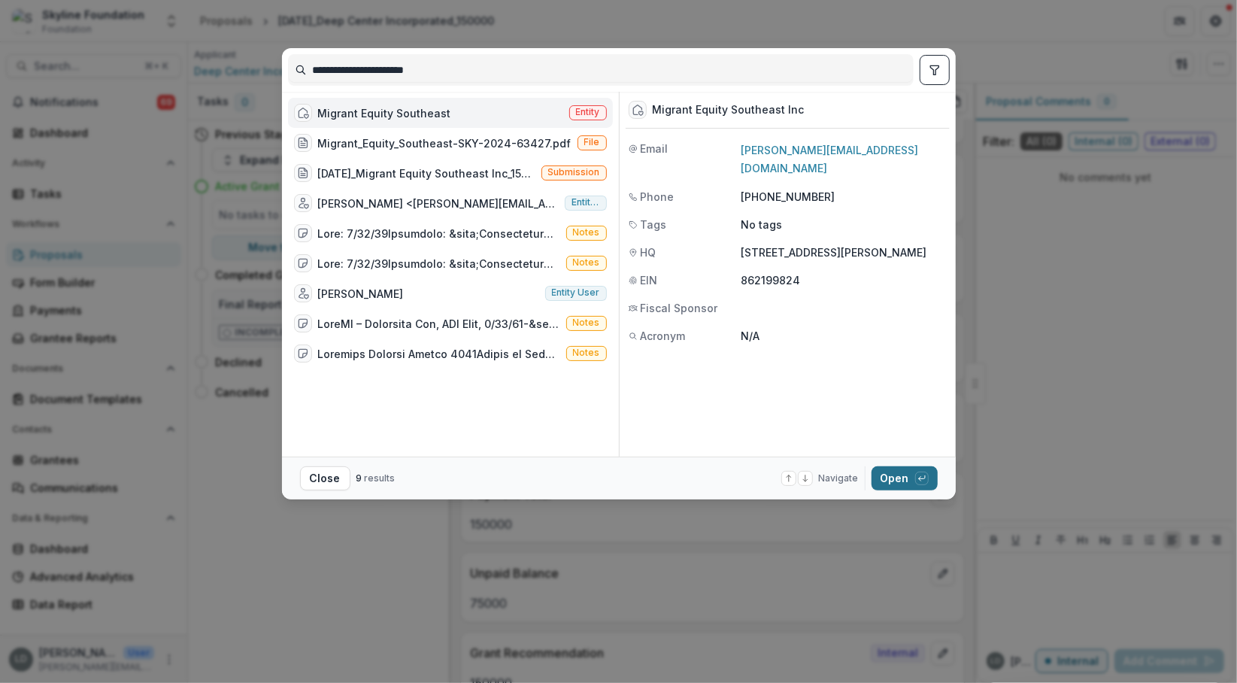
click at [887, 471] on button "Open with enter key" at bounding box center [905, 478] width 66 height 24
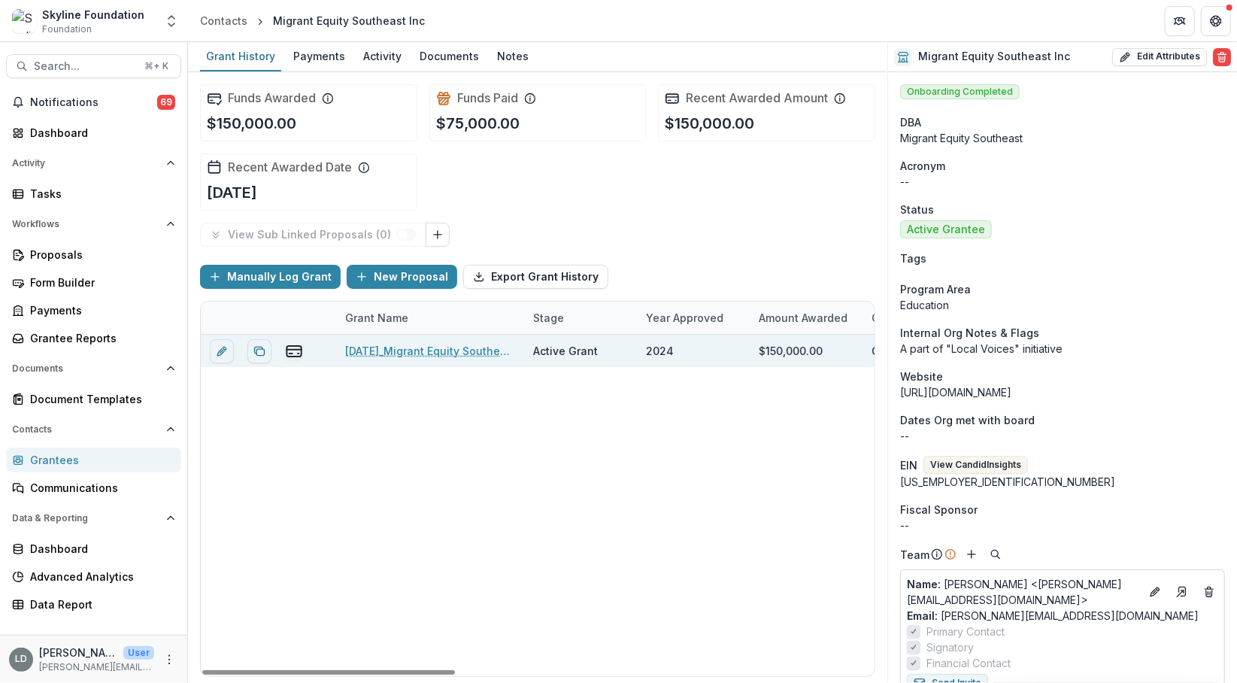
click at [438, 358] on div "[DATE]_Migrant Equity Southeast Inc_150000" at bounding box center [430, 351] width 170 height 32
click at [438, 348] on link "[DATE]_Migrant Equity Southeast Inc_150000" at bounding box center [430, 351] width 170 height 16
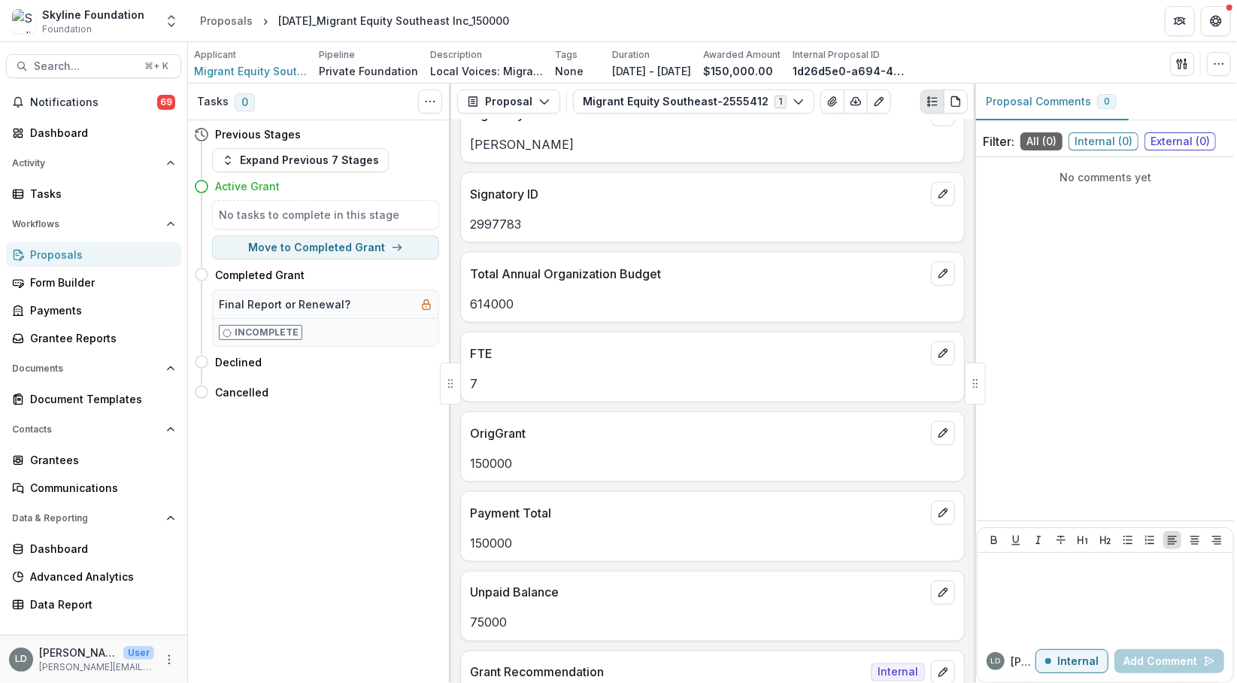
scroll to position [1387, 0]
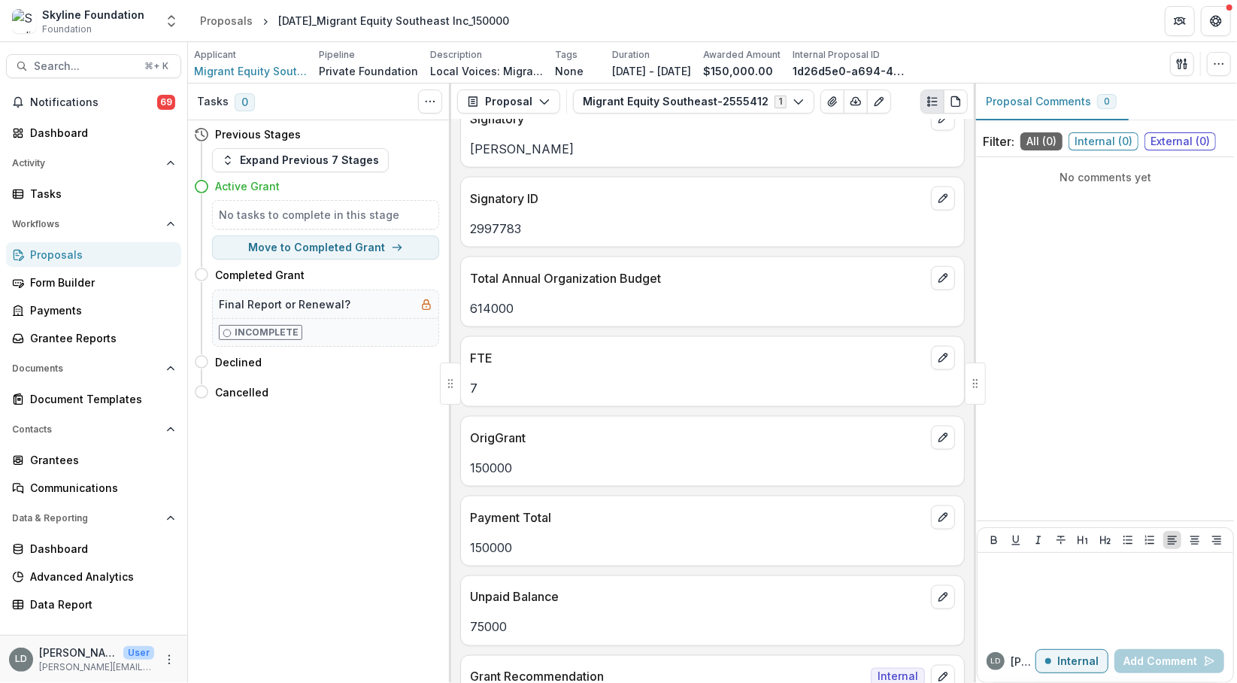
click at [505, 299] on p "614000" at bounding box center [712, 308] width 485 height 18
click at [126, 61] on span "Search..." at bounding box center [85, 66] width 102 height 13
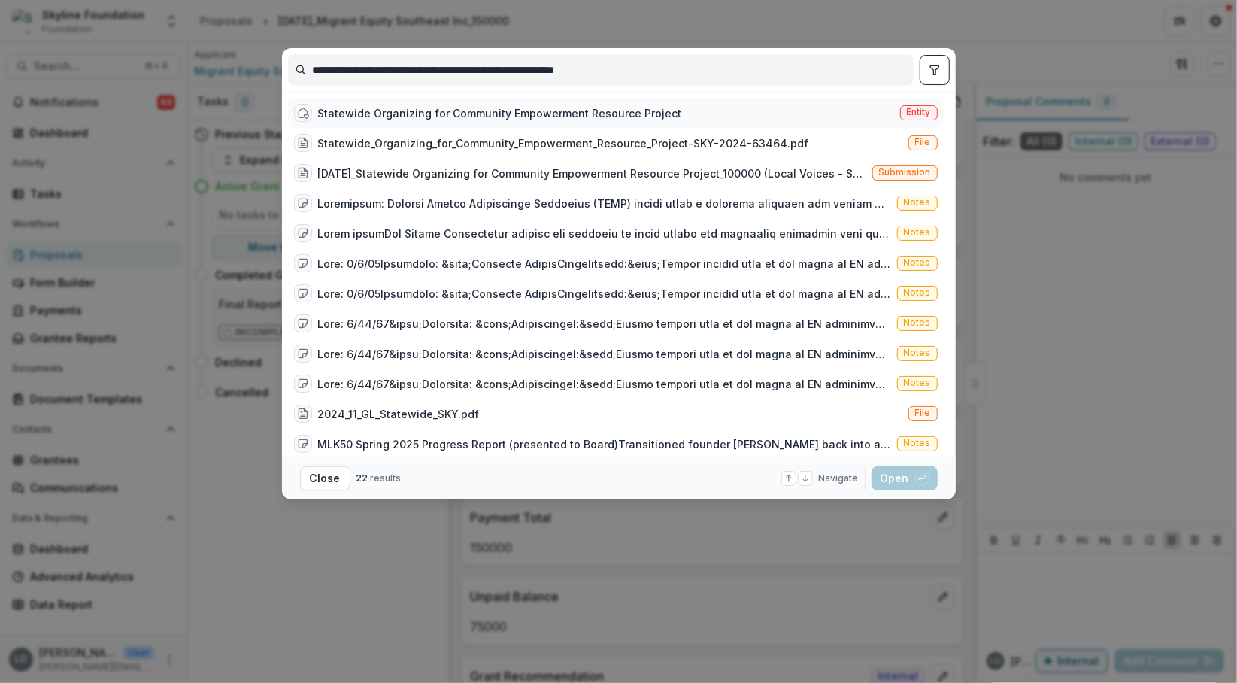
type input "**********"
click at [409, 118] on div "Statewide Organizing for Community Empowerment Resource Project" at bounding box center [500, 113] width 364 height 16
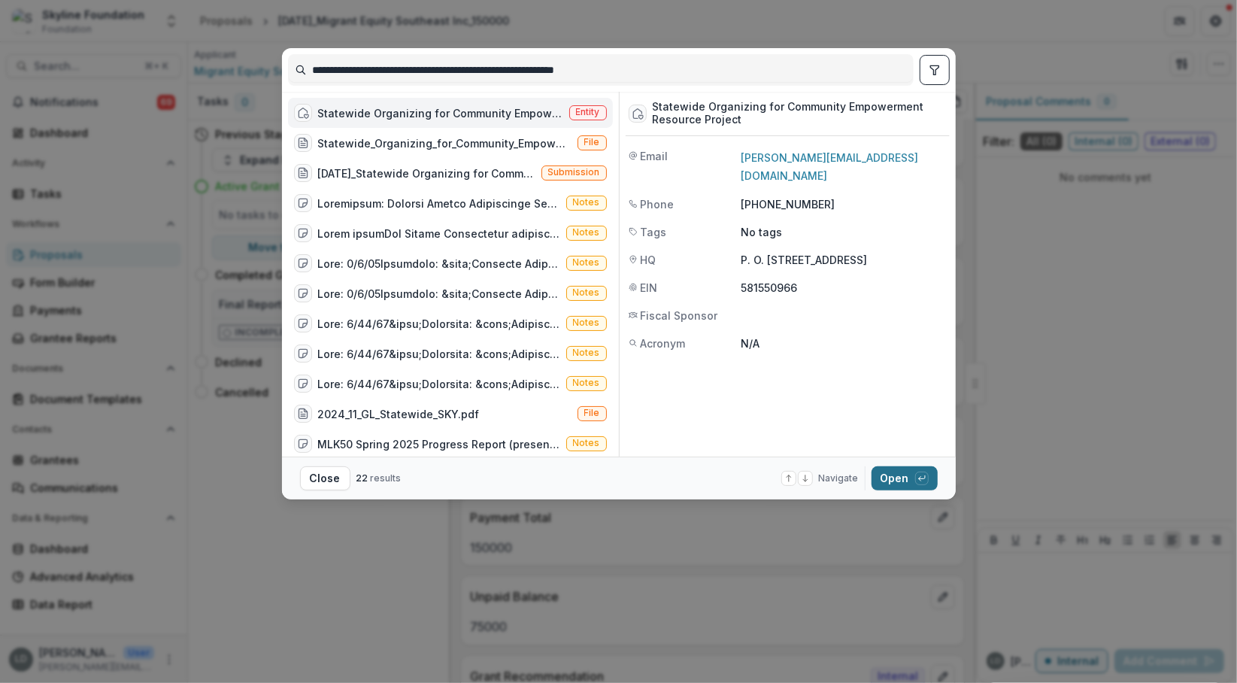
click at [901, 478] on button "Open with enter key" at bounding box center [905, 478] width 66 height 24
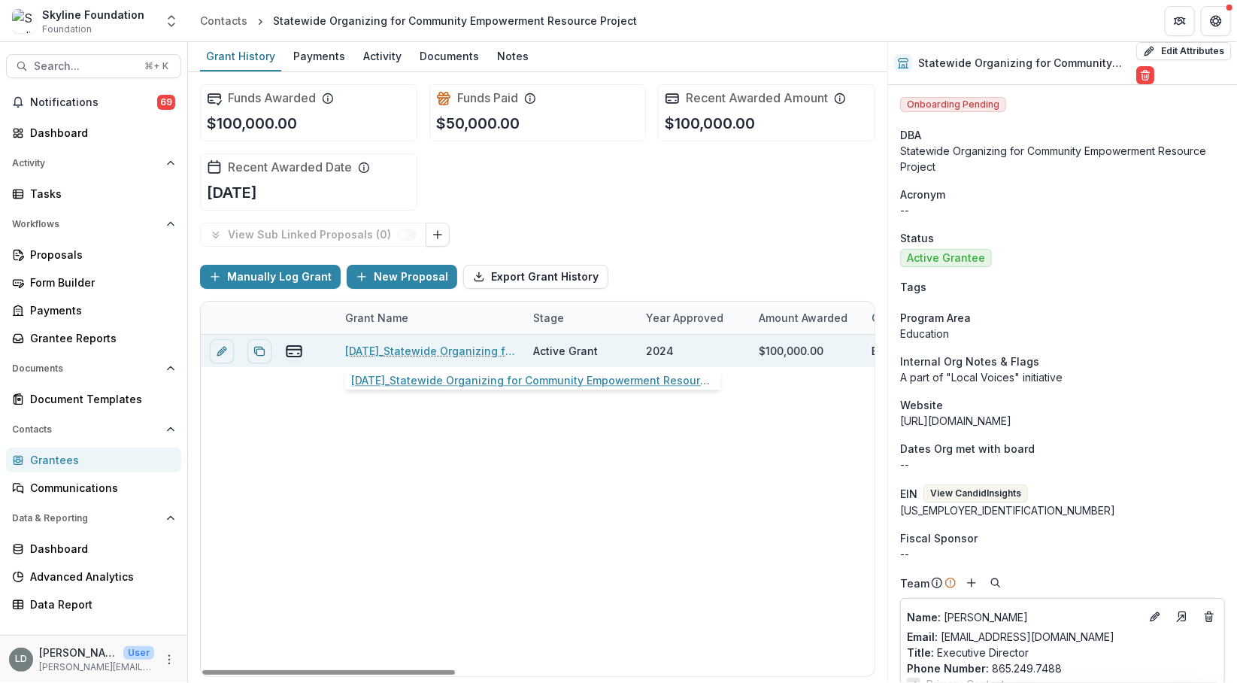
click at [457, 351] on link "[DATE]_Statewide Organizing for Community Empowerment Resource Project_100000" at bounding box center [430, 351] width 170 height 16
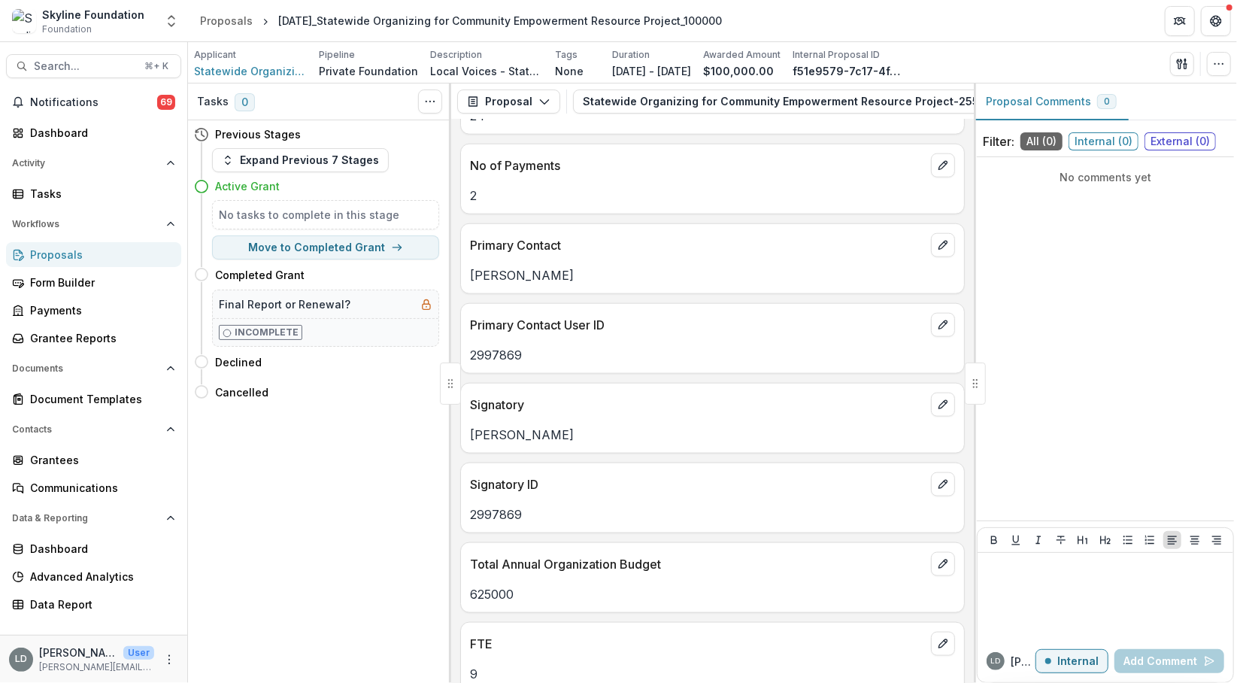
scroll to position [1283, 0]
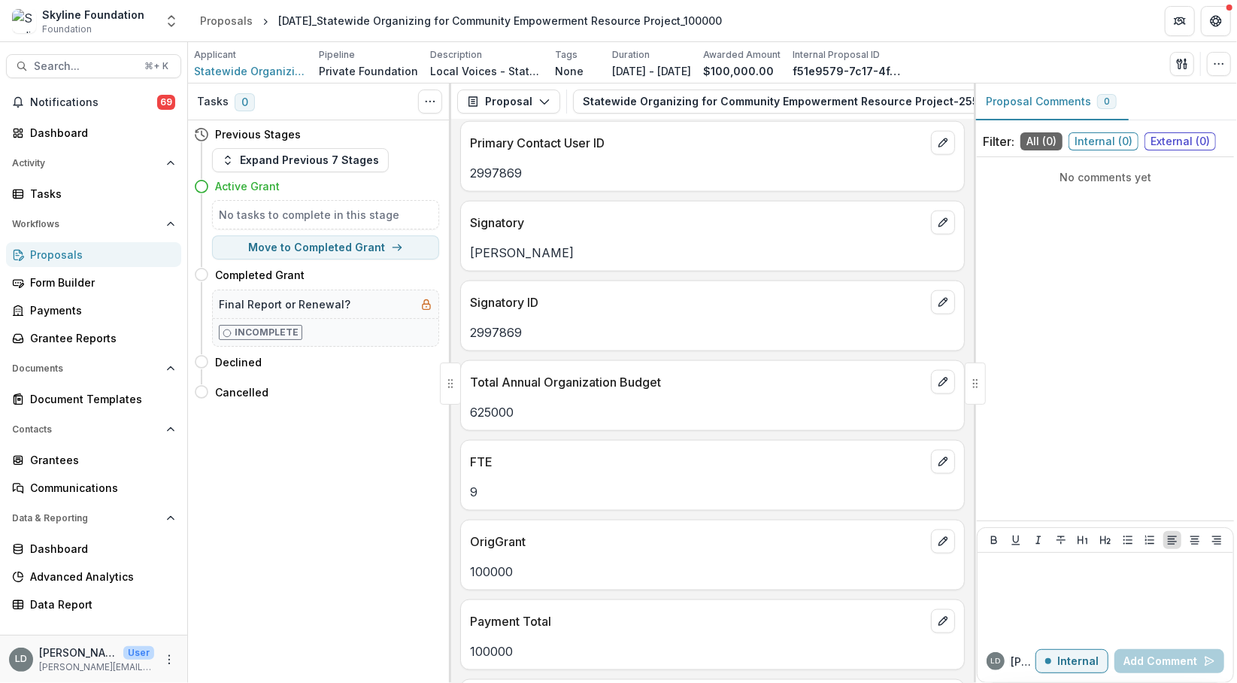
click at [487, 411] on p "625000" at bounding box center [712, 412] width 485 height 18
click at [113, 62] on span "Search..." at bounding box center [85, 66] width 102 height 13
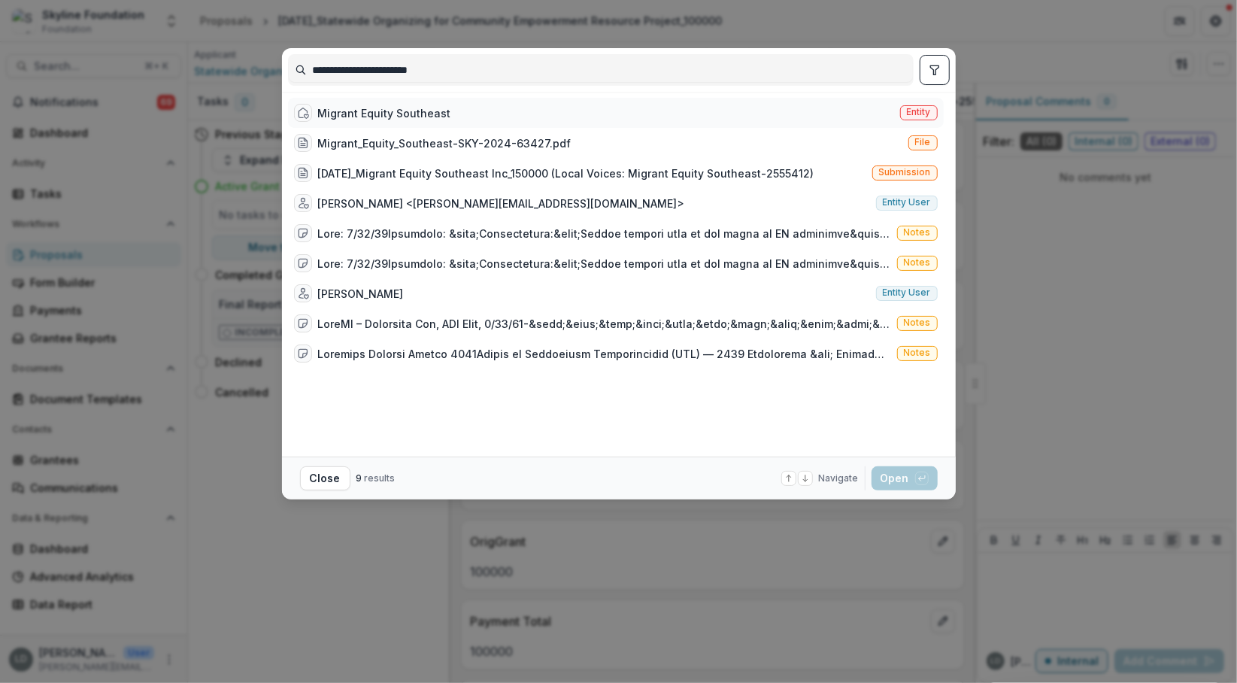
type input "**********"
click at [386, 115] on div "Migrant Equity Southeast" at bounding box center [384, 113] width 133 height 16
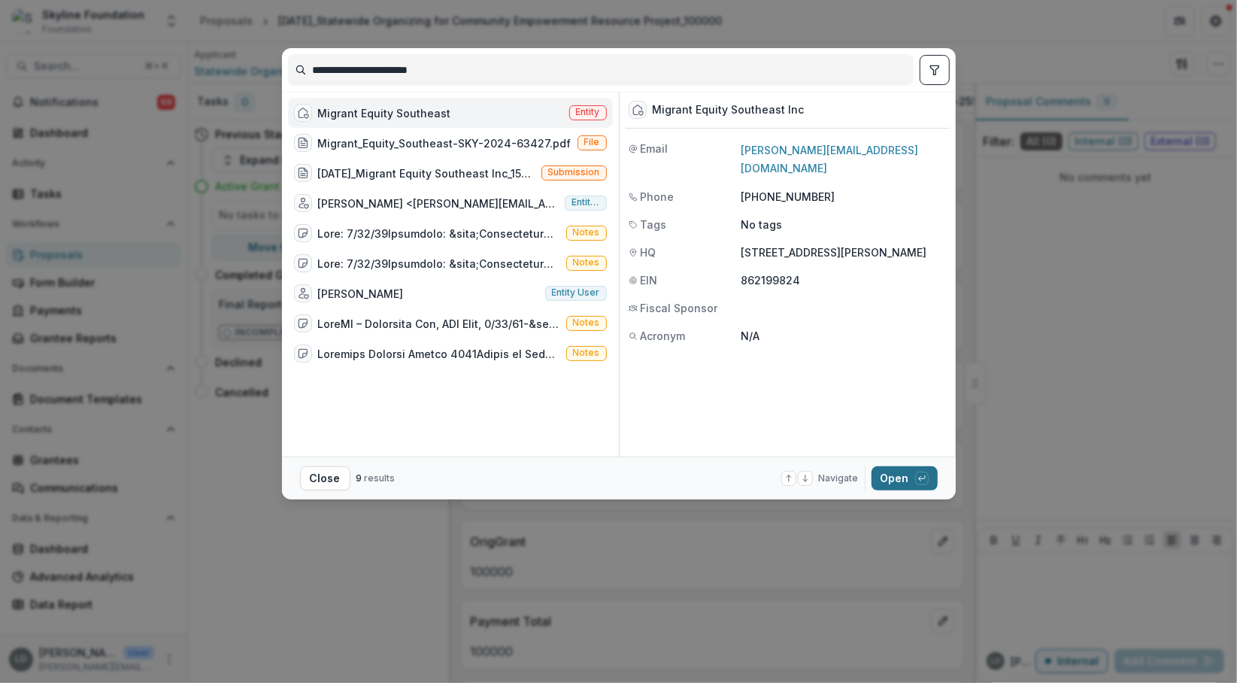
click at [898, 479] on button "Open with enter key" at bounding box center [905, 478] width 66 height 24
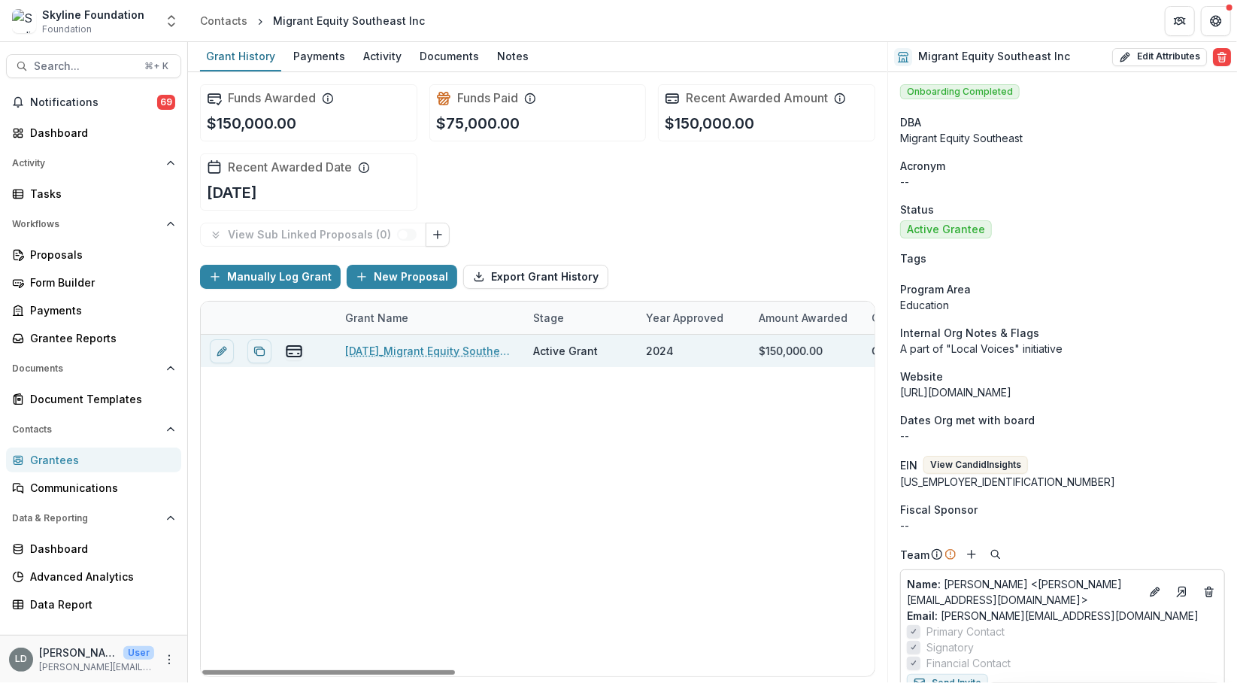
click at [462, 347] on link "[DATE]_Migrant Equity Southeast Inc_150000" at bounding box center [430, 351] width 170 height 16
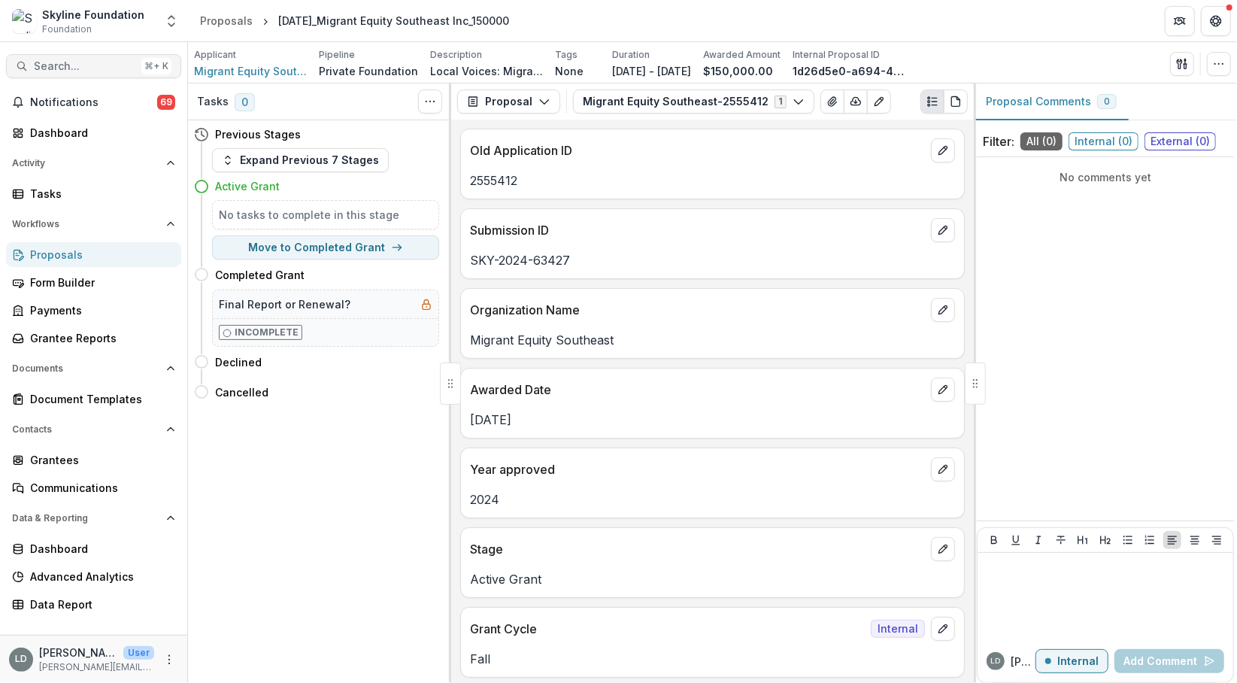
click at [90, 68] on span "Search..." at bounding box center [85, 66] width 102 height 13
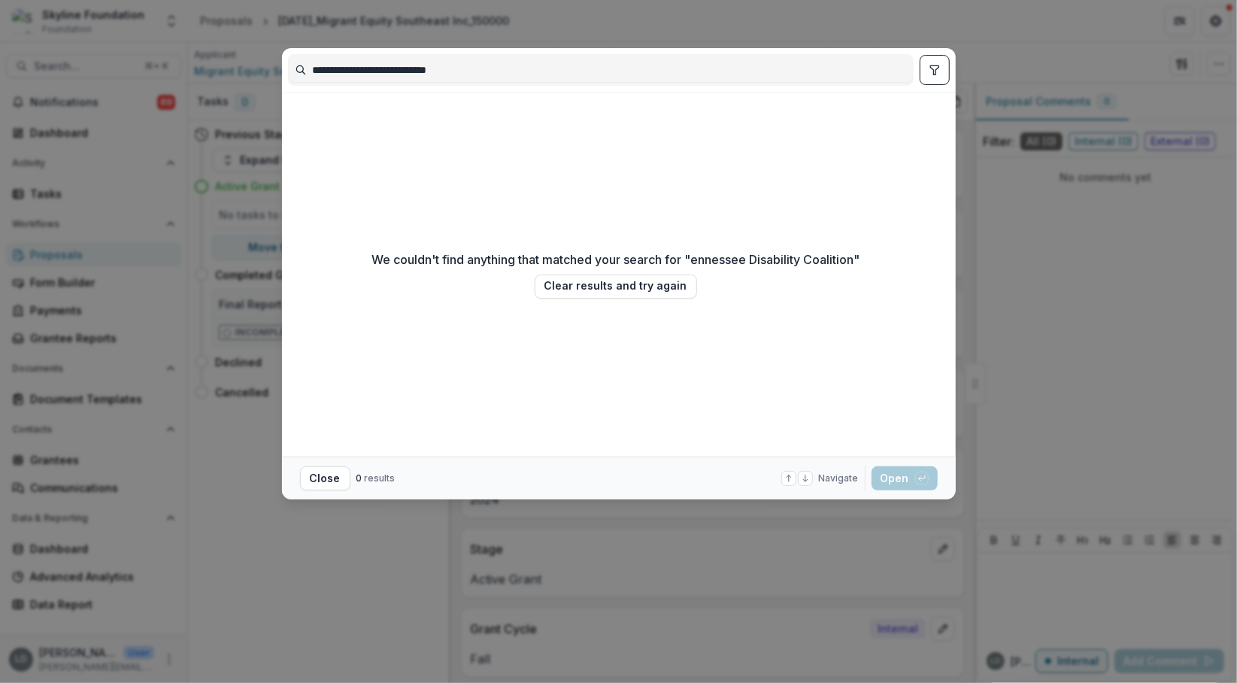
click at [312, 73] on input "**********" at bounding box center [601, 70] width 624 height 24
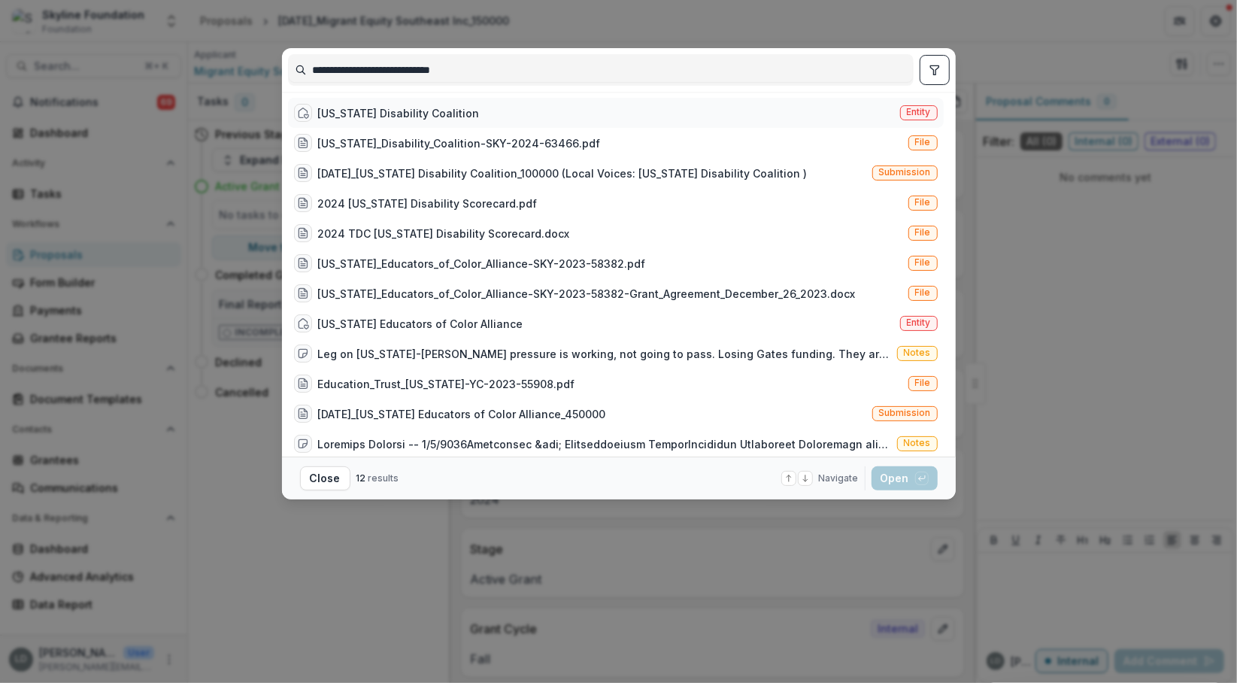
type input "**********"
click at [382, 120] on div "[US_STATE] Disability Coalition" at bounding box center [399, 113] width 162 height 16
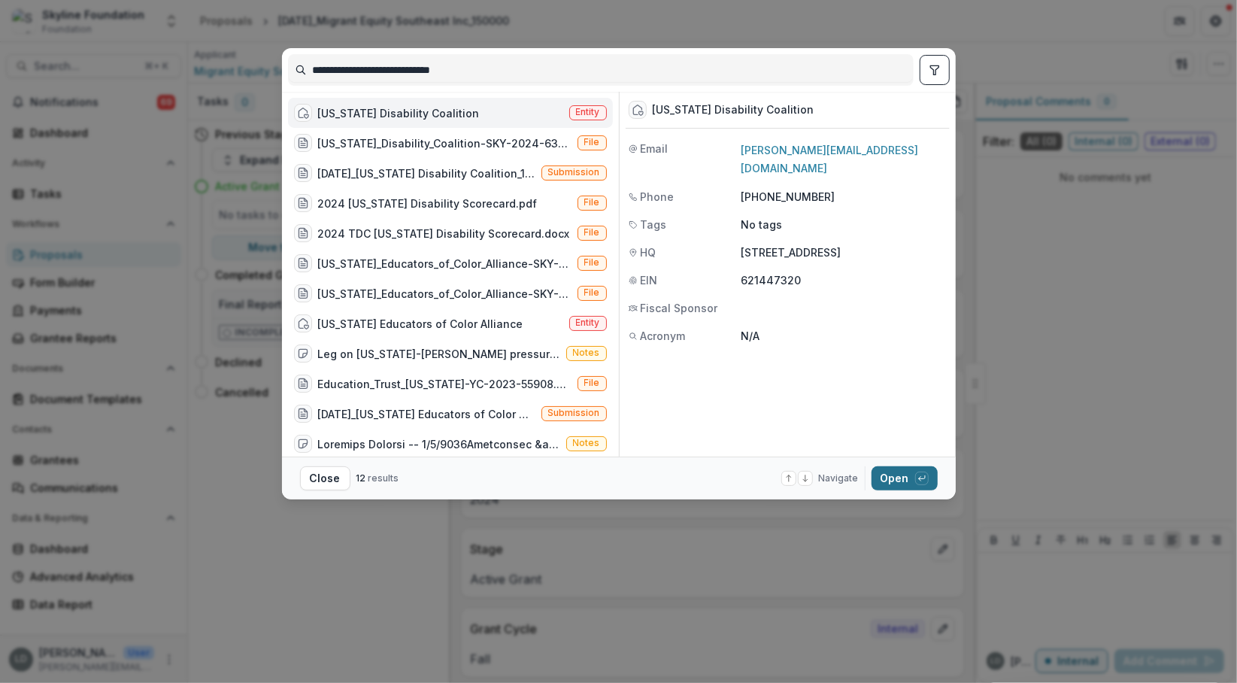
click at [888, 477] on button "Open with enter key" at bounding box center [905, 478] width 66 height 24
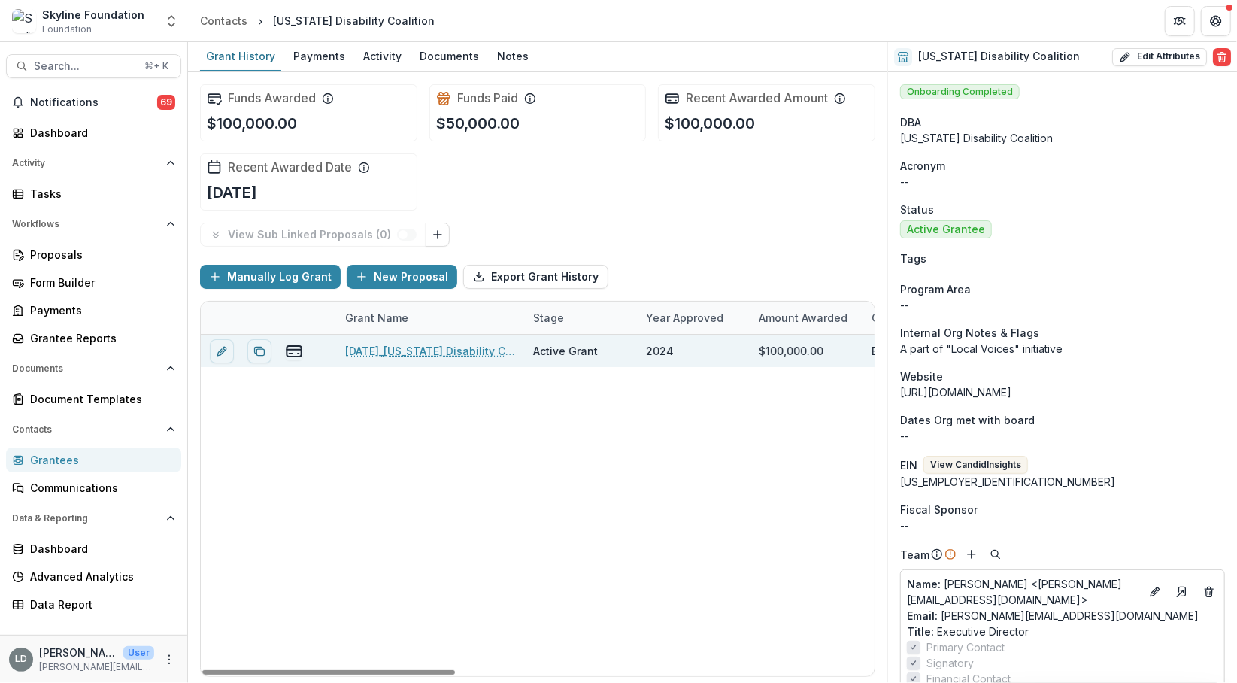
click at [478, 353] on link "[DATE]_[US_STATE] Disability Coalition_100000" at bounding box center [430, 351] width 170 height 16
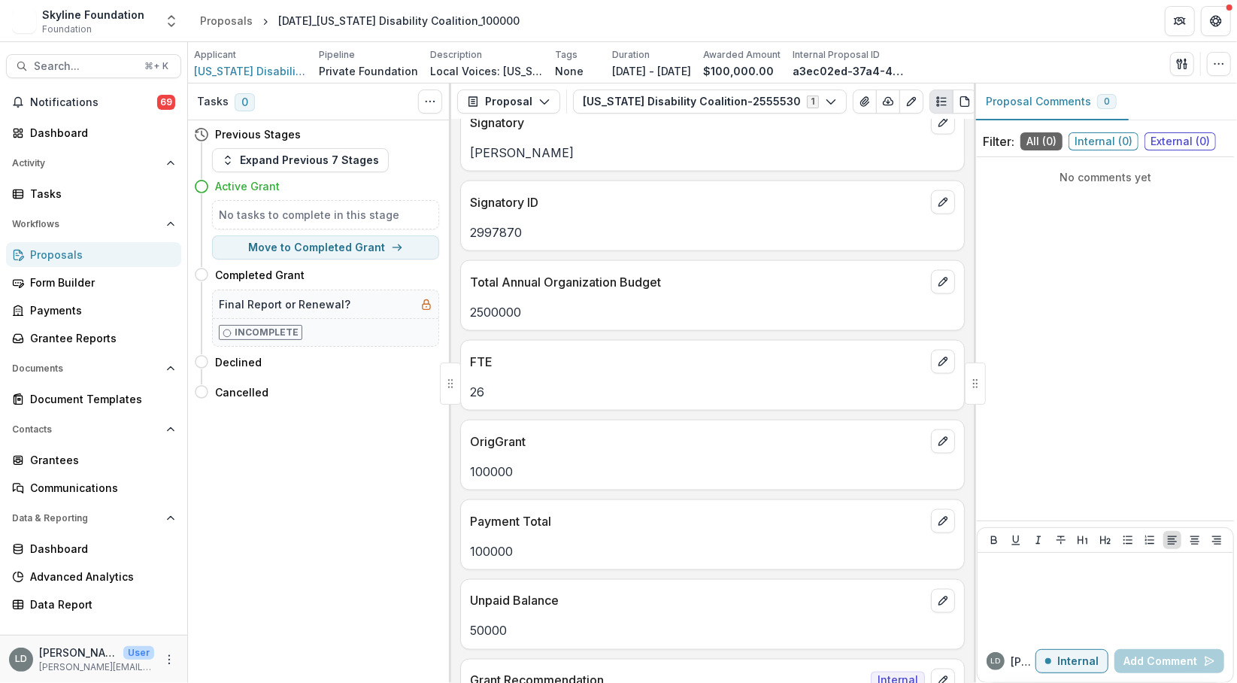
scroll to position [1373, 0]
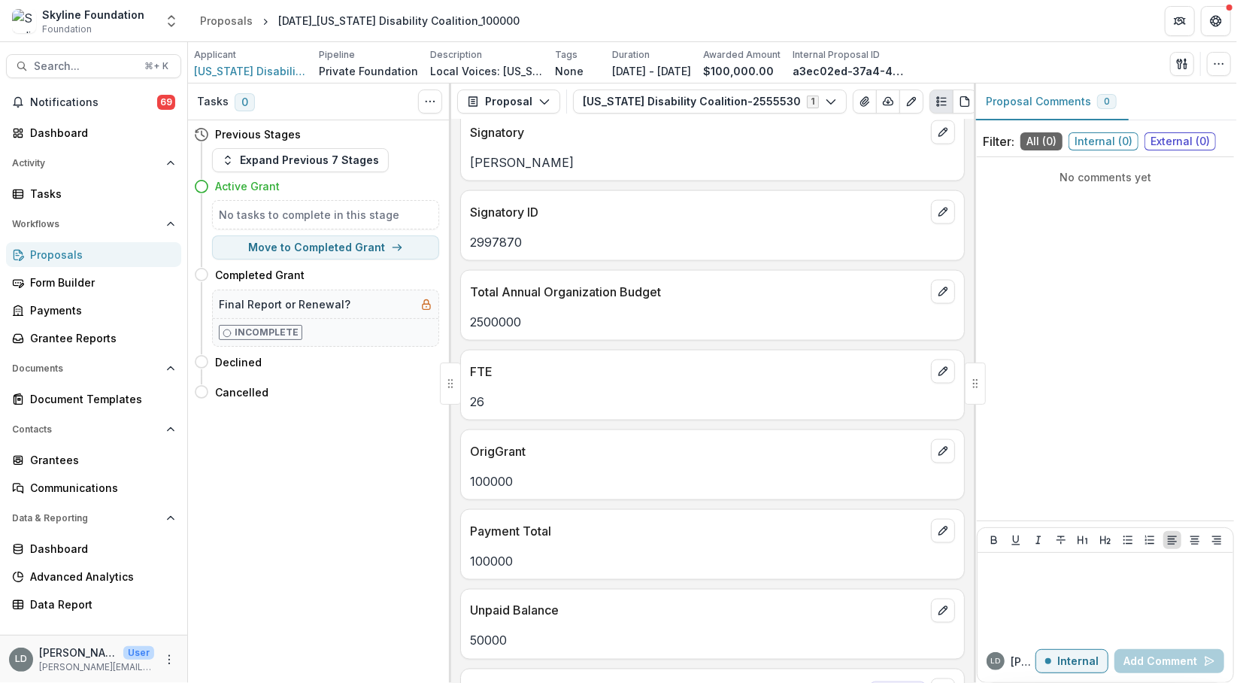
click at [493, 313] on p "2500000" at bounding box center [712, 322] width 485 height 18
click at [104, 68] on span "Search..." at bounding box center [85, 66] width 102 height 13
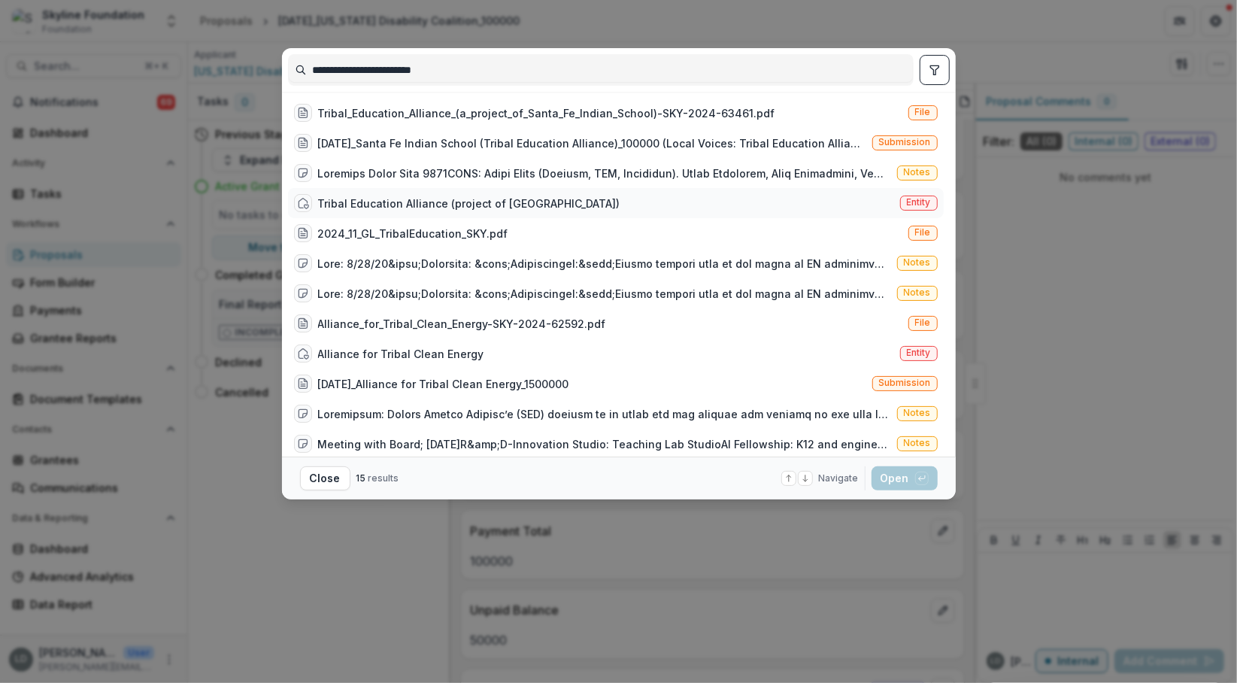
type input "**********"
click at [402, 196] on div "Tribal Education Alliance (project of [GEOGRAPHIC_DATA])" at bounding box center [469, 204] width 302 height 16
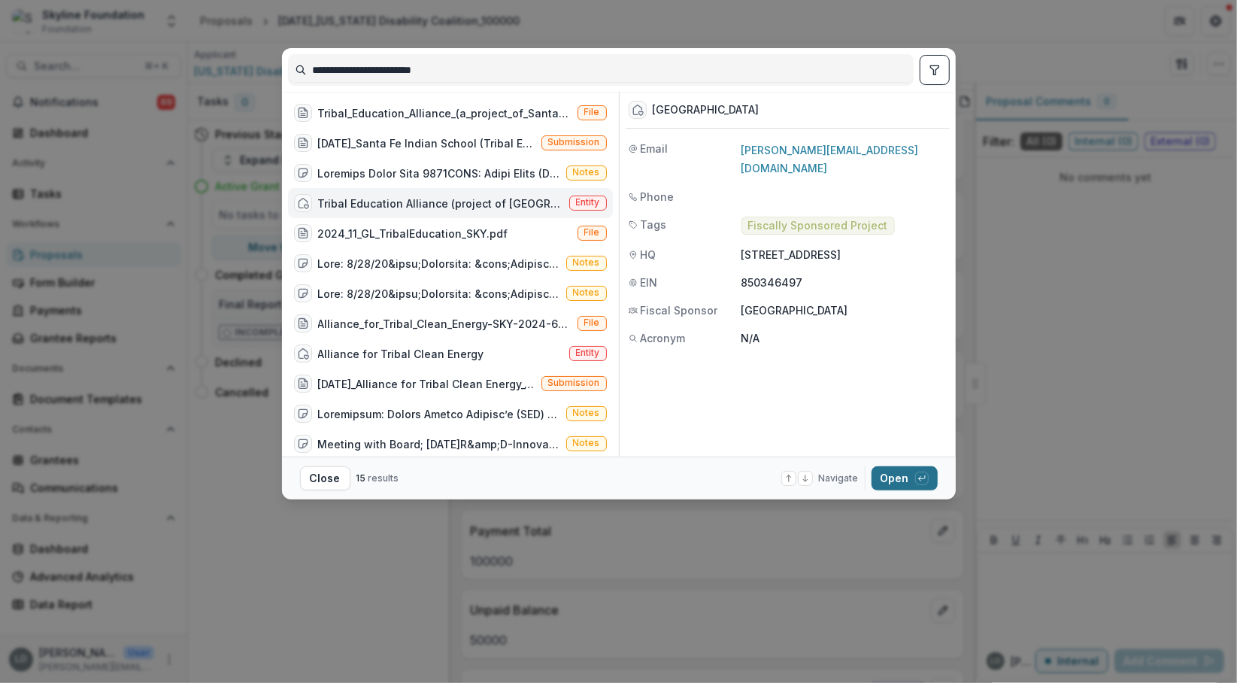
click at [899, 484] on button "Open with enter key" at bounding box center [905, 478] width 66 height 24
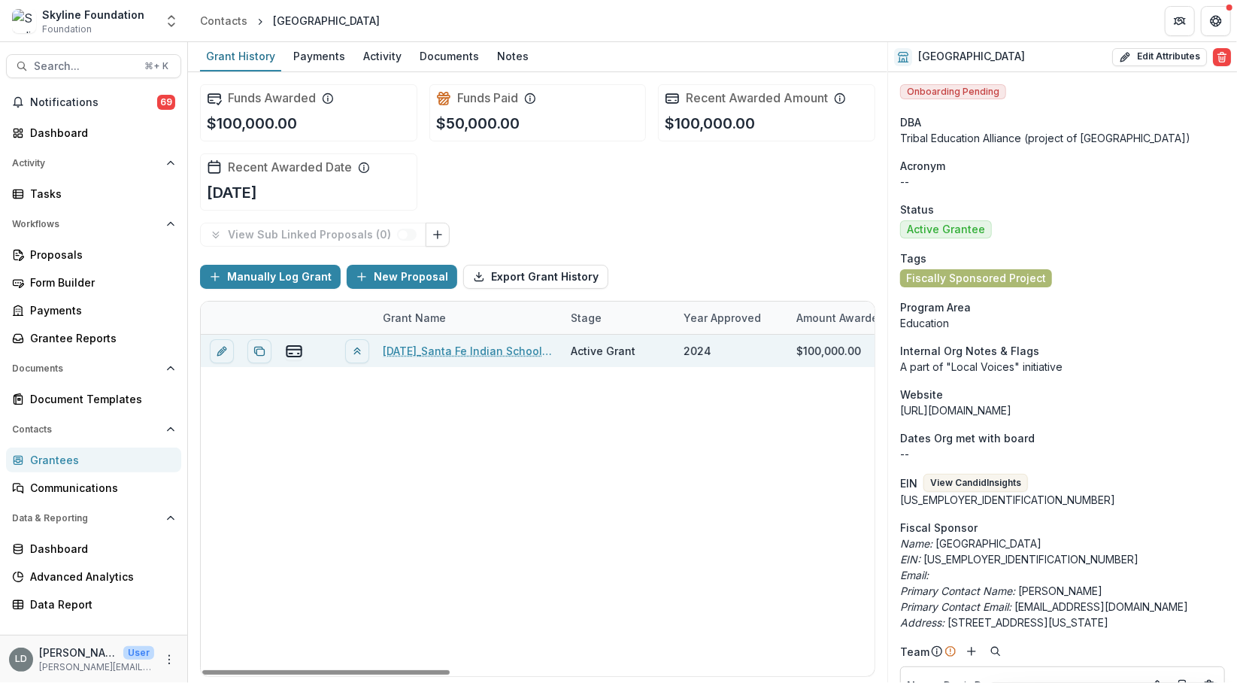
click at [493, 349] on link "[DATE]_Santa Fe Indian School (Tribal Education Alliance)_100000" at bounding box center [468, 351] width 170 height 16
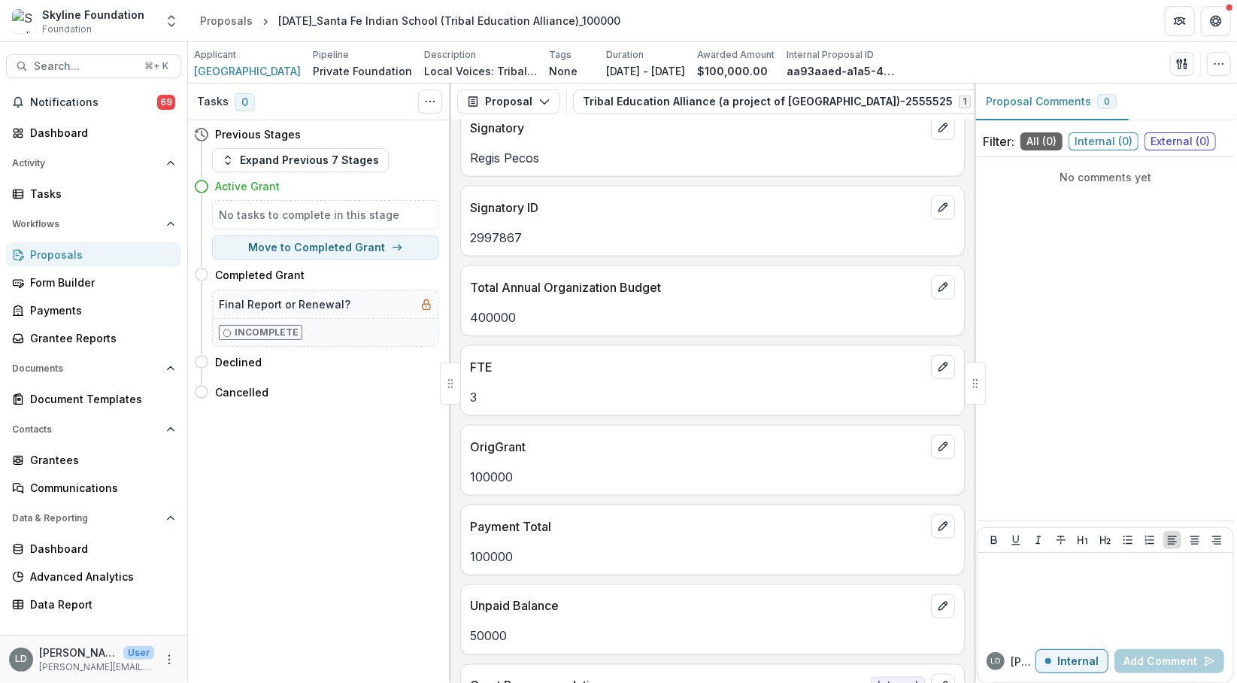
scroll to position [1375, 0]
click at [496, 315] on p "400000" at bounding box center [712, 320] width 485 height 18
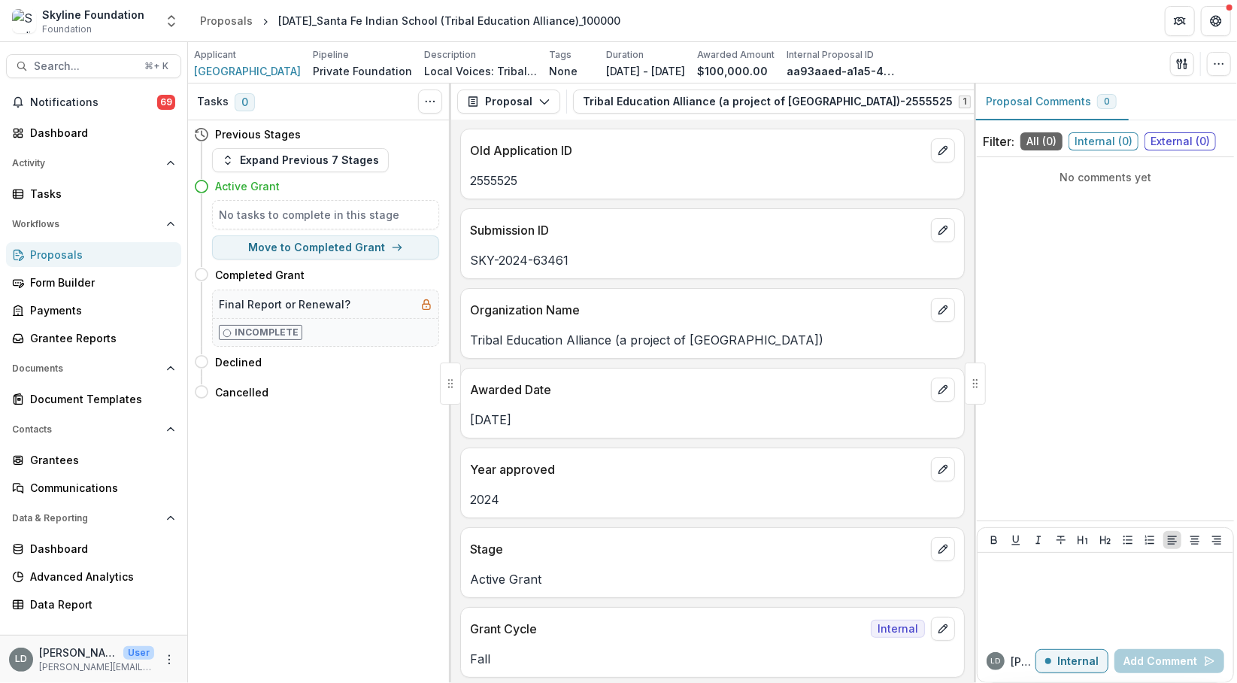
scroll to position [1375, 0]
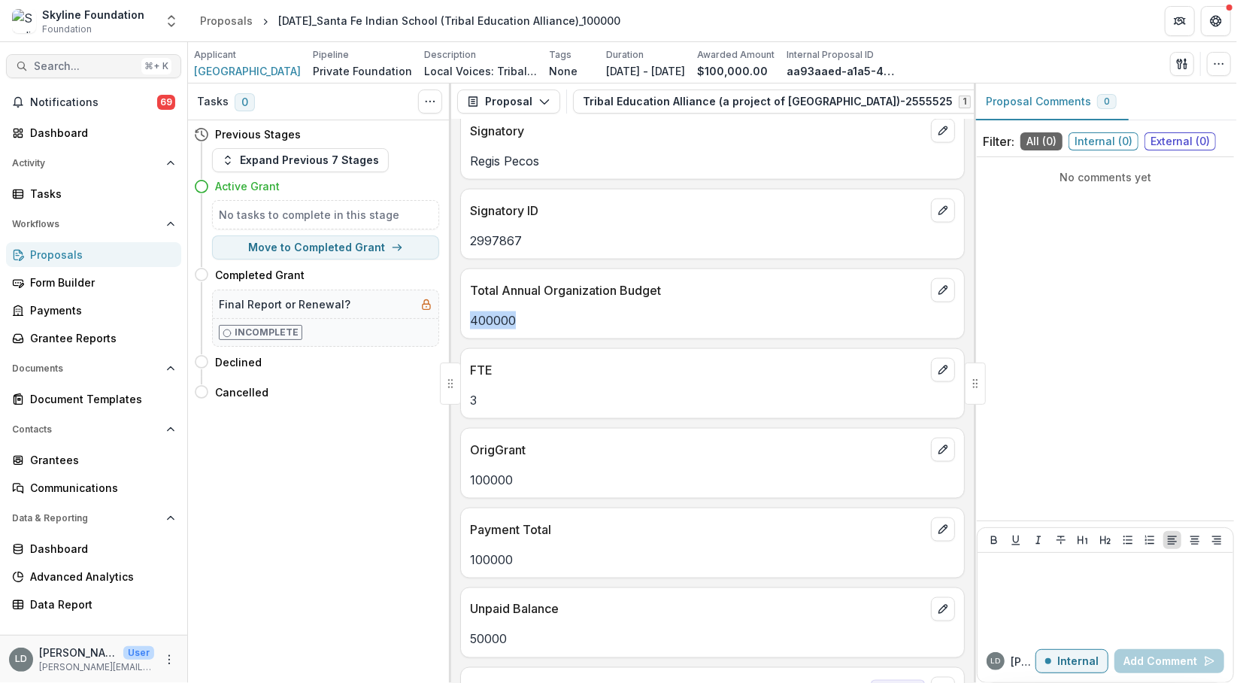
click at [82, 69] on span "Search..." at bounding box center [85, 66] width 102 height 13
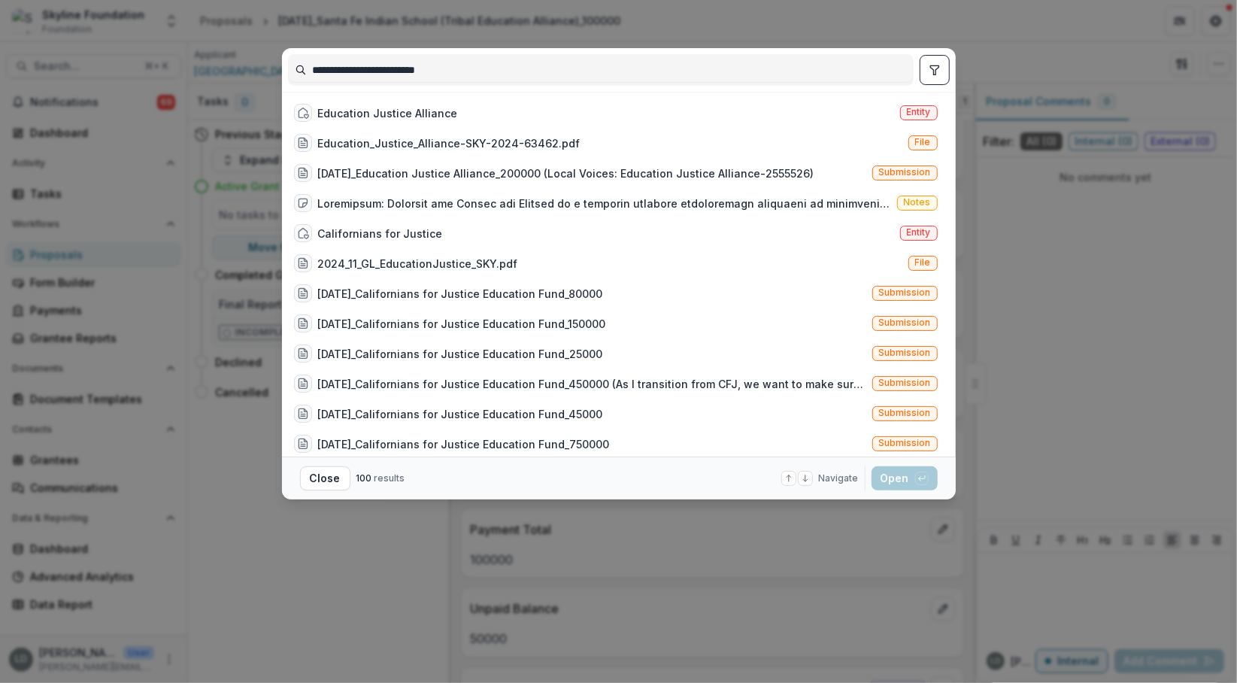
type input "**********"
click at [402, 116] on div "Education Justice Alliance" at bounding box center [388, 113] width 140 height 16
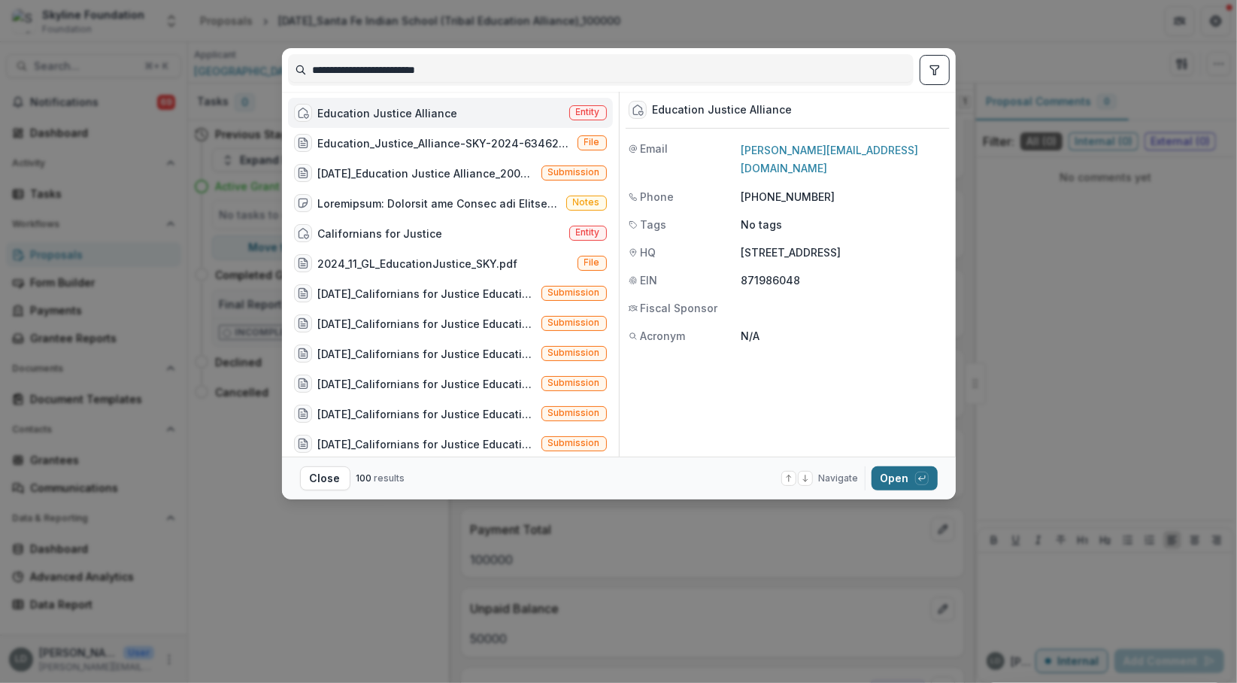
click at [896, 471] on button "Open with enter key" at bounding box center [905, 478] width 66 height 24
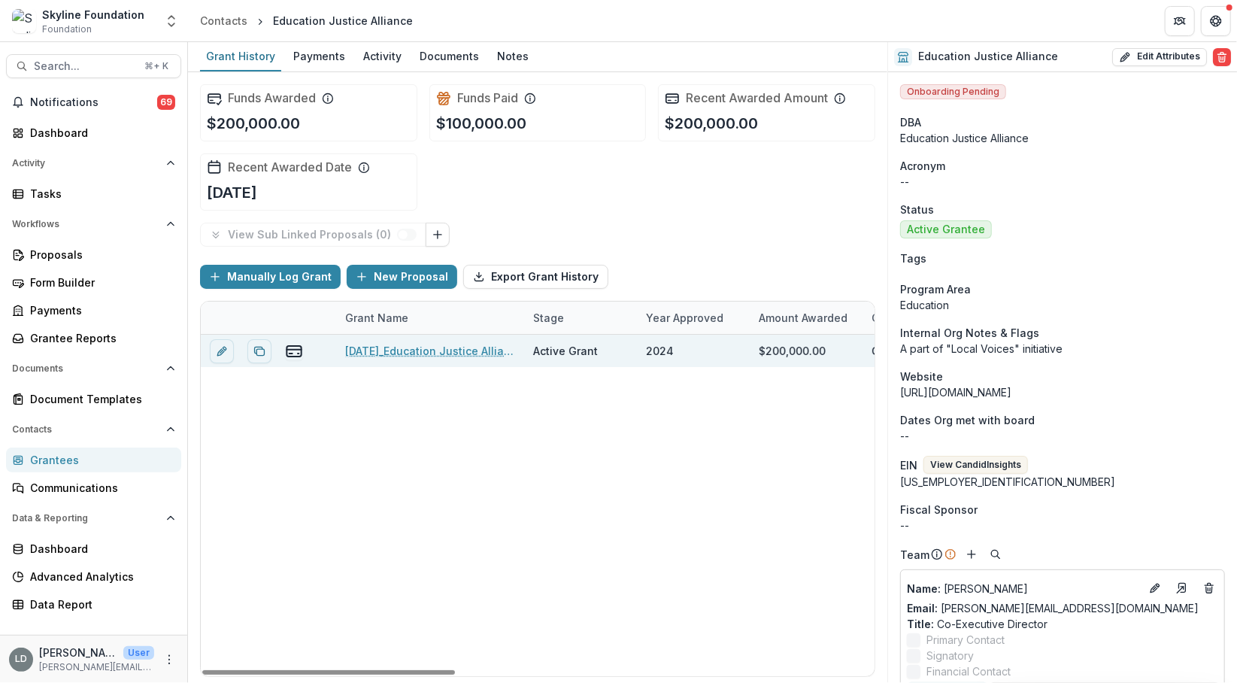
click at [442, 351] on link "11-26-2024_Education Justice Alliance_200000" at bounding box center [430, 351] width 170 height 16
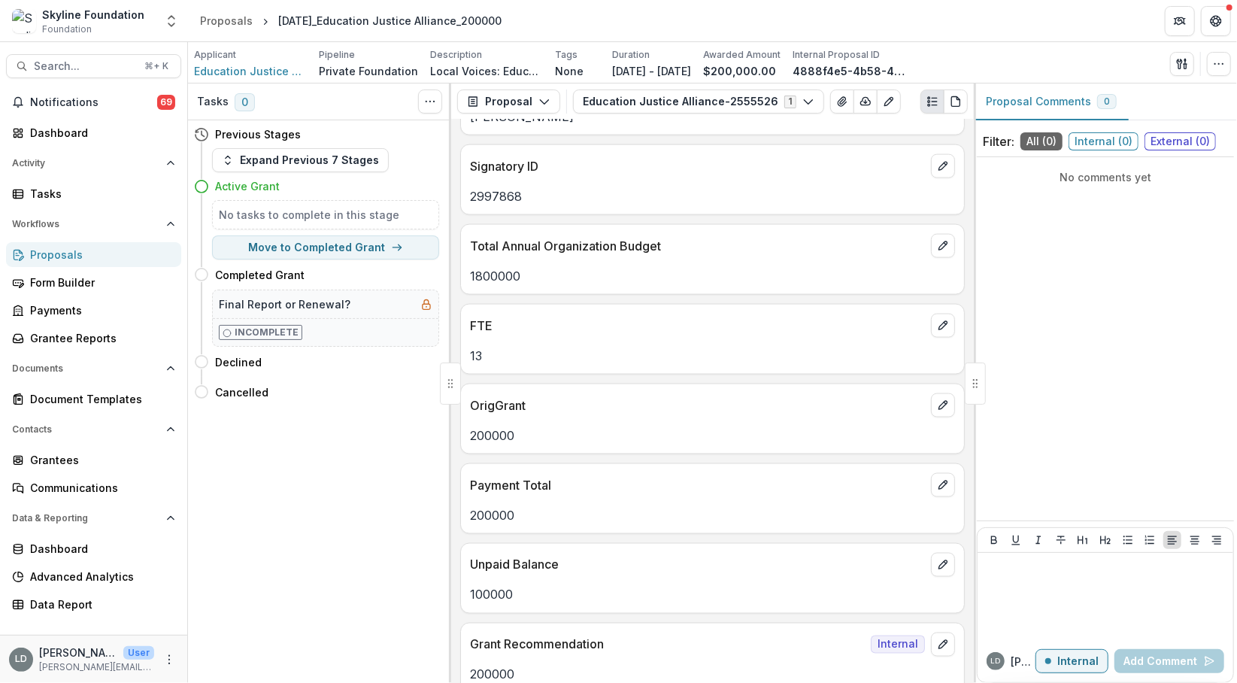
scroll to position [1408, 0]
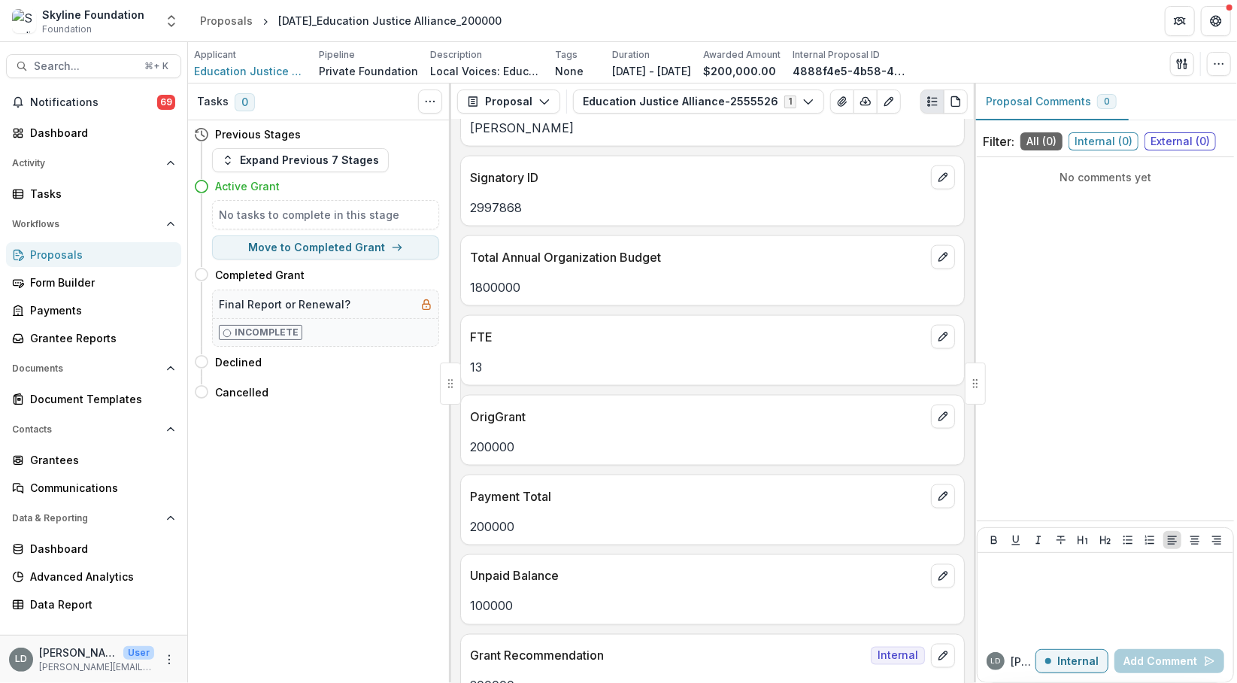
click at [507, 278] on p "1800000" at bounding box center [712, 287] width 485 height 18
copy p "1800000"
